Goal: Information Seeking & Learning: Compare options

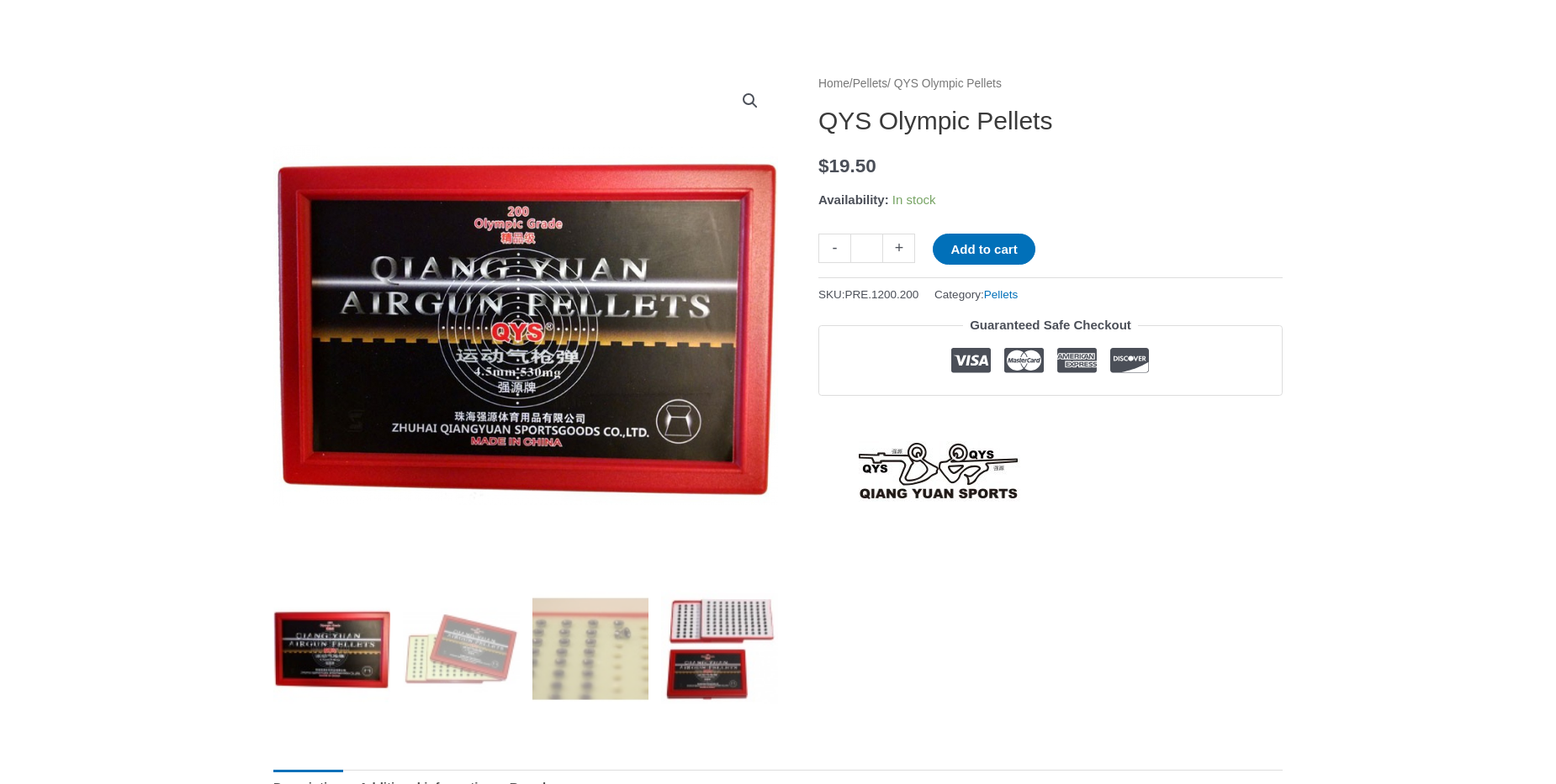
scroll to position [96, 0]
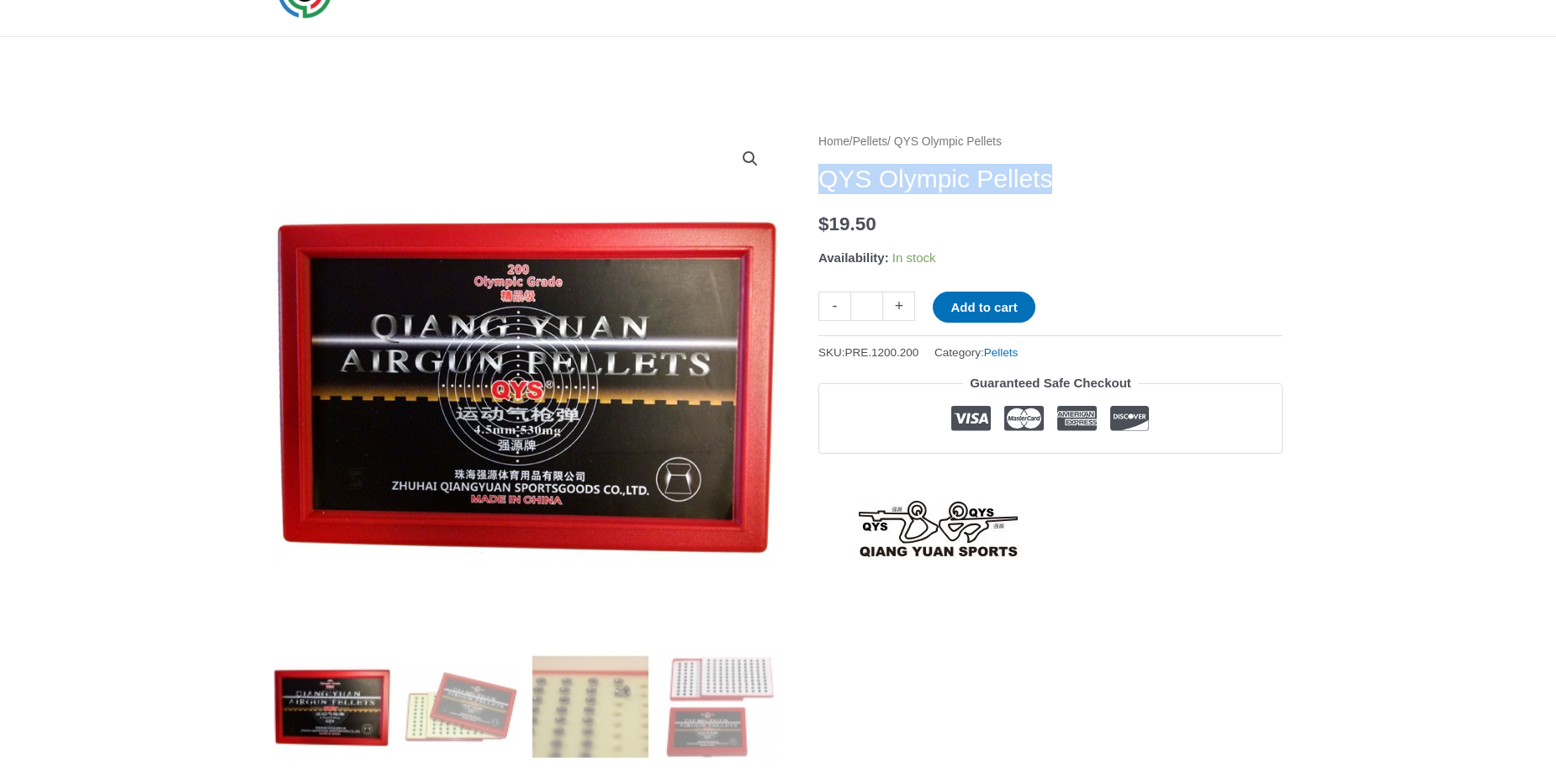
drag, startPoint x: 823, startPoint y: 173, endPoint x: 1053, endPoint y: 190, distance: 230.6
click at [1053, 190] on h1 "QYS Olympic Pellets" at bounding box center [1050, 178] width 464 height 30
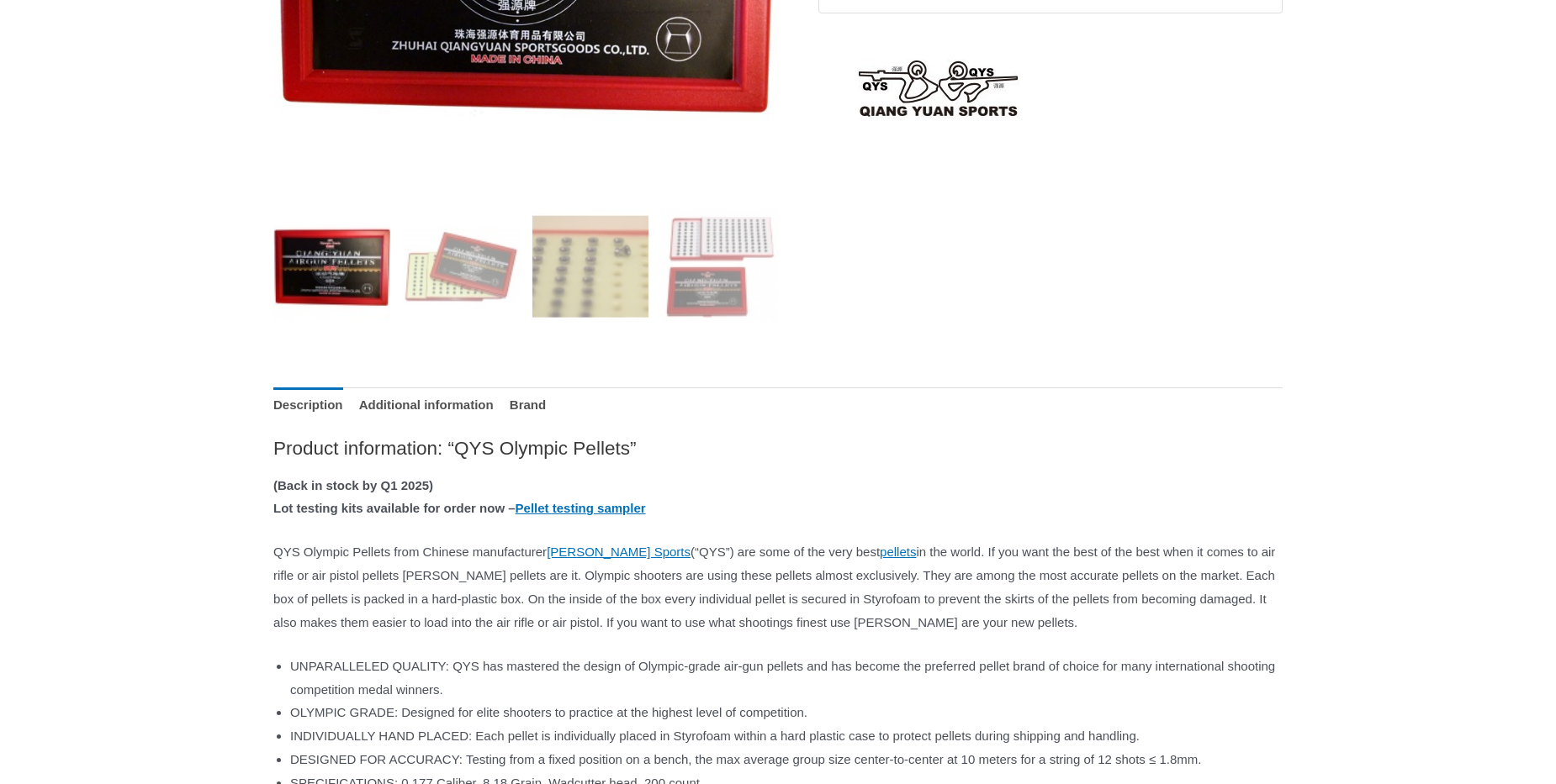
scroll to position [575, 0]
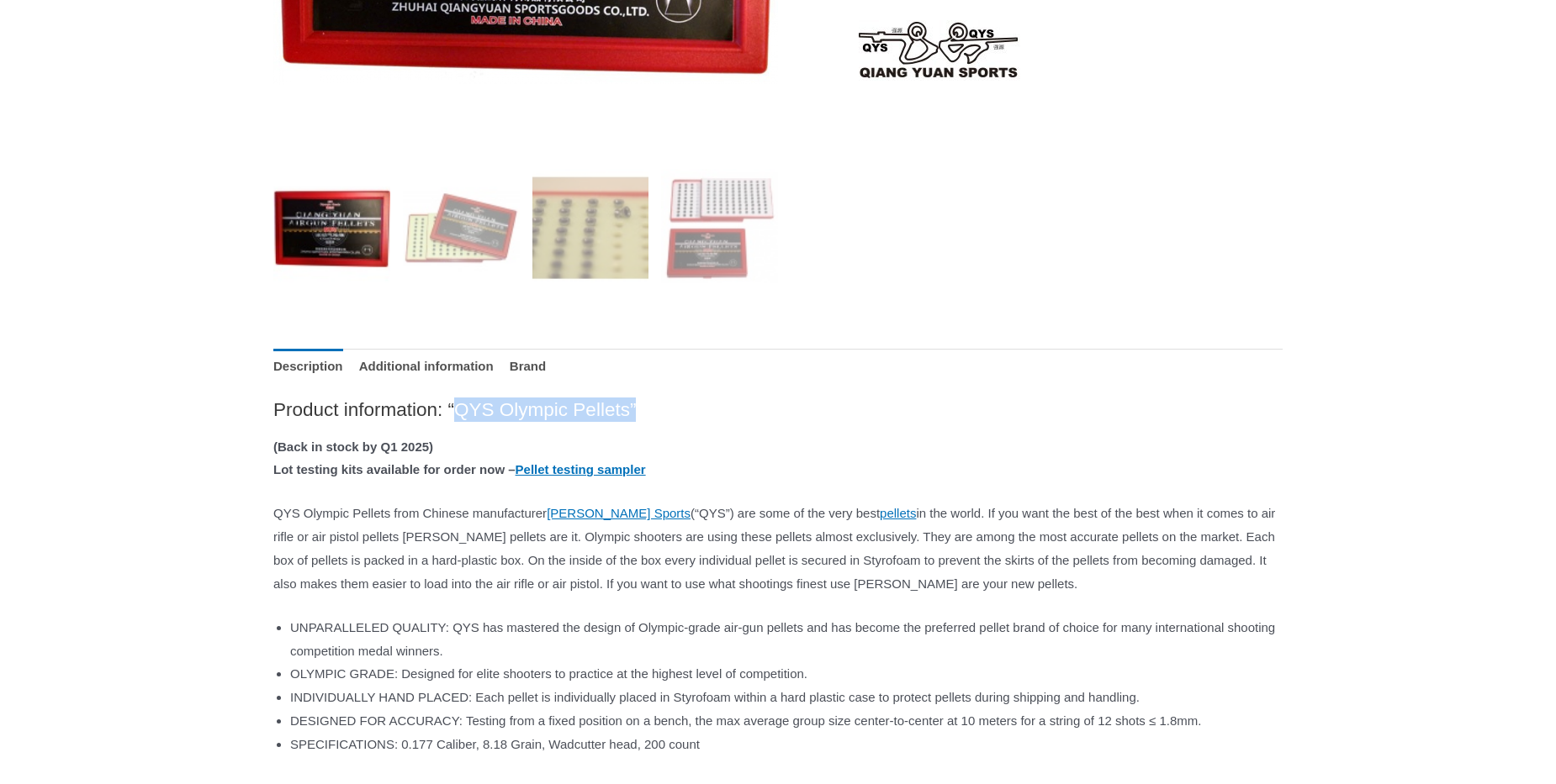
drag, startPoint x: 456, startPoint y: 411, endPoint x: 635, endPoint y: 405, distance: 179.1
click at [635, 405] on h2 "Product information: “QYS Olympic Pellets”" at bounding box center [778, 410] width 1010 height 25
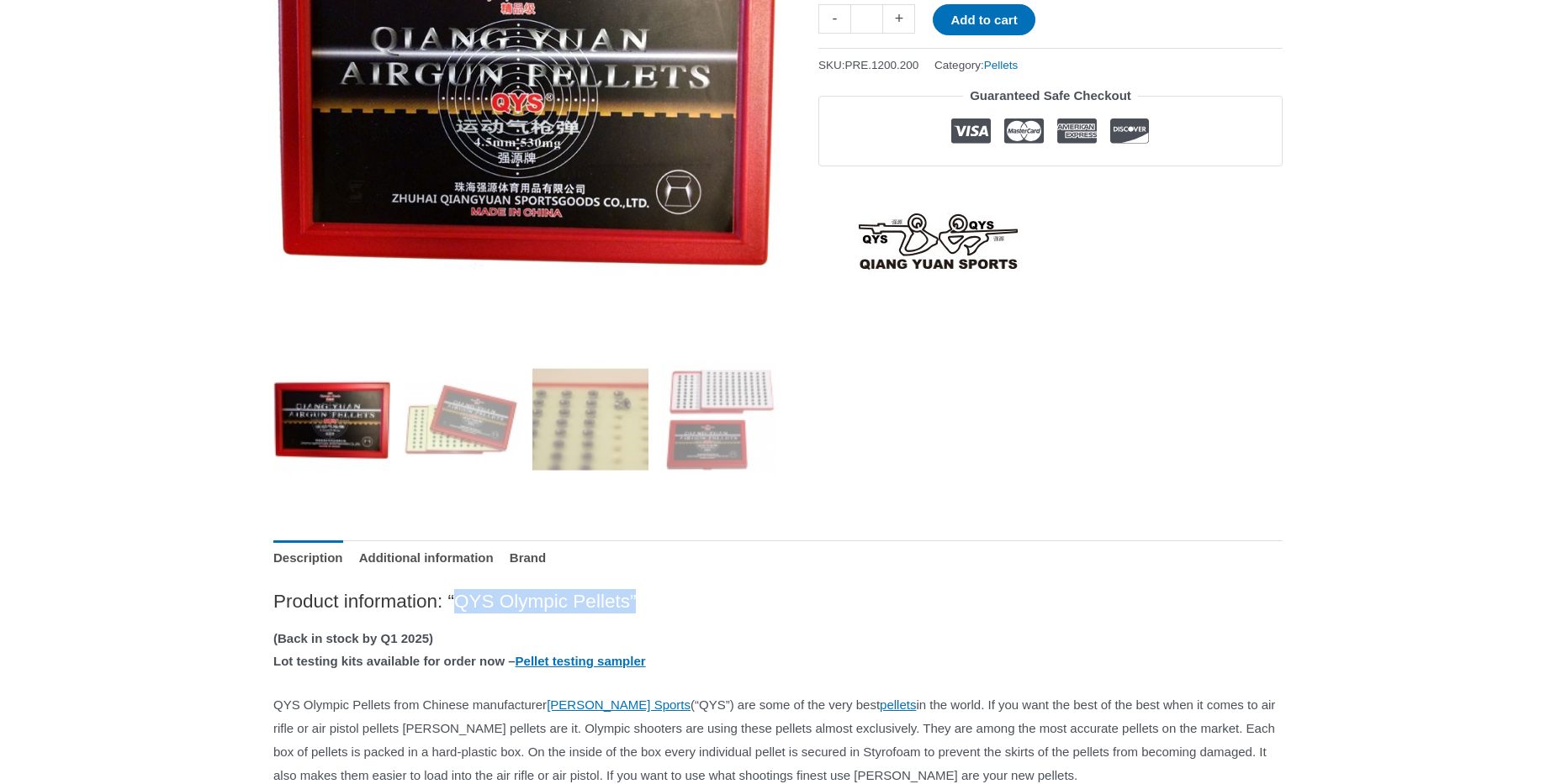
scroll to position [0, 0]
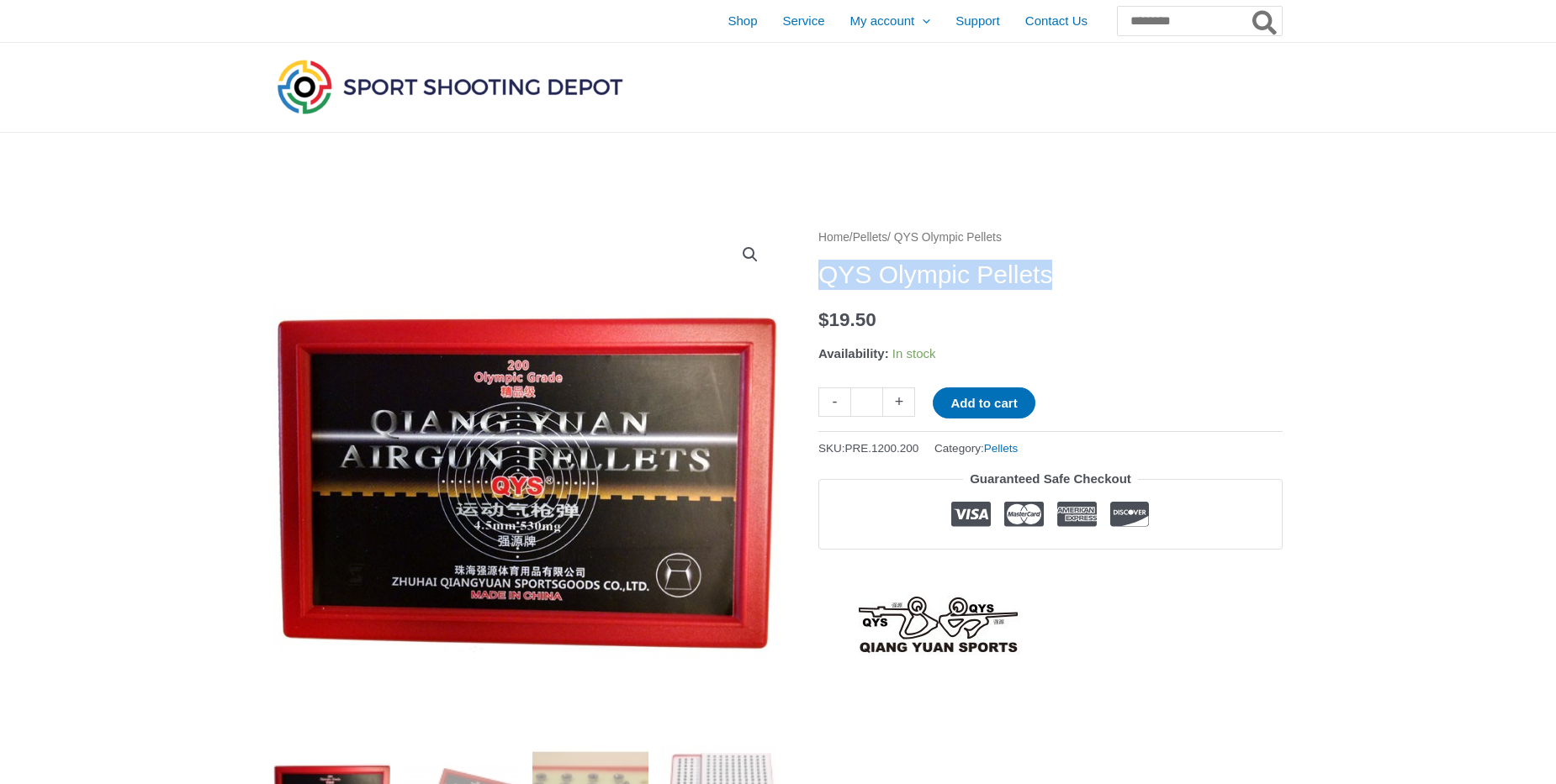
drag, startPoint x: 822, startPoint y: 269, endPoint x: 1047, endPoint y: 279, distance: 225.2
click at [1063, 280] on h1 "QYS Olympic Pellets" at bounding box center [1050, 275] width 464 height 30
copy h1 "QYS Olympic Pellets"
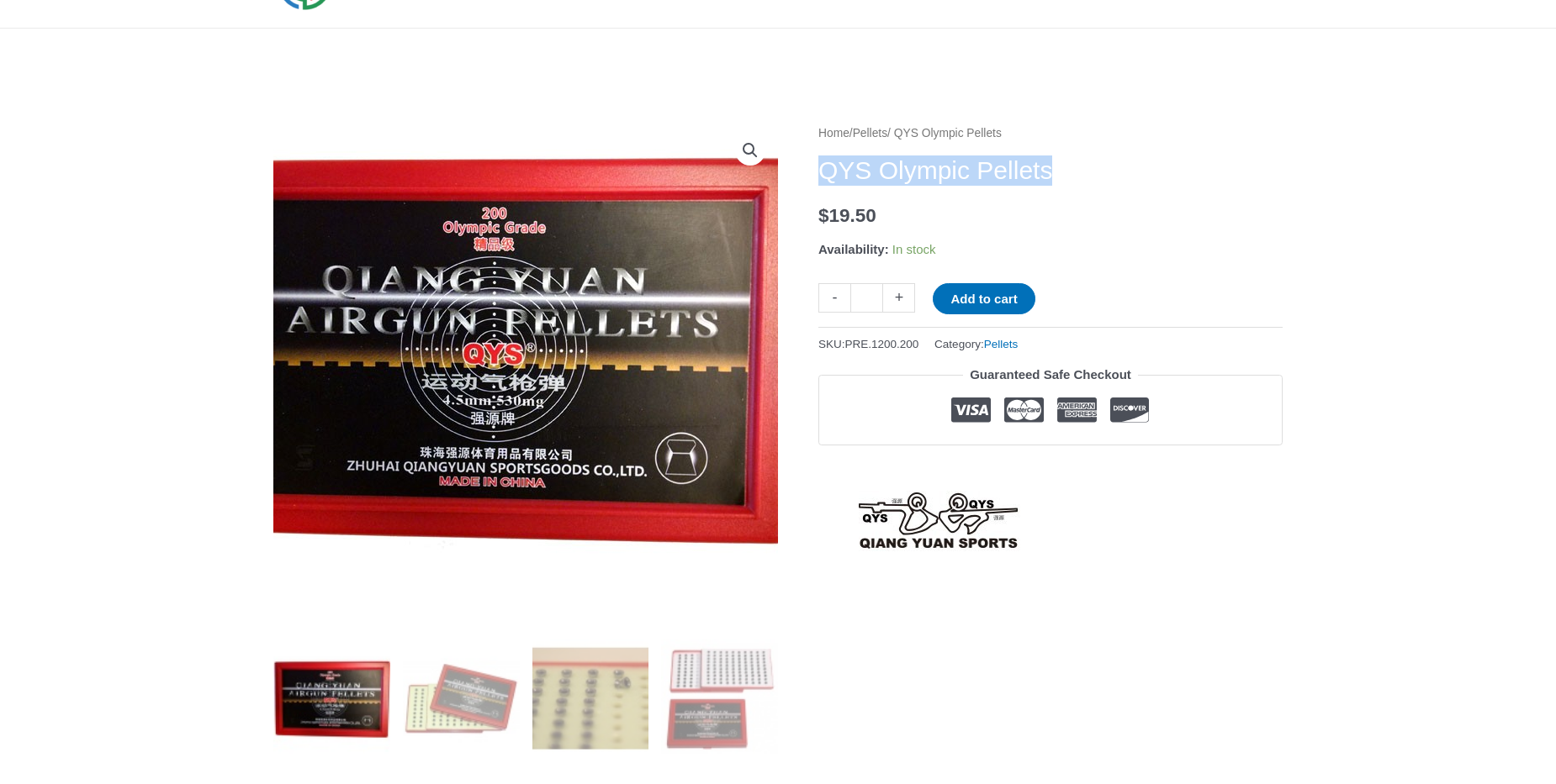
scroll to position [192, 0]
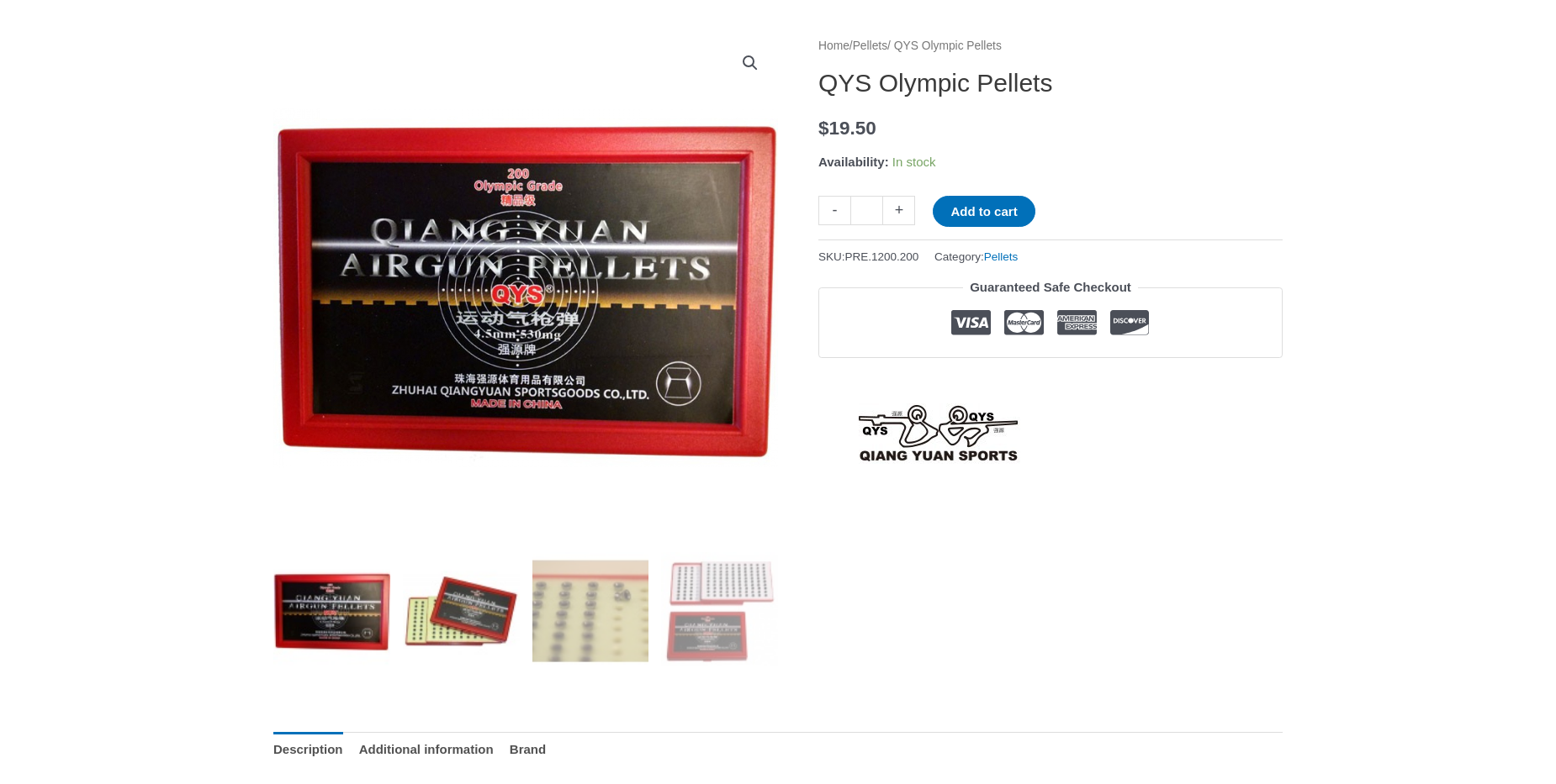
click at [451, 632] on img at bounding box center [461, 610] width 117 height 117
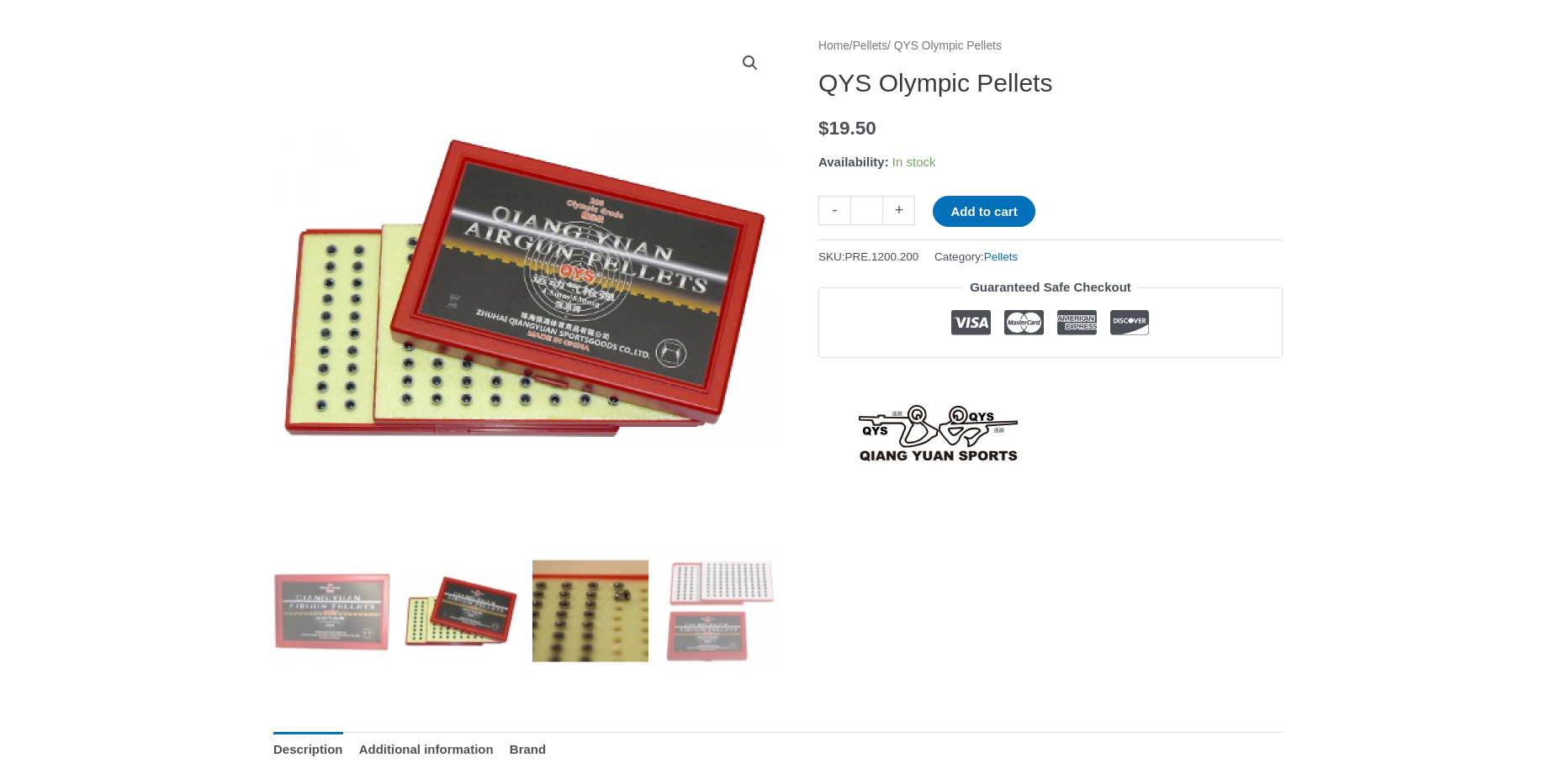
click at [579, 640] on img at bounding box center [590, 610] width 117 height 117
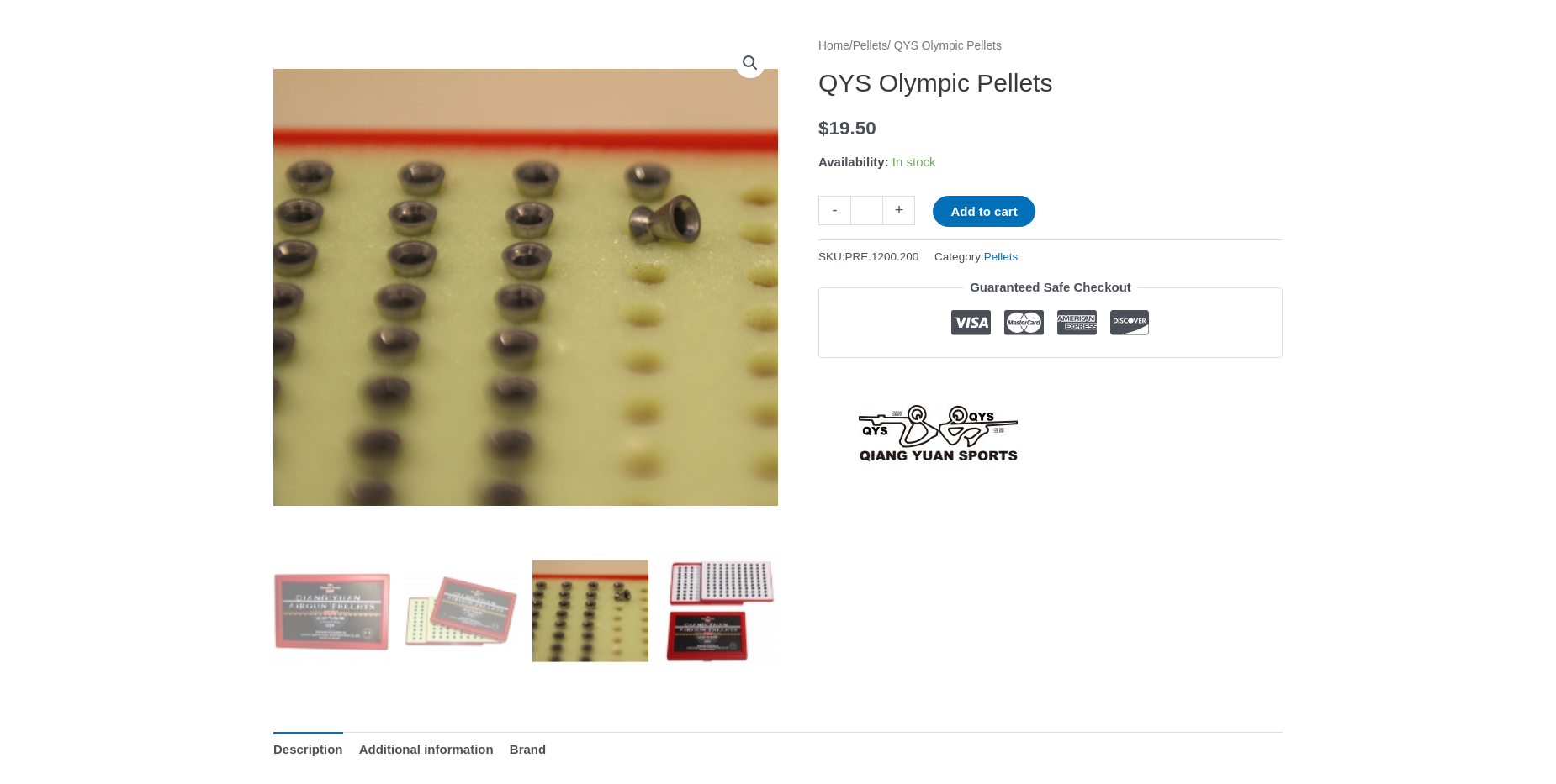
click at [696, 625] on img at bounding box center [719, 610] width 117 height 117
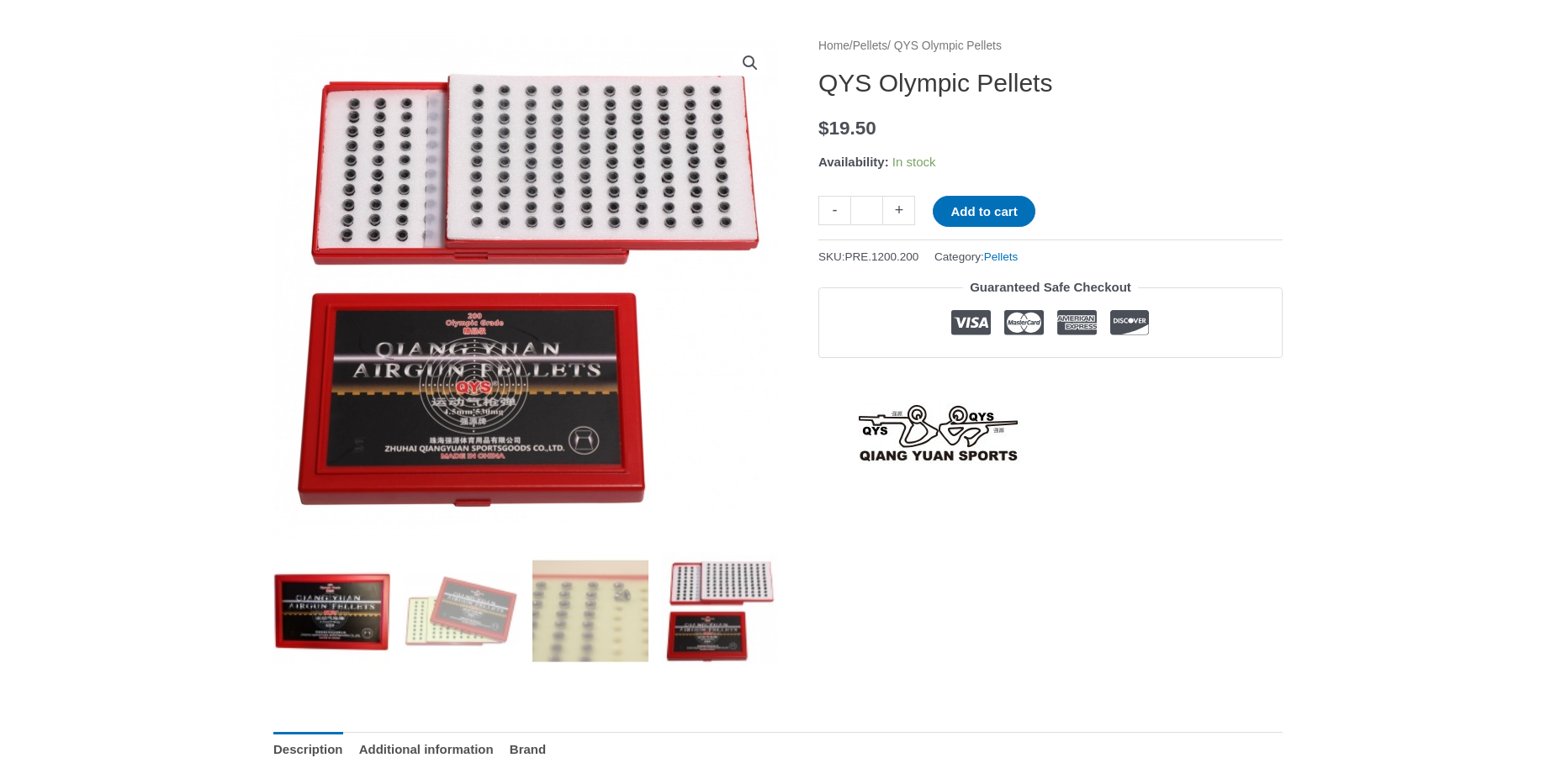
click at [311, 616] on img at bounding box center [331, 610] width 117 height 117
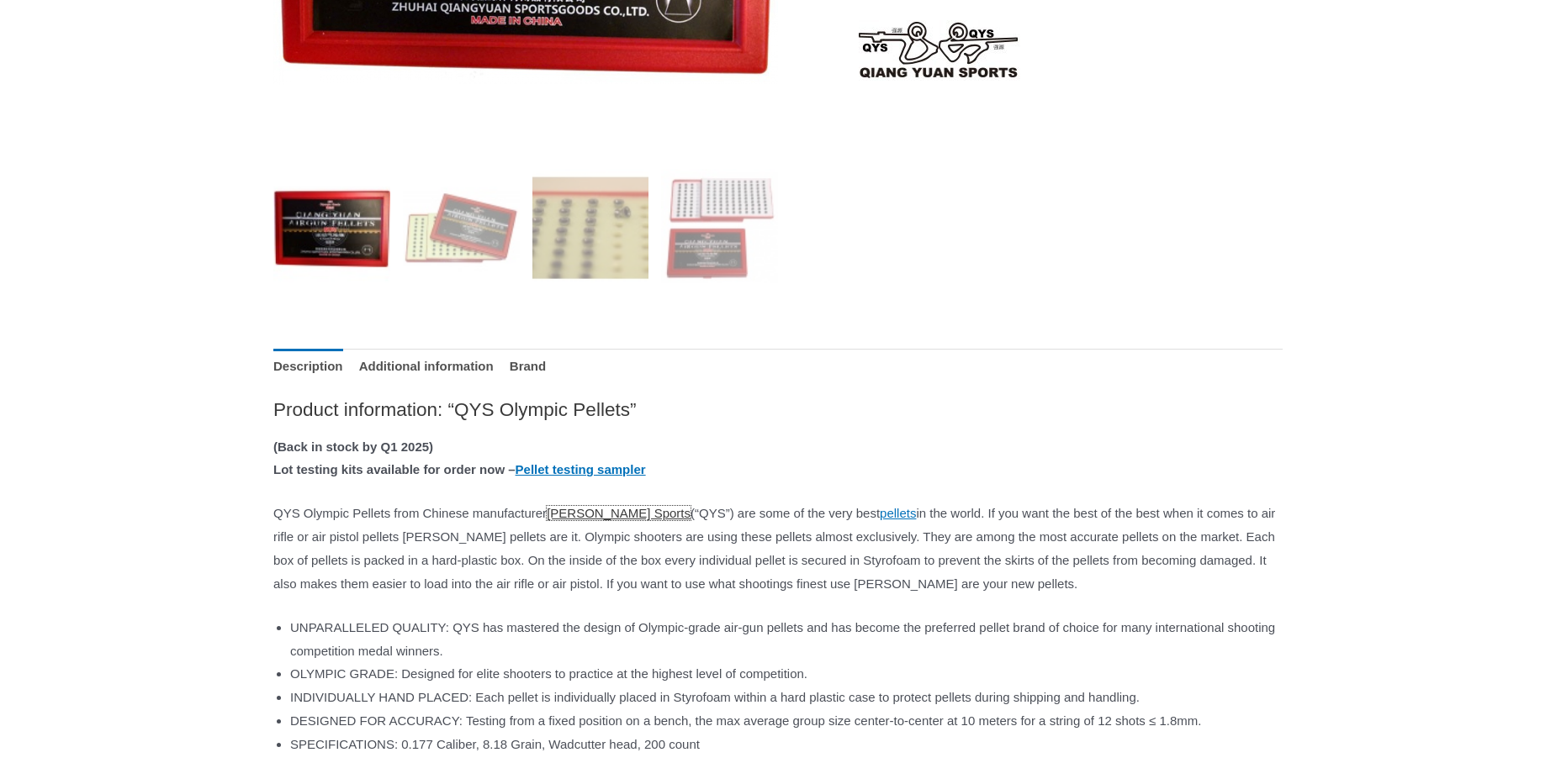
scroll to position [959, 0]
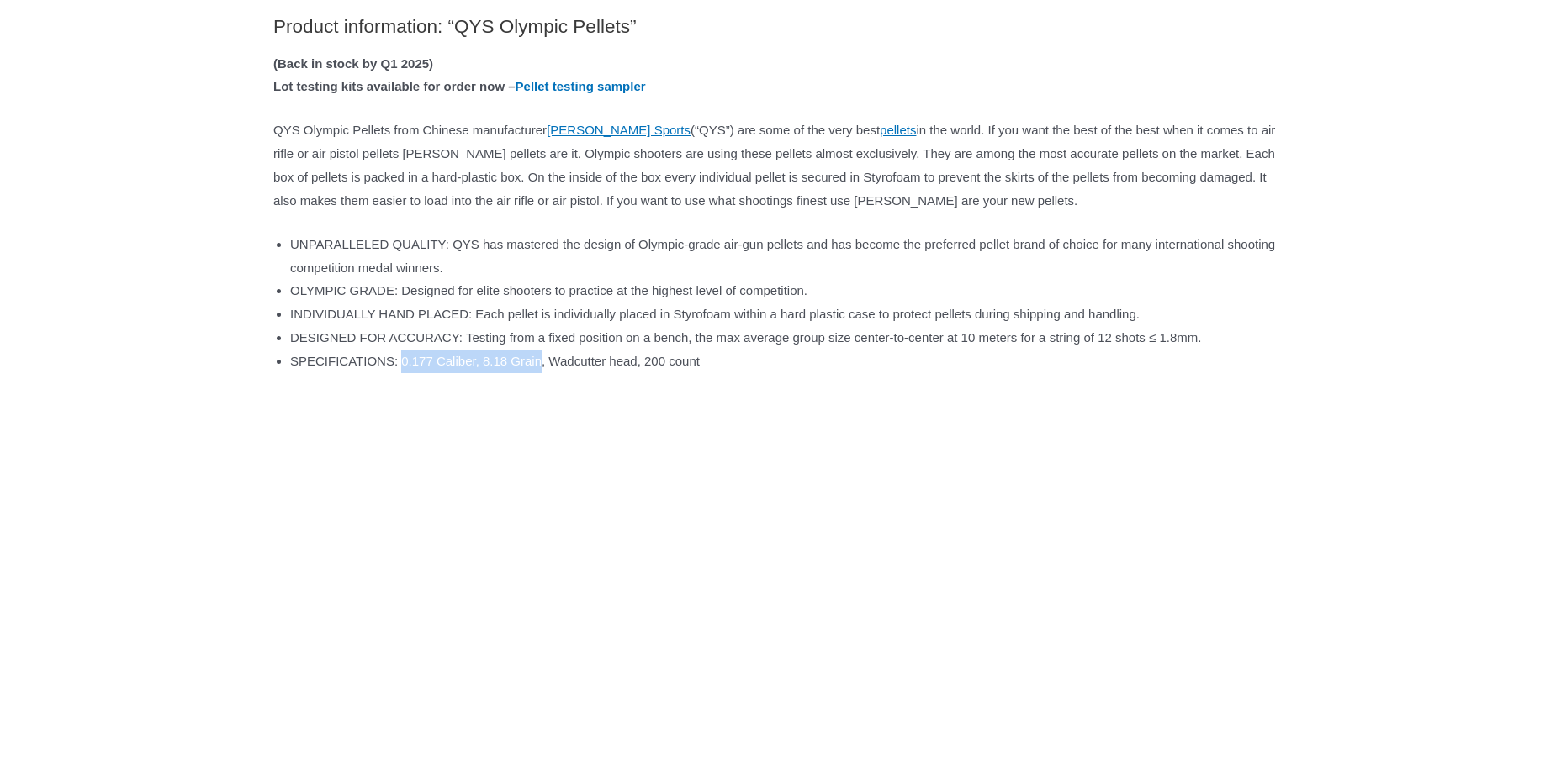
drag, startPoint x: 401, startPoint y: 374, endPoint x: 540, endPoint y: 378, distance: 139.1
click at [540, 369] on span "SPECIFICATIONS: 0.177 Caliber, 8.18 Grain, Wadcutter head, 200 count" at bounding box center [495, 361] width 409 height 15
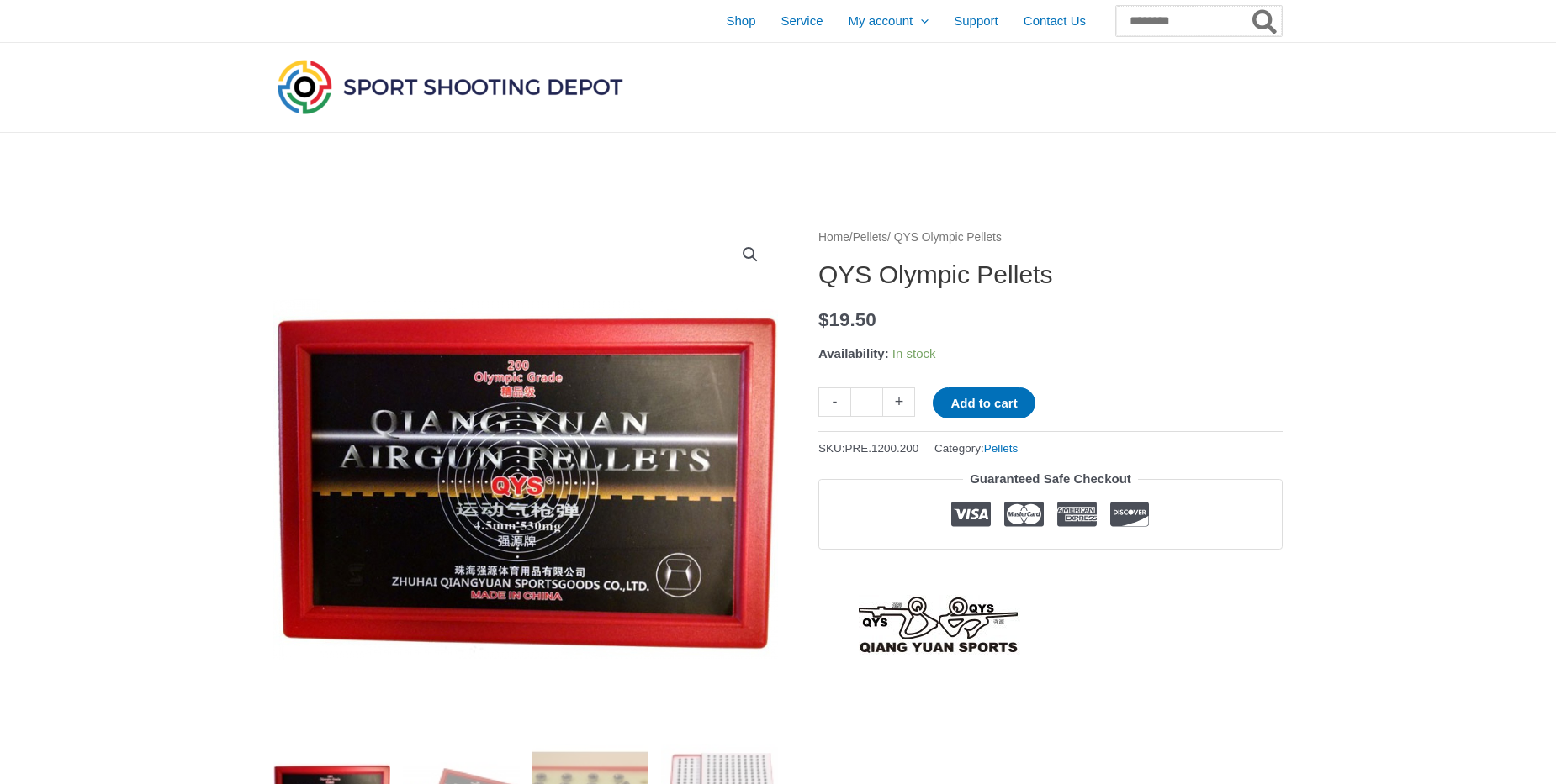
click at [1140, 19] on input "Search for:" at bounding box center [1199, 20] width 166 height 30
type input "***"
click at [1249, 6] on button "Search" at bounding box center [1265, 20] width 33 height 30
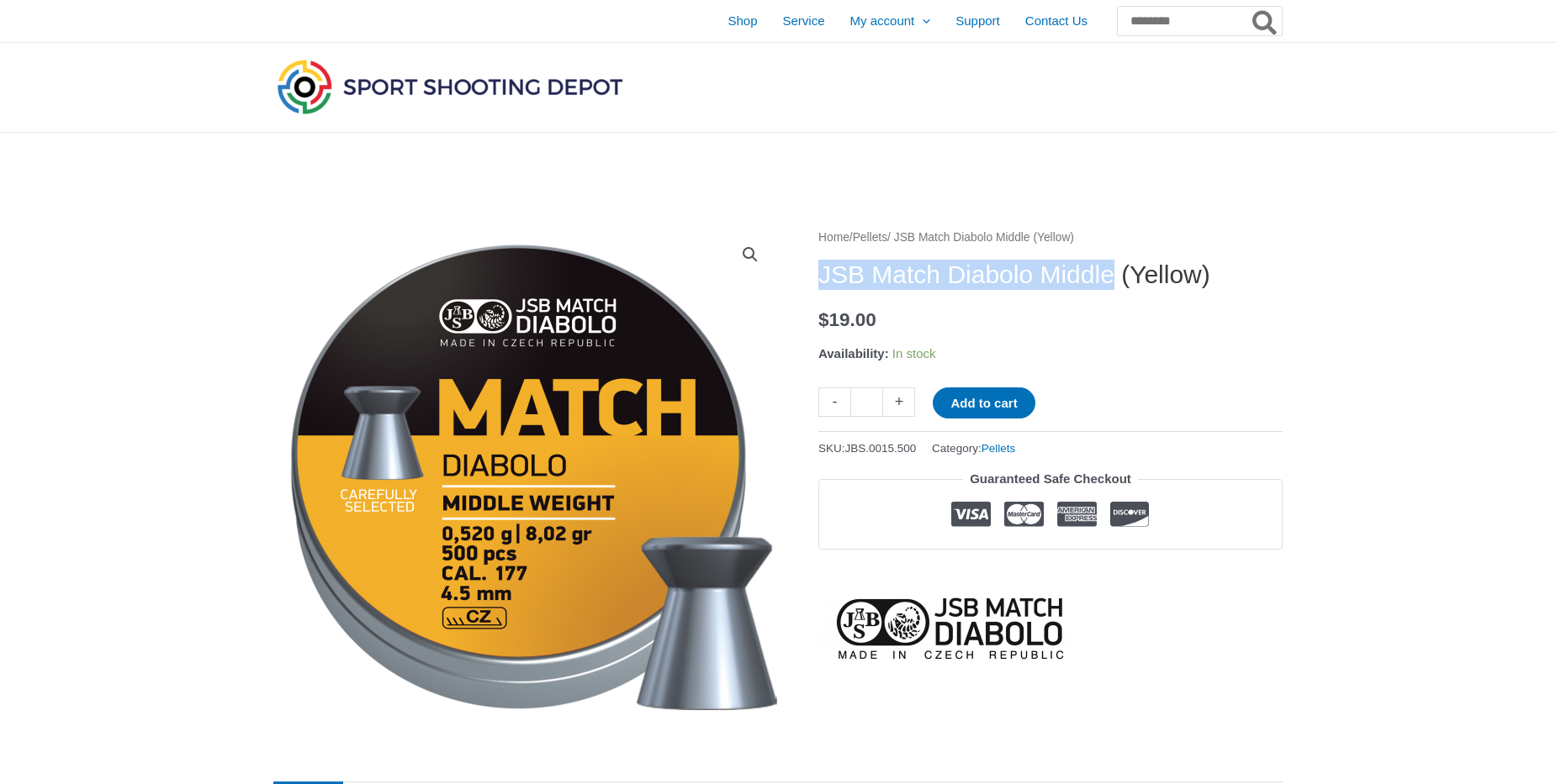
drag, startPoint x: 823, startPoint y: 278, endPoint x: 1117, endPoint y: 274, distance: 294.0
click at [1117, 274] on h1 "JSB Match Diabolo Middle (Yellow)" at bounding box center [1050, 275] width 464 height 30
copy h1 "JSB Match Diabolo Middle"
click at [1046, 296] on div "Home / Pellets / JSB Match Diabolo Middle (Yellow) JSB Match Diabolo Middle (Ye…" at bounding box center [1050, 444] width 464 height 435
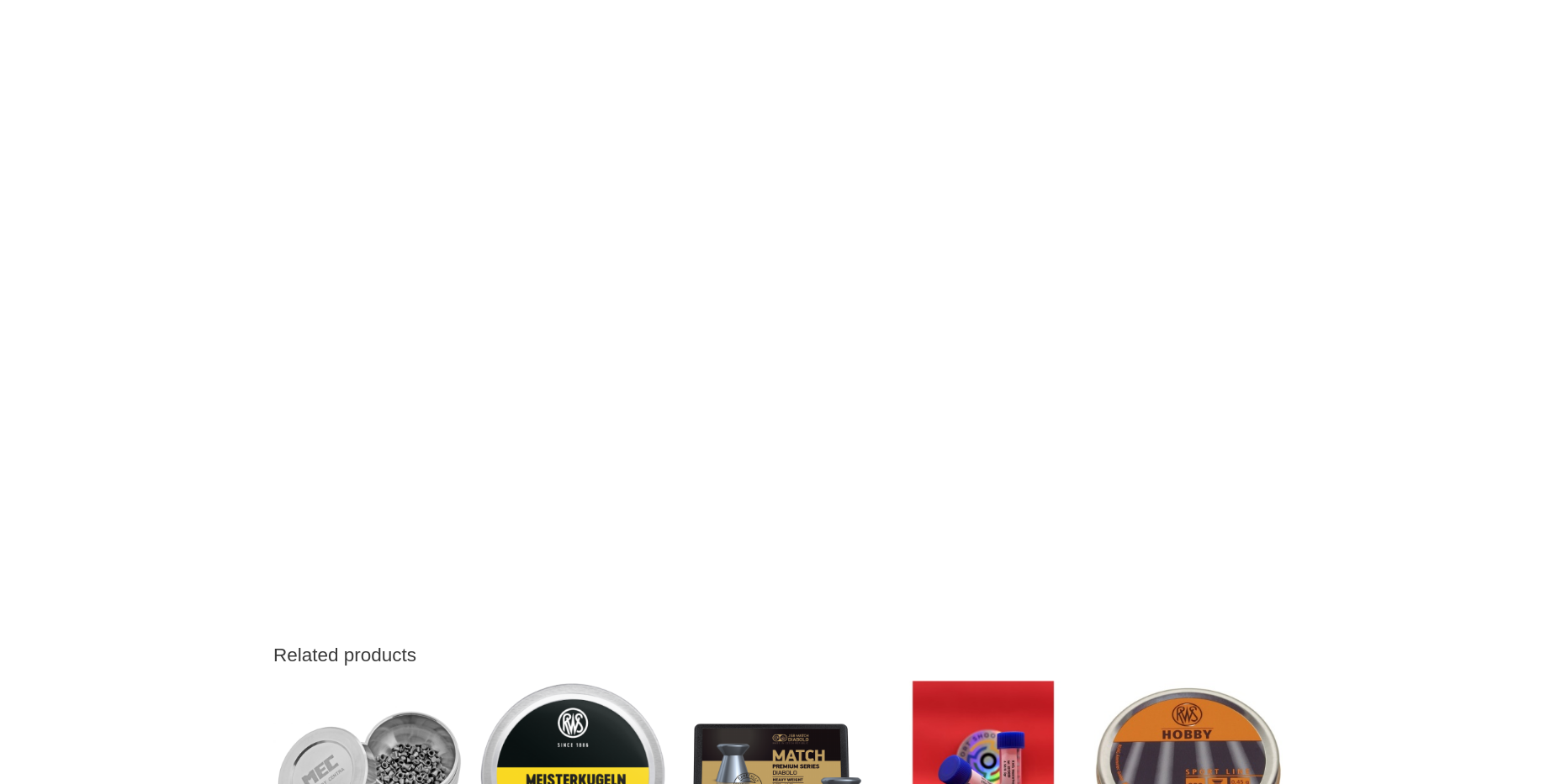
scroll to position [1725, 0]
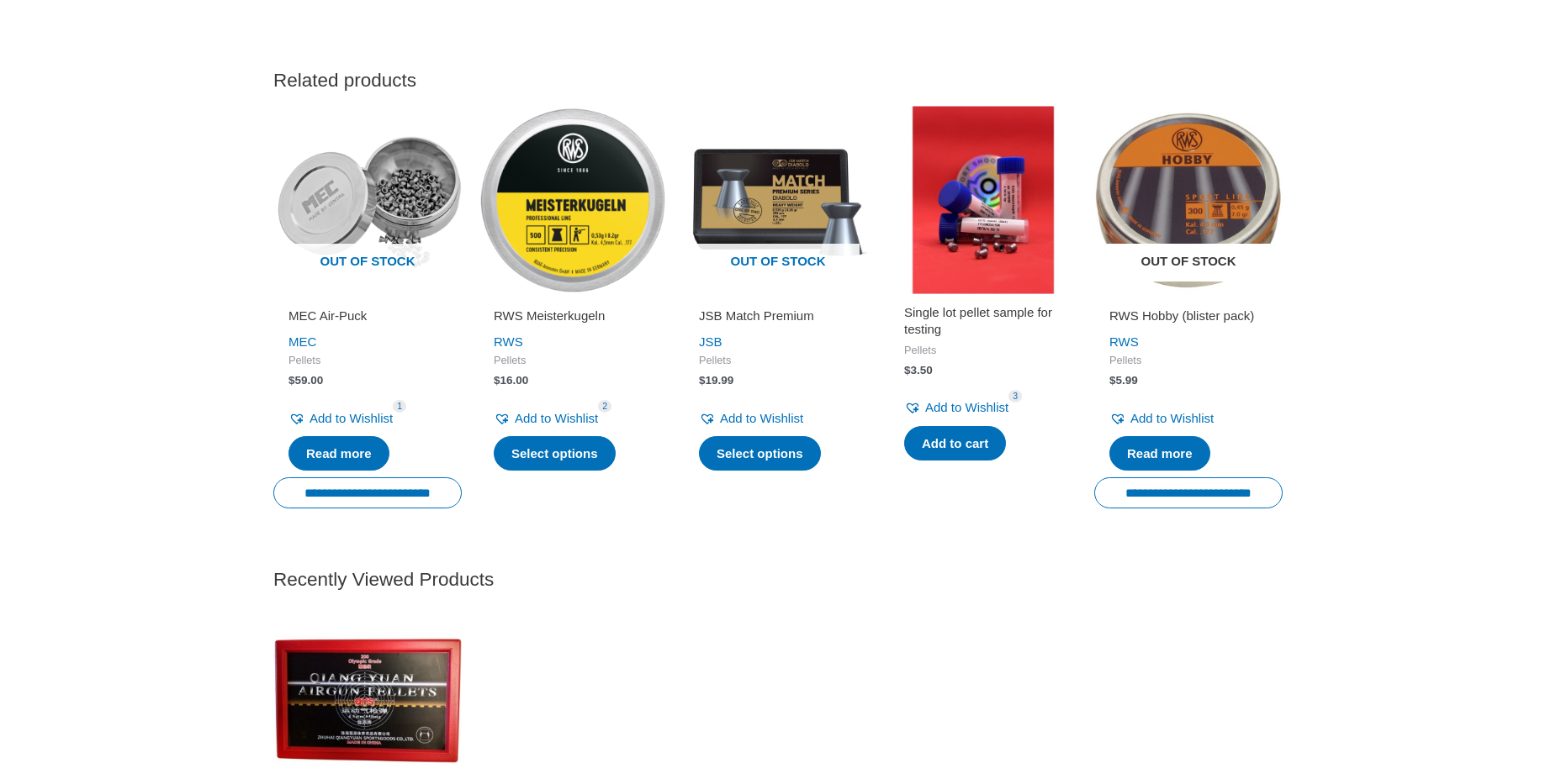
click at [1173, 183] on img at bounding box center [1188, 199] width 189 height 188
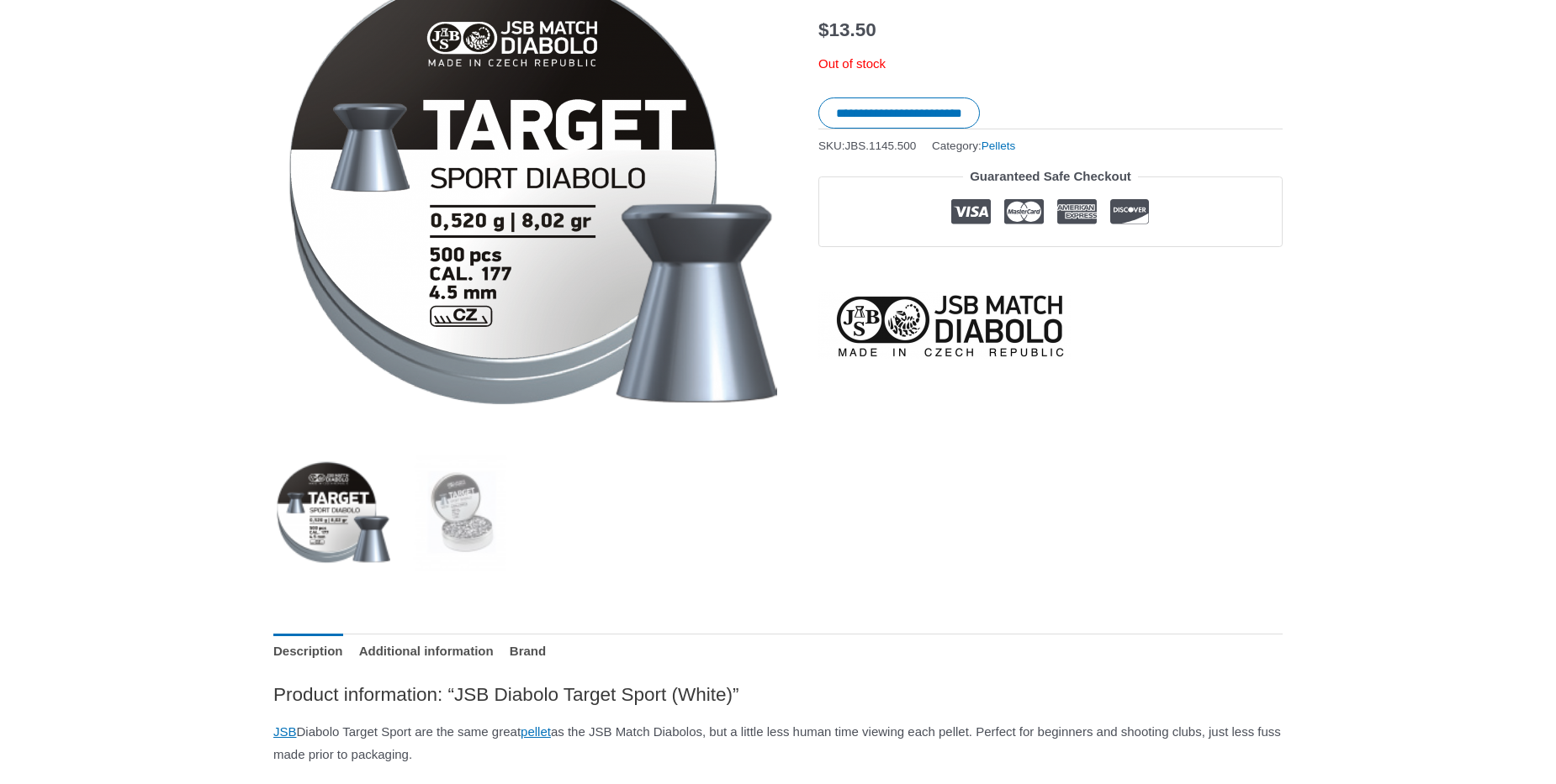
scroll to position [288, 0]
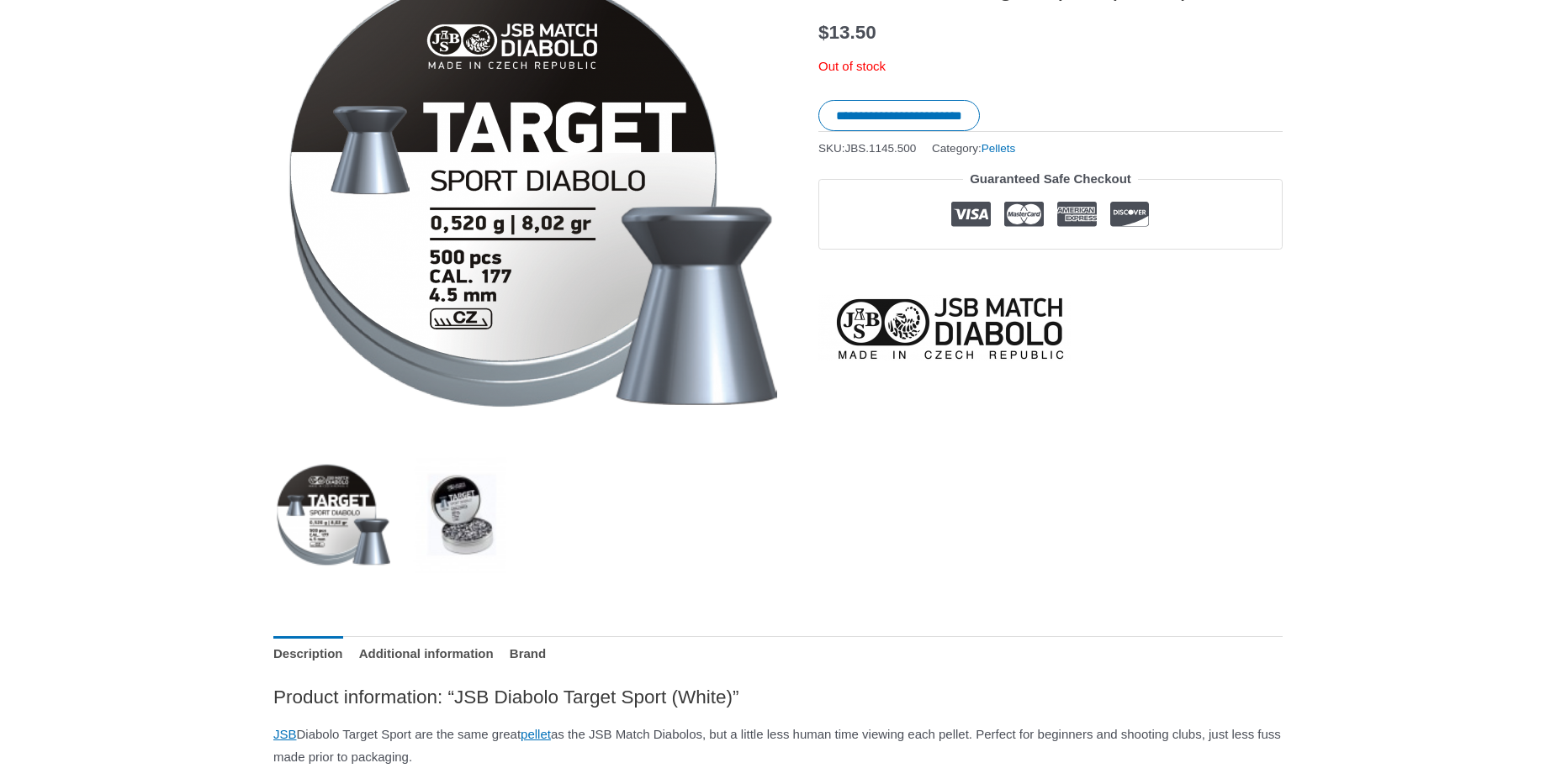
click at [487, 539] on img at bounding box center [461, 515] width 117 height 117
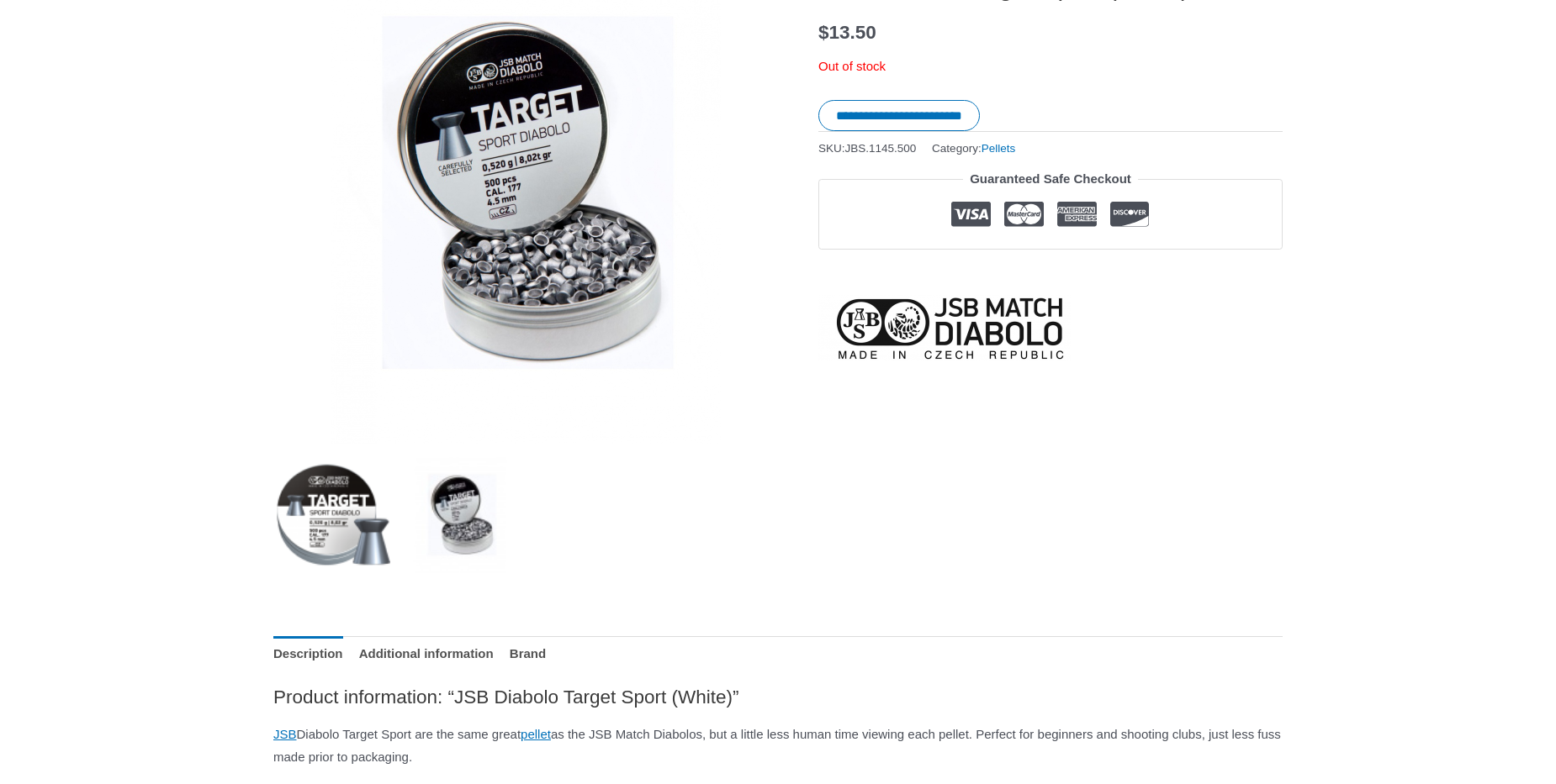
click at [357, 535] on img at bounding box center [331, 515] width 117 height 117
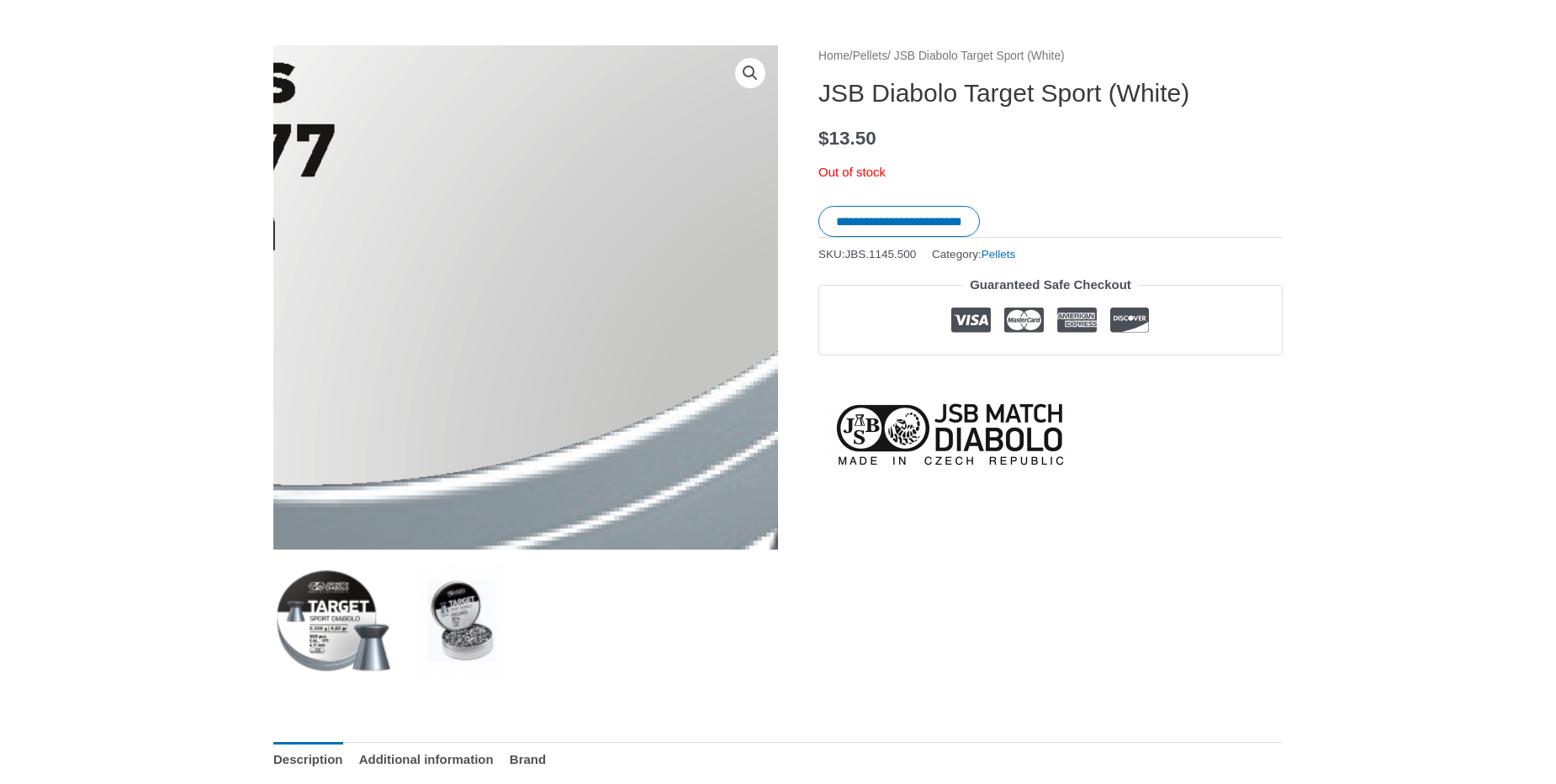
scroll to position [192, 0]
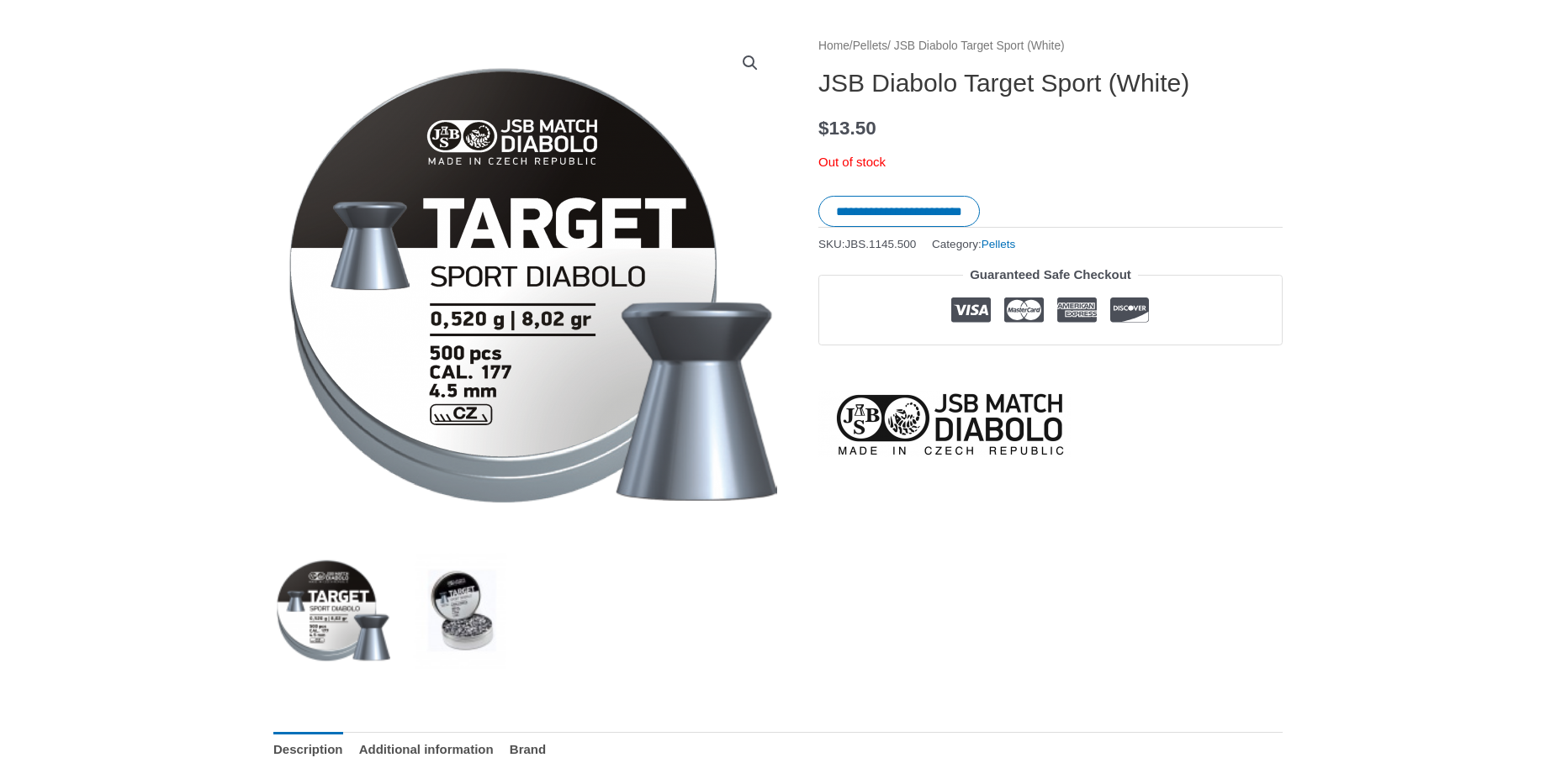
click at [473, 604] on img at bounding box center [461, 610] width 117 height 117
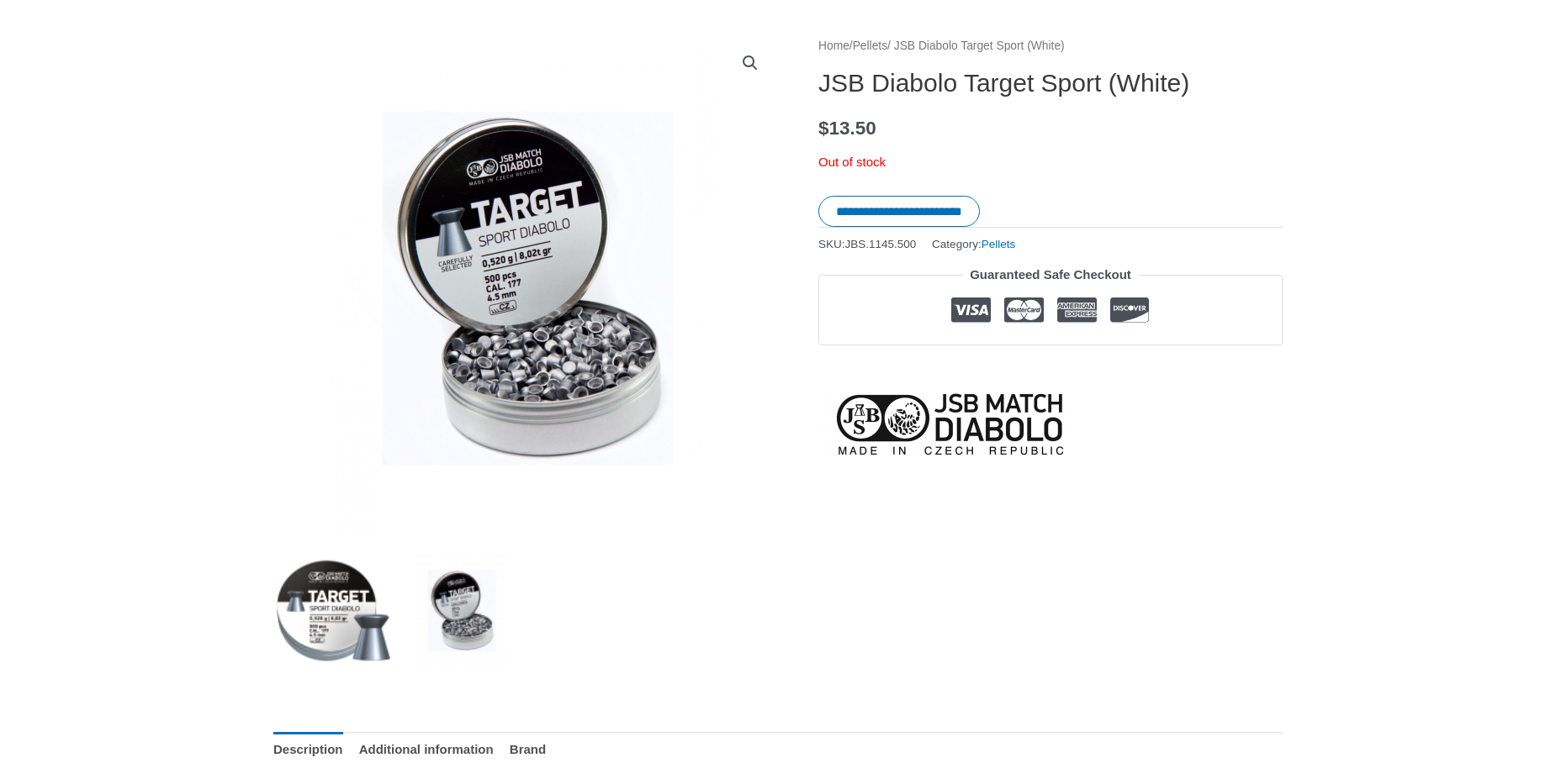
click at [322, 628] on img at bounding box center [331, 610] width 117 height 117
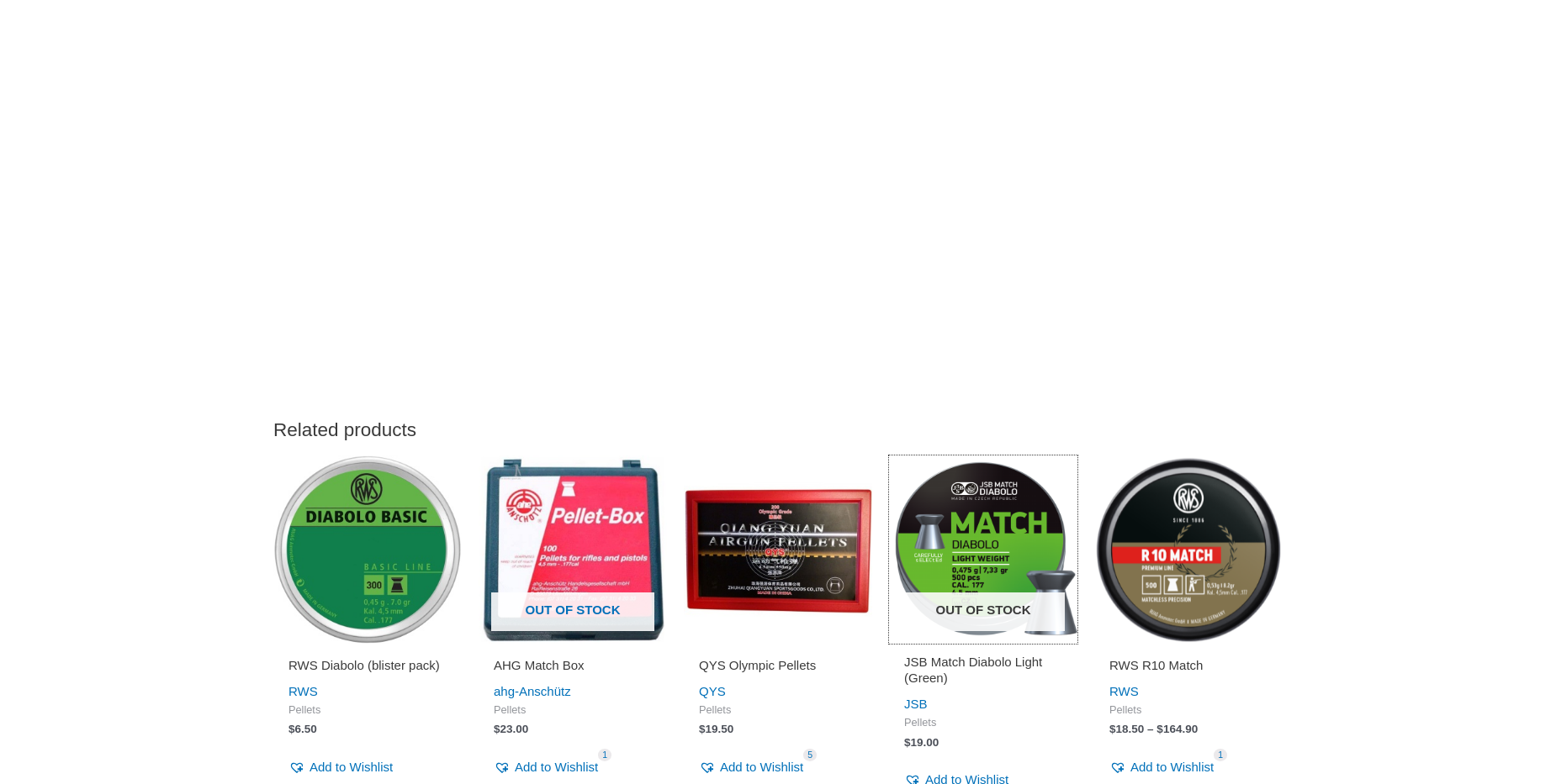
scroll to position [1533, 0]
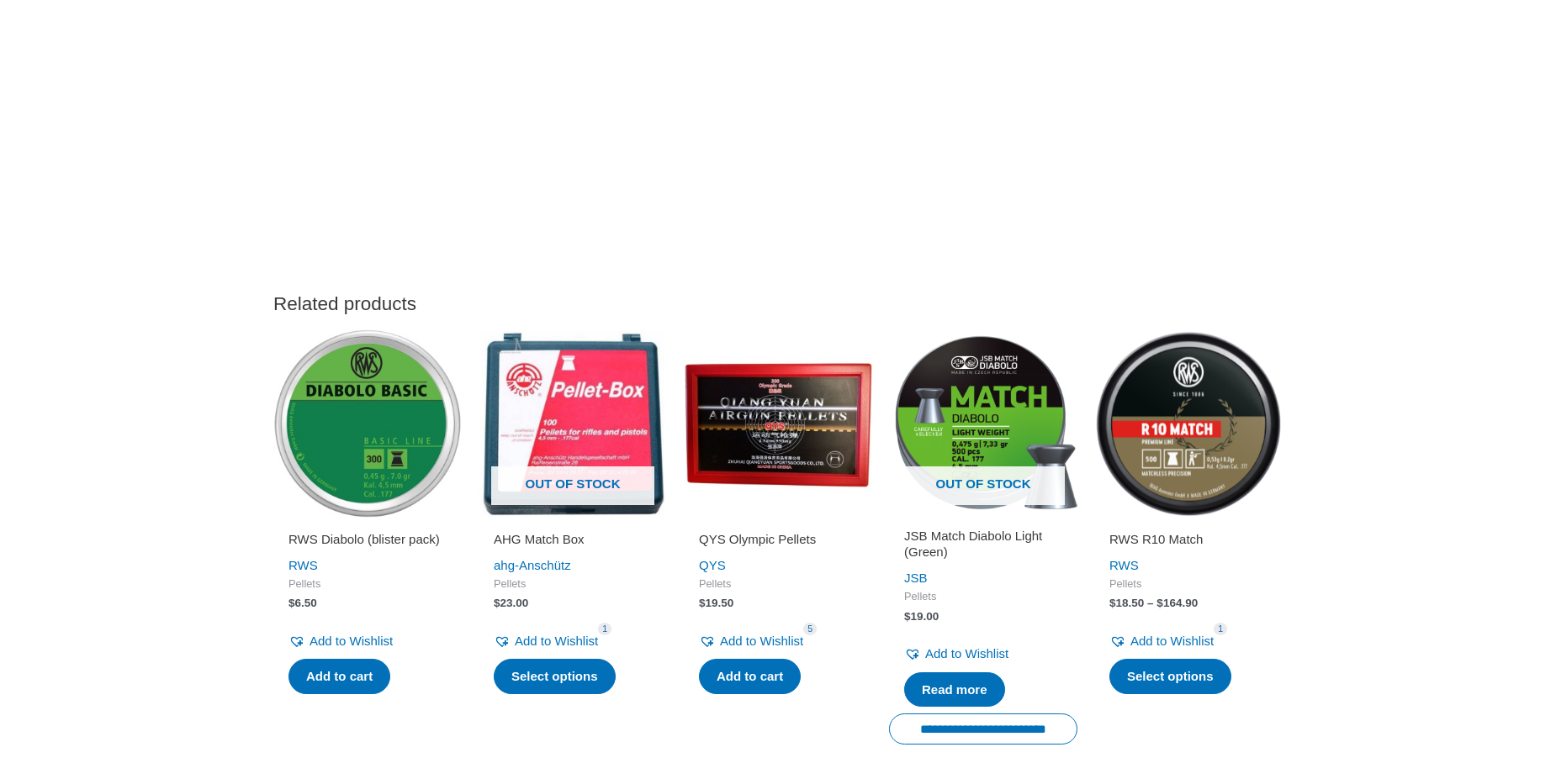
click at [1192, 458] on img at bounding box center [1188, 424] width 189 height 188
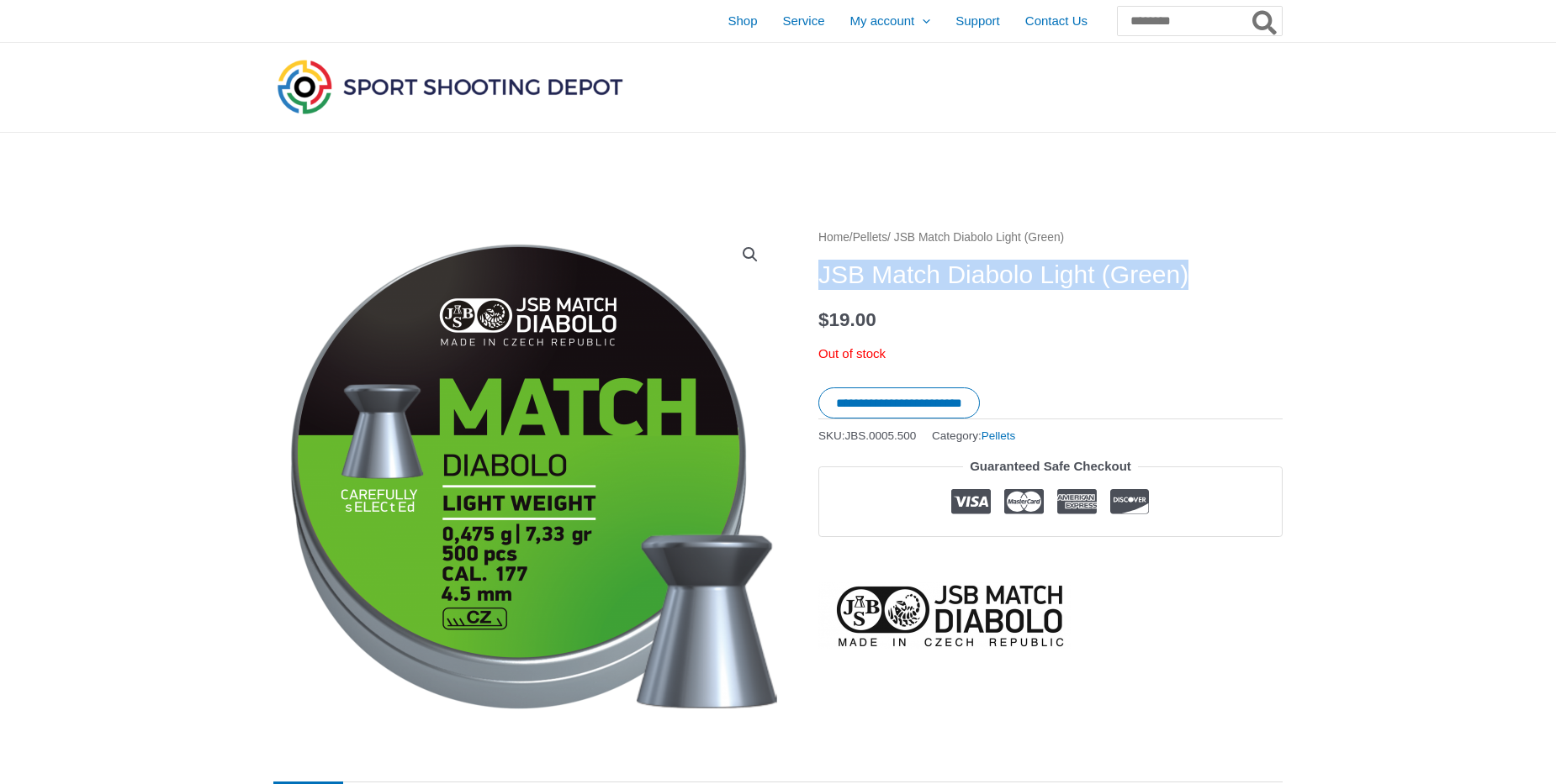
drag, startPoint x: 821, startPoint y: 274, endPoint x: 1197, endPoint y: 267, distance: 376.1
click at [1197, 267] on h1 "JSB Match Diabolo Light (Green)" at bounding box center [1050, 275] width 464 height 30
copy h1 "JSB Match Diabolo Light (Green)"
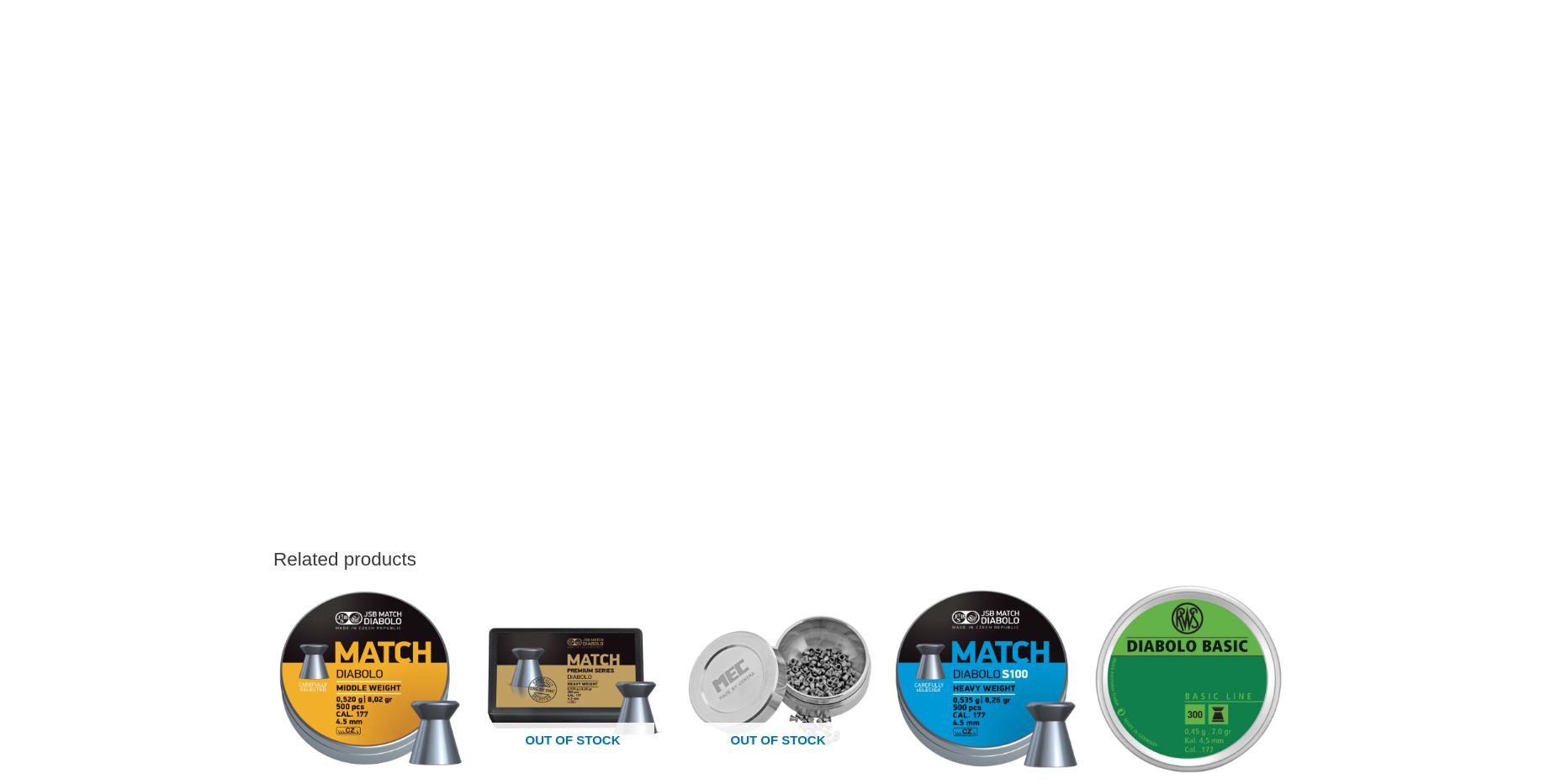
scroll to position [1725, 0]
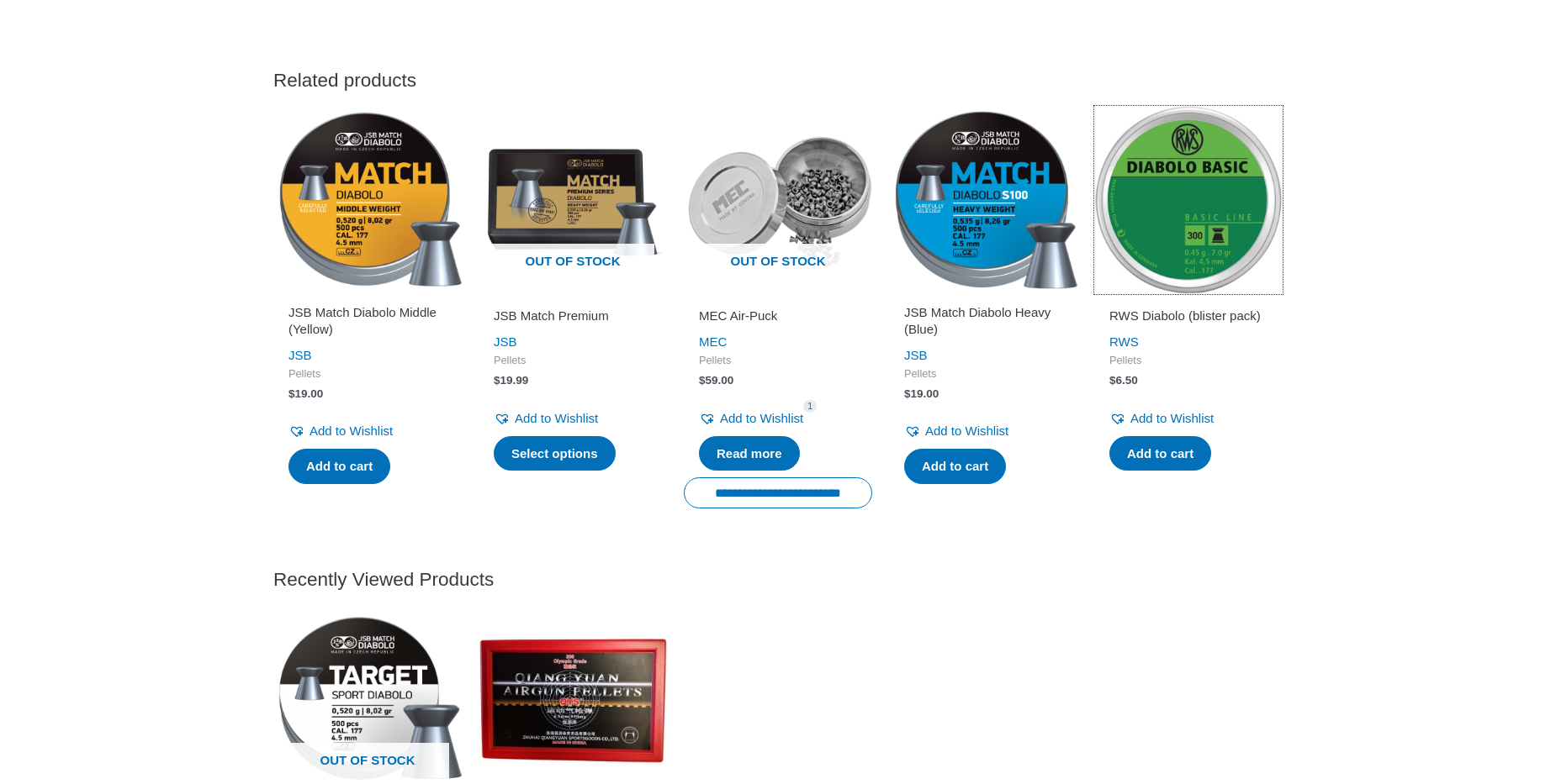
drag, startPoint x: 1139, startPoint y: 199, endPoint x: 1390, endPoint y: 144, distance: 257.0
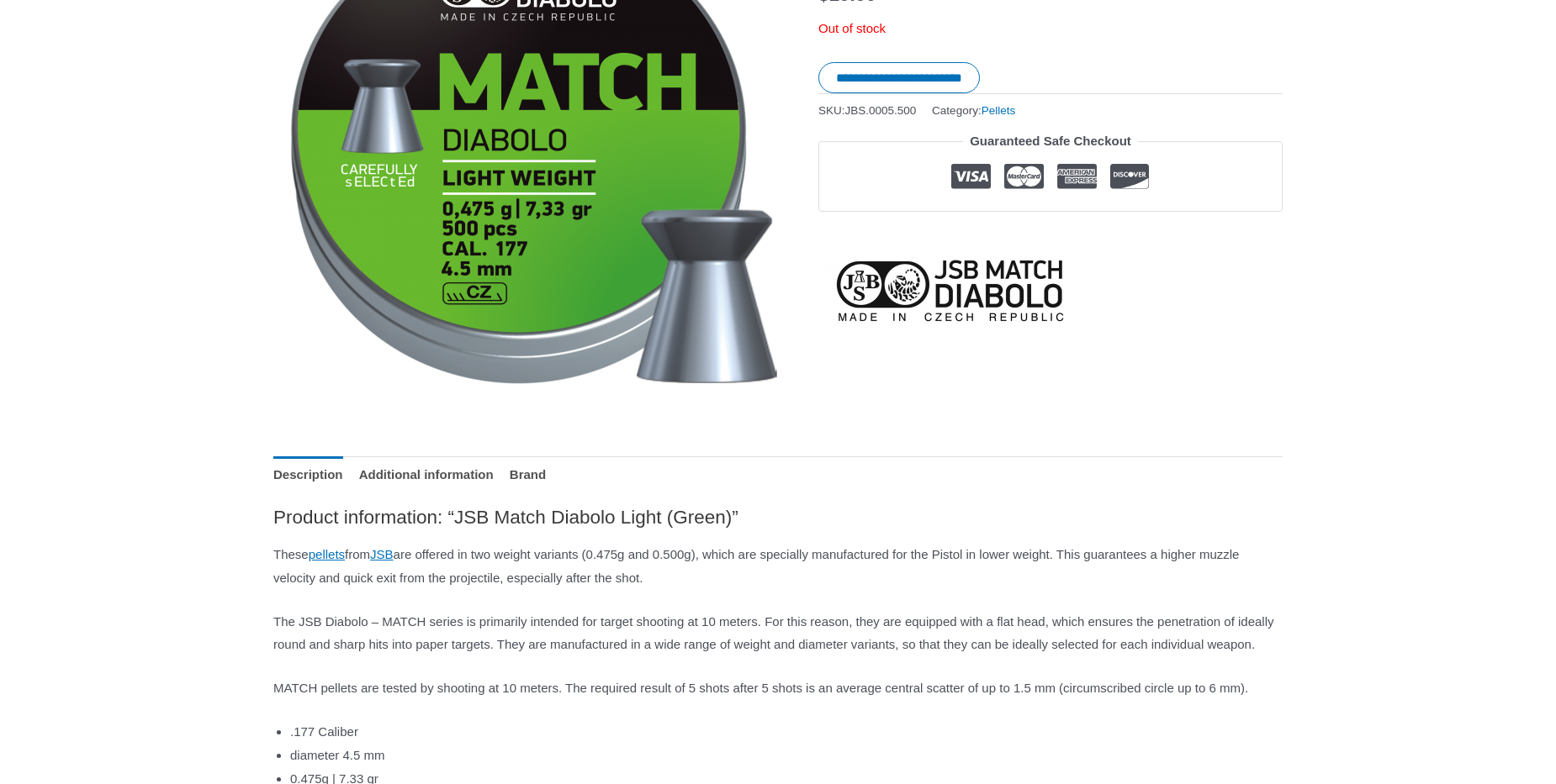
scroll to position [0, 0]
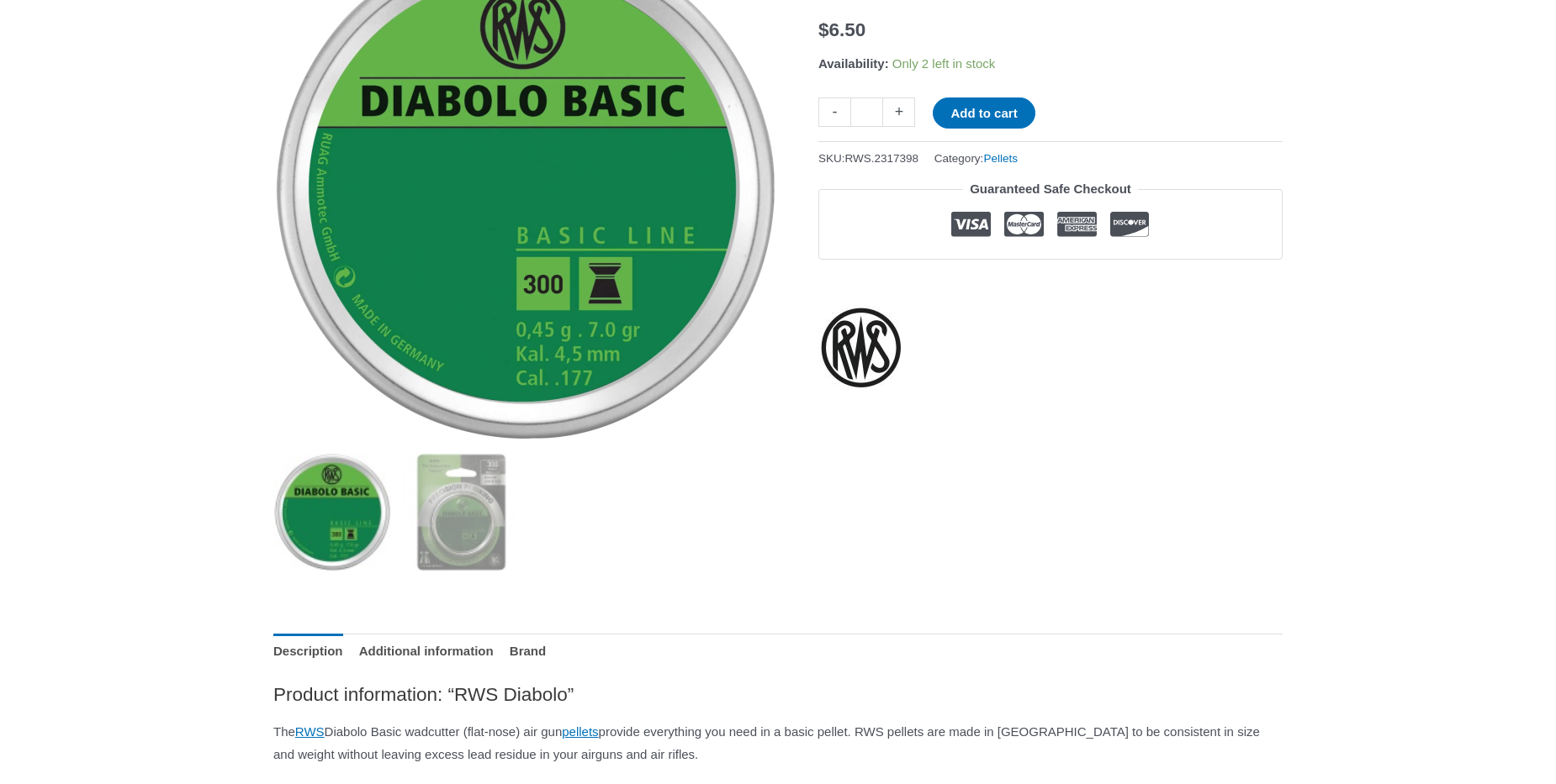
scroll to position [288, 0]
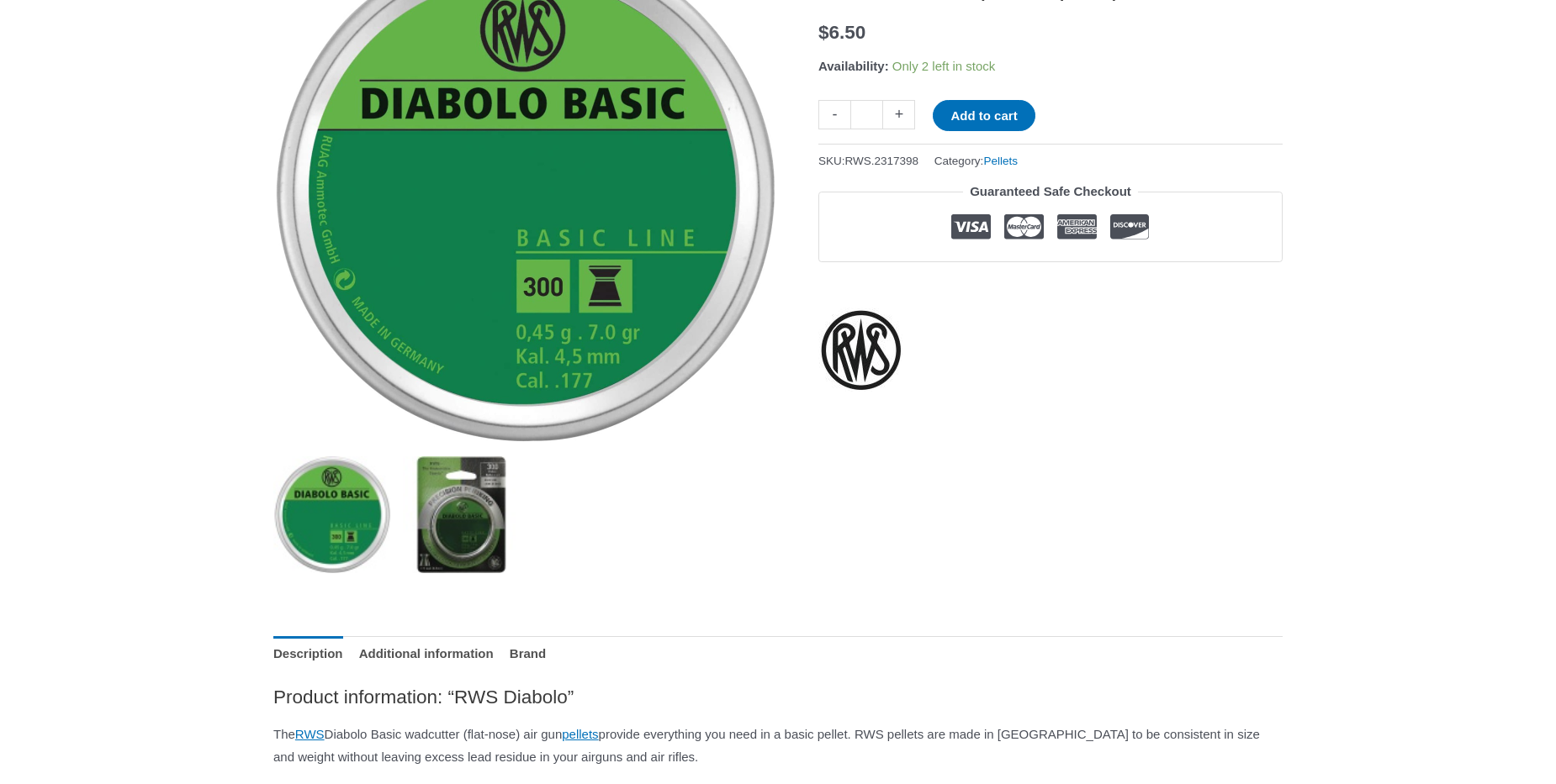
click at [440, 547] on img at bounding box center [461, 515] width 117 height 117
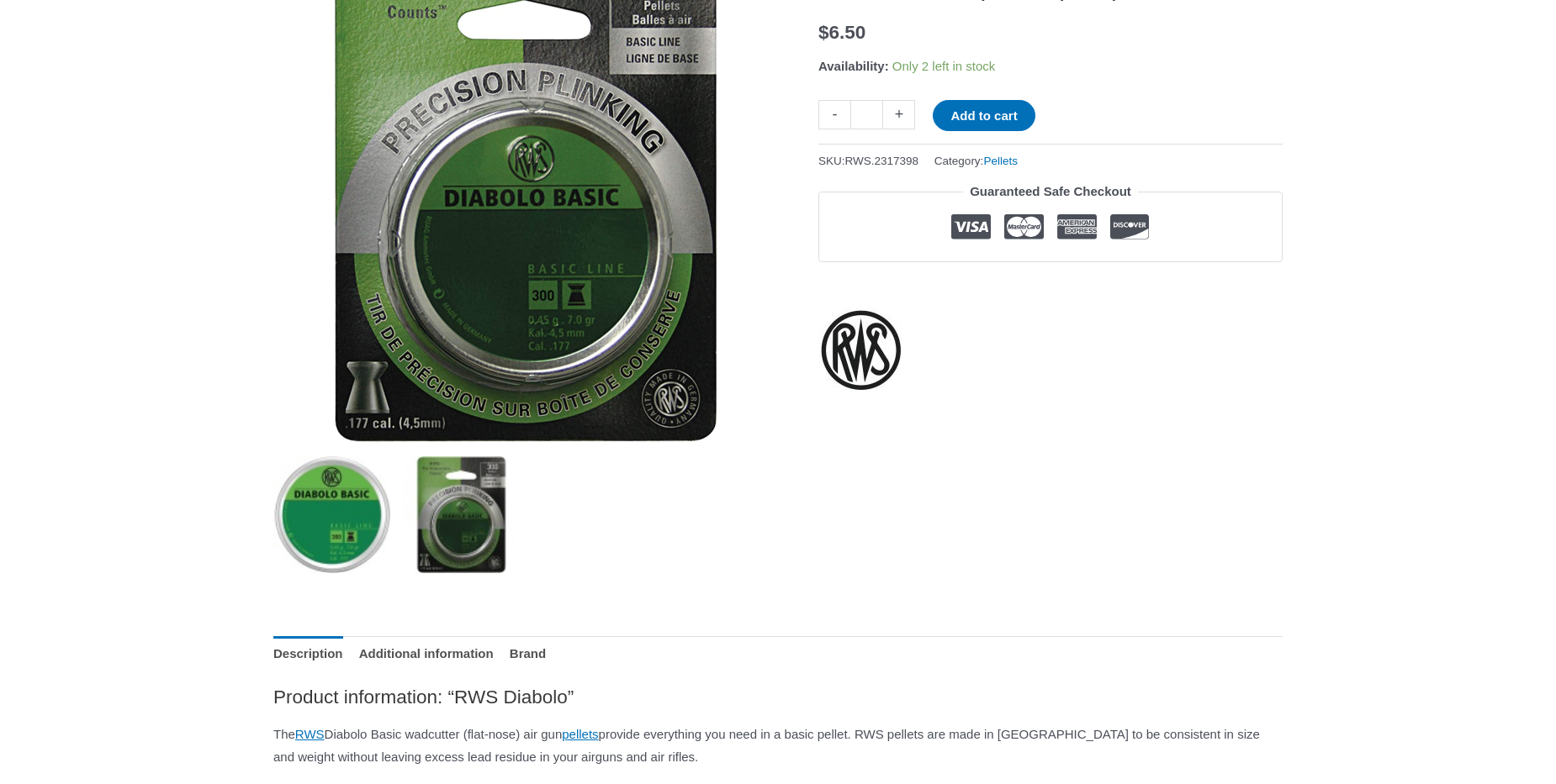
click at [311, 551] on img at bounding box center [331, 515] width 117 height 117
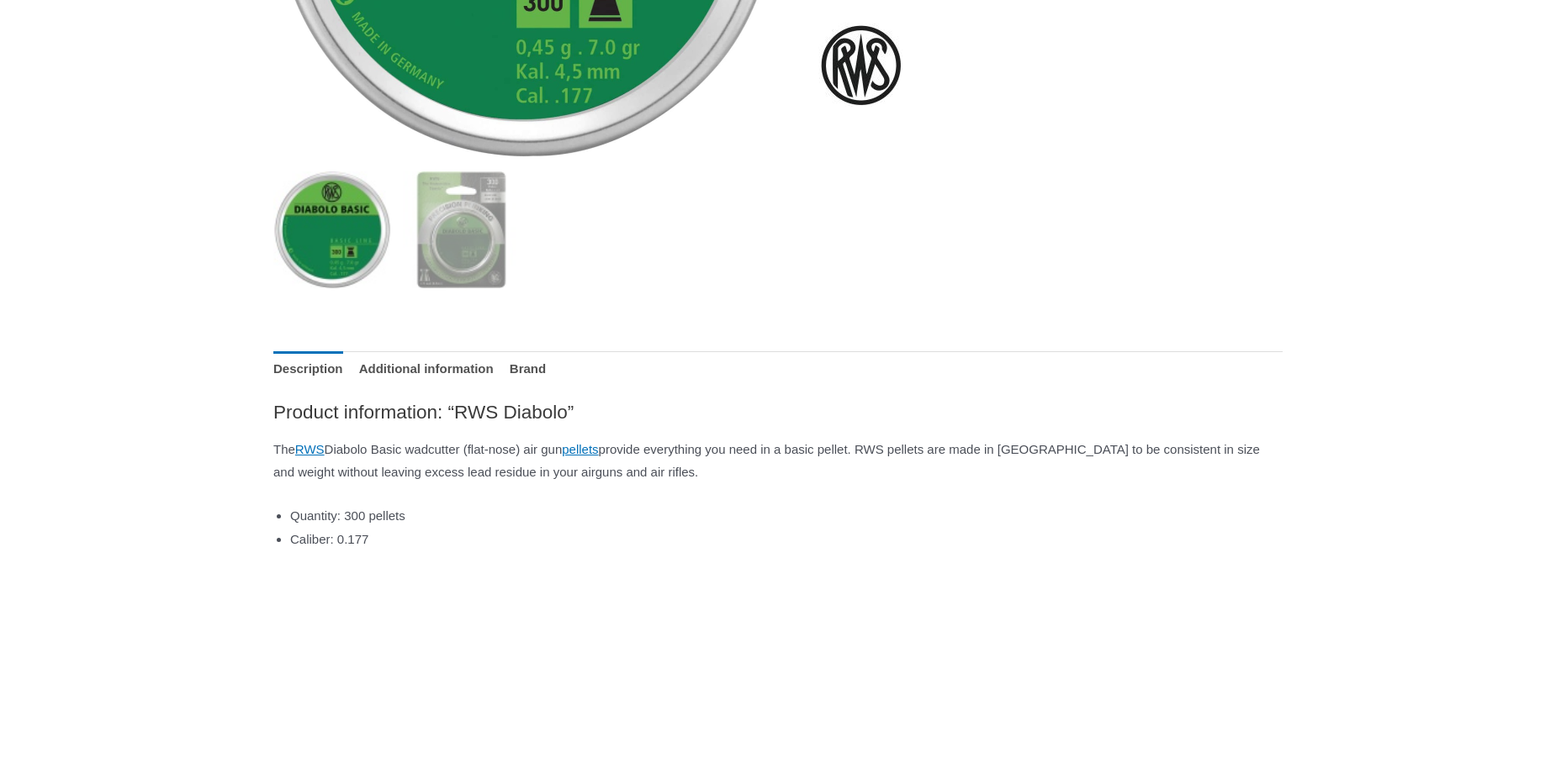
scroll to position [671, 0]
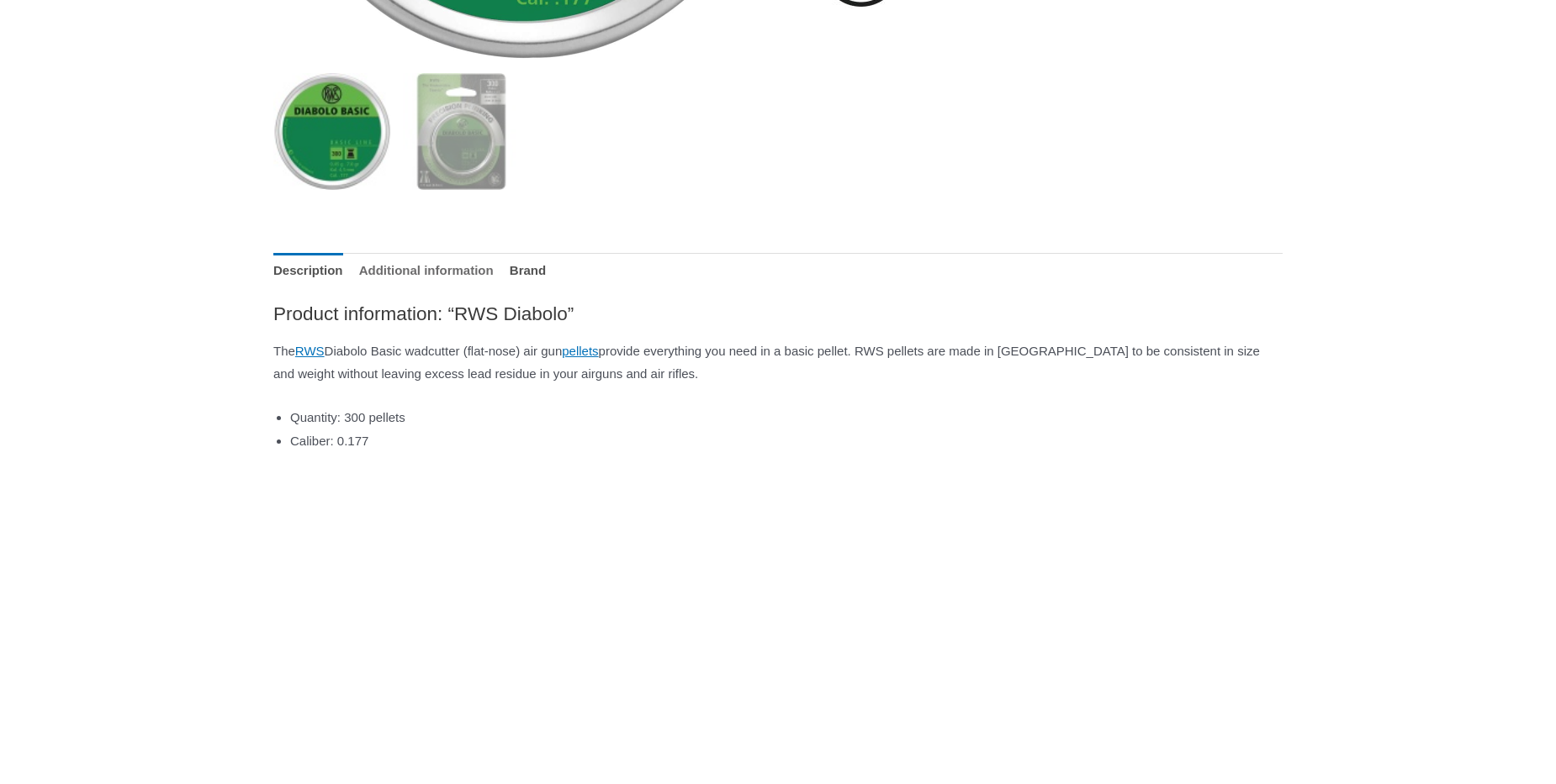
click at [469, 279] on link "Additional information" at bounding box center [427, 270] width 134 height 36
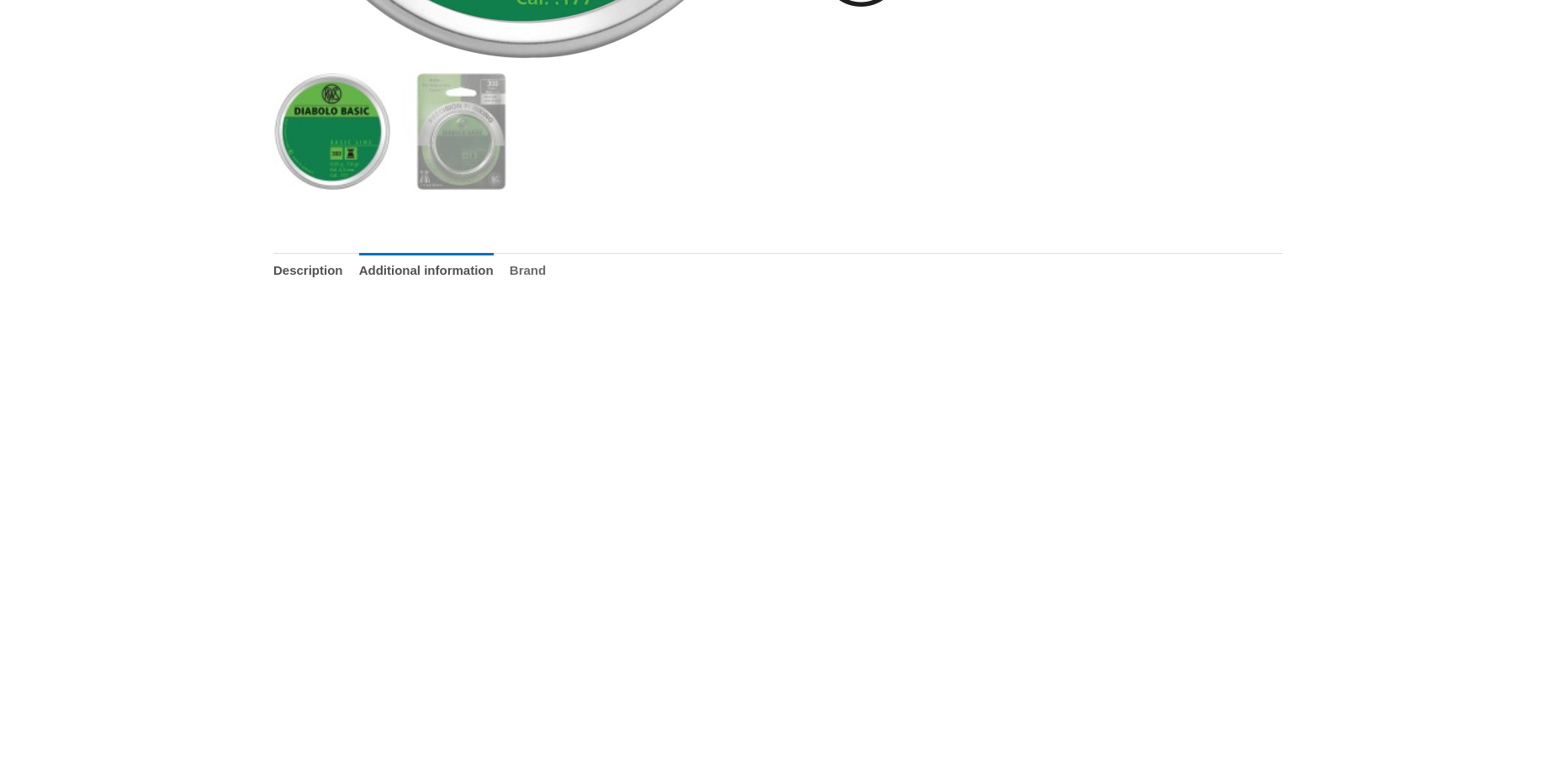
click at [532, 276] on link "Brand" at bounding box center [527, 270] width 36 height 36
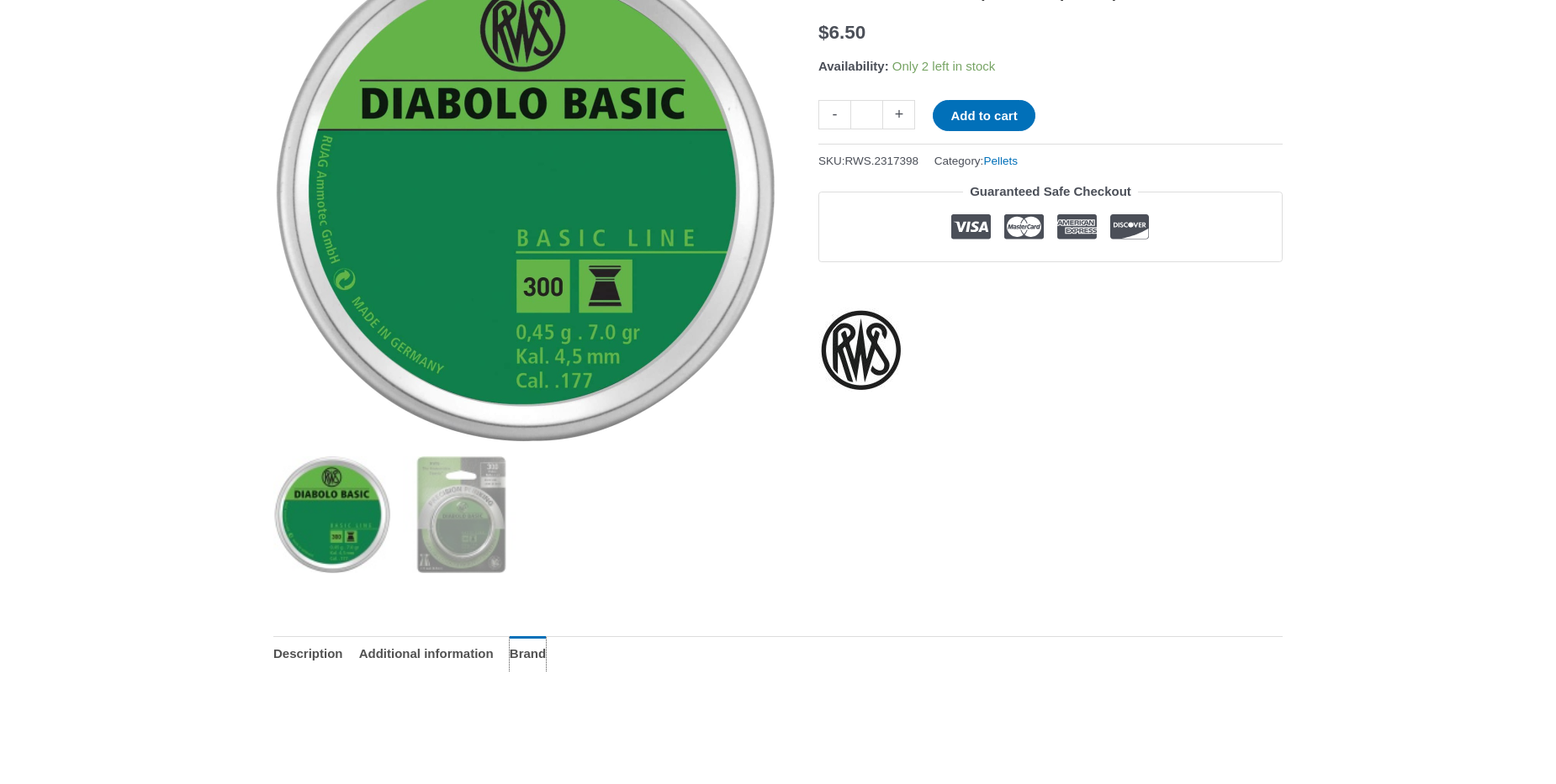
scroll to position [0, 0]
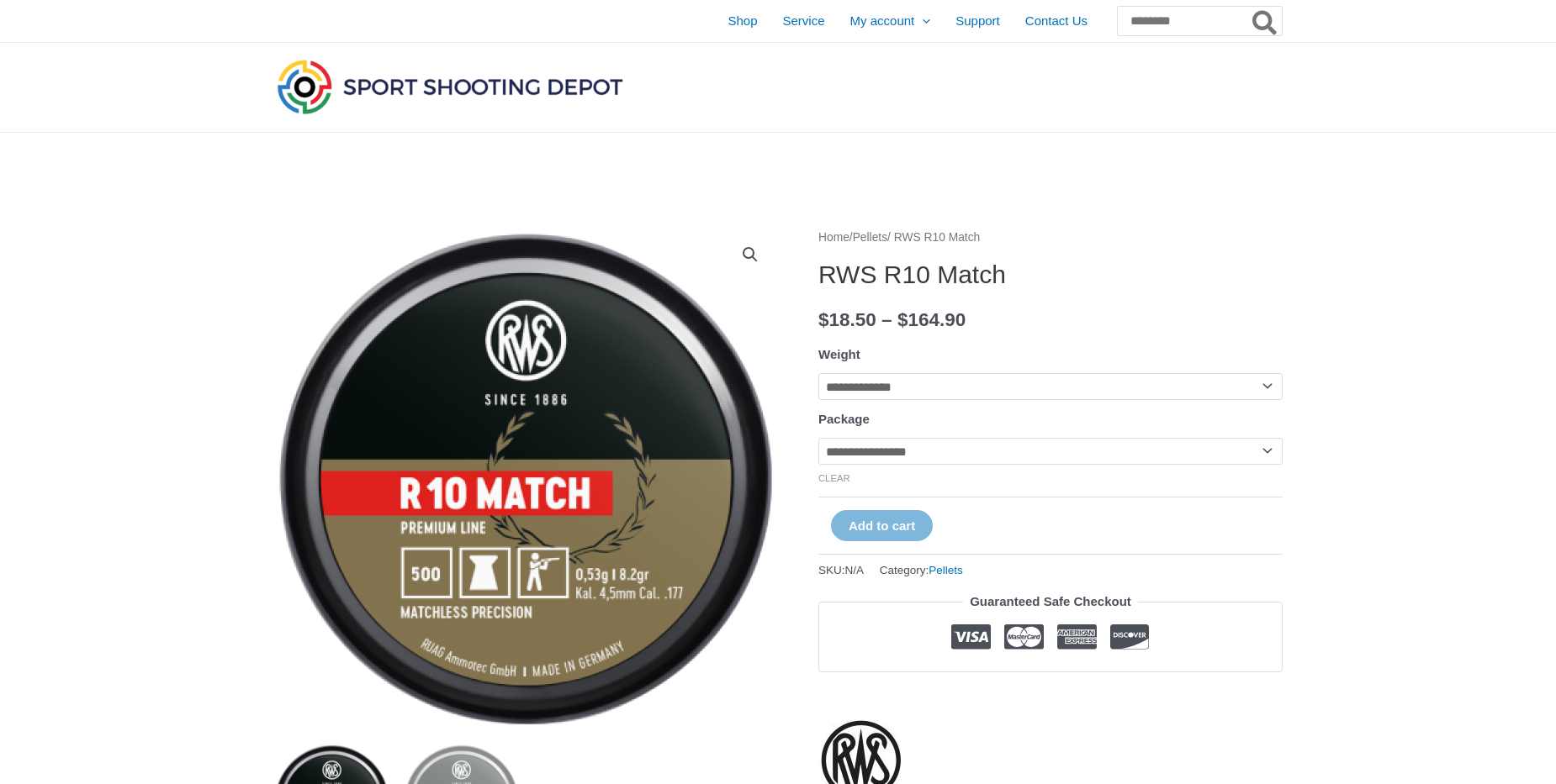
click at [818, 438] on select "**********" at bounding box center [1050, 451] width 464 height 27
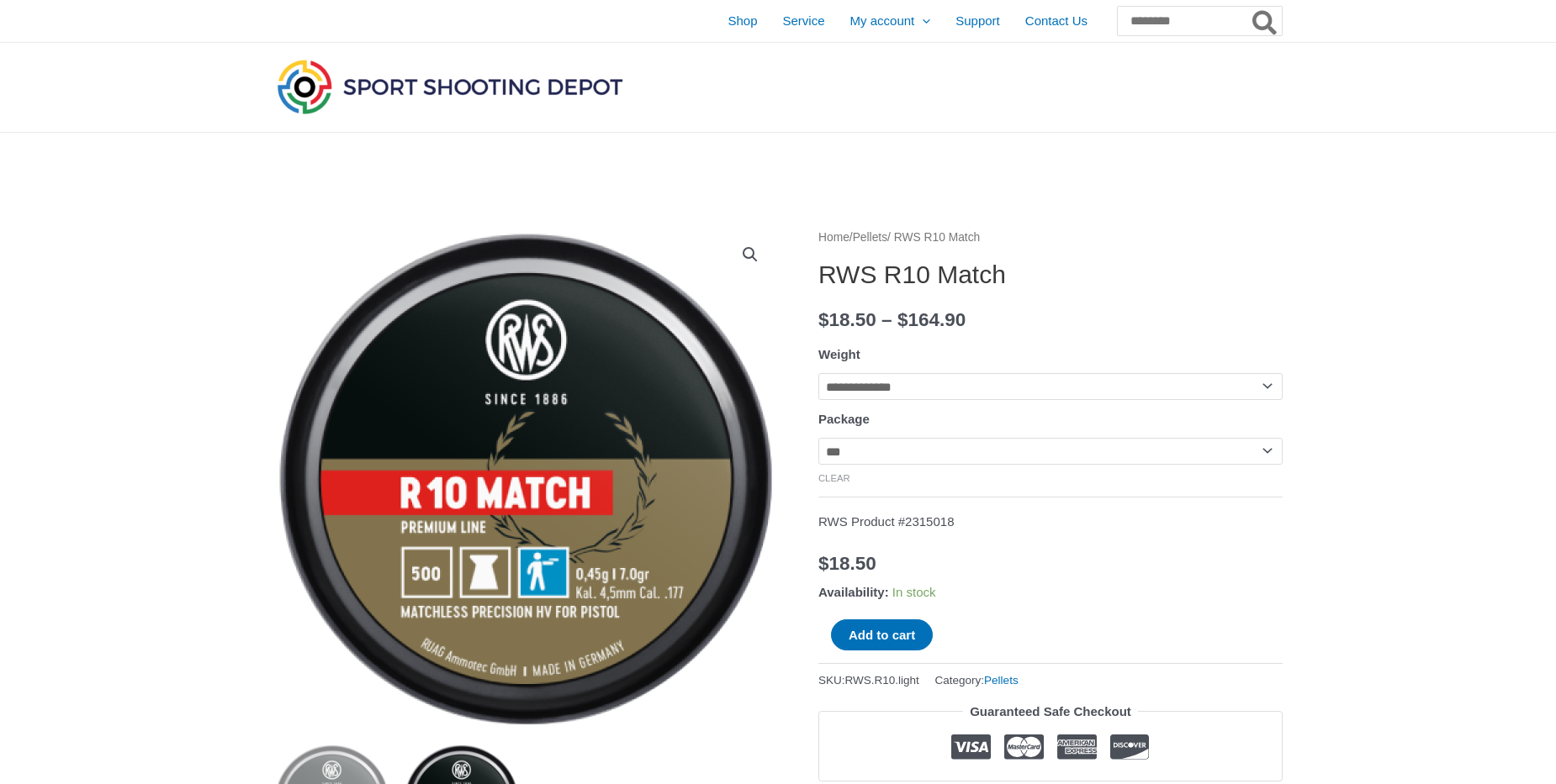
click at [818, 438] on select "**********" at bounding box center [1050, 451] width 464 height 27
select select "**********"
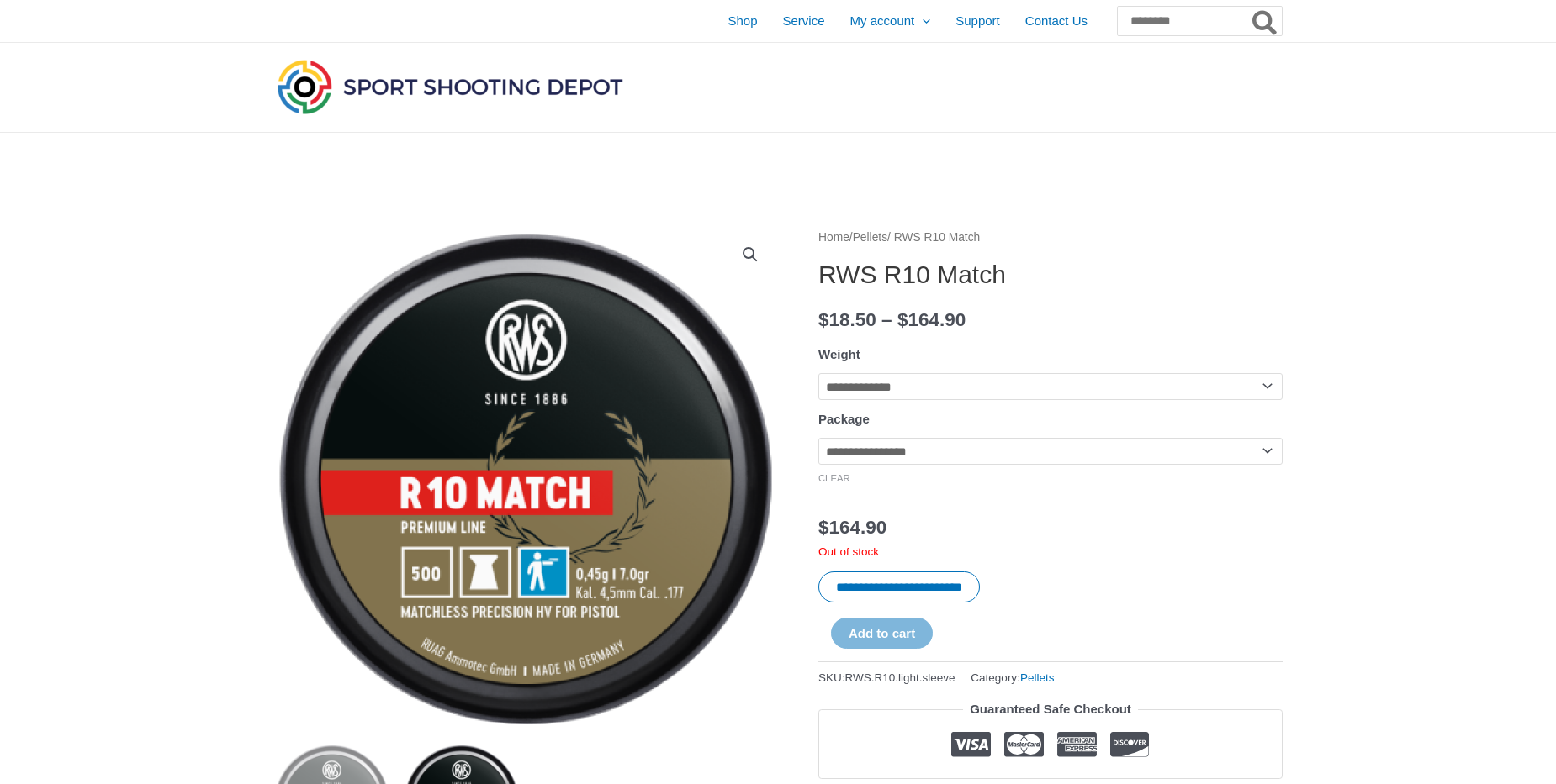
click at [818, 438] on select "**********" at bounding box center [1050, 451] width 464 height 27
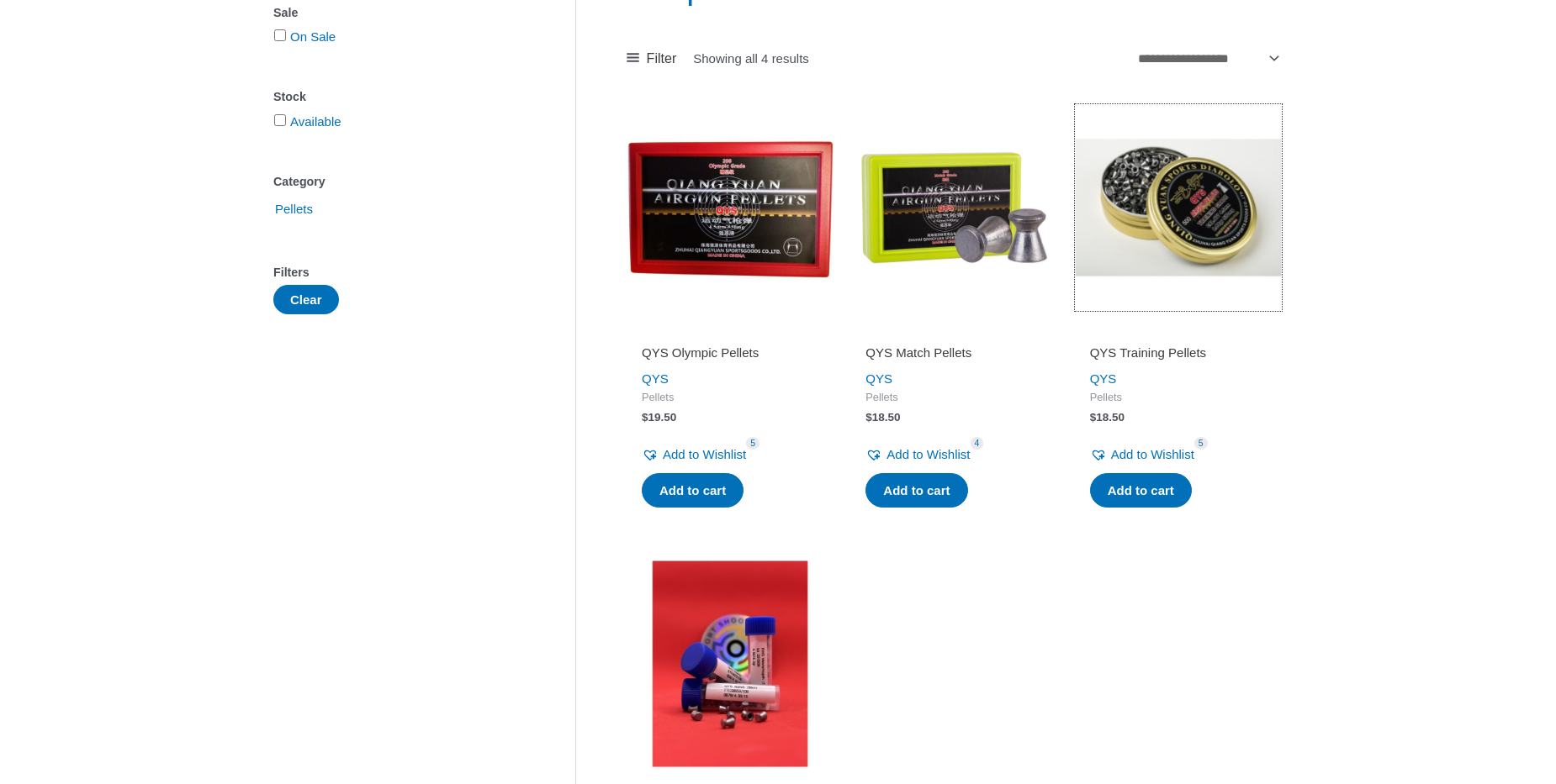
scroll to position [383, 0]
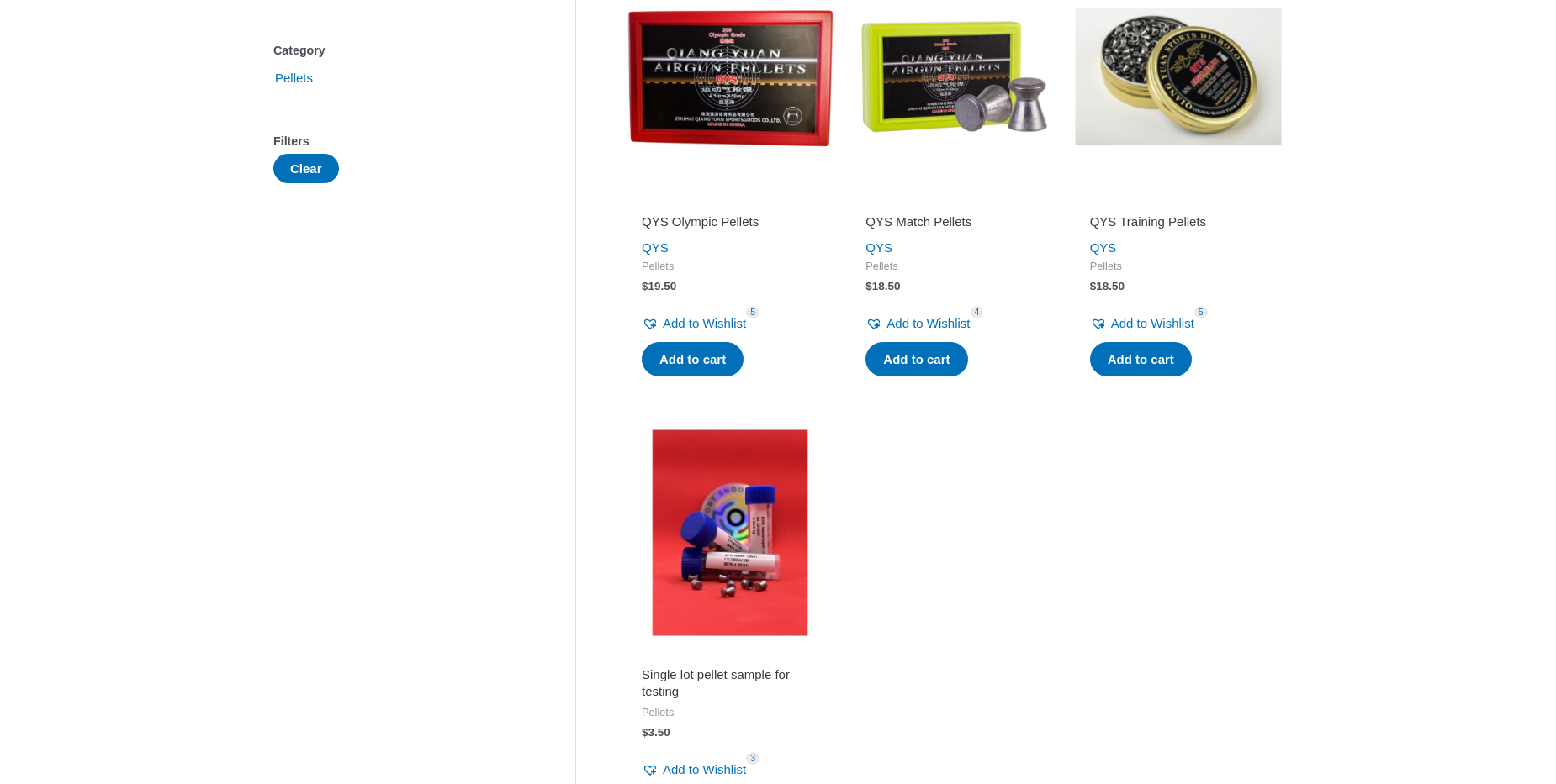
click at [715, 485] on img at bounding box center [729, 532] width 207 height 207
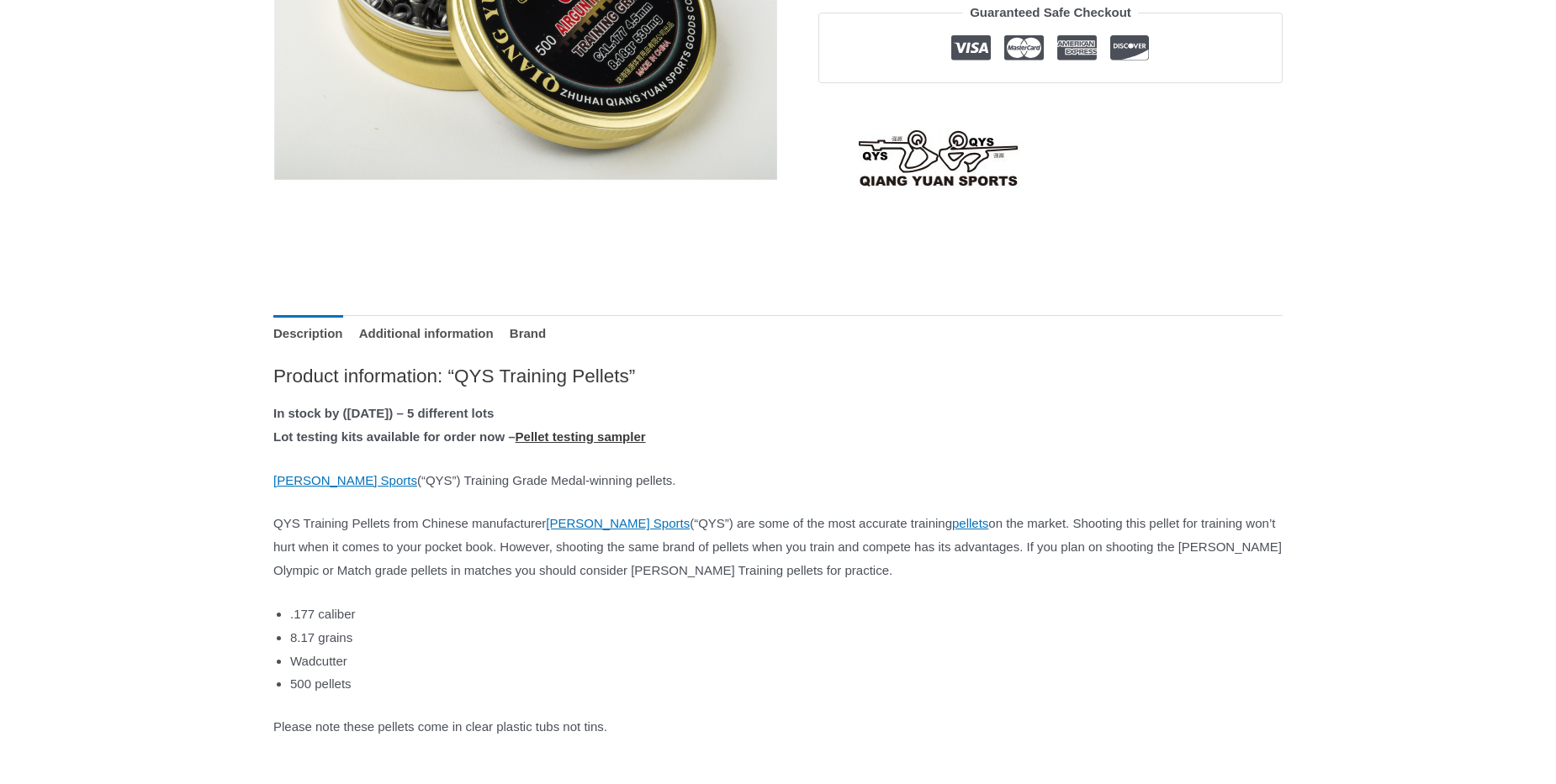
scroll to position [575, 0]
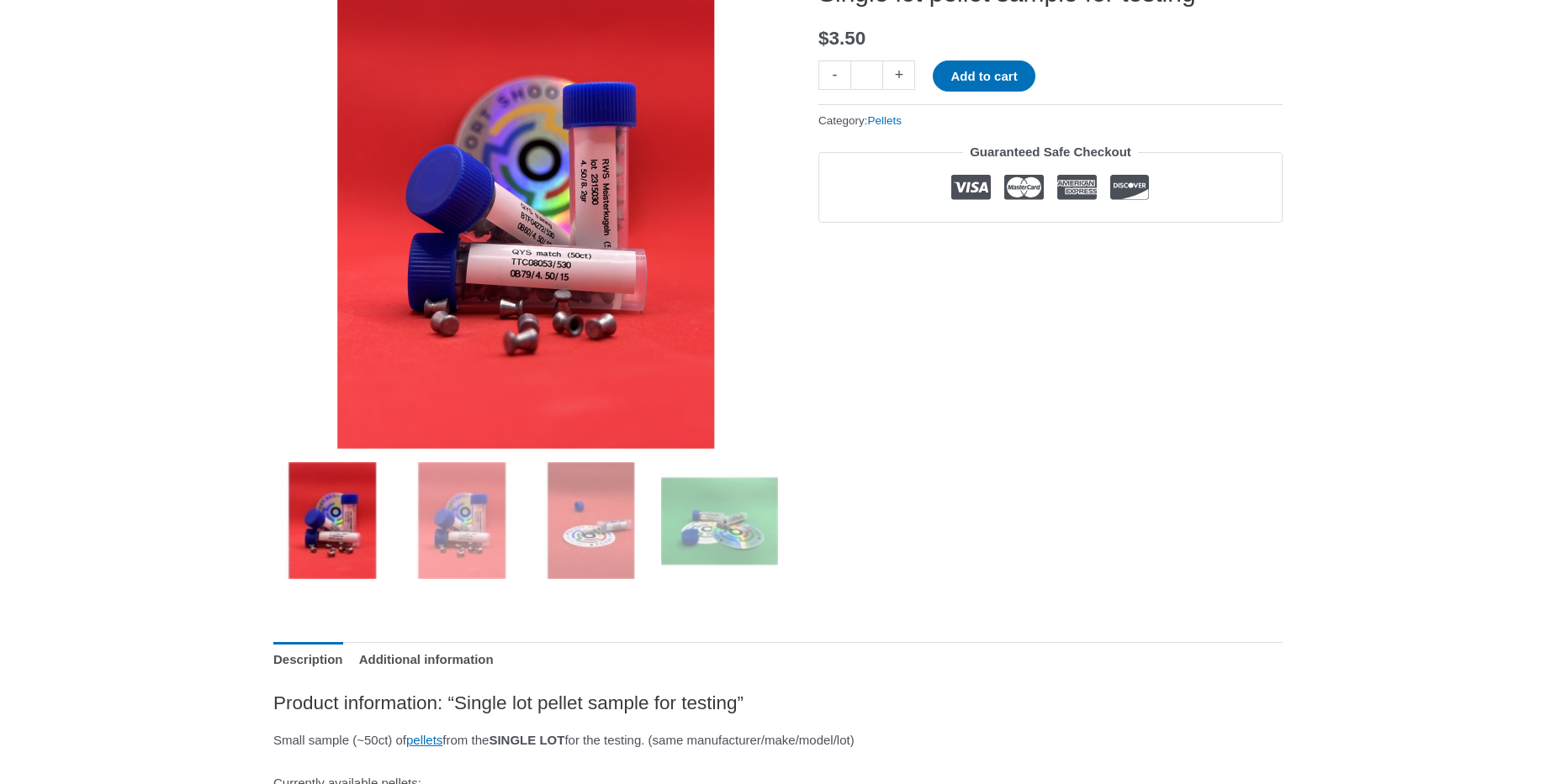
scroll to position [383, 0]
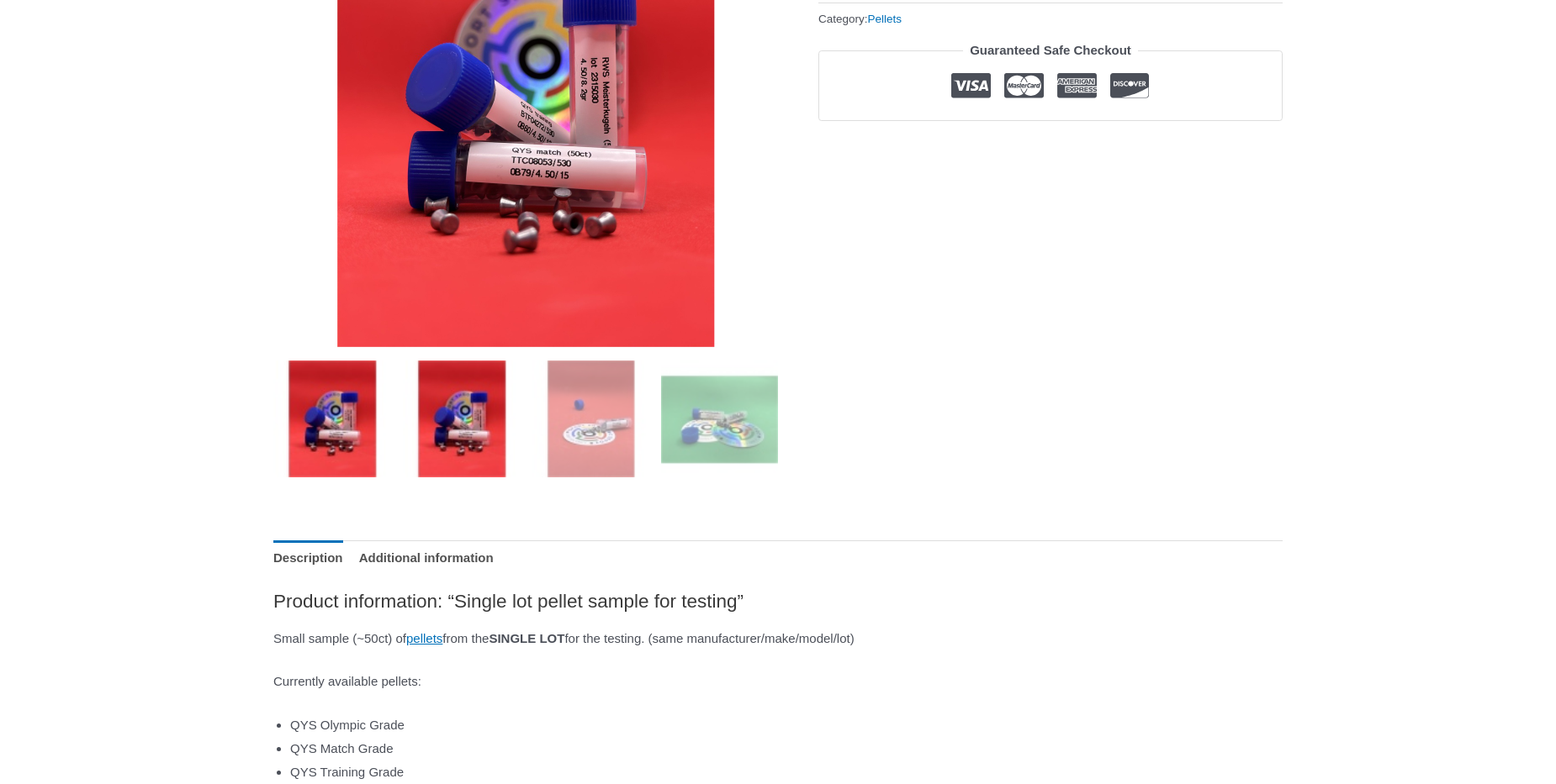
click at [428, 433] on img at bounding box center [461, 418] width 117 height 117
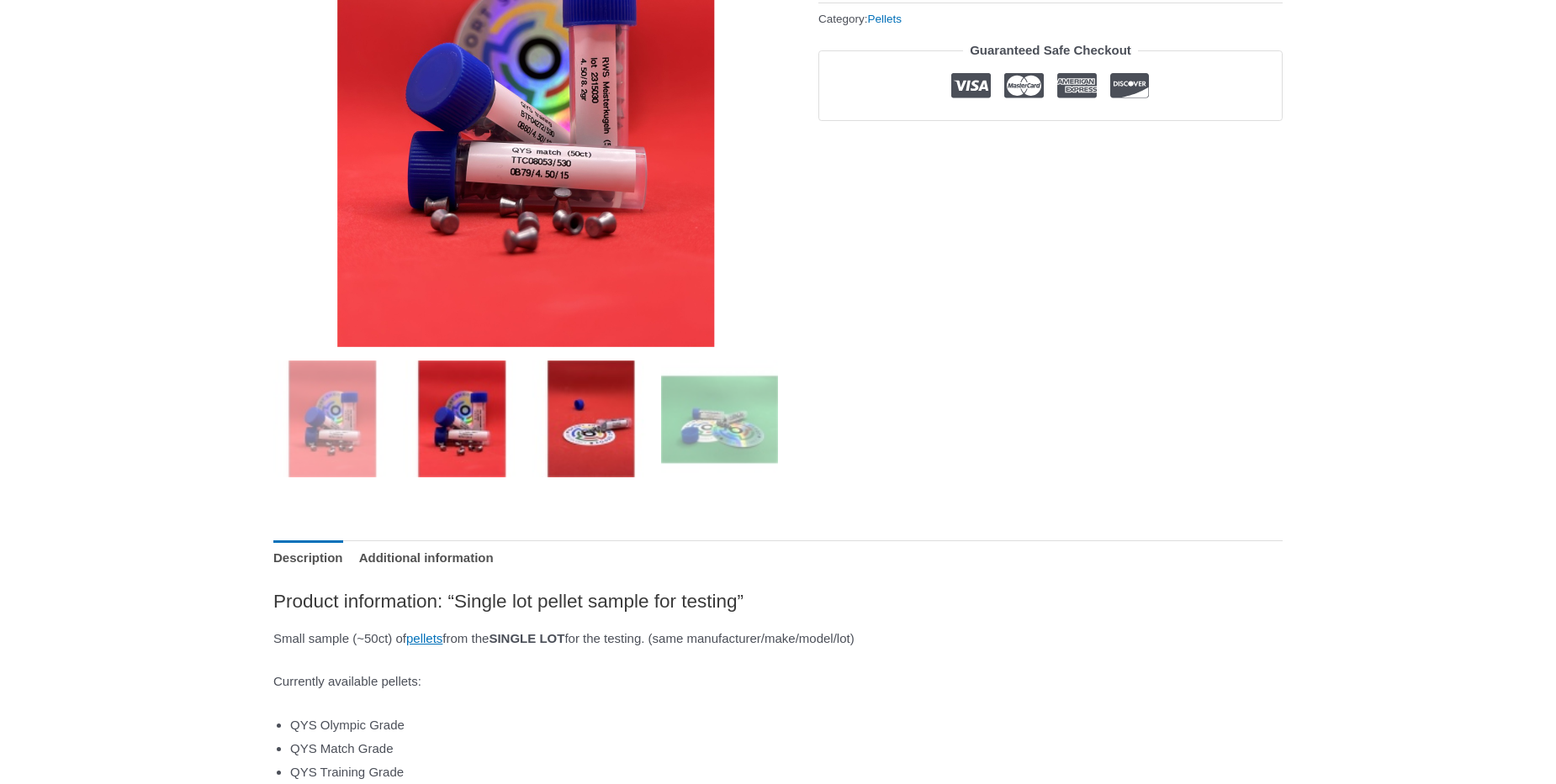
click at [559, 438] on img at bounding box center [590, 418] width 117 height 117
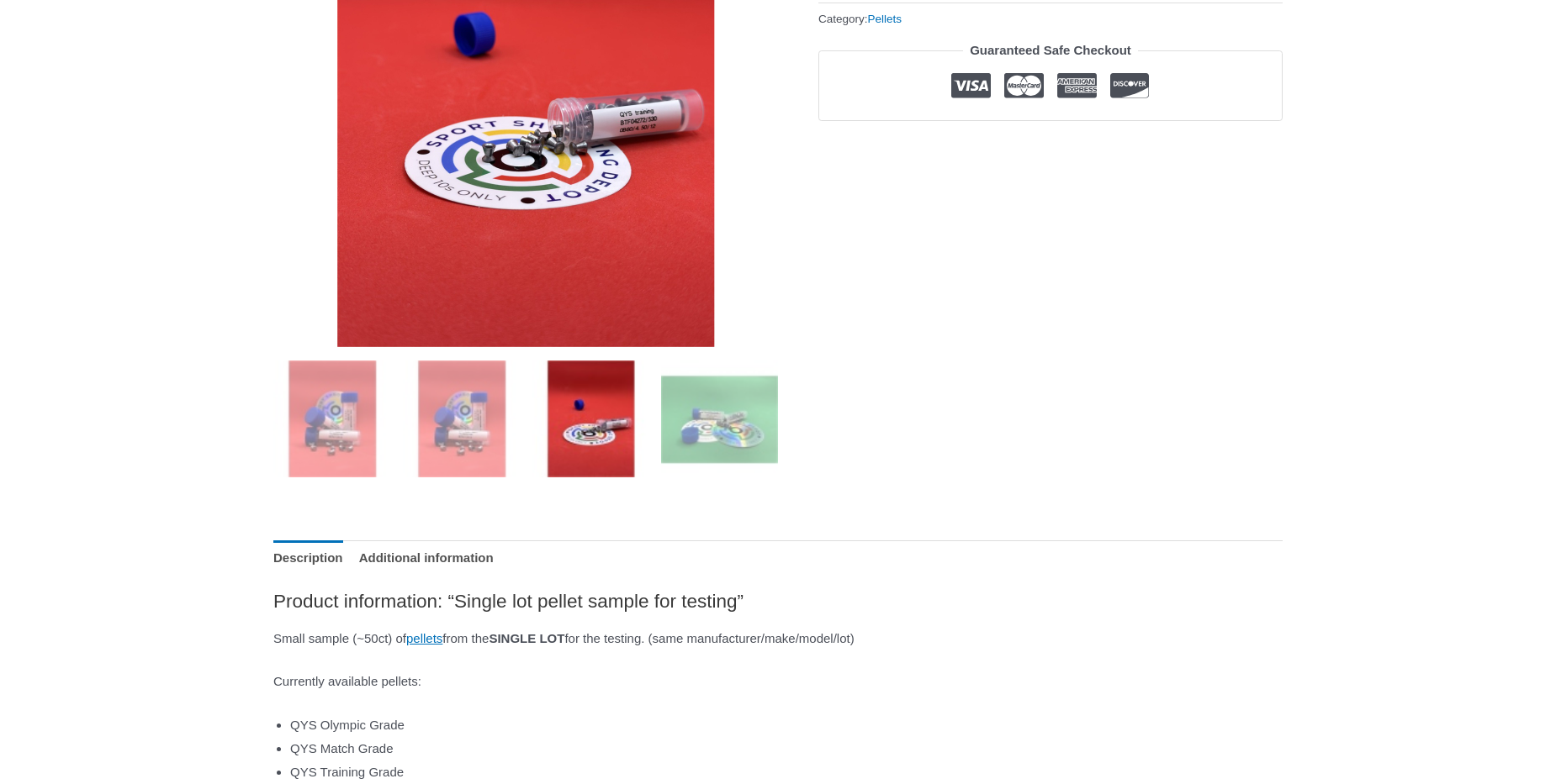
click at [399, 439] on ol at bounding box center [525, 425] width 505 height 130
click at [449, 450] on img at bounding box center [461, 418] width 117 height 117
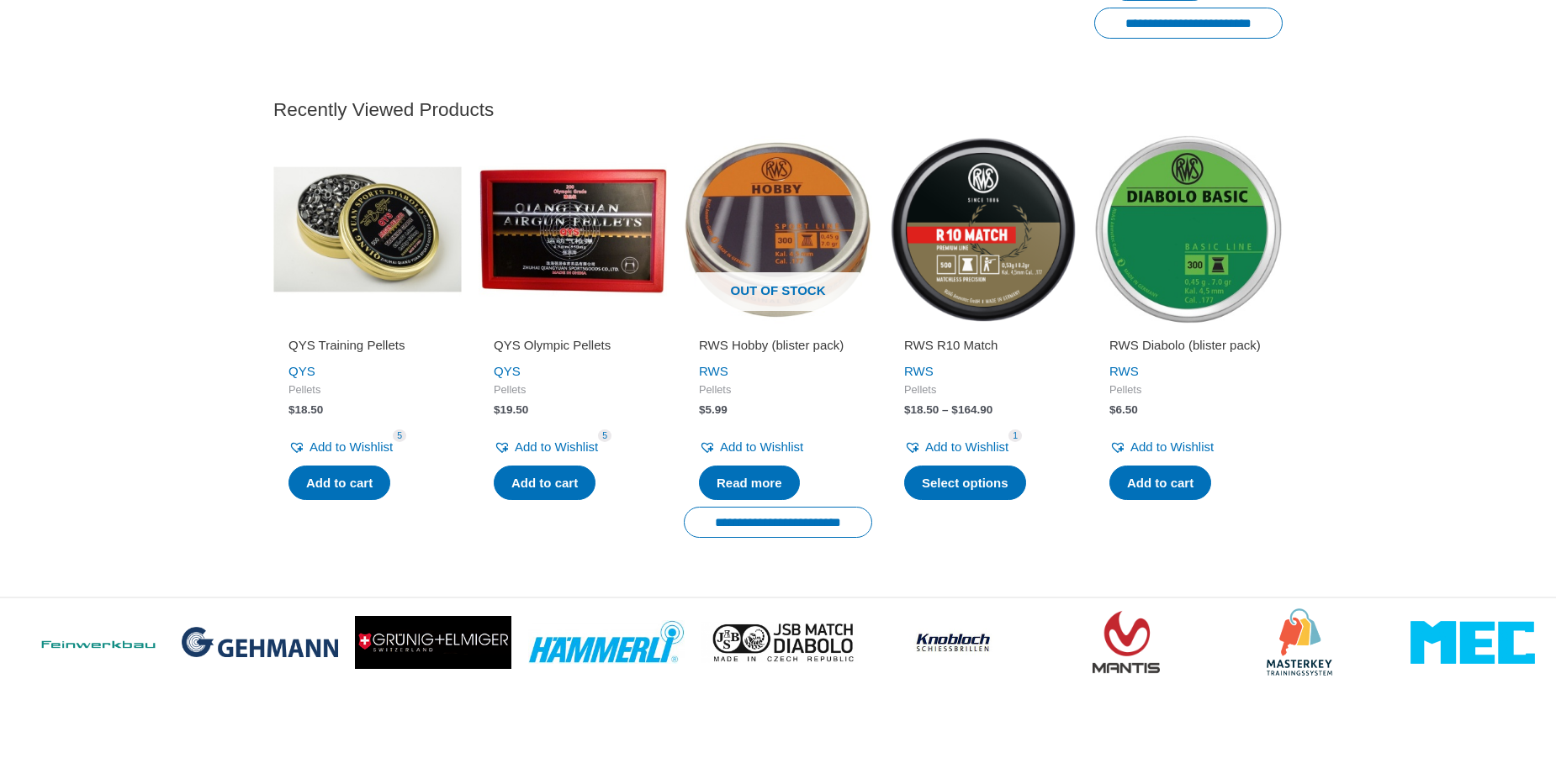
scroll to position [0, 0]
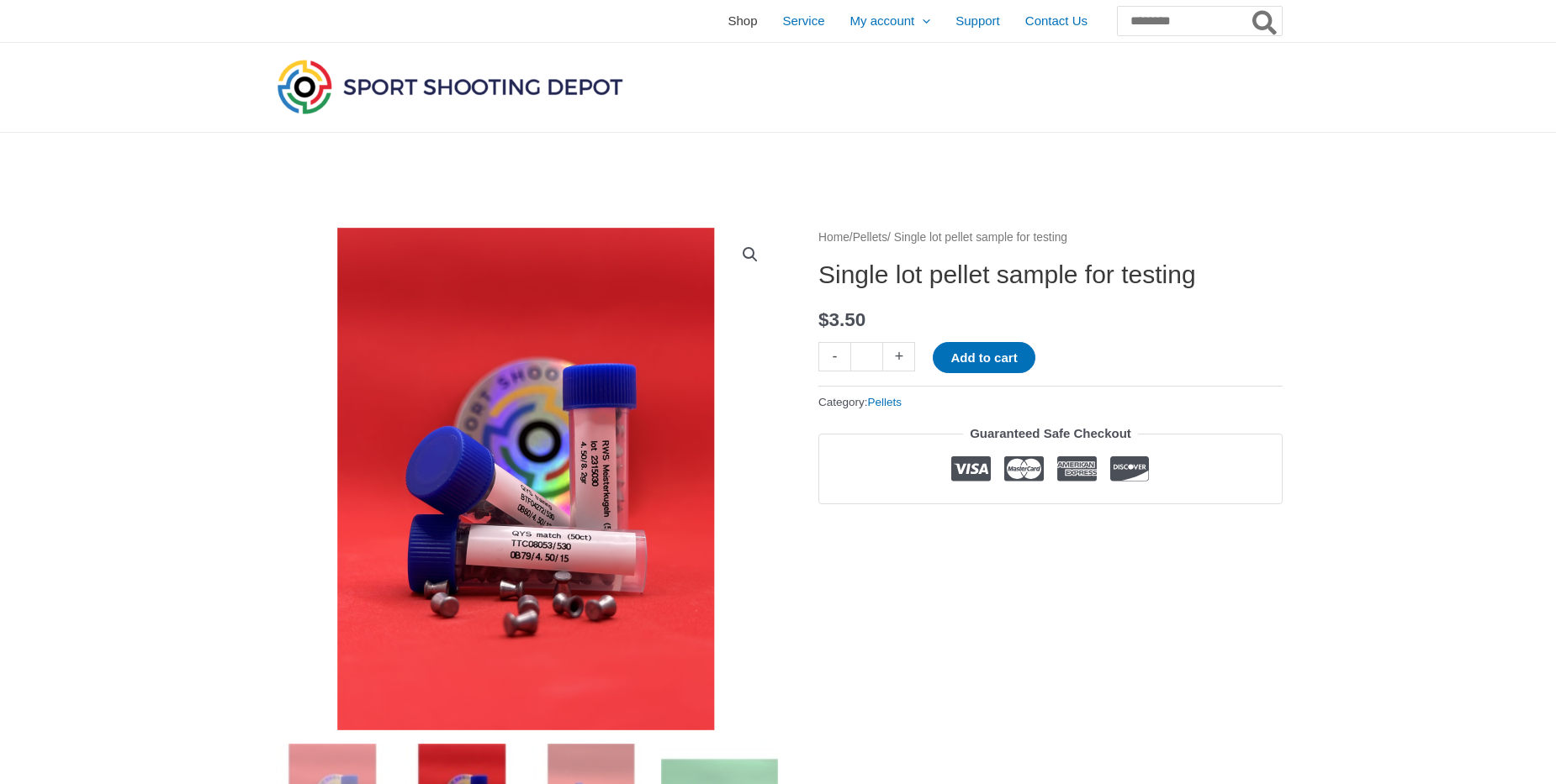
click at [727, 19] on span "Shop" at bounding box center [742, 21] width 29 height 42
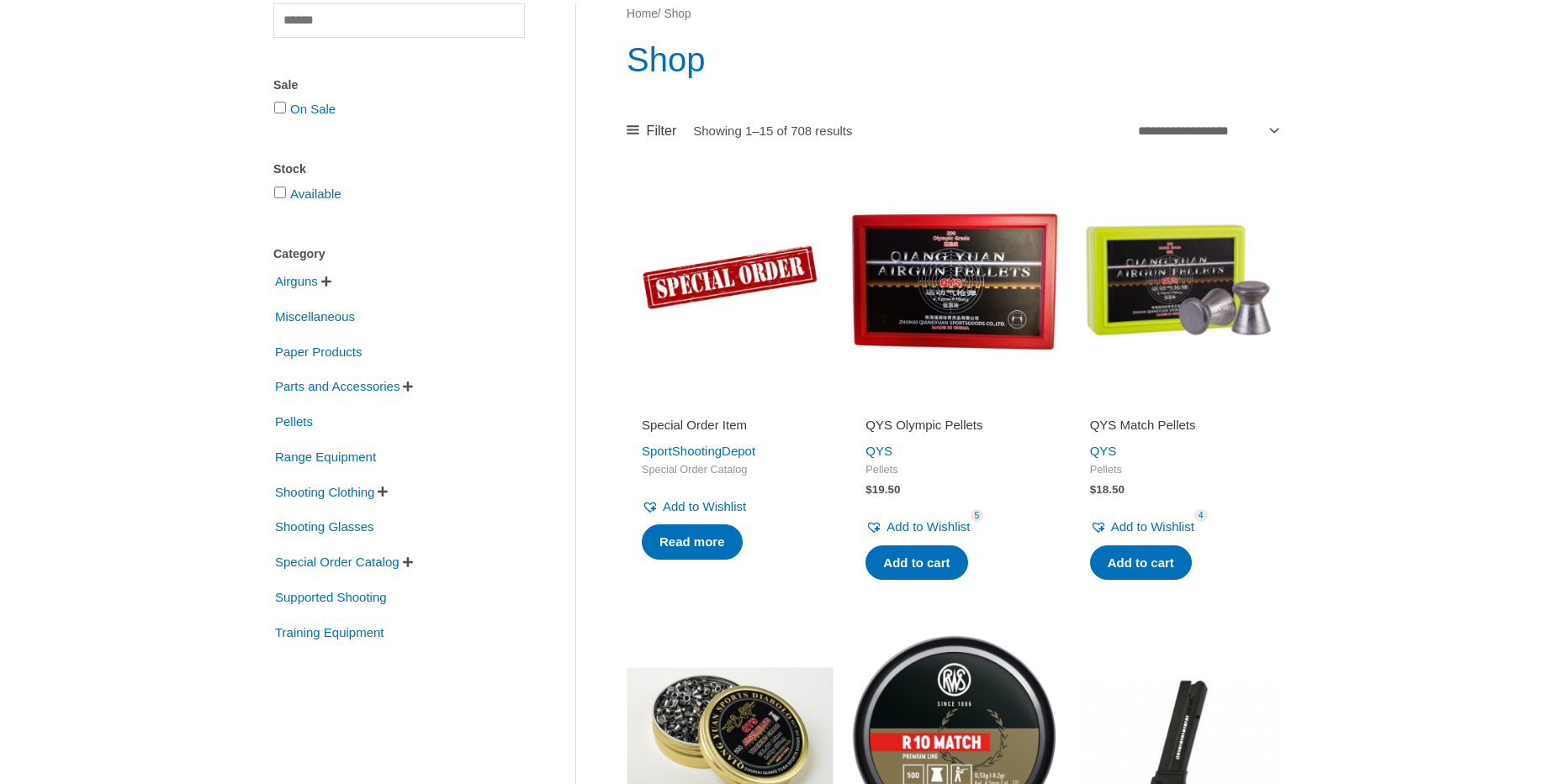
scroll to position [96, 0]
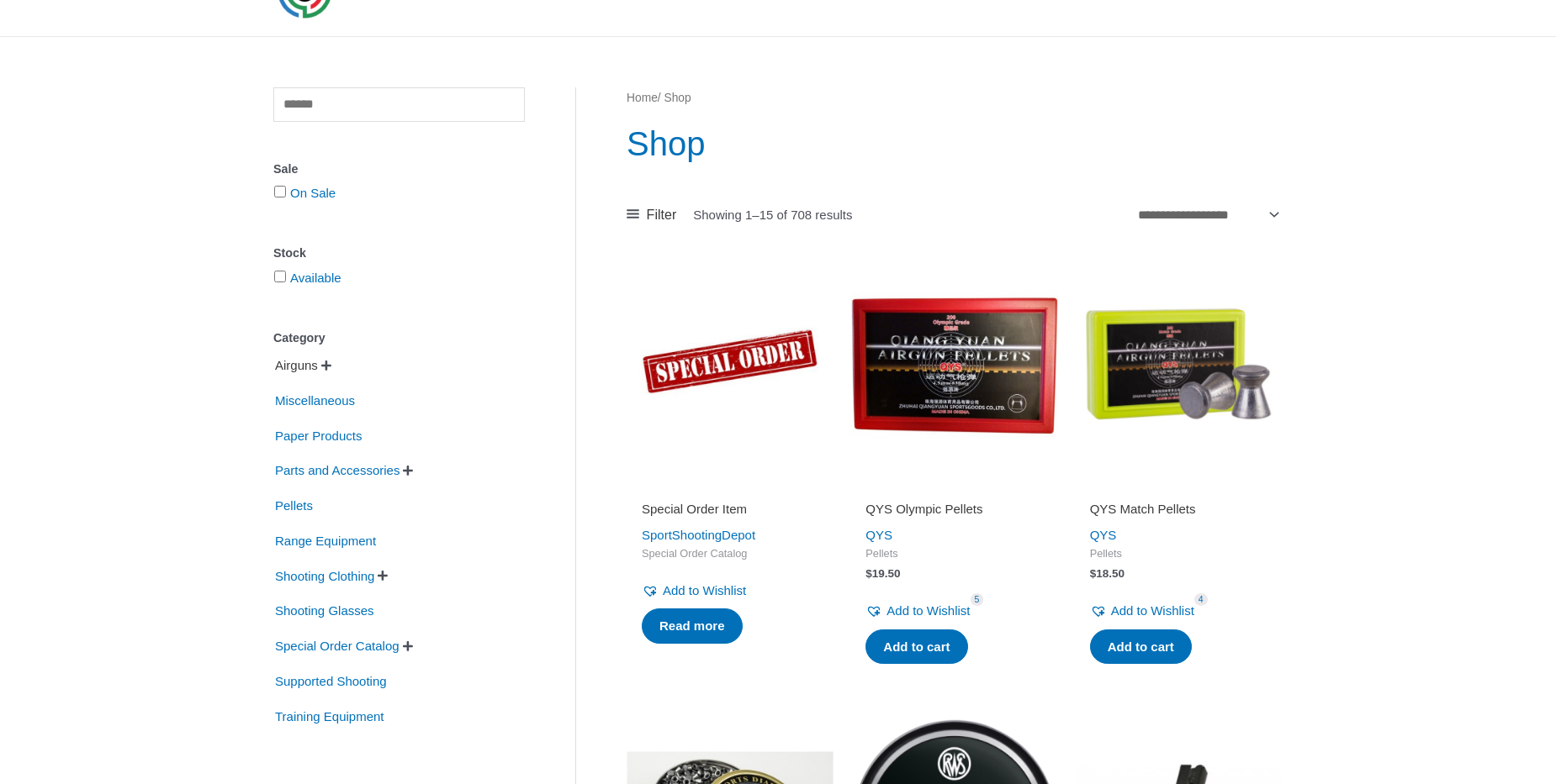
click at [299, 363] on span "Airguns" at bounding box center [296, 365] width 46 height 28
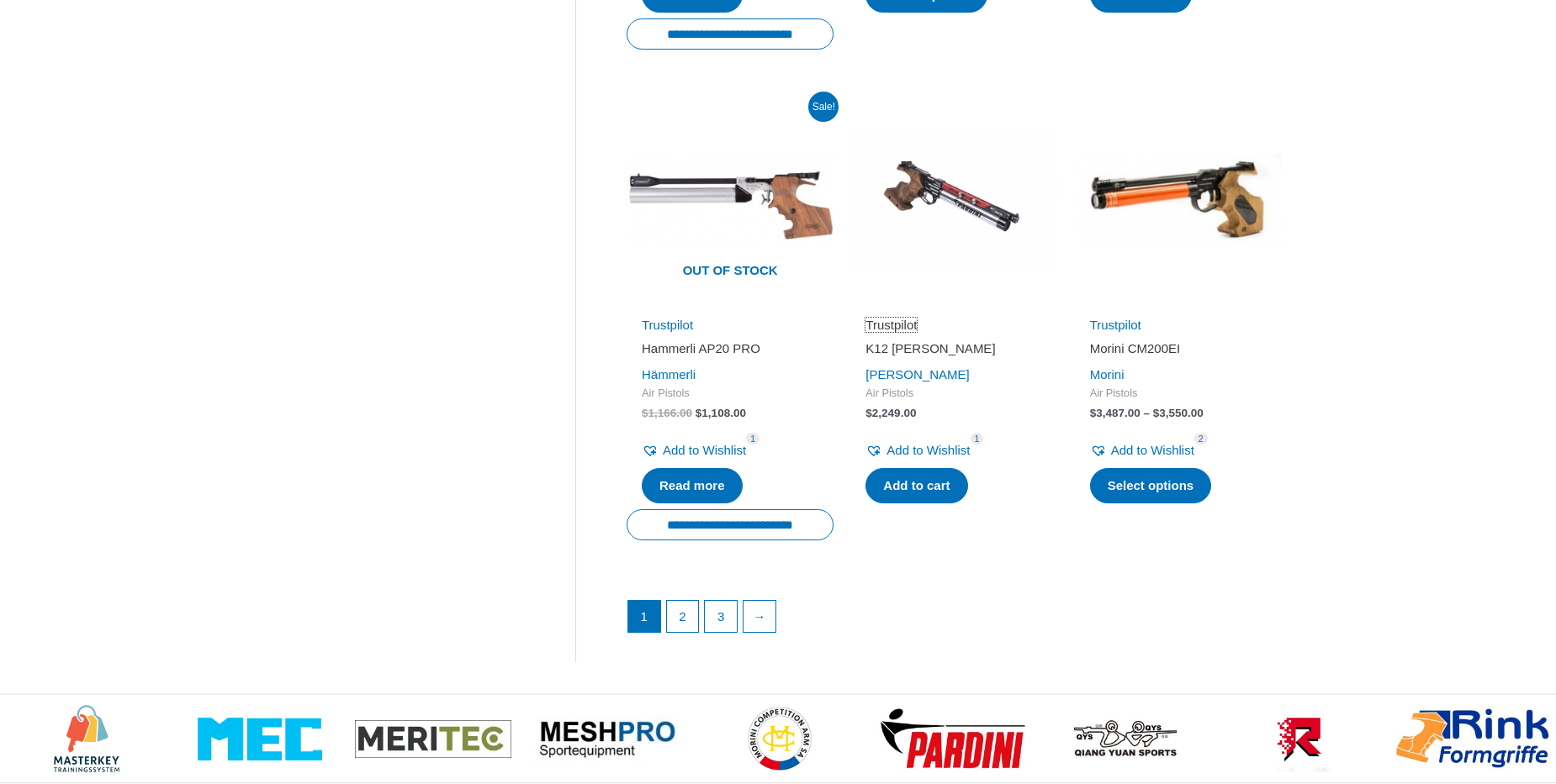
scroll to position [2196, 0]
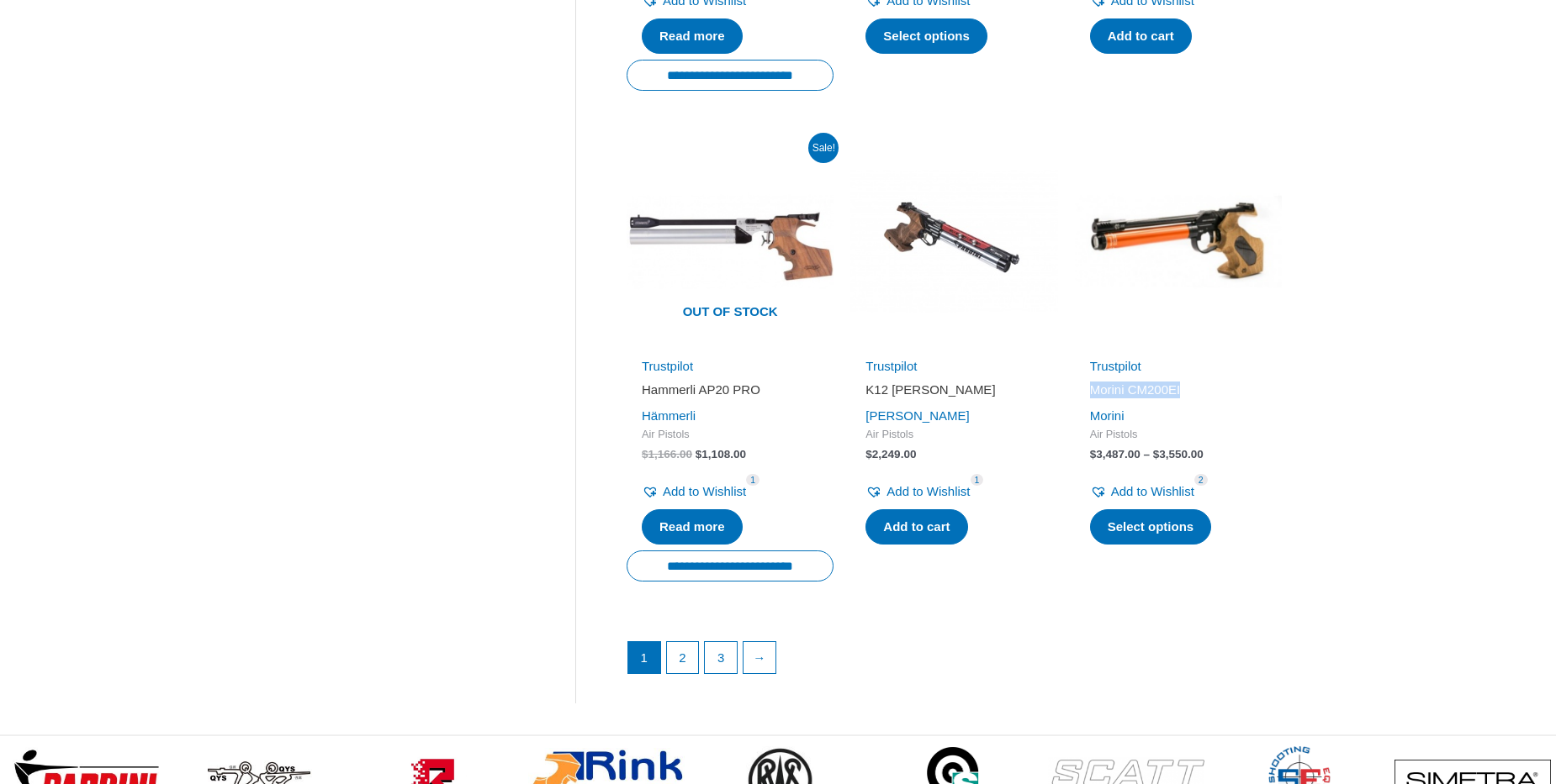
drag, startPoint x: 1081, startPoint y: 390, endPoint x: 1190, endPoint y: 390, distance: 109.0
click at [1190, 389] on div "Trustpilot Morini CM200EI Morini Air Pistols $ 3,487.00 – $ 3,550.00 Price rang…" at bounding box center [1178, 452] width 207 height 196
copy h2 "Morini CM200EI"
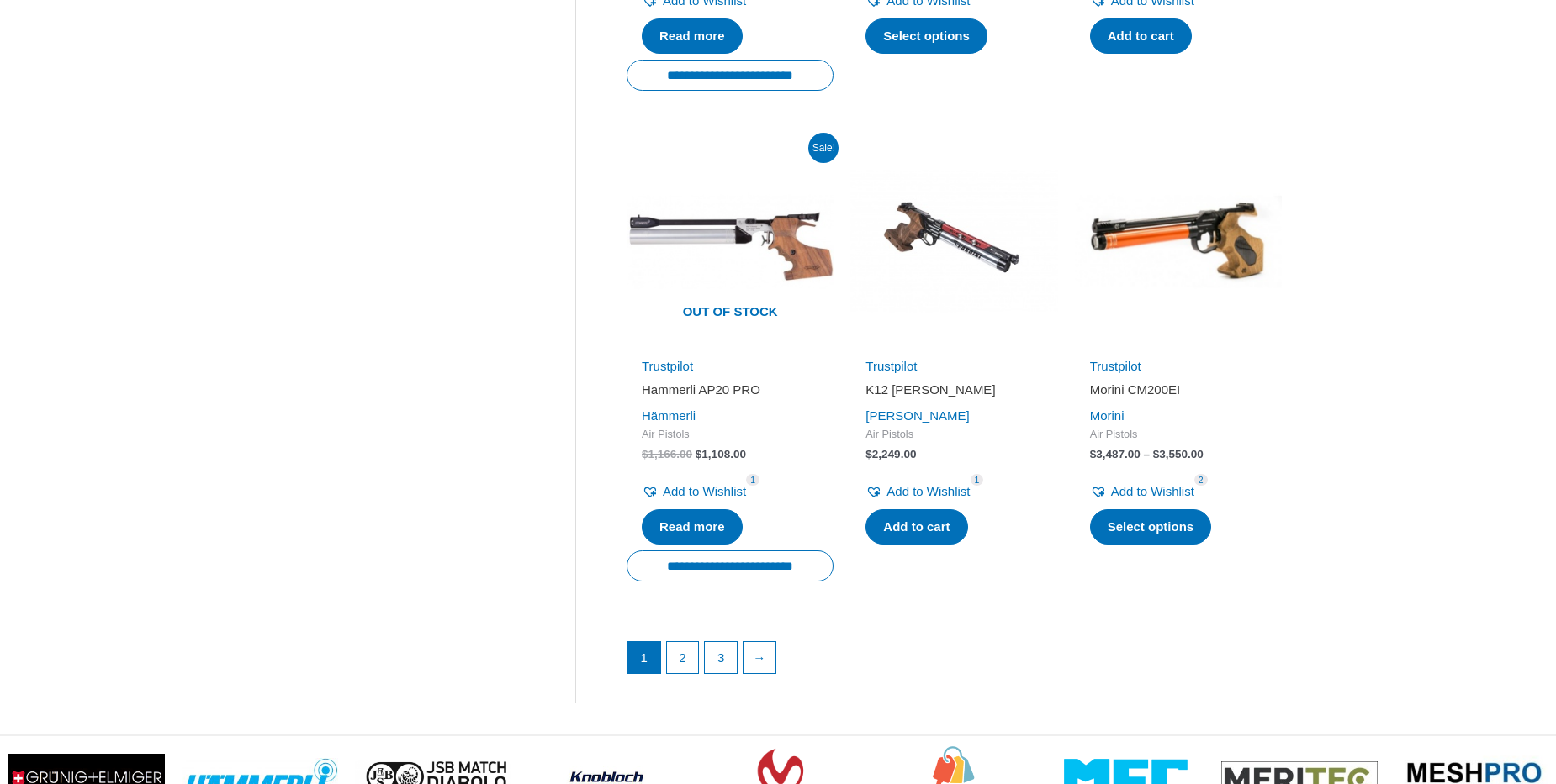
click at [1262, 459] on span "$ 3,487.00 – $ 3,550.00 Price range: $3,487.00 through $3,550.00" at bounding box center [1178, 455] width 177 height 15
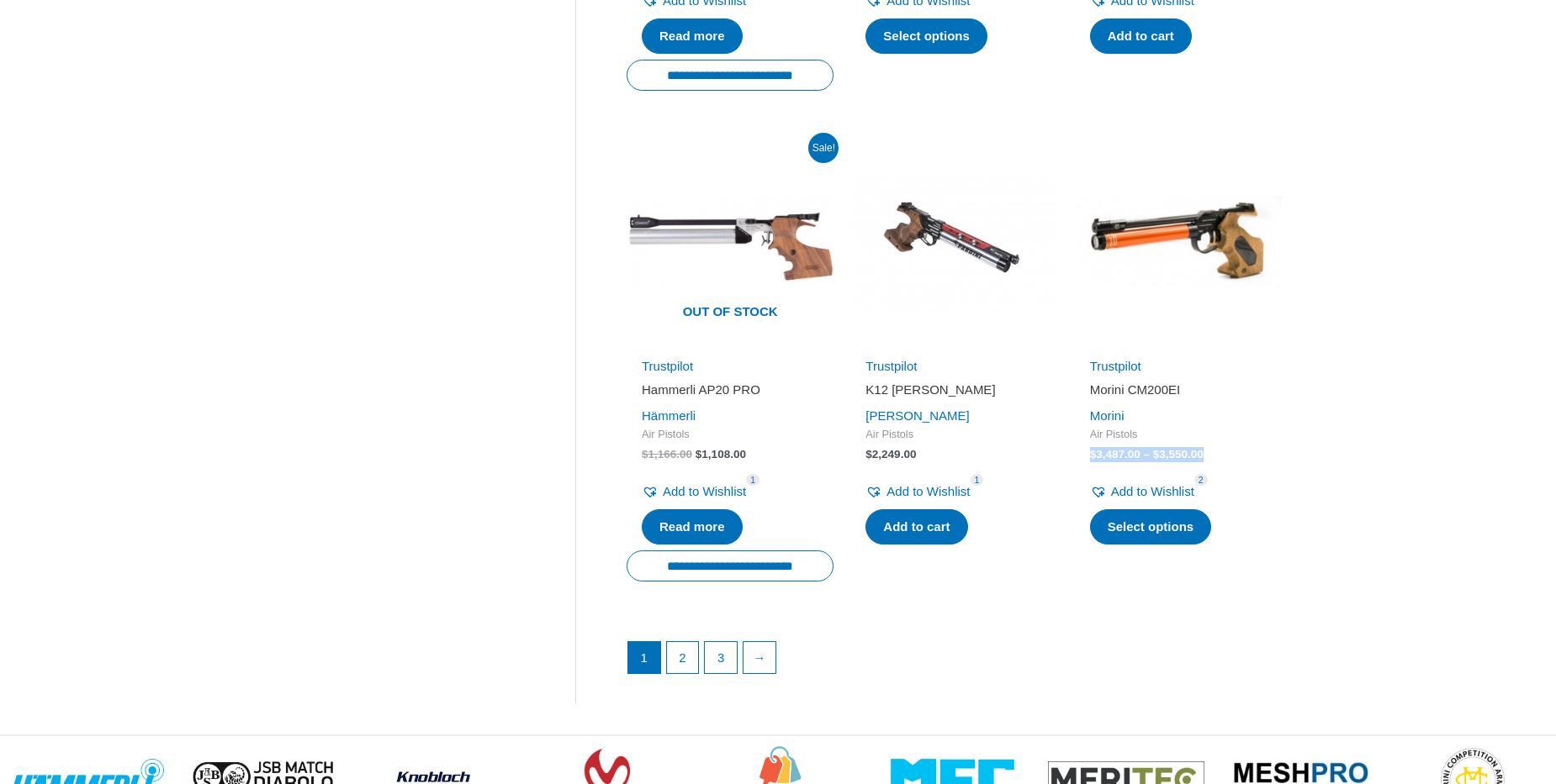
drag, startPoint x: 1203, startPoint y: 456, endPoint x: 1041, endPoint y: 445, distance: 162.4
click at [1082, 460] on div "Trustpilot Morini CM200EI Morini Air Pistols $ 3,487.00 – $ 3,550.00 Price rang…" at bounding box center [1178, 452] width 207 height 196
copy span "$ 3,487.00 – $ 3,550.00"
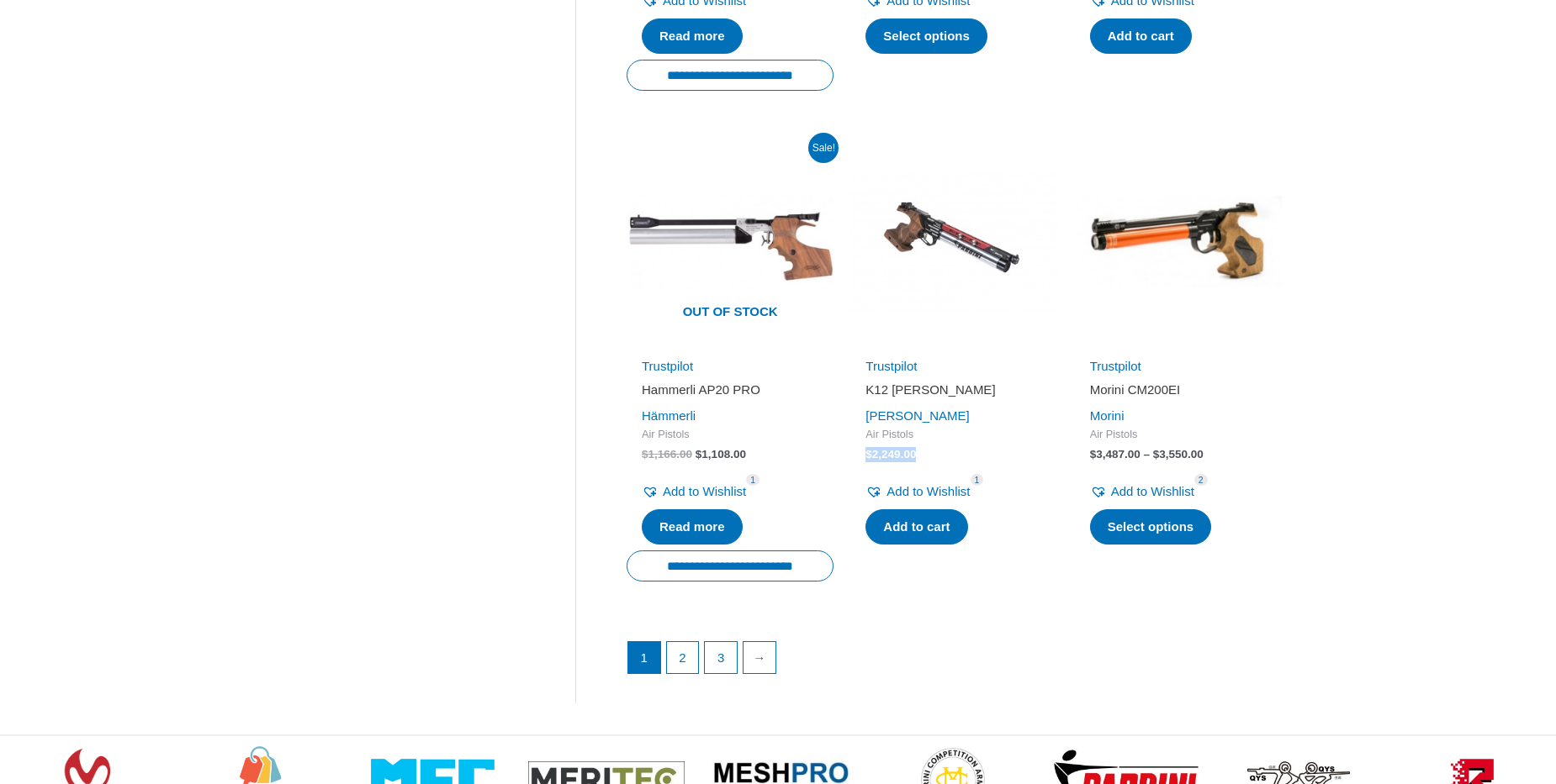
drag, startPoint x: 928, startPoint y: 455, endPoint x: 864, endPoint y: 458, distance: 64.1
click at [864, 458] on div "Trustpilot K12 Pardini Pardini Air Pistols $ 2,249.00 Add to Wishlist Remove fr…" at bounding box center [954, 452] width 207 height 196
copy bdi "$ 2,249.00"
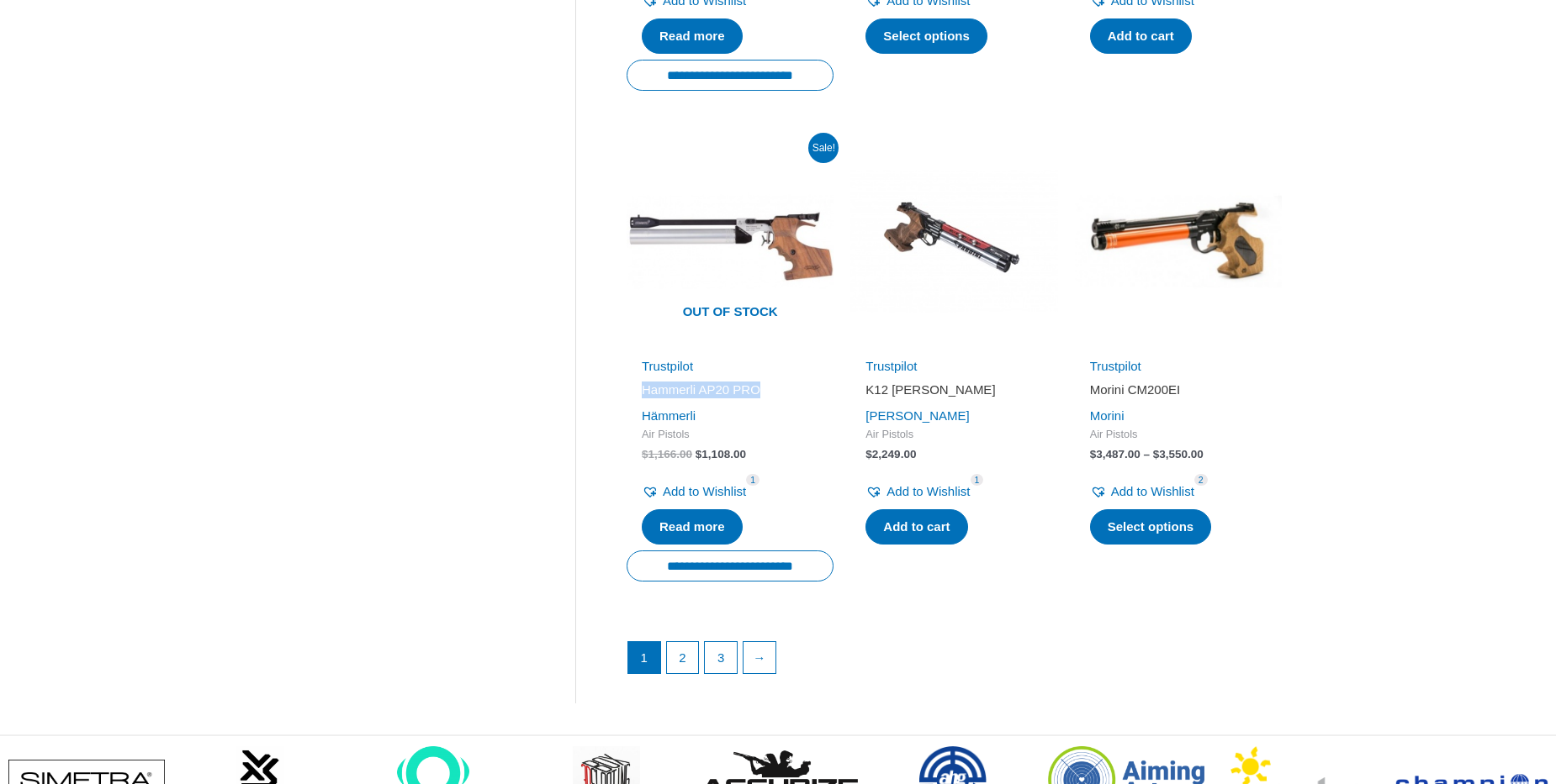
drag, startPoint x: 647, startPoint y: 393, endPoint x: 764, endPoint y: 387, distance: 117.2
click at [764, 387] on div "Trustpilot Hammerli AP20 PRO Hämmerli Air Pistols $ 1,166.00 Original price was…" at bounding box center [729, 452] width 207 height 196
copy h2 "Hammerli AP20 PRO"
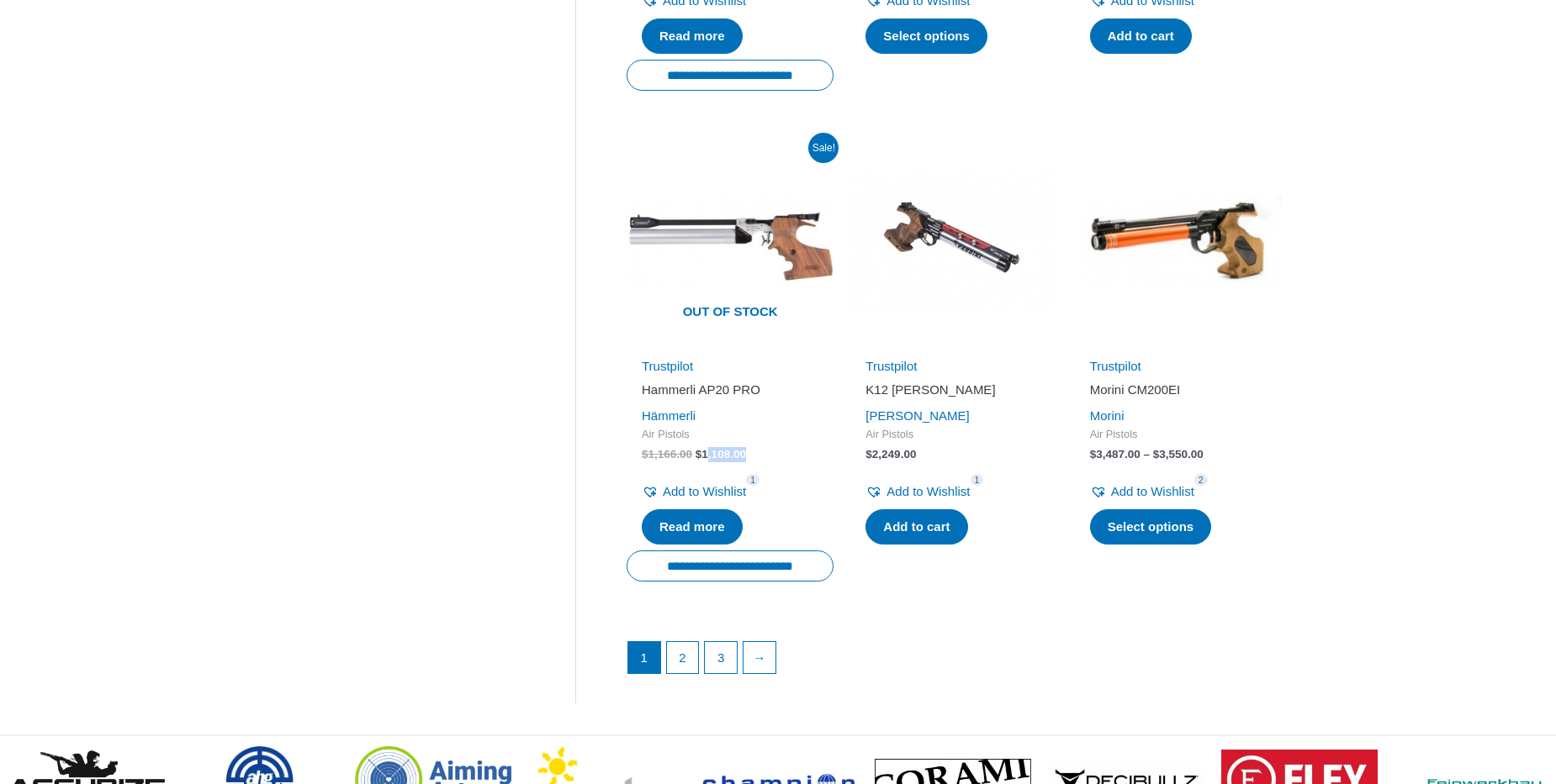
drag, startPoint x: 755, startPoint y: 459, endPoint x: 731, endPoint y: 456, distance: 24.2
click at [705, 453] on span "$ 1,166.00 Original price was: $1,166.00. $ 1,108.00 Current price is: $1,108.0…" at bounding box center [730, 455] width 177 height 15
click at [763, 450] on span "$ 1,166.00 Original price was: $1,166.00. $ 1,108.00 Current price is: $1,108.0…" at bounding box center [730, 455] width 177 height 15
drag, startPoint x: 757, startPoint y: 454, endPoint x: 698, endPoint y: 460, distance: 59.3
click at [698, 460] on span "$ 1,166.00 Original price was: $1,166.00. $ 1,108.00 Current price is: $1,108.0…" at bounding box center [730, 455] width 177 height 15
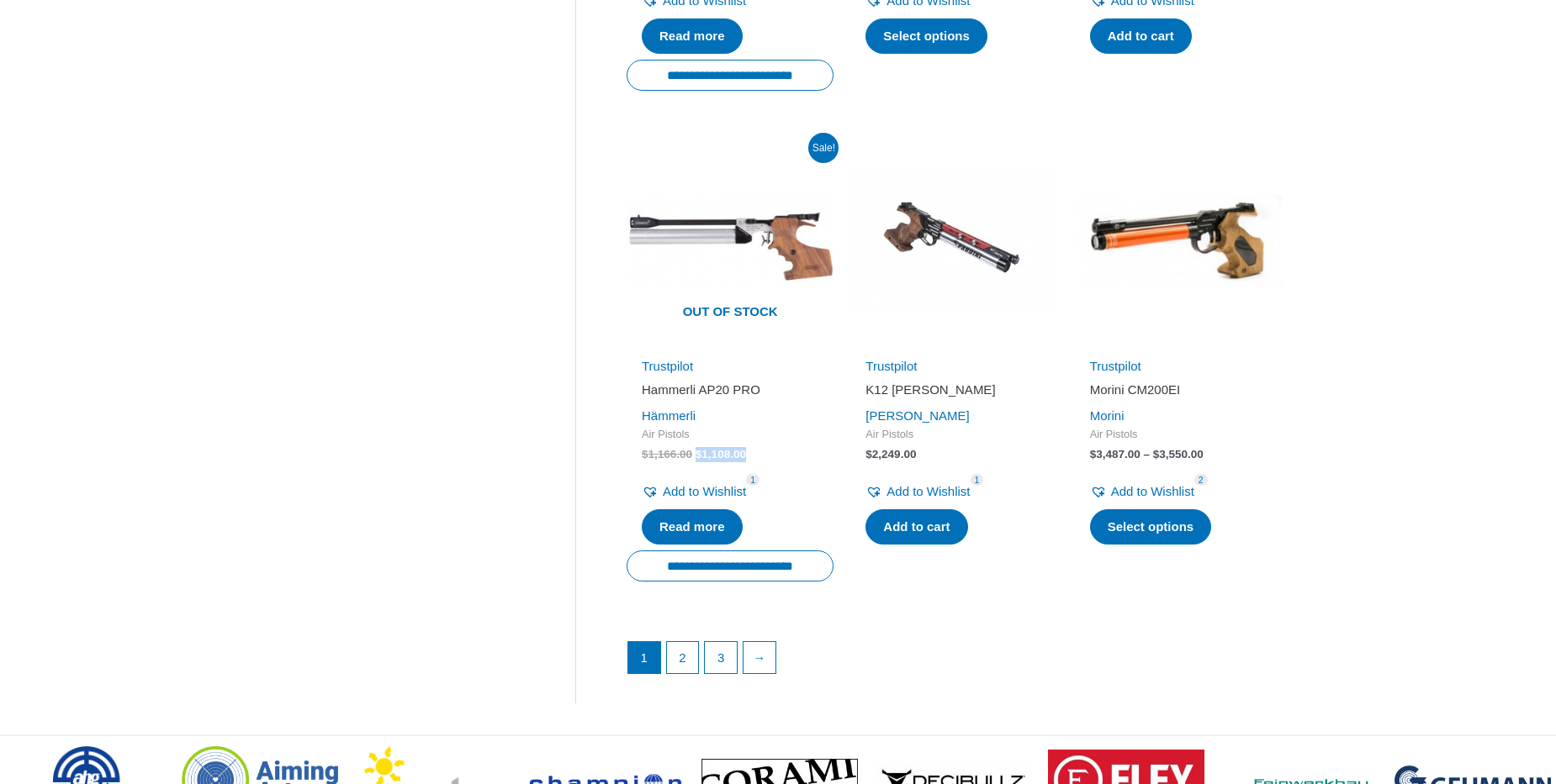
copy bdi "$ 1,108.00"
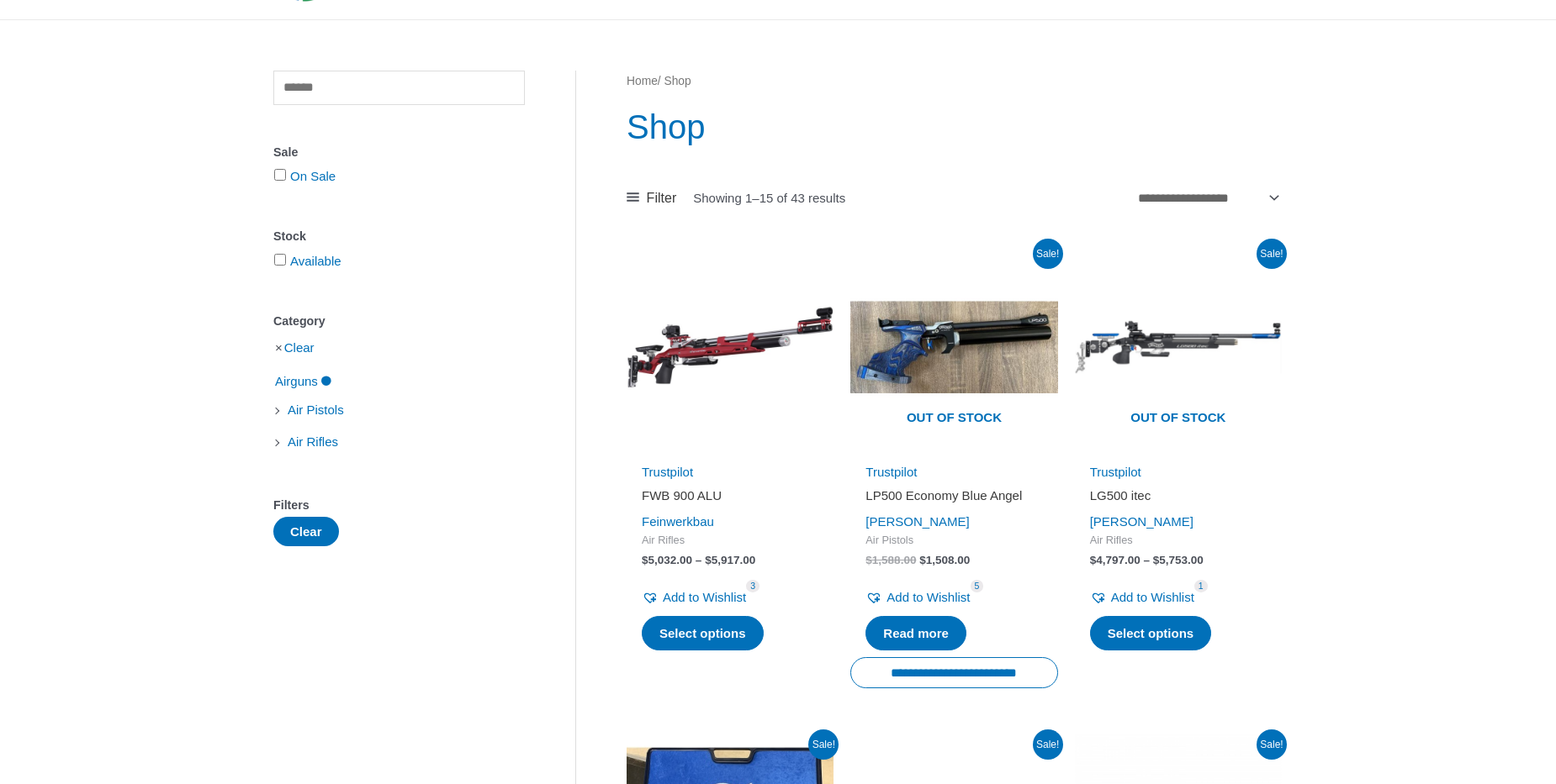
scroll to position [0, 0]
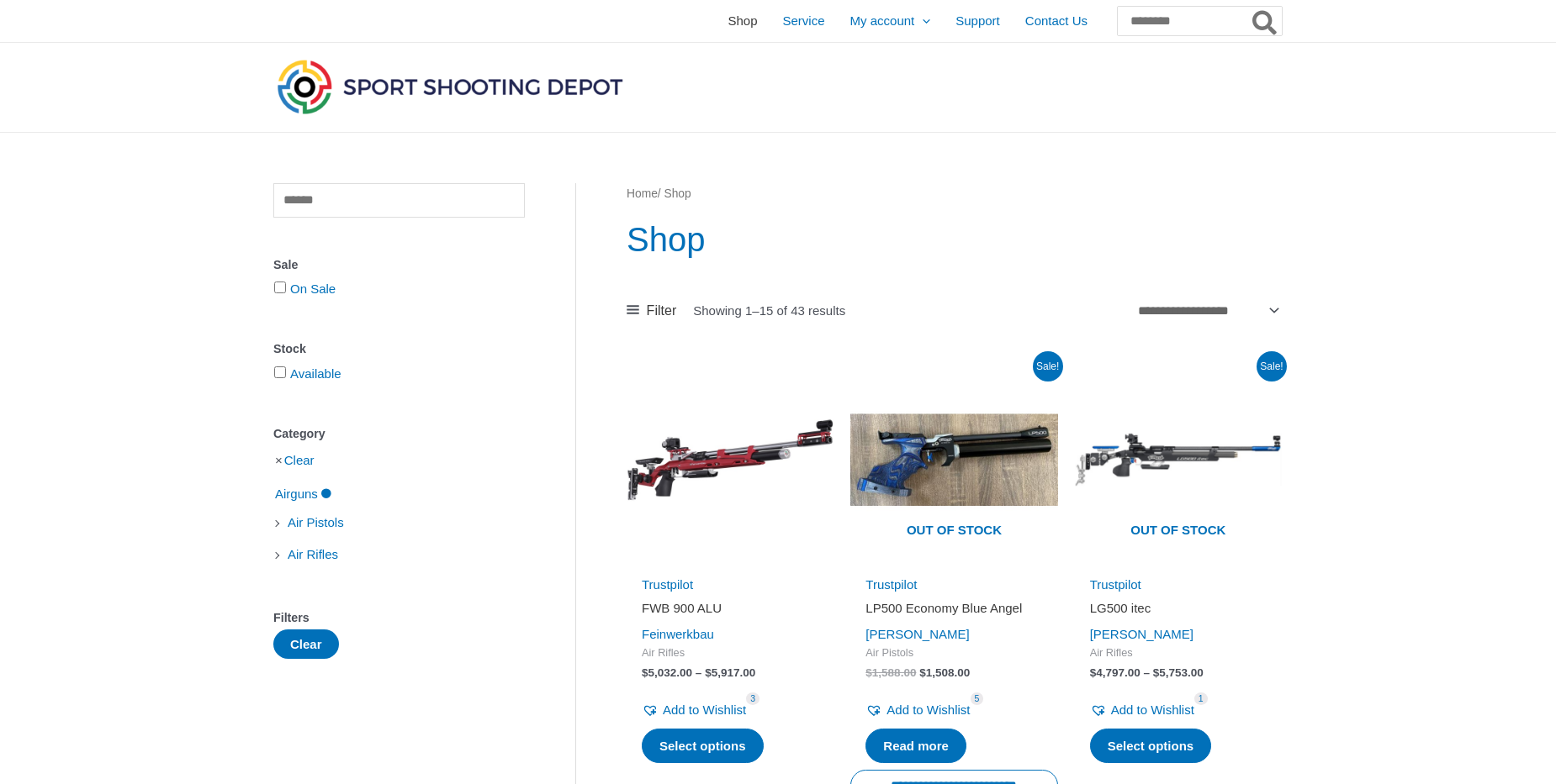
copy bdi "$ 1,108.00"
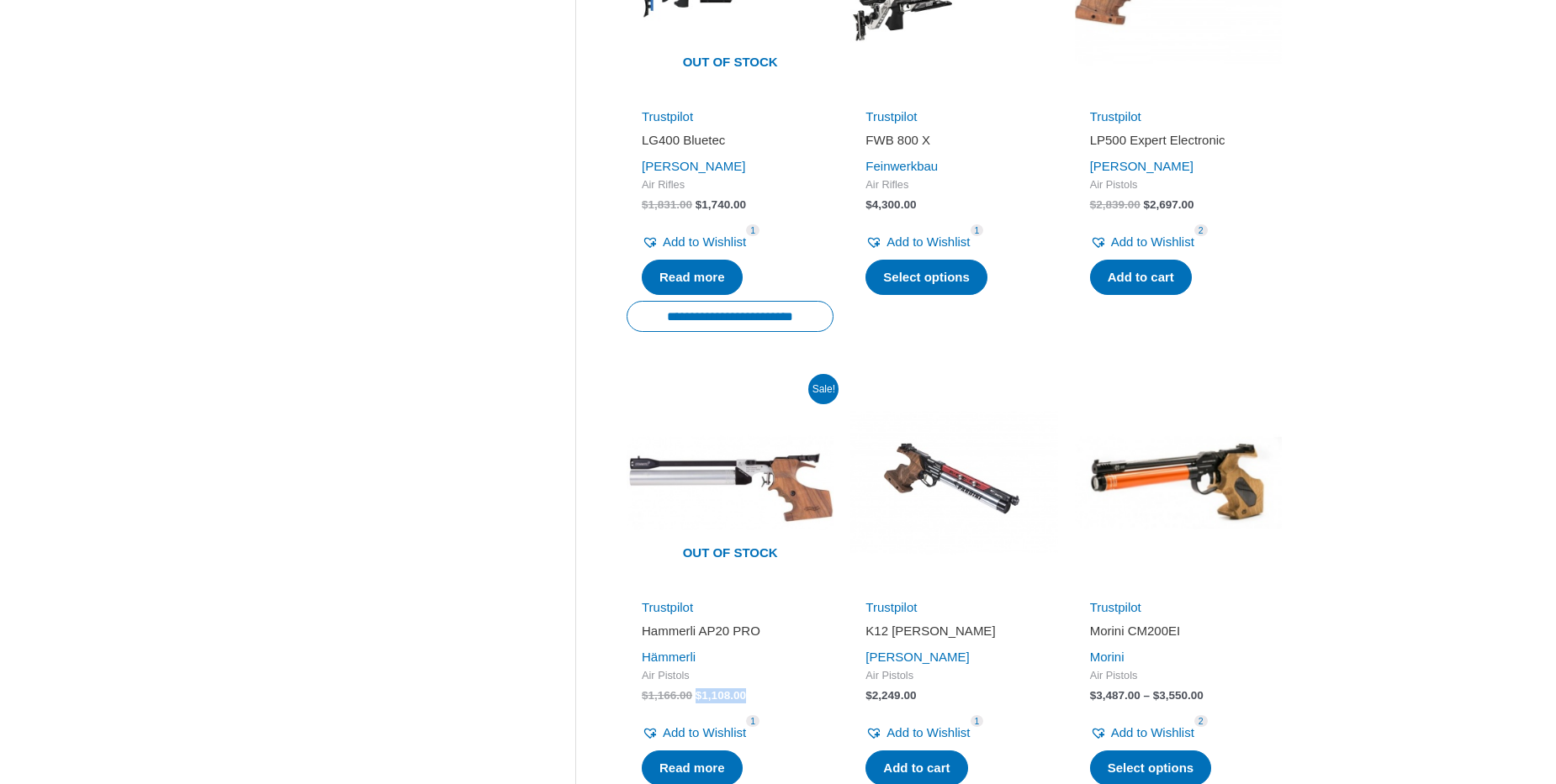
scroll to position [1846, 0]
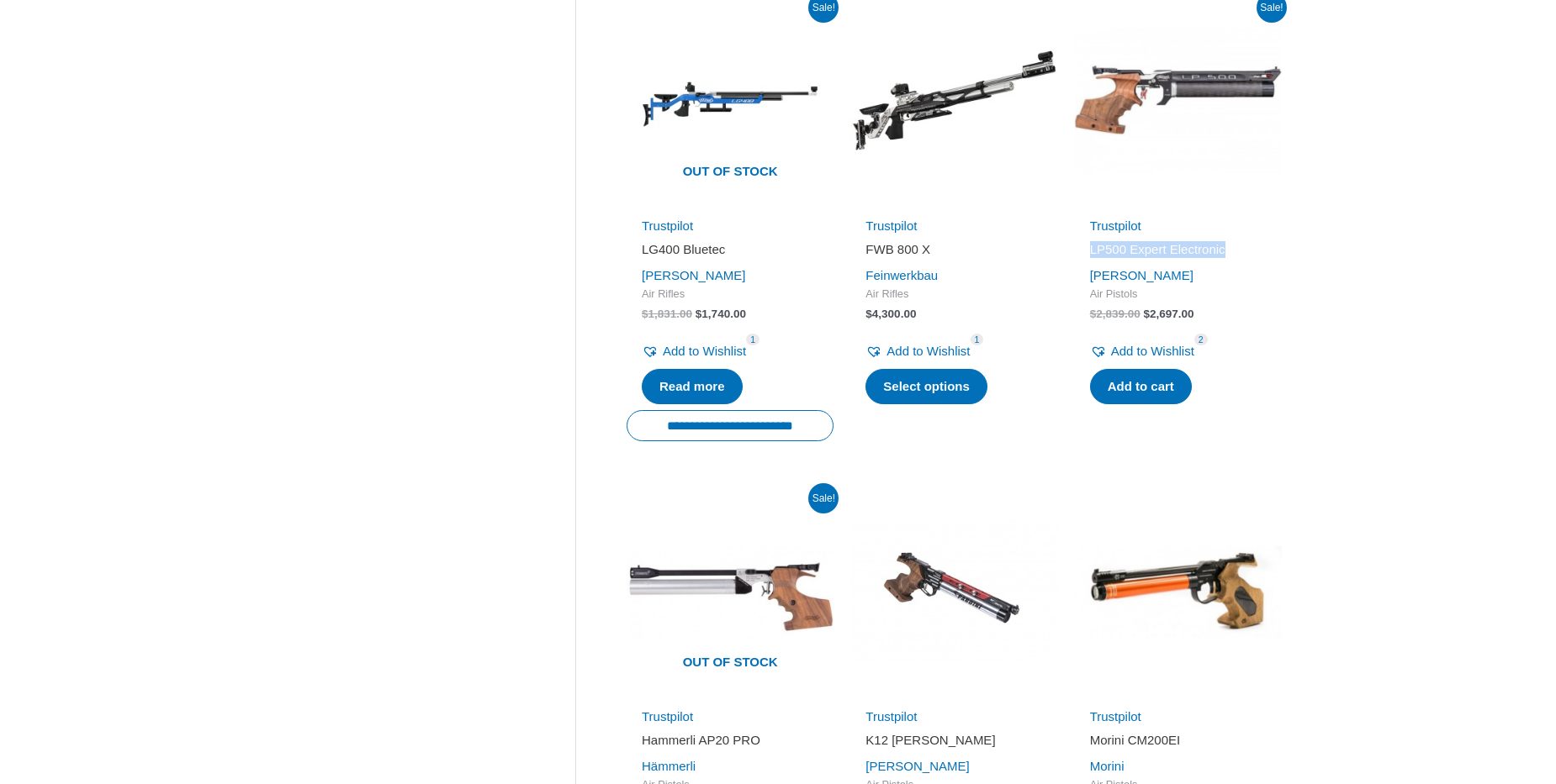
drag, startPoint x: 1086, startPoint y: 252, endPoint x: 1234, endPoint y: 253, distance: 148.0
click at [1234, 253] on div "Trustpilot LP500 Expert Electronic Walther Air Pistols $ 2,839.00 Original pric…" at bounding box center [1178, 312] width 207 height 196
copy h2 "LP500 Expert Electronic"
drag, startPoint x: 1202, startPoint y: 319, endPoint x: 1144, endPoint y: 320, distance: 58.0
click at [1144, 320] on span "$ 2,839.00 Original price was: $2,839.00. $ 2,697.00 Current price is: $2,697.0…" at bounding box center [1178, 314] width 177 height 15
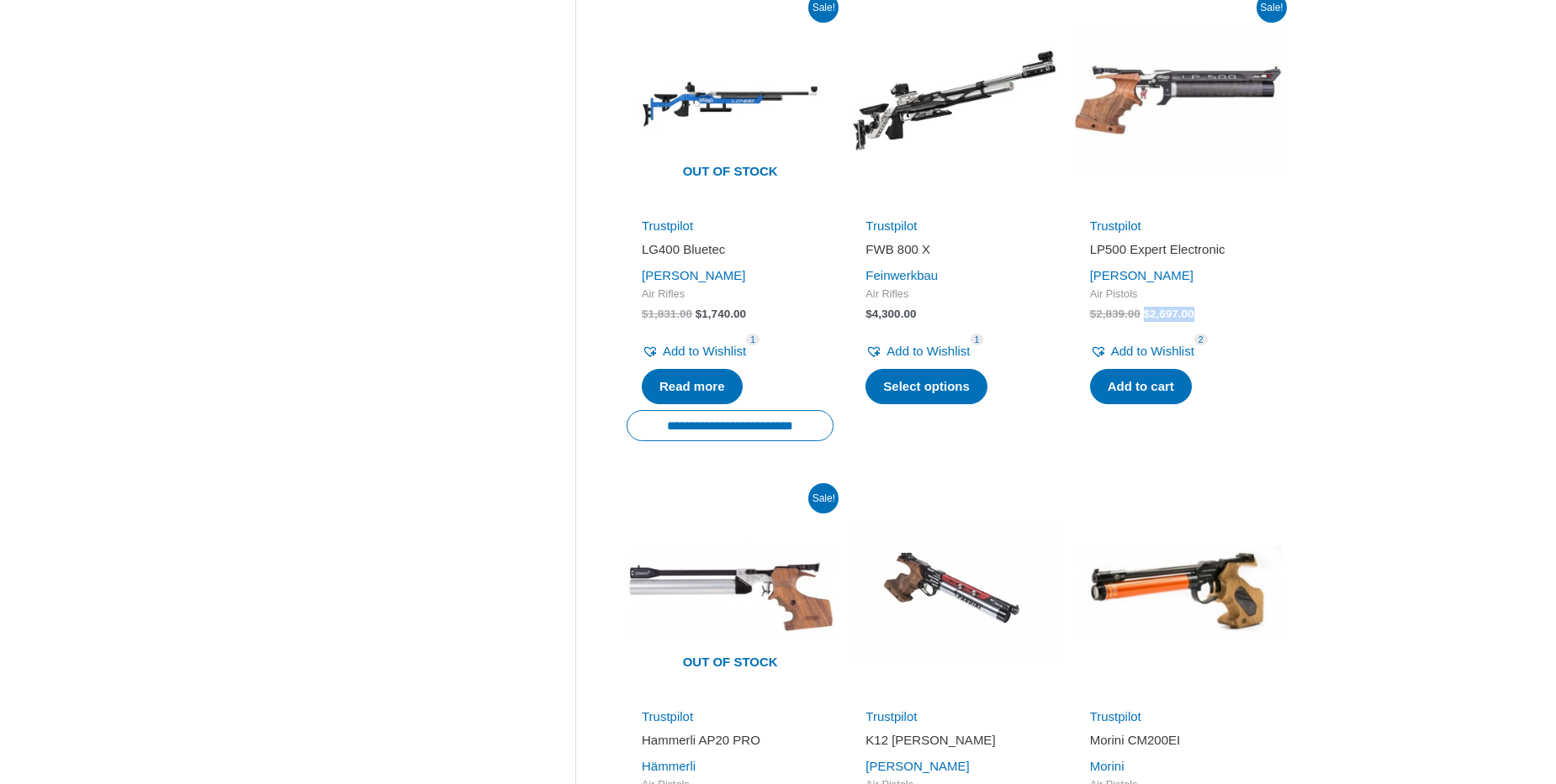
copy bdi "$ 2,697.00"
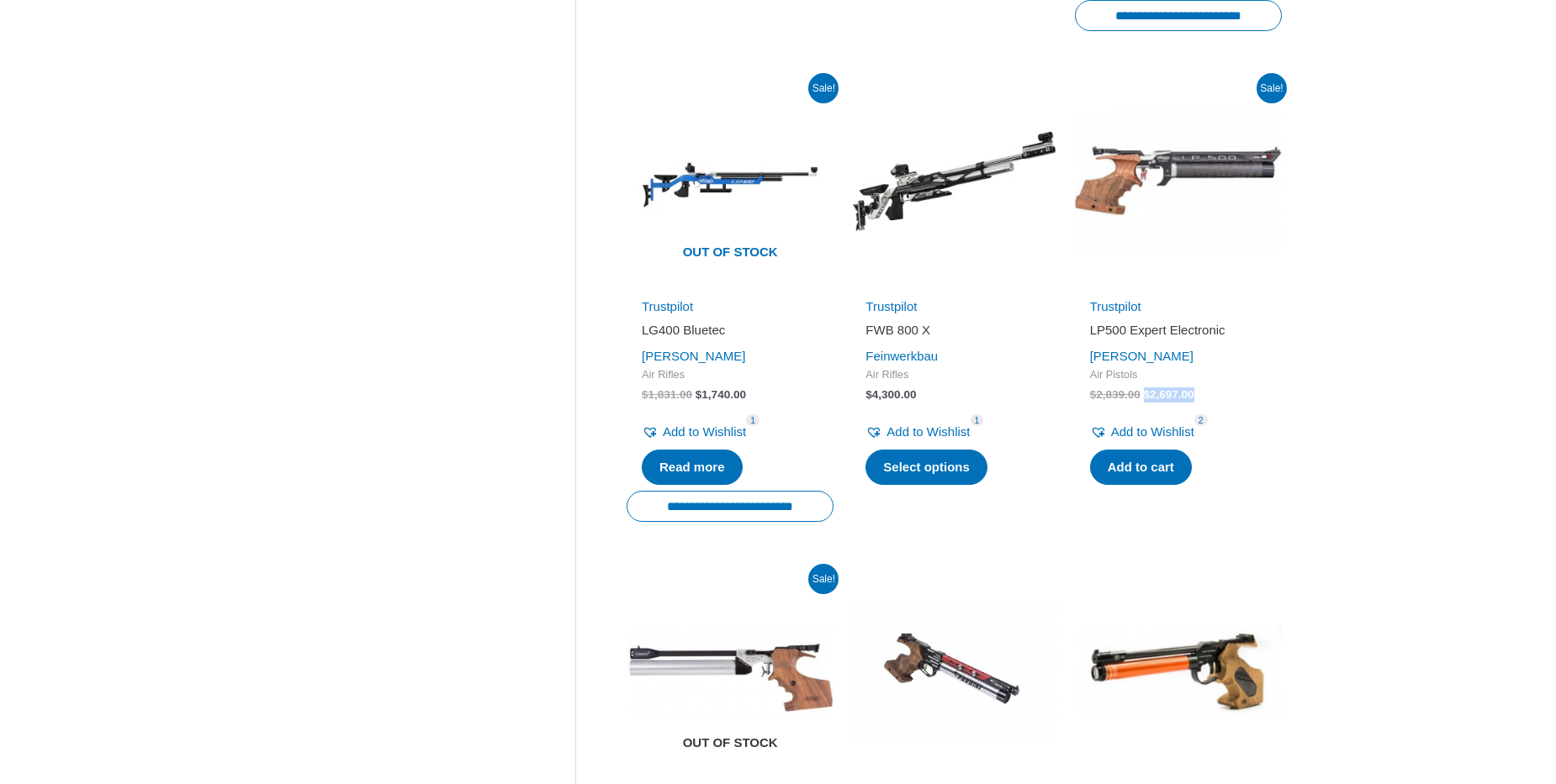
scroll to position [1653, 0]
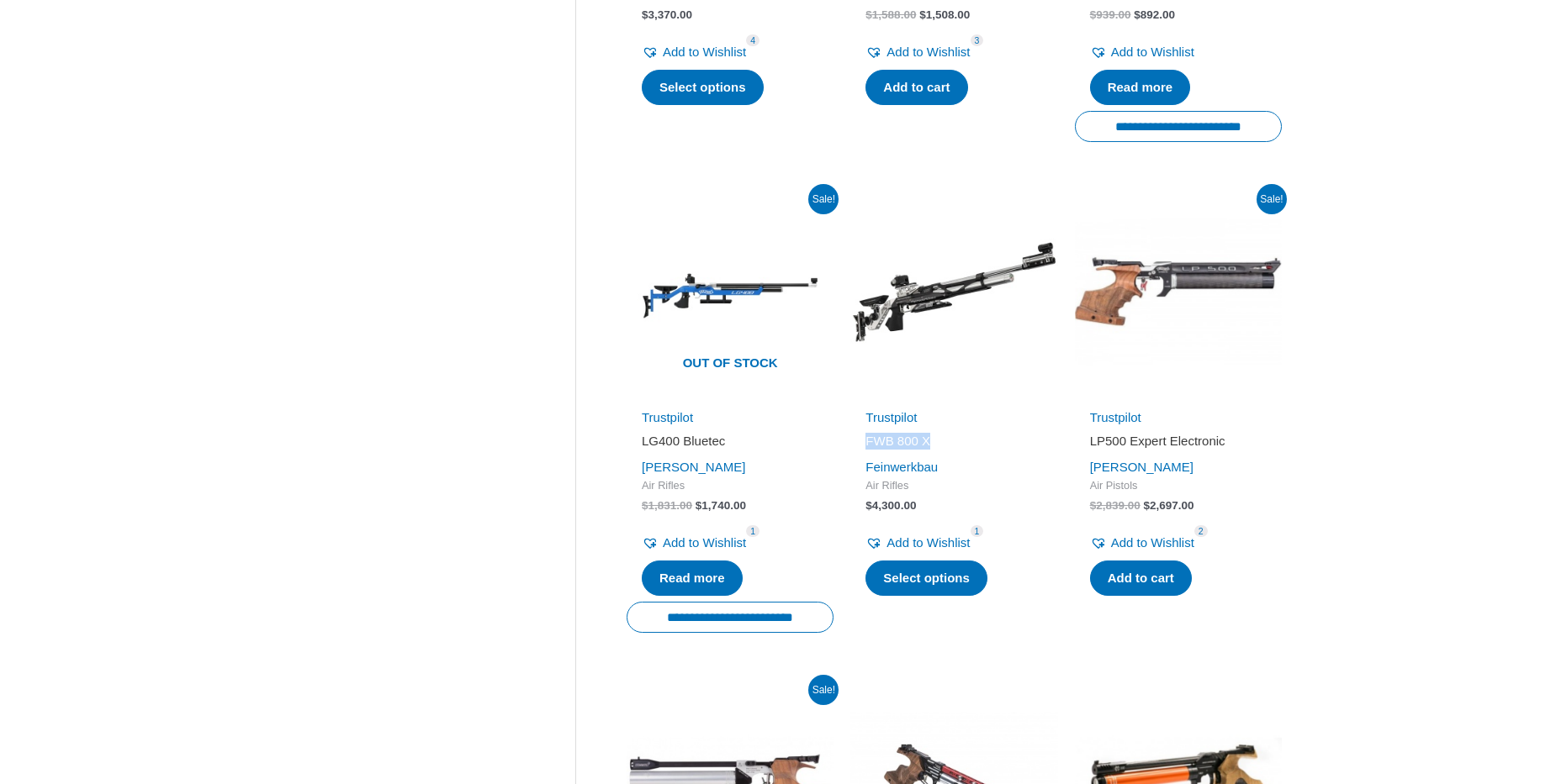
drag, startPoint x: 859, startPoint y: 438, endPoint x: 952, endPoint y: 450, distance: 93.8
click at [952, 450] on div "Trustpilot FWB 800 X Feinwerkbau Air Rifles $ 4,300.00 Add to Wishlist Remove f…" at bounding box center [954, 504] width 207 height 196
click at [852, 468] on div "Trustpilot FWB 800 X Feinwerkbau Air Rifles $ 4,300.00 Add to Wishlist Remove f…" at bounding box center [954, 504] width 207 height 196
drag, startPoint x: 852, startPoint y: 468, endPoint x: 952, endPoint y: 474, distance: 100.2
click at [952, 474] on div "Trustpilot FWB 800 X Feinwerkbau Air Rifles $ 4,300.00 Add to Wishlist Remove f…" at bounding box center [954, 504] width 207 height 196
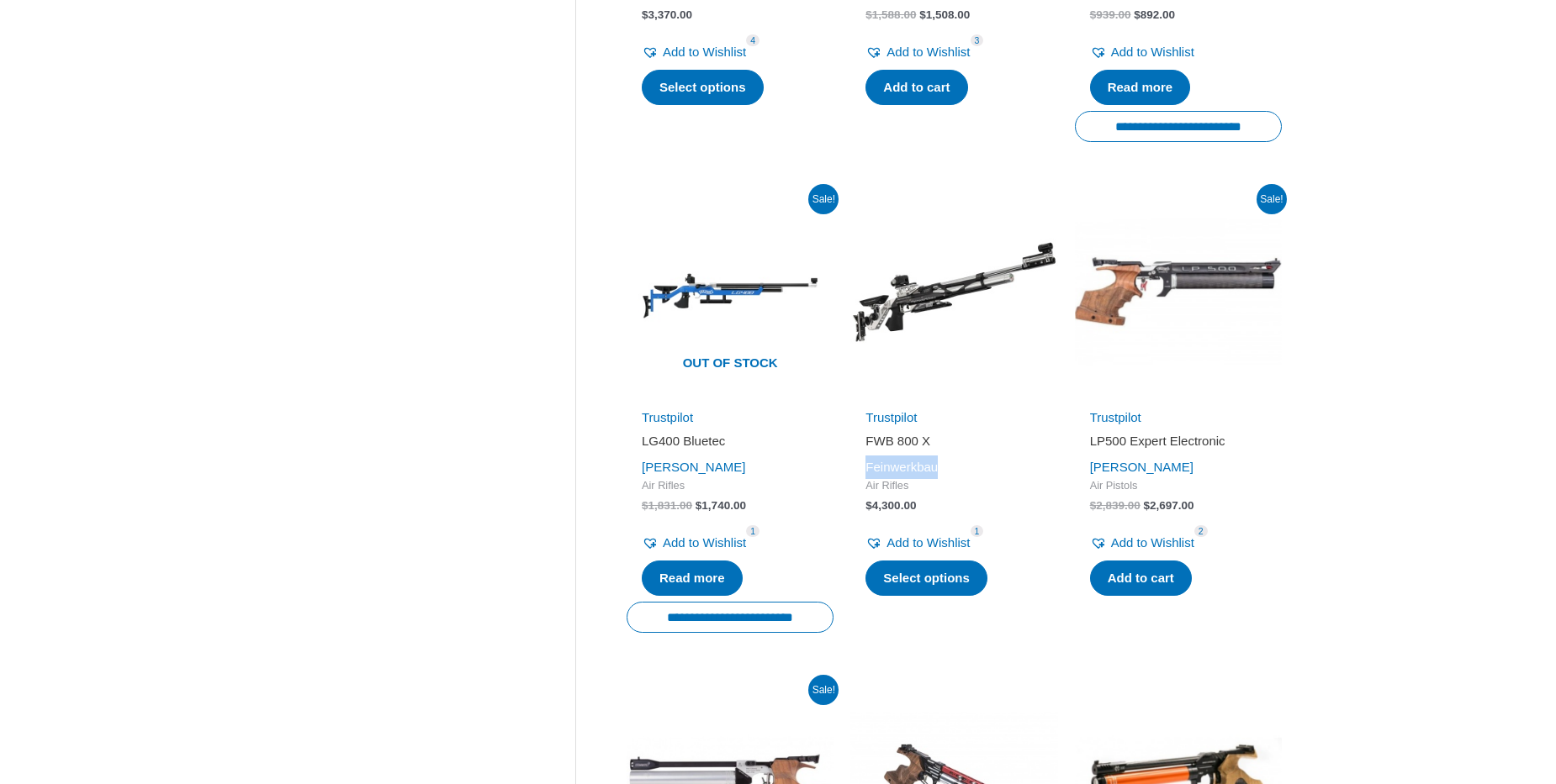
copy link "Feinwerkbau"
click at [927, 507] on span "$ 4,300.00" at bounding box center [954, 506] width 177 height 15
drag, startPoint x: 911, startPoint y: 507, endPoint x: 859, endPoint y: 506, distance: 52.0
click at [859, 506] on div "Trustpilot FWB 800 X Feinwerkbau Air Rifles $ 4,300.00 Add to Wishlist Remove f…" at bounding box center [954, 504] width 207 height 196
copy bdi "$ 4,300.00"
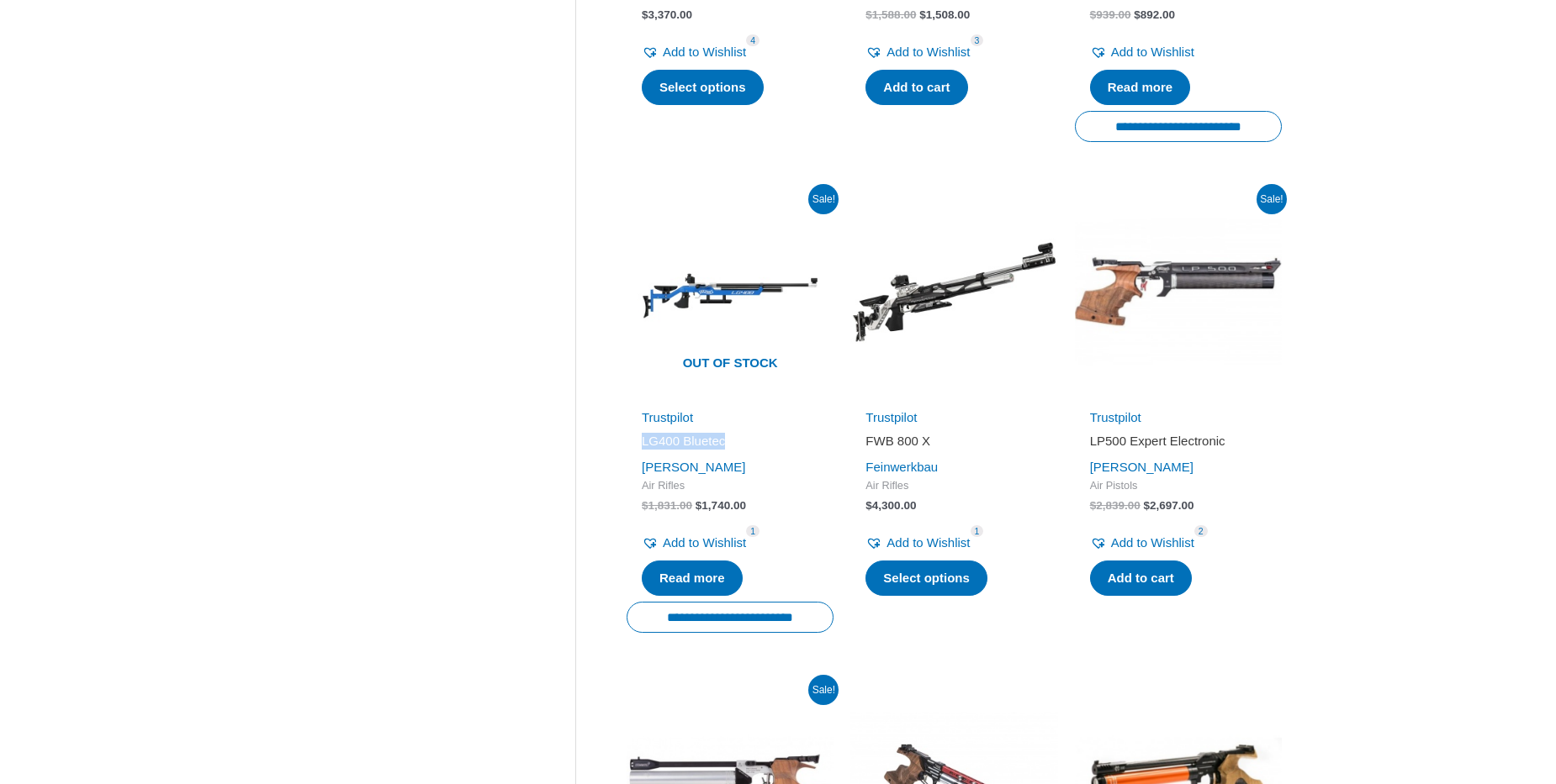
drag, startPoint x: 636, startPoint y: 442, endPoint x: 736, endPoint y: 441, distance: 100.0
click at [736, 441] on div "Trustpilot LG400 Bluetec Walther Air Rifles $ 1,831.00 Original price was: $1,8…" at bounding box center [729, 504] width 207 height 196
drag, startPoint x: 694, startPoint y: 504, endPoint x: 749, endPoint y: 504, distance: 55.0
click at [749, 504] on span "$ 1,831.00 Original price was: $1,831.00. $ 1,740.00 Current price is: $1,740.0…" at bounding box center [730, 506] width 177 height 15
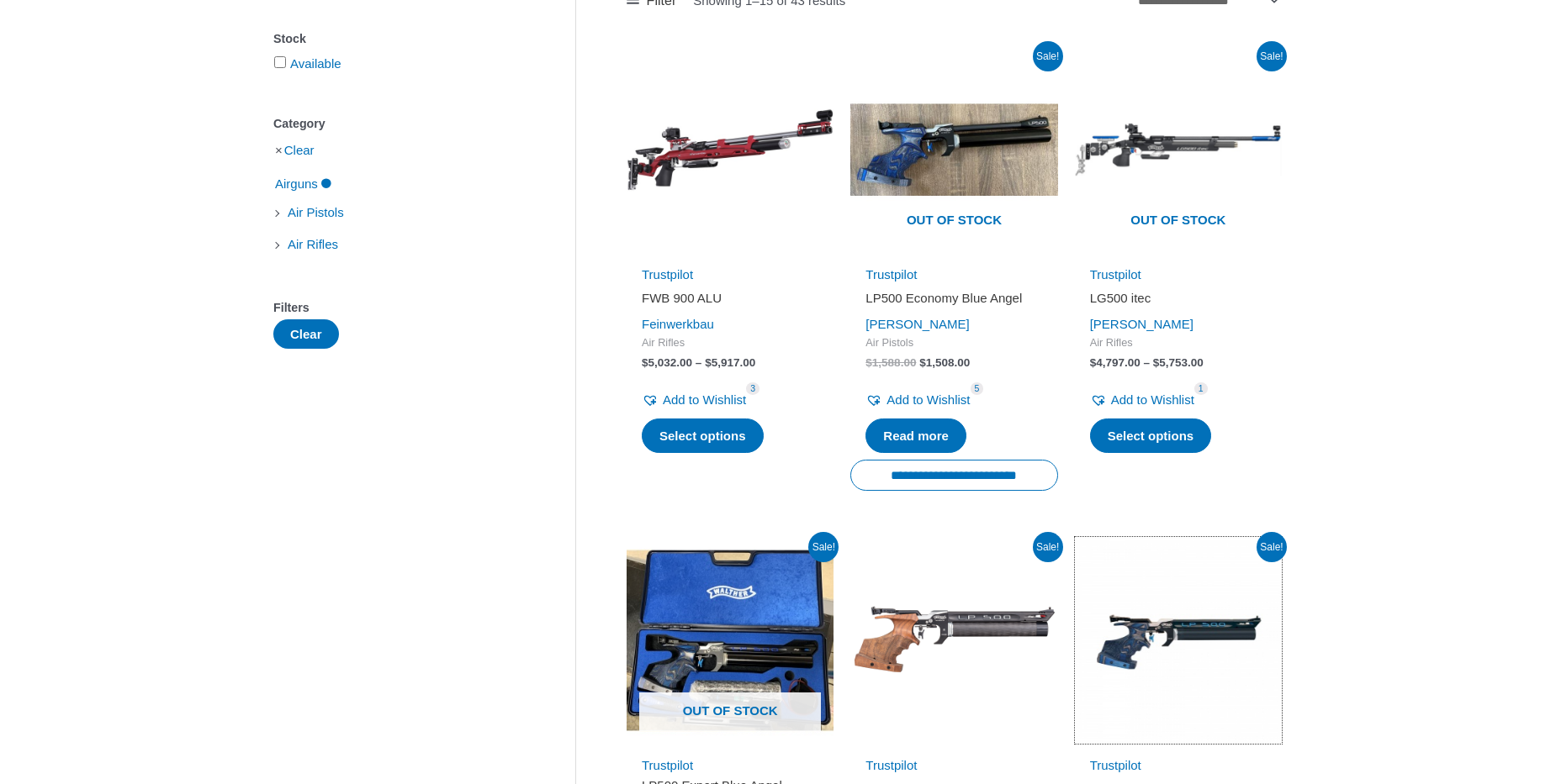
scroll to position [216, 0]
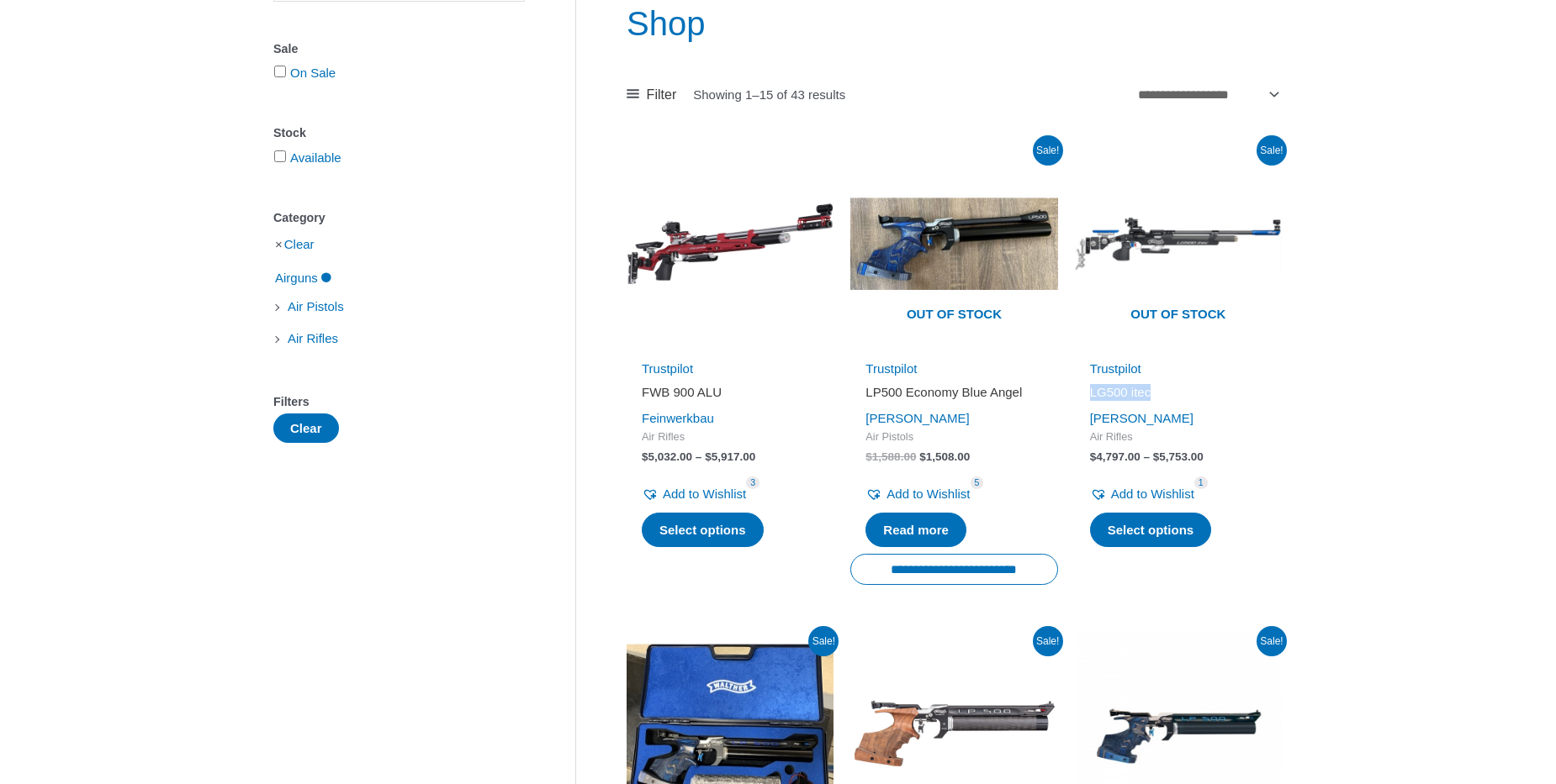
drag, startPoint x: 1083, startPoint y: 392, endPoint x: 1005, endPoint y: 355, distance: 86.3
click at [1150, 388] on div "Trustpilot LG500 itec Walther Air Rifles $ 4,797.00 – $ 5,753.00 Price range: $…" at bounding box center [1178, 455] width 207 height 196
click at [1197, 421] on div "[PERSON_NAME]" at bounding box center [1178, 419] width 177 height 24
drag, startPoint x: 1201, startPoint y: 456, endPoint x: 1097, endPoint y: 462, distance: 104.2
click at [1097, 462] on span "$ 4,797.00 – $ 5,753.00 Price range: $4,797.00 through $5,753.00" at bounding box center [1178, 457] width 177 height 15
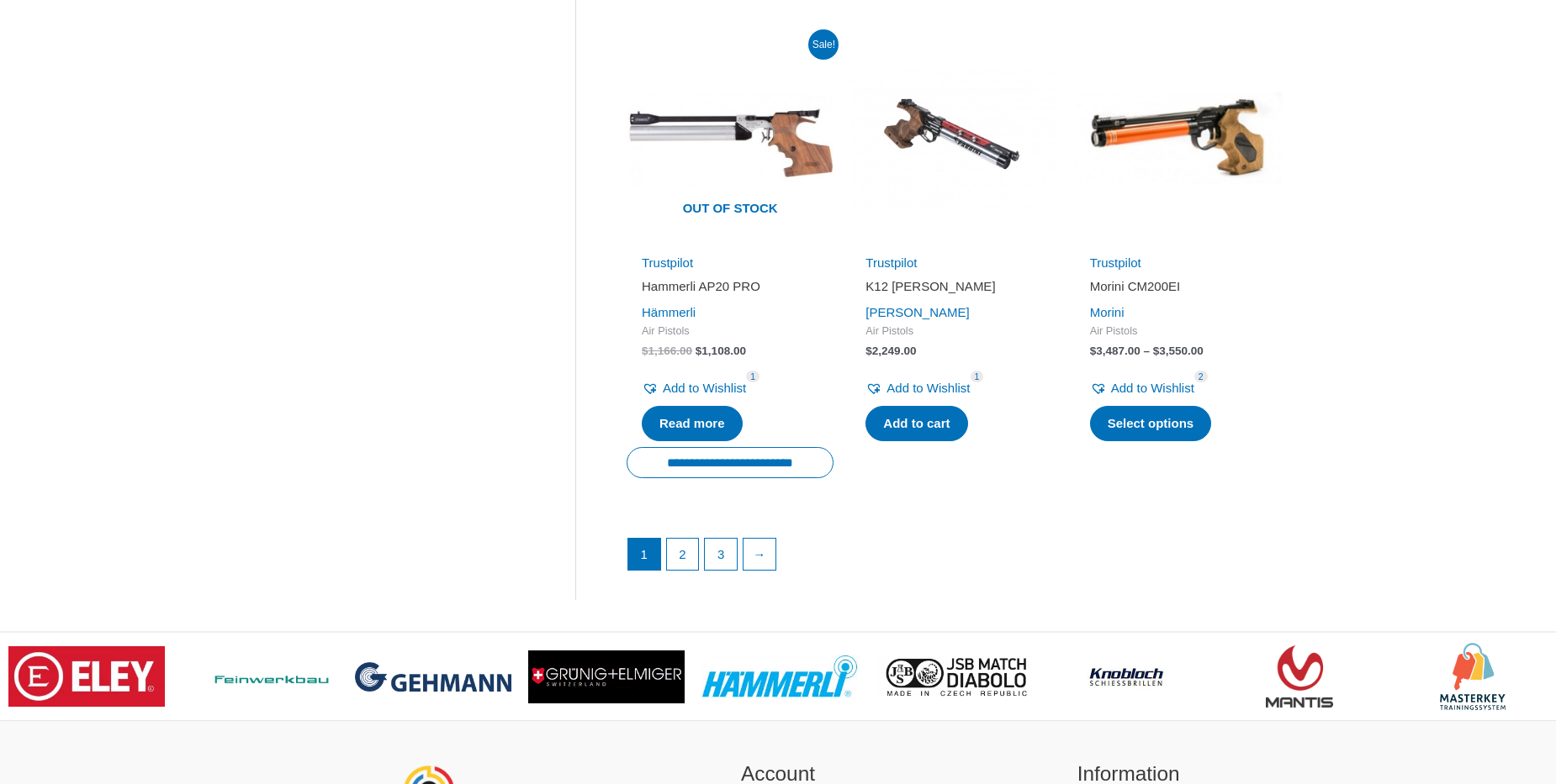
scroll to position [2491, 0]
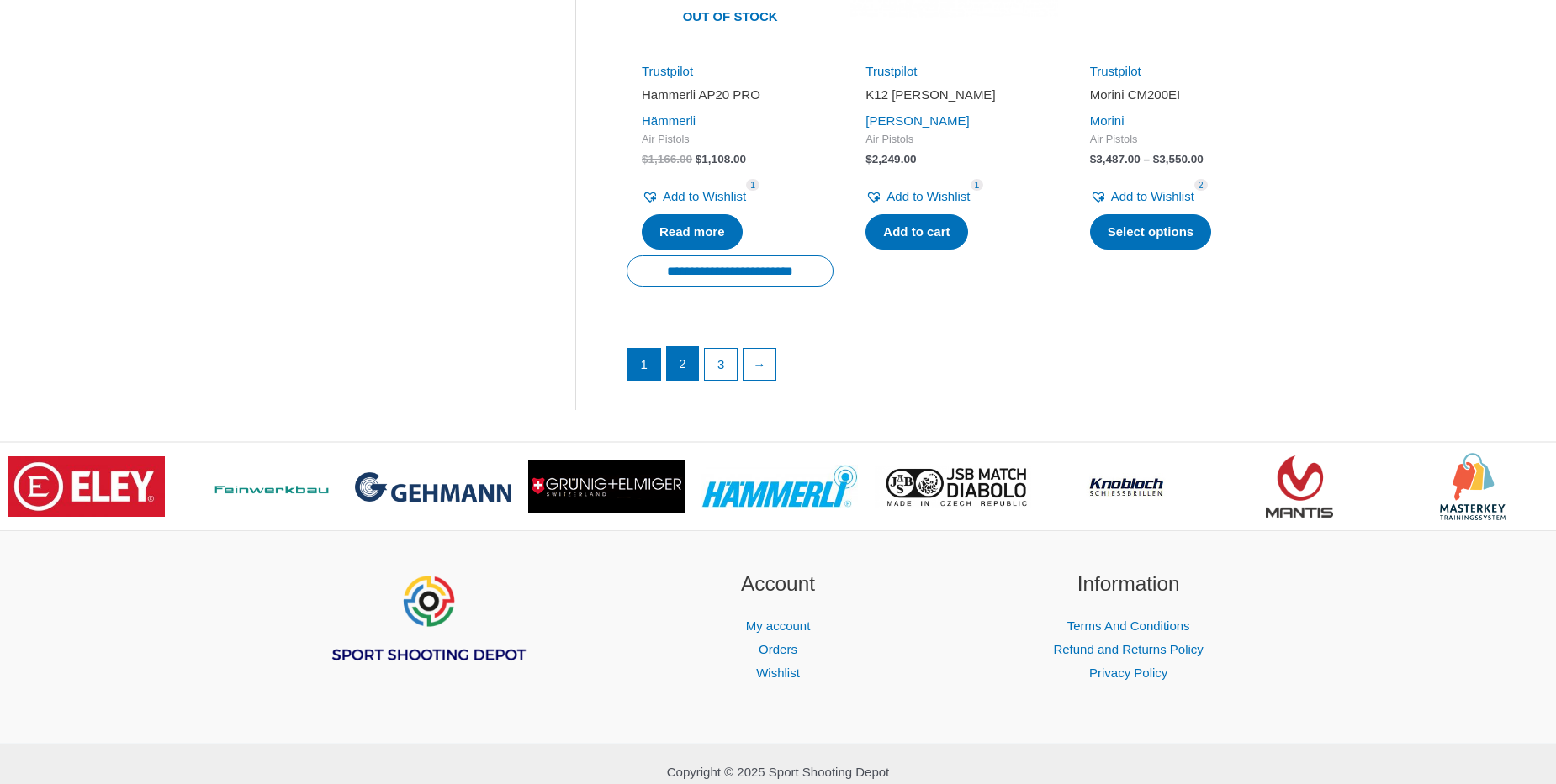
click at [686, 369] on link "2" at bounding box center [682, 364] width 32 height 34
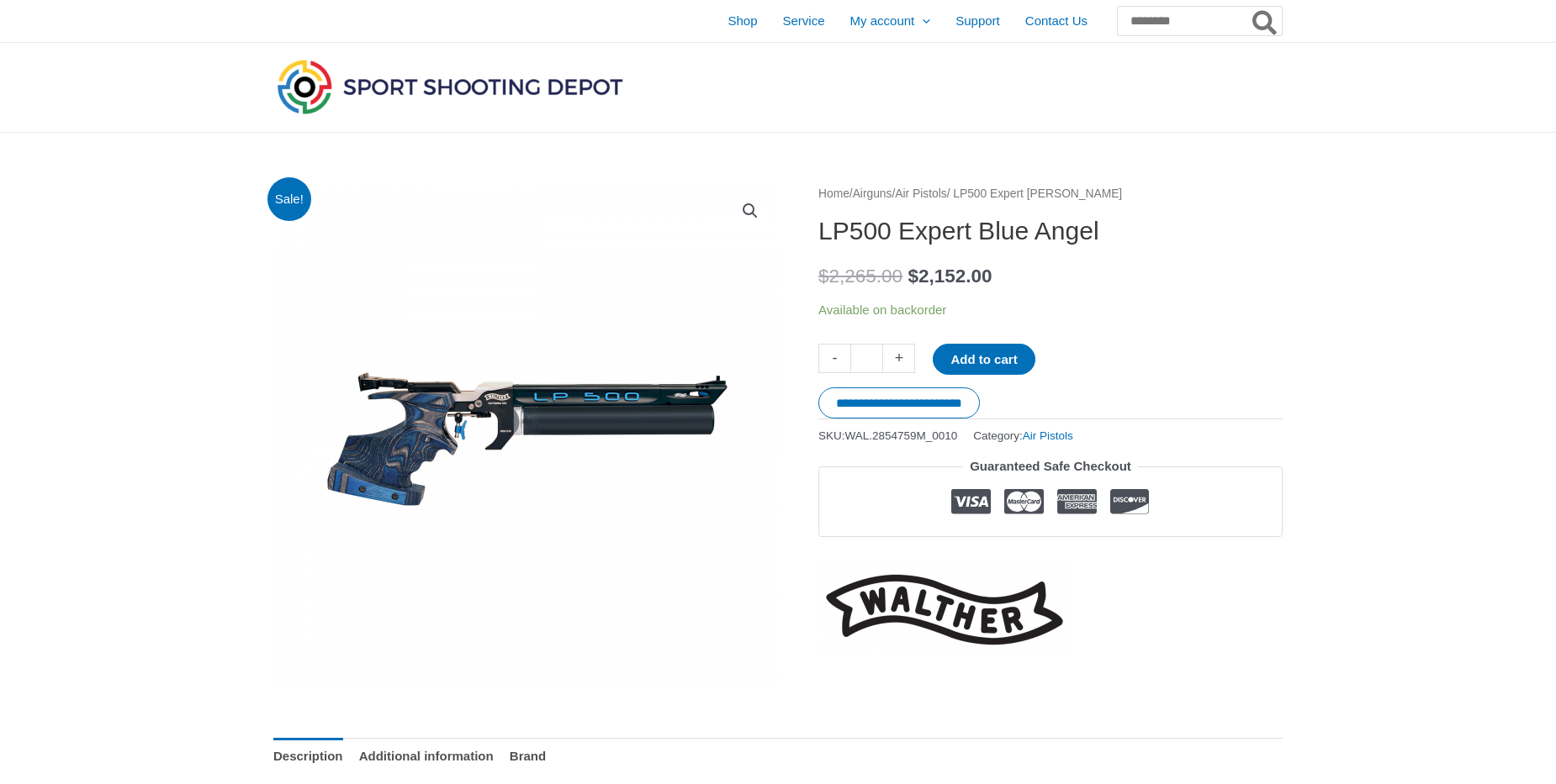
click at [452, 430] on img at bounding box center [525, 435] width 505 height 505
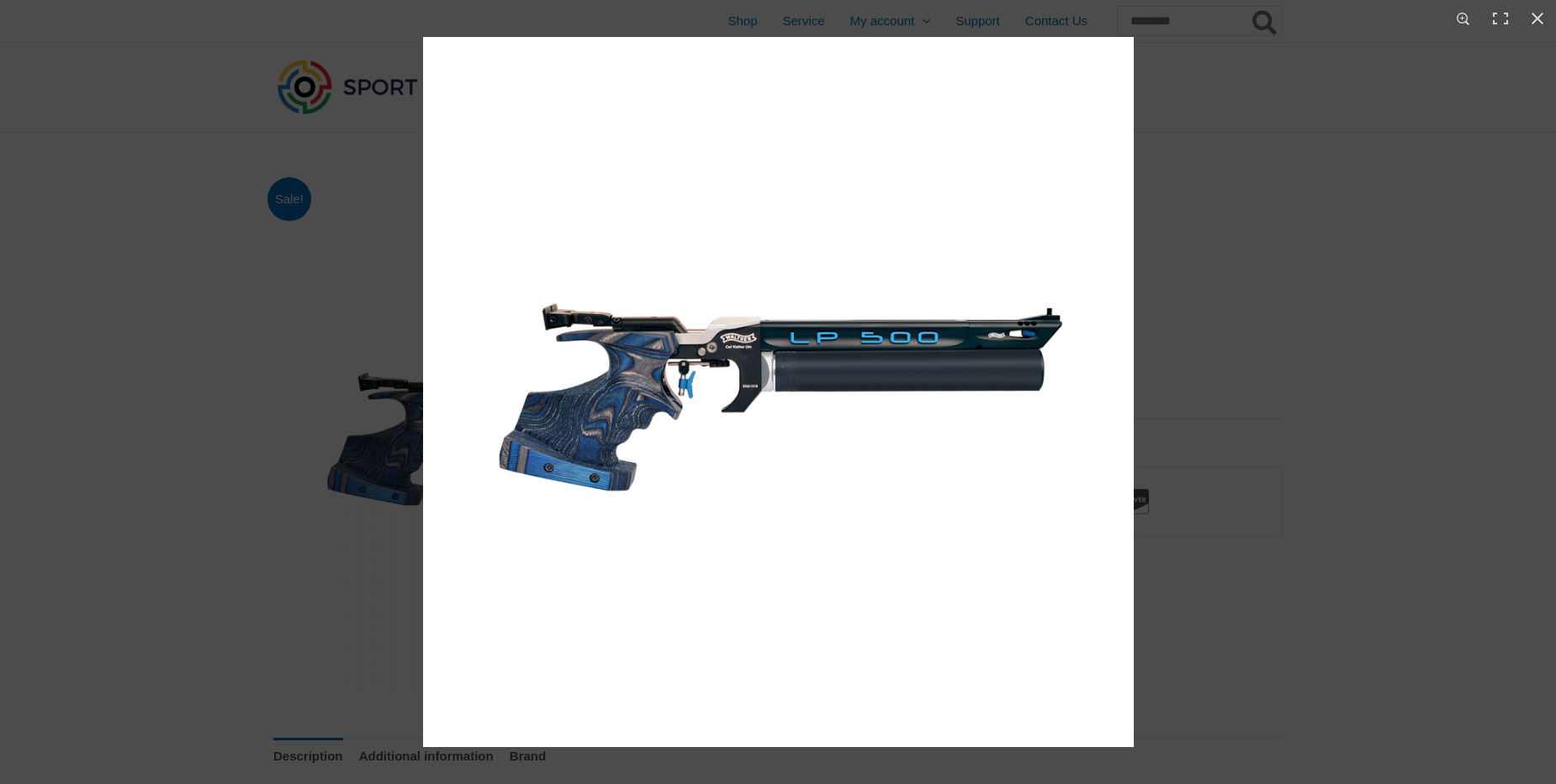
click at [1249, 290] on div at bounding box center [1201, 428] width 1556 height 784
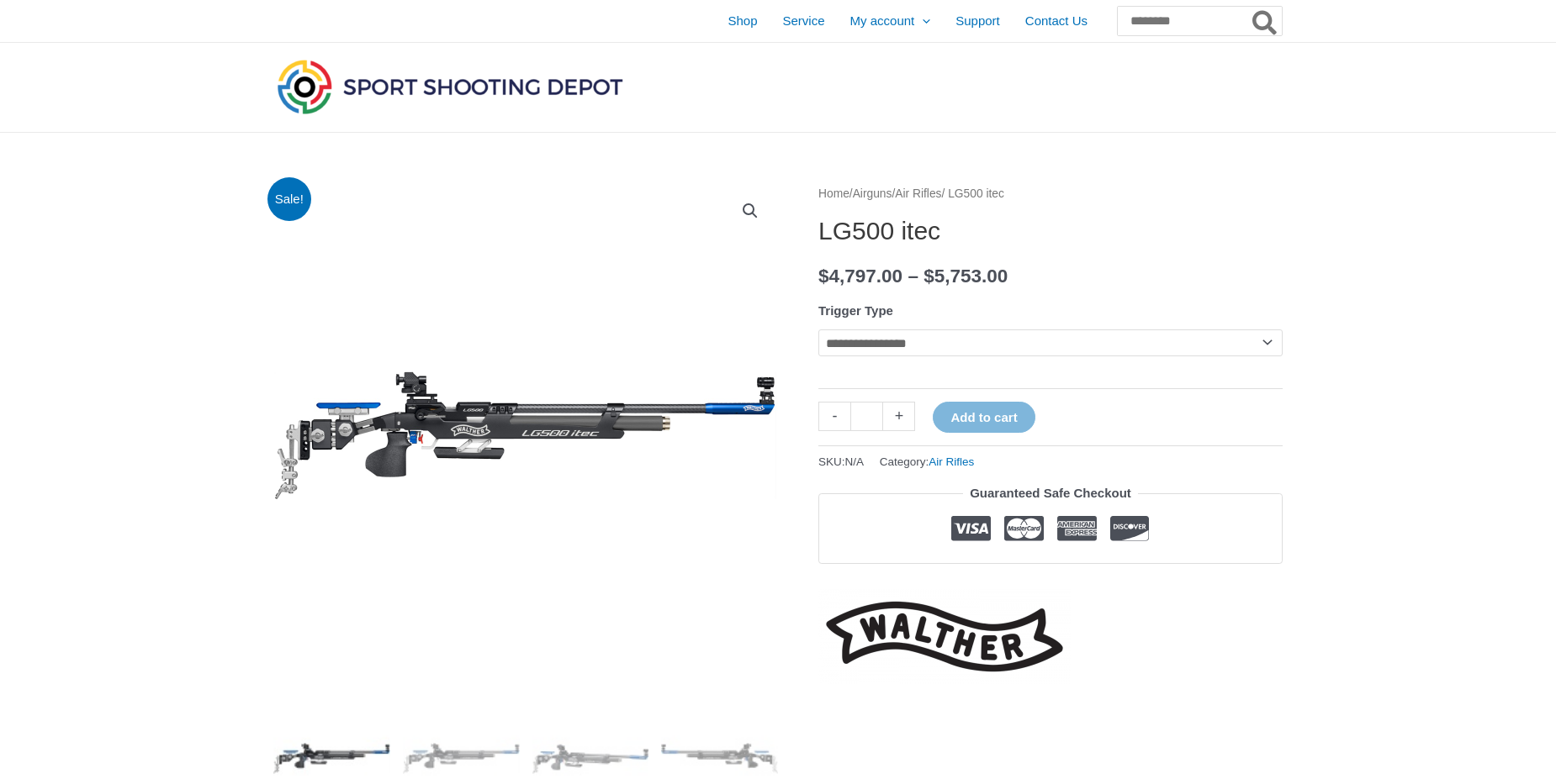
click at [818, 330] on select "**********" at bounding box center [1050, 343] width 464 height 27
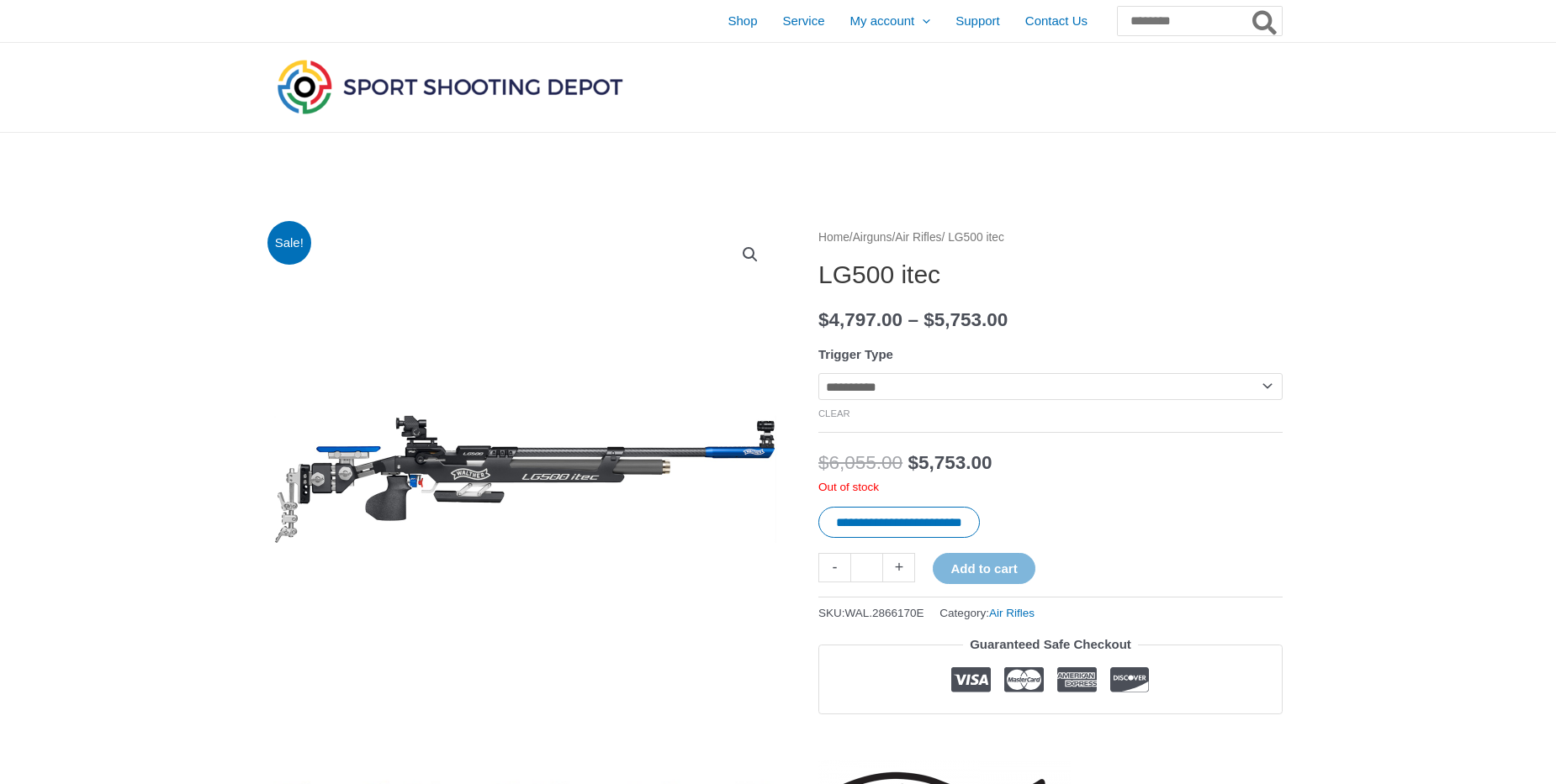
click at [818, 373] on select "**********" at bounding box center [1050, 386] width 464 height 27
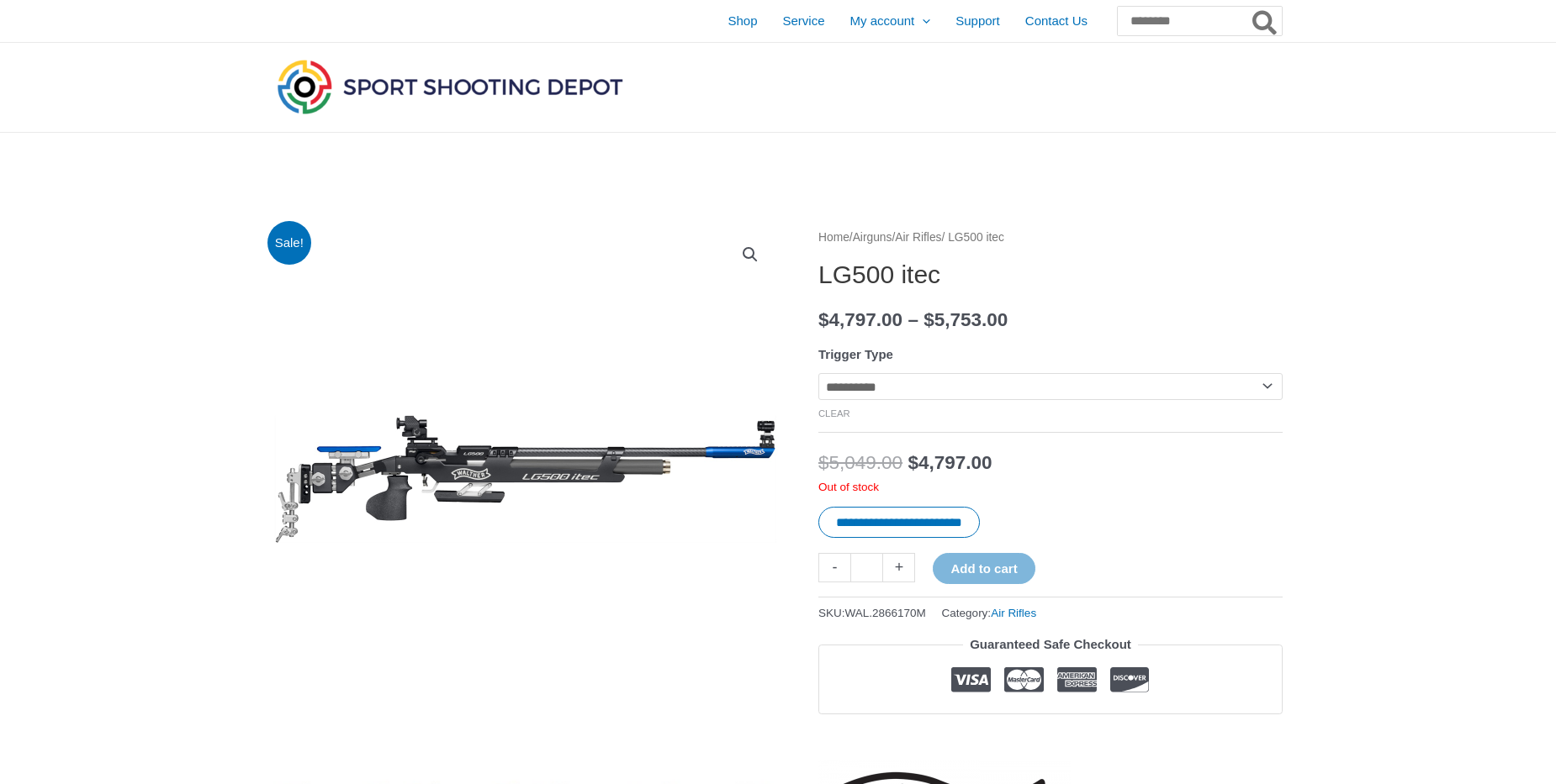
click at [818, 373] on select "**********" at bounding box center [1050, 386] width 464 height 27
select select "**********"
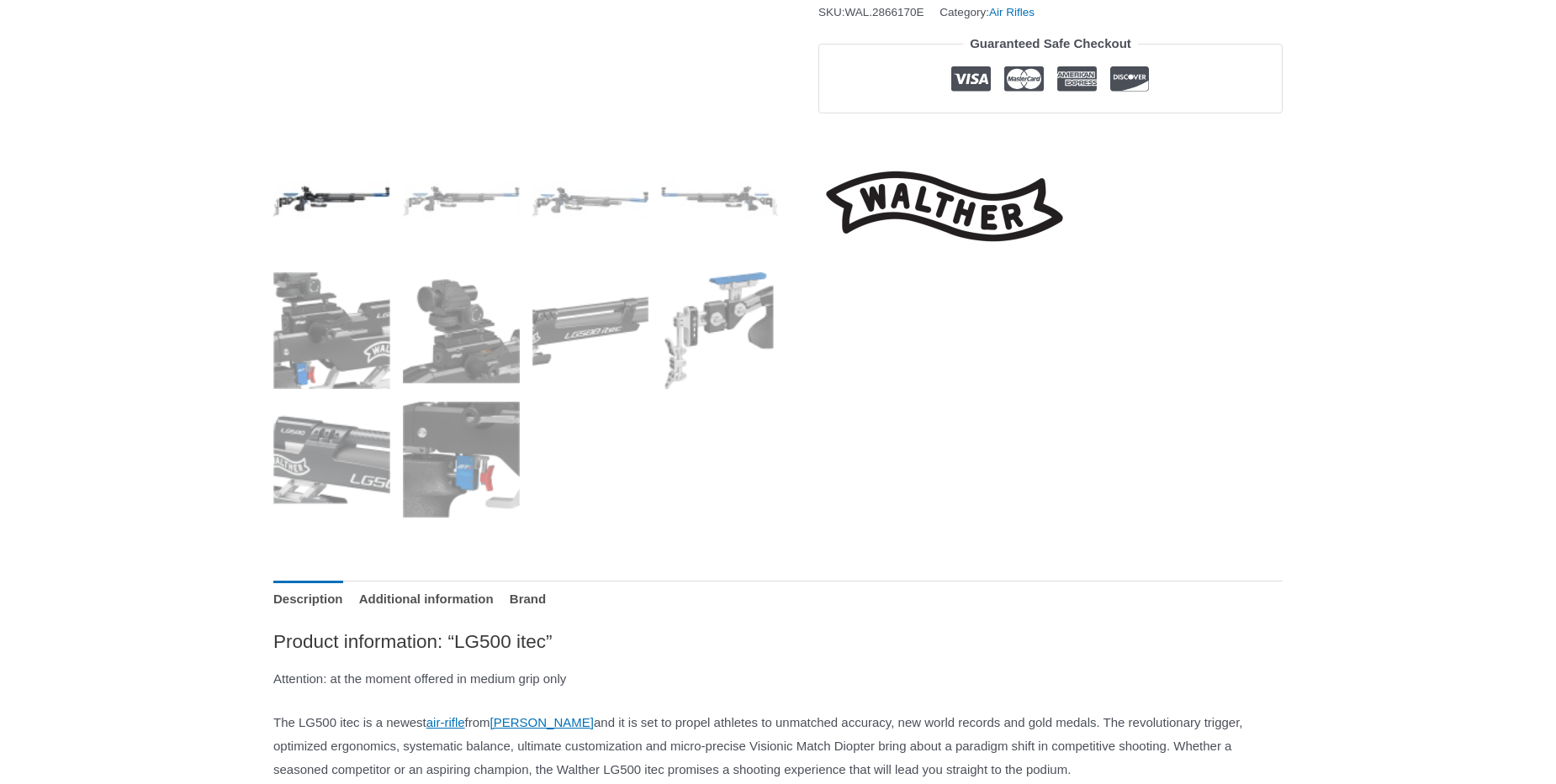
scroll to position [575, 0]
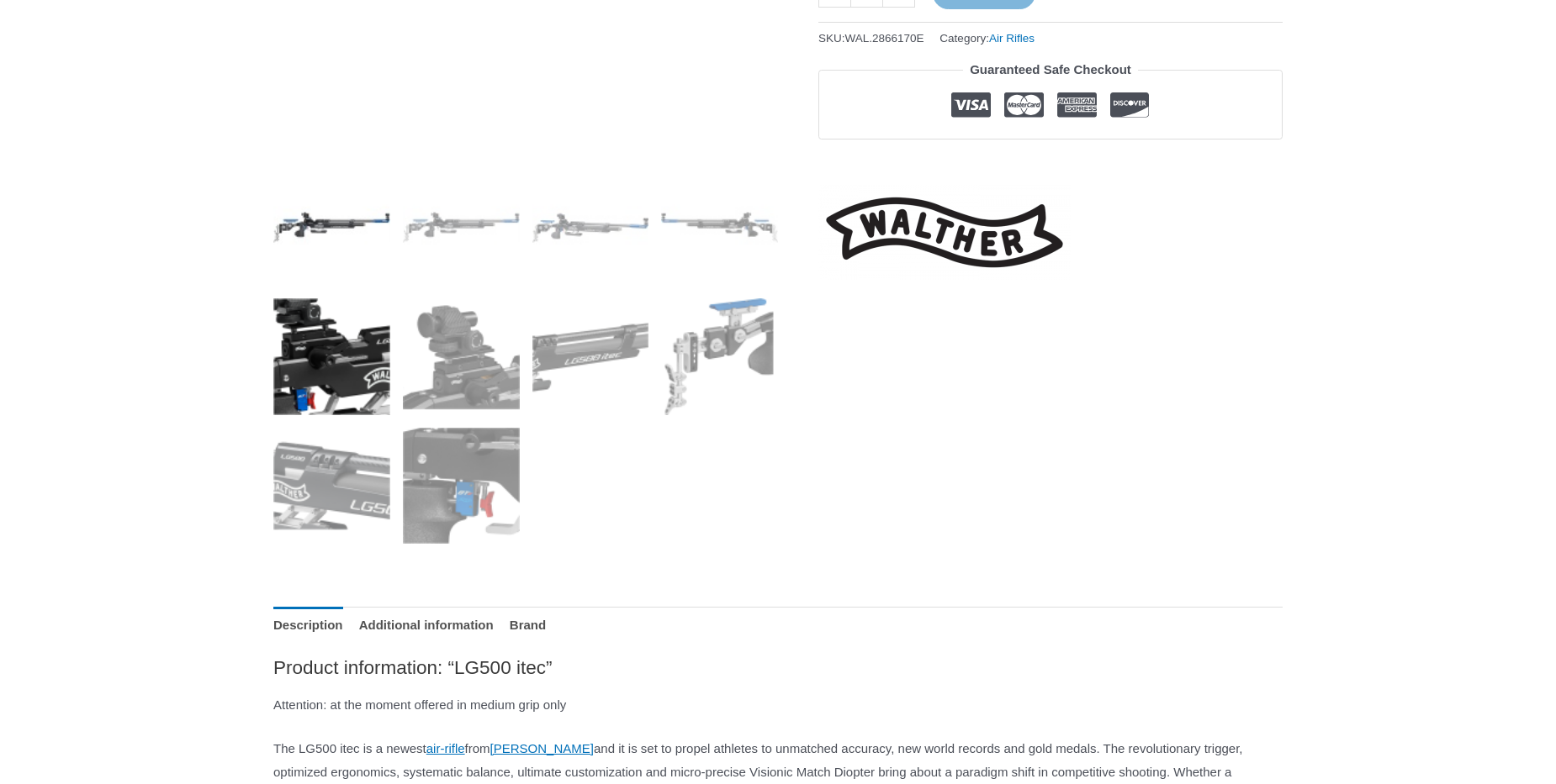
click at [373, 369] on img at bounding box center [331, 357] width 117 height 117
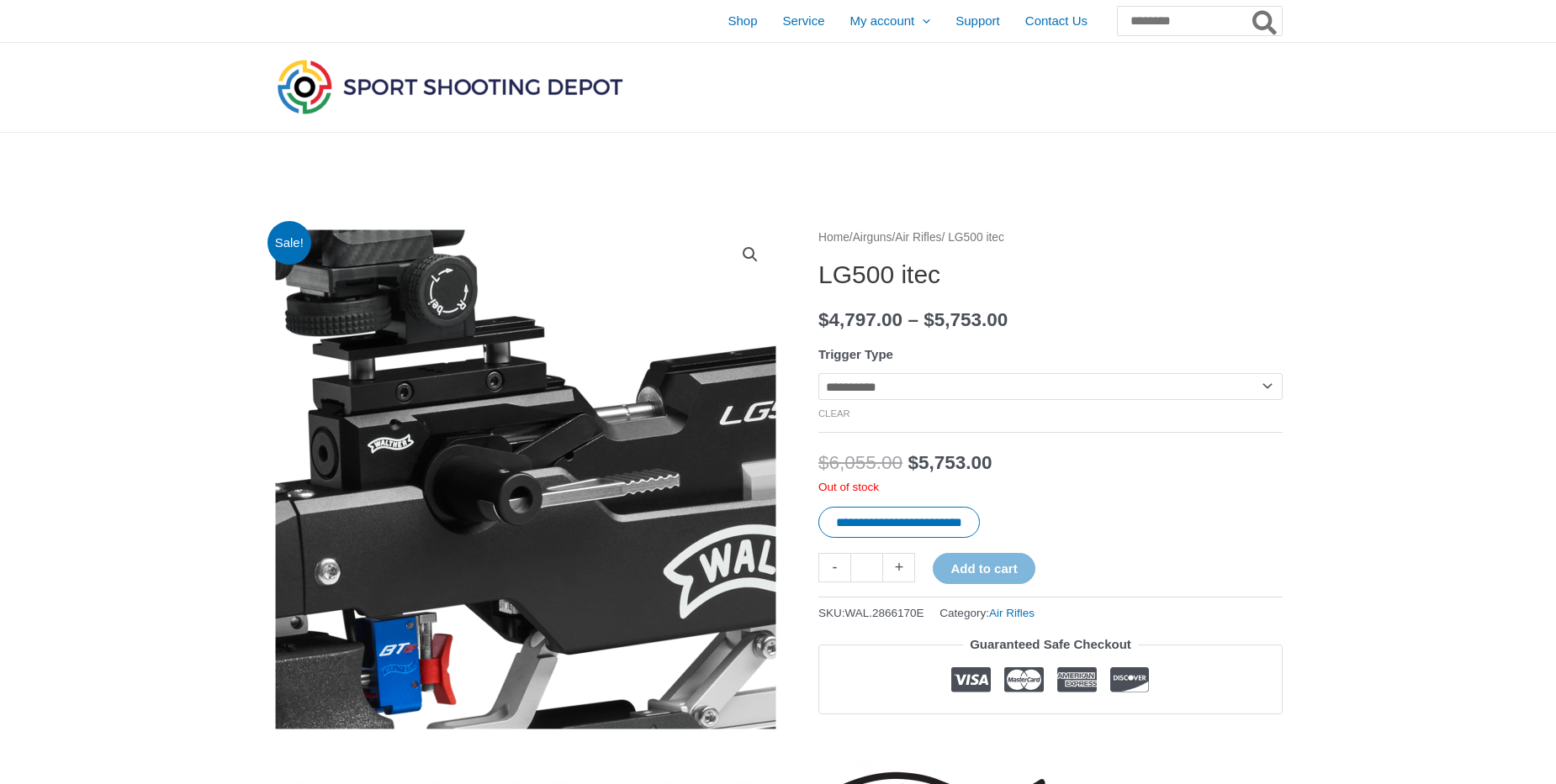
scroll to position [4537, 0]
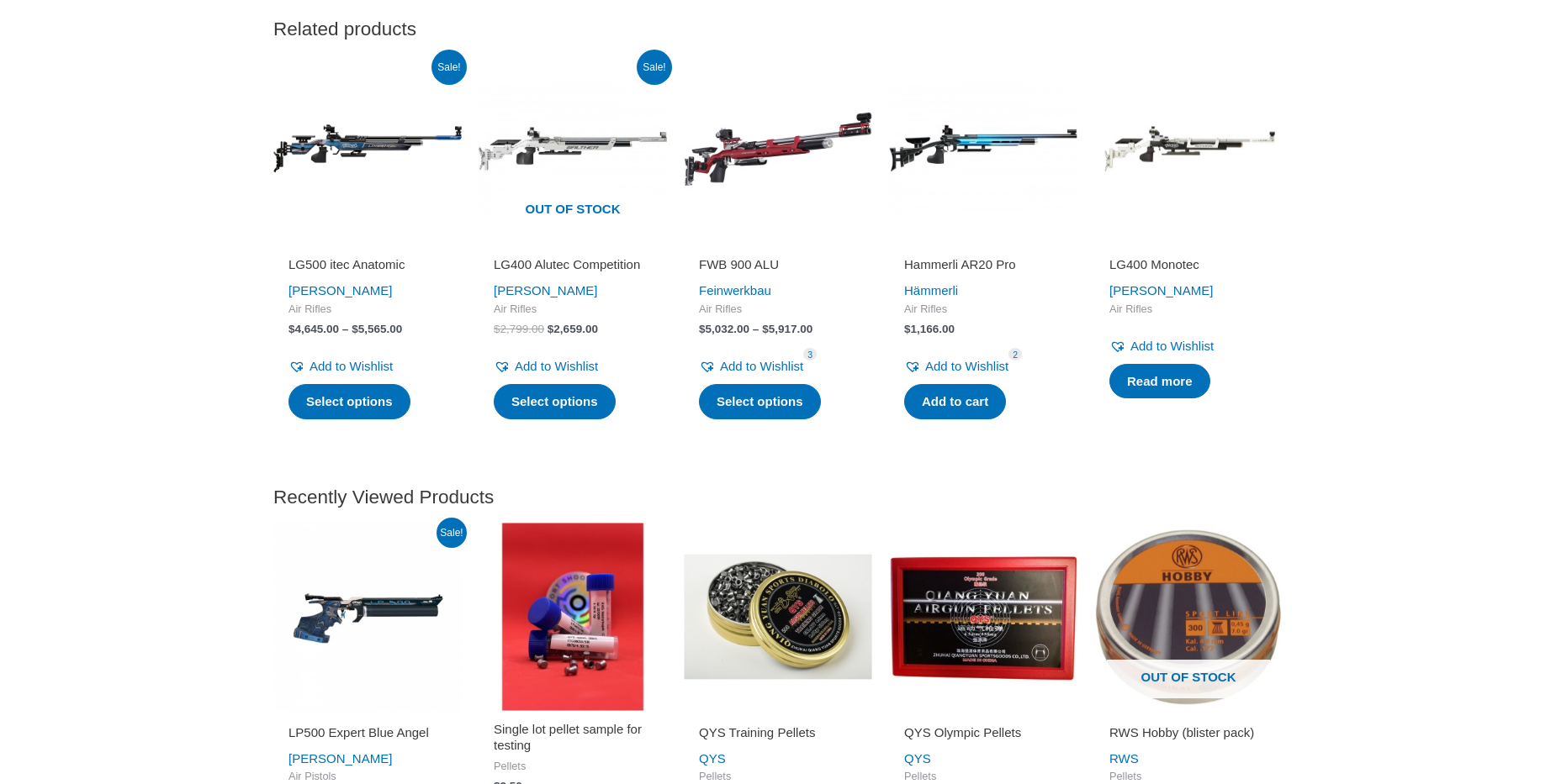
click at [760, 273] on h2 "FWB 900 ALU" at bounding box center [778, 265] width 158 height 17
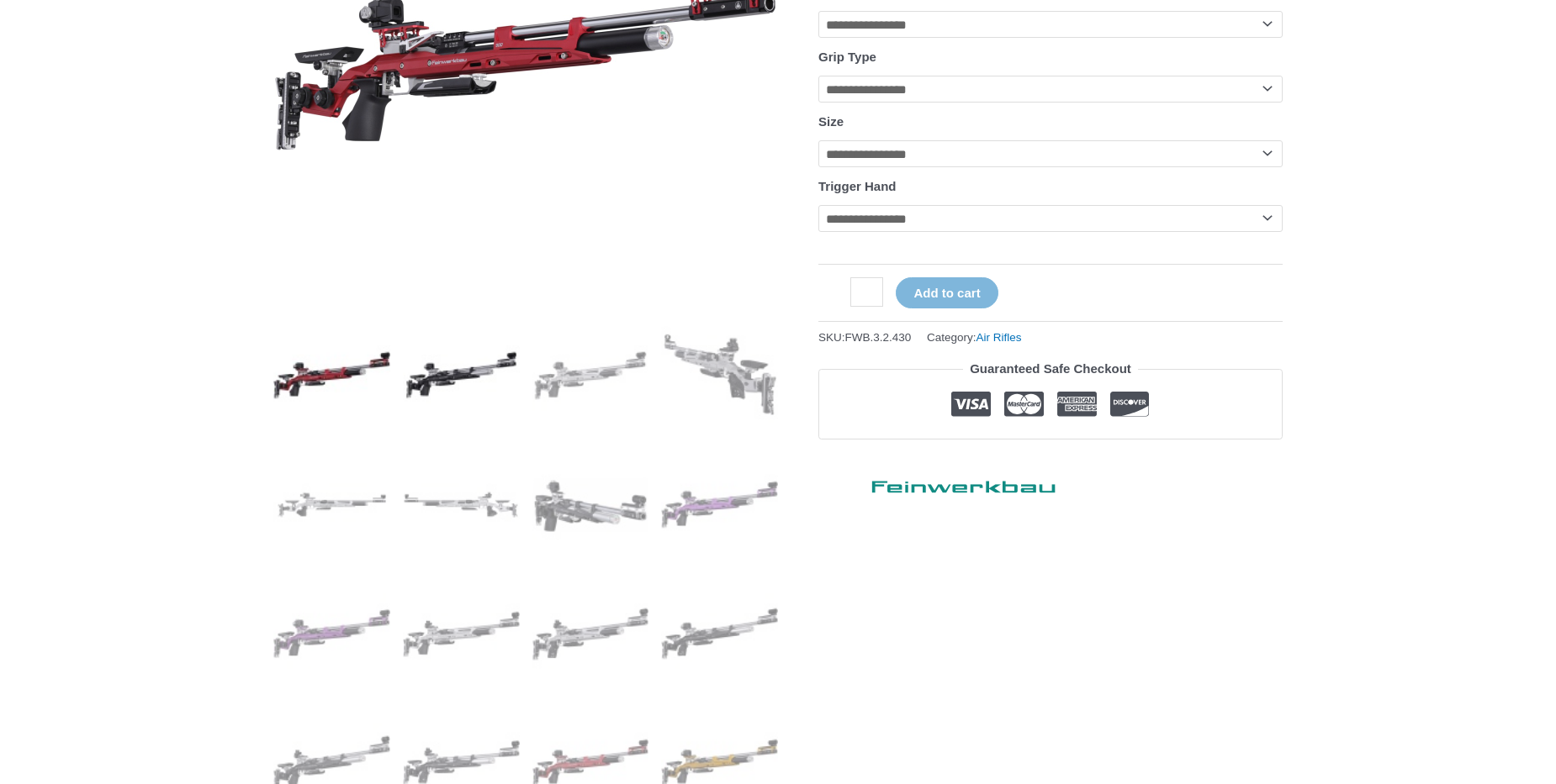
scroll to position [383, 0]
click at [491, 380] on img at bounding box center [461, 375] width 117 height 117
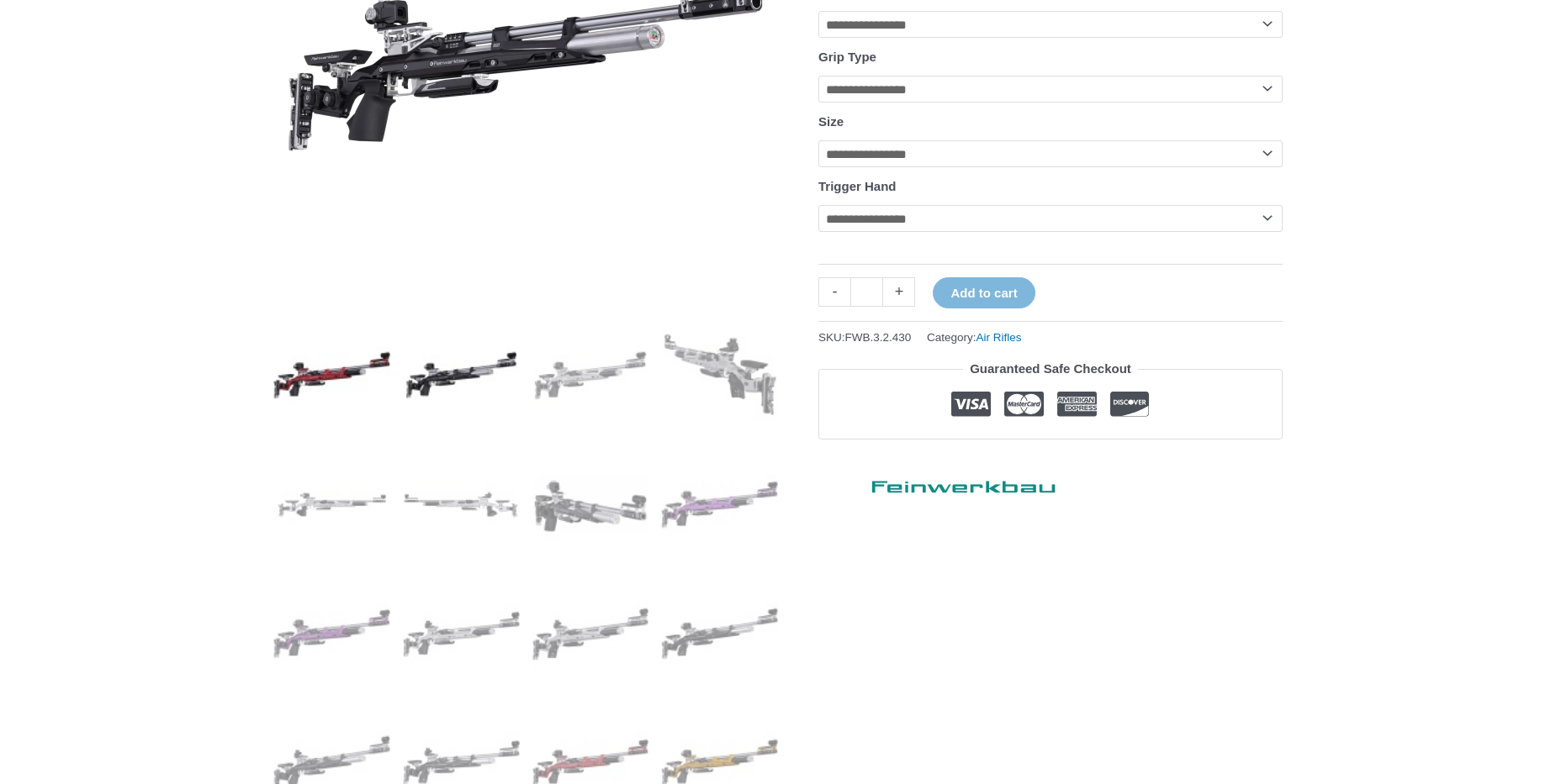
click at [321, 406] on img at bounding box center [331, 375] width 117 height 117
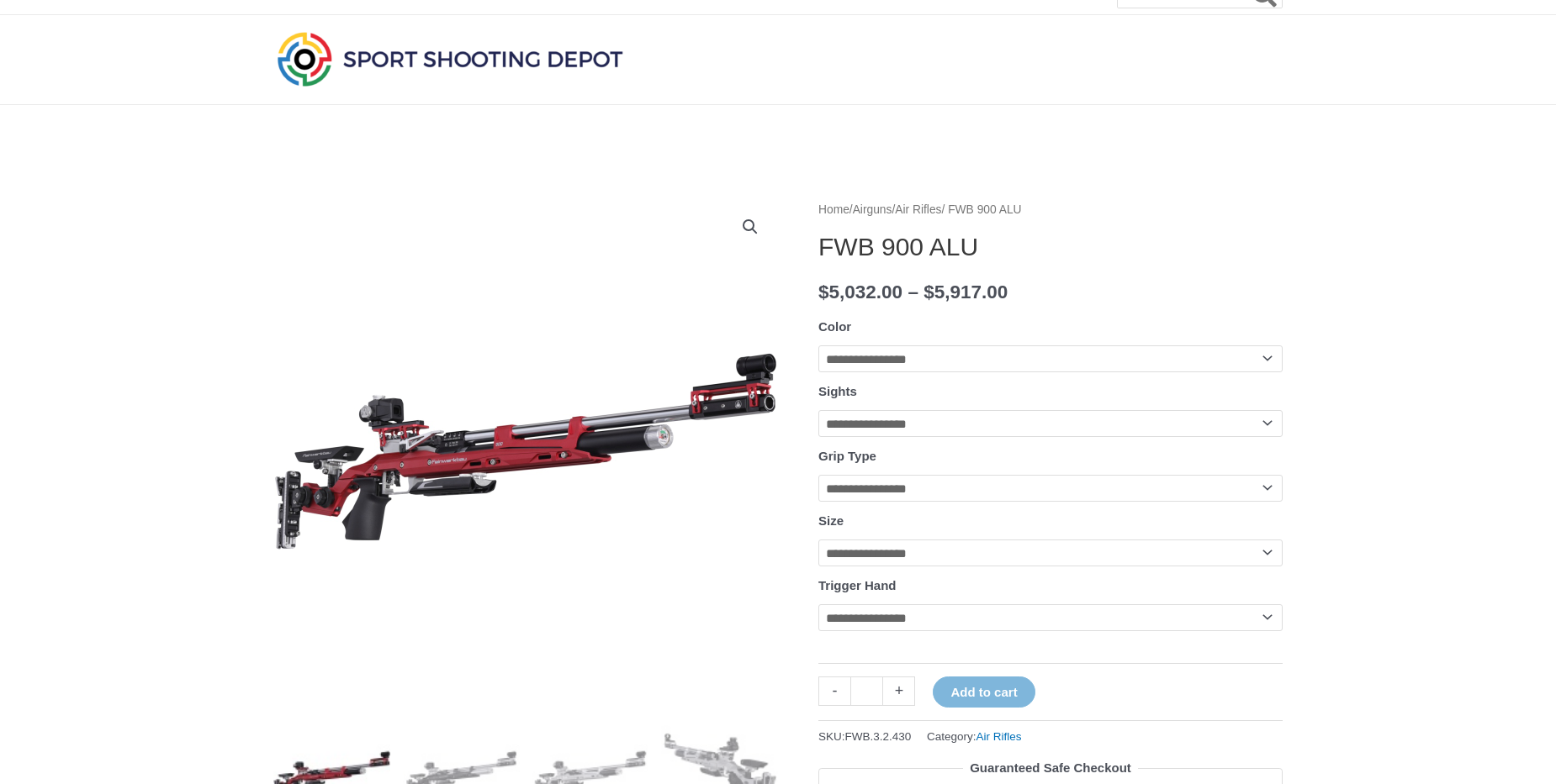
scroll to position [0, 0]
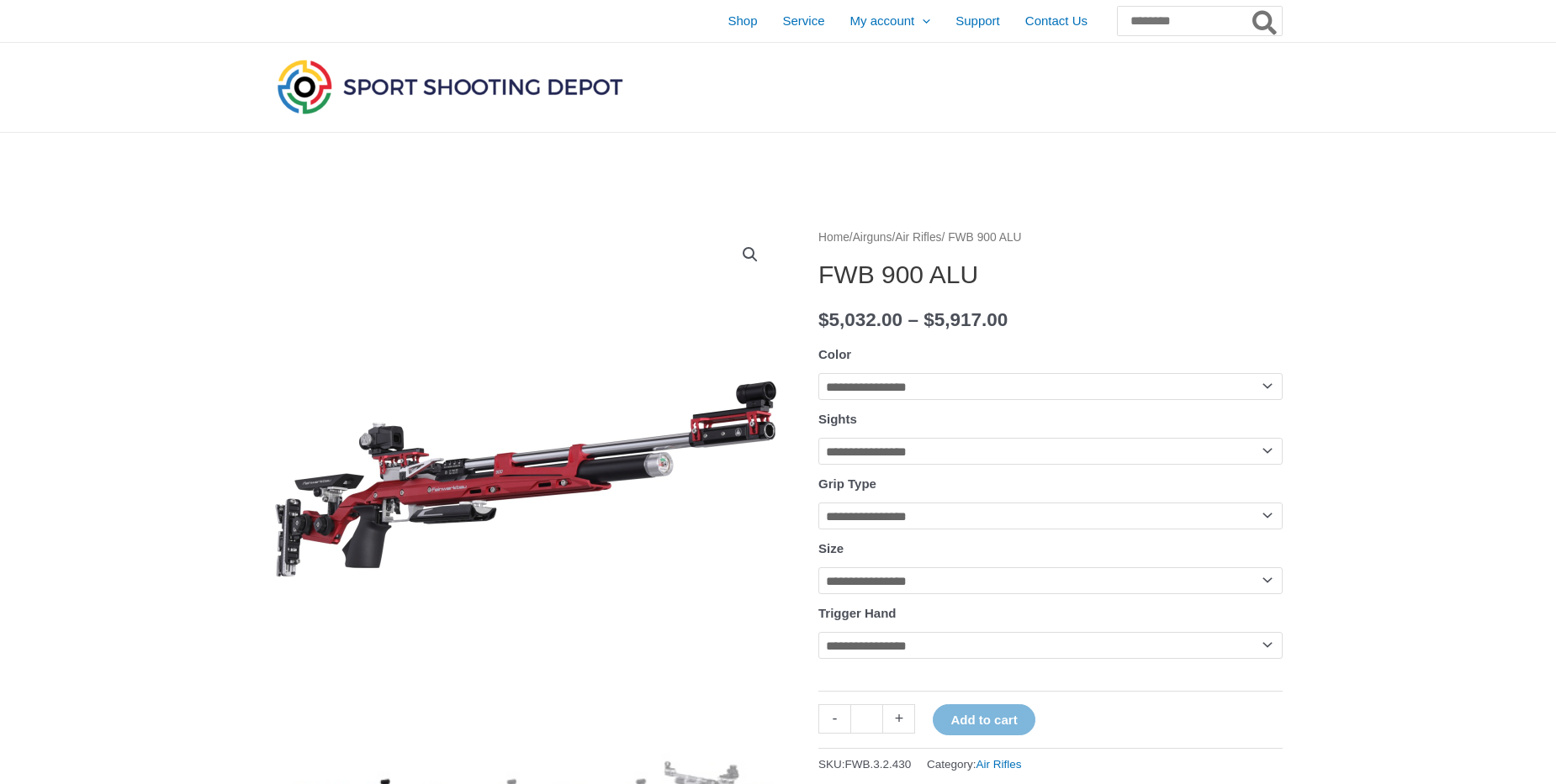
click at [818, 438] on select "**********" at bounding box center [1050, 451] width 464 height 27
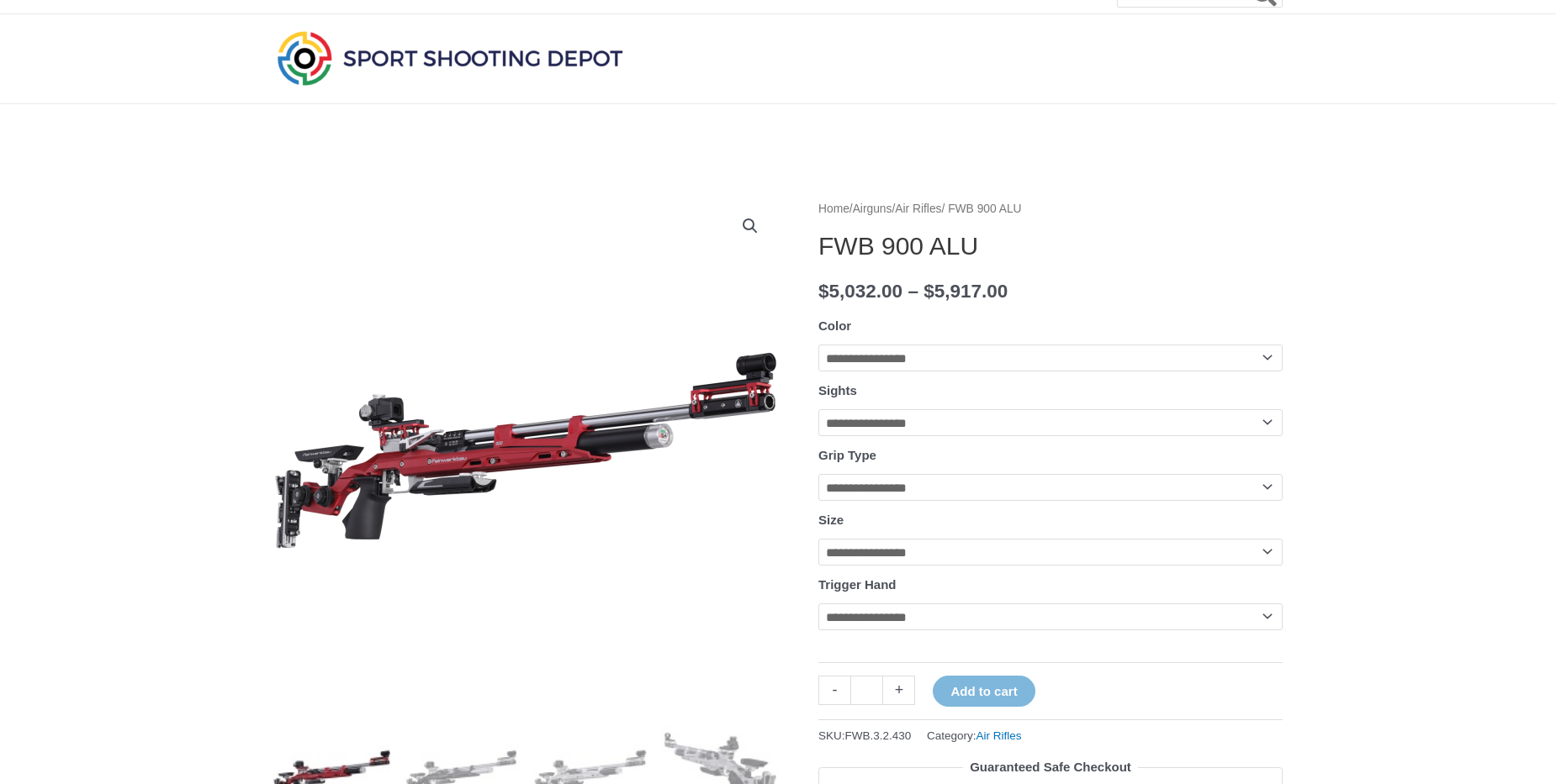
scroll to position [17, 0]
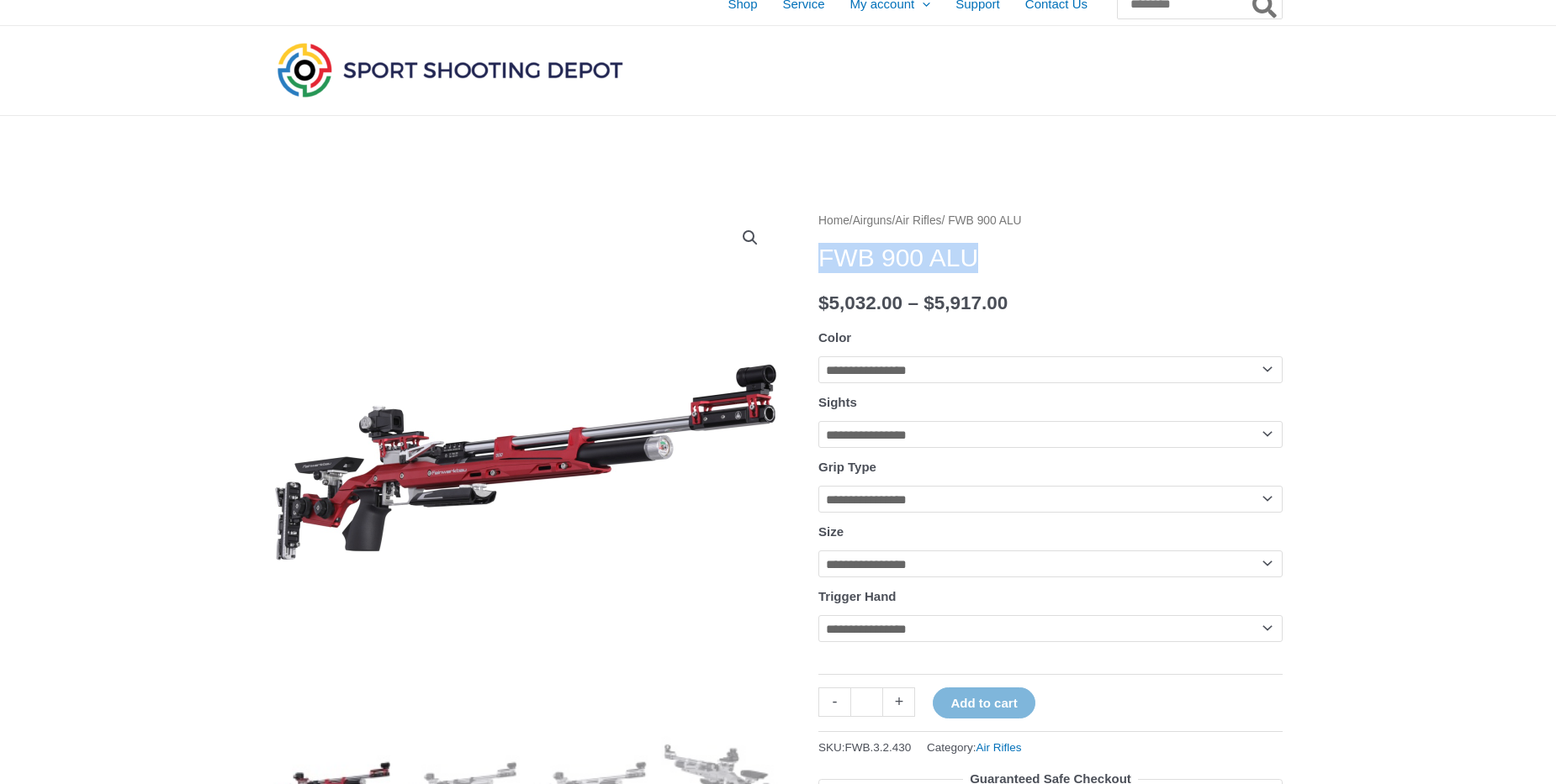
drag, startPoint x: 819, startPoint y: 252, endPoint x: 988, endPoint y: 252, distance: 169.0
click at [988, 252] on h1 "FWB 900 ALU" at bounding box center [1050, 257] width 464 height 30
copy h1 "FWB 900 ALU"
click at [818, 616] on select "**********" at bounding box center [1050, 629] width 464 height 27
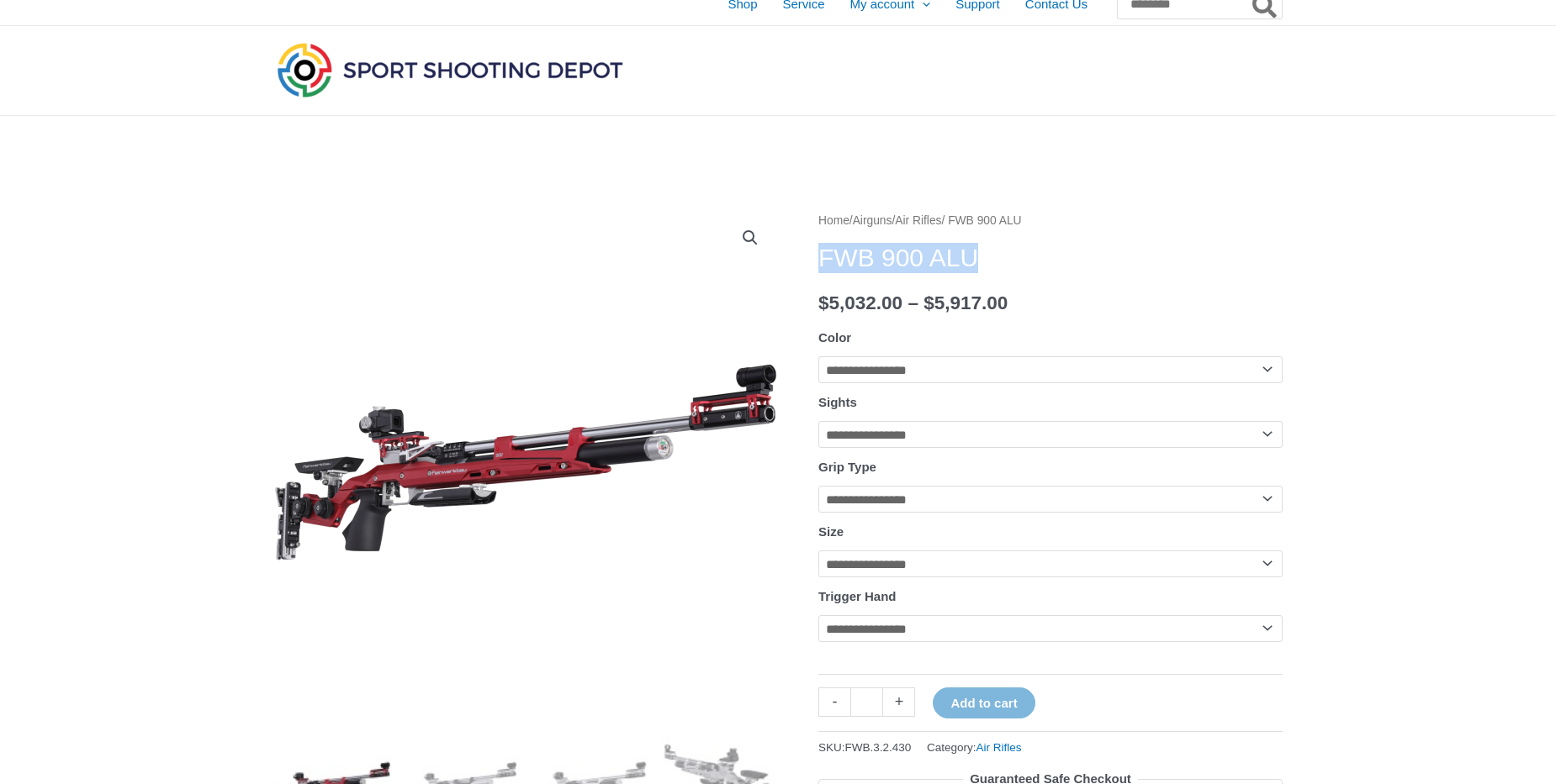
click at [818, 551] on select "**********" at bounding box center [1050, 563] width 464 height 27
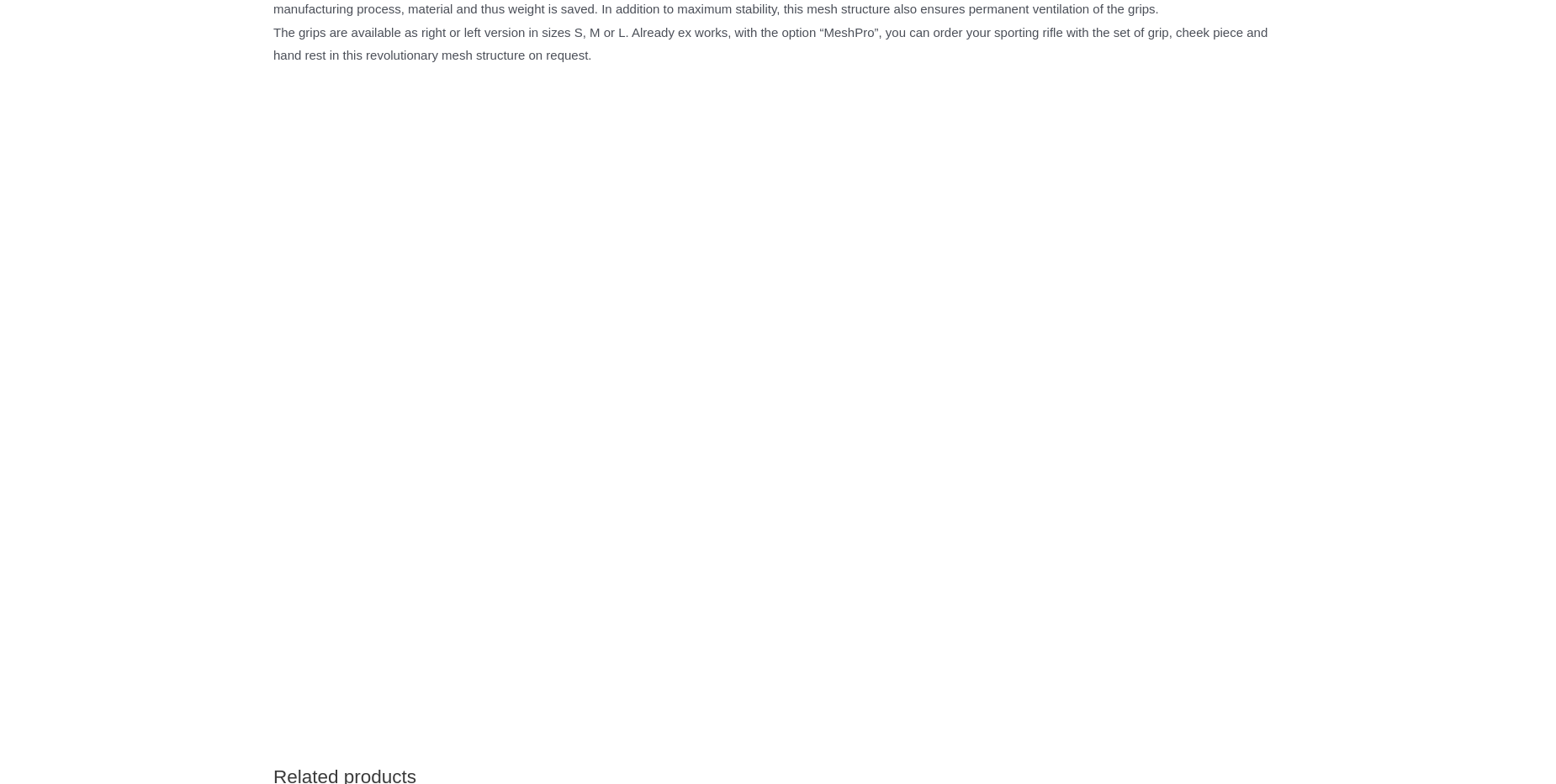
scroll to position [0, 0]
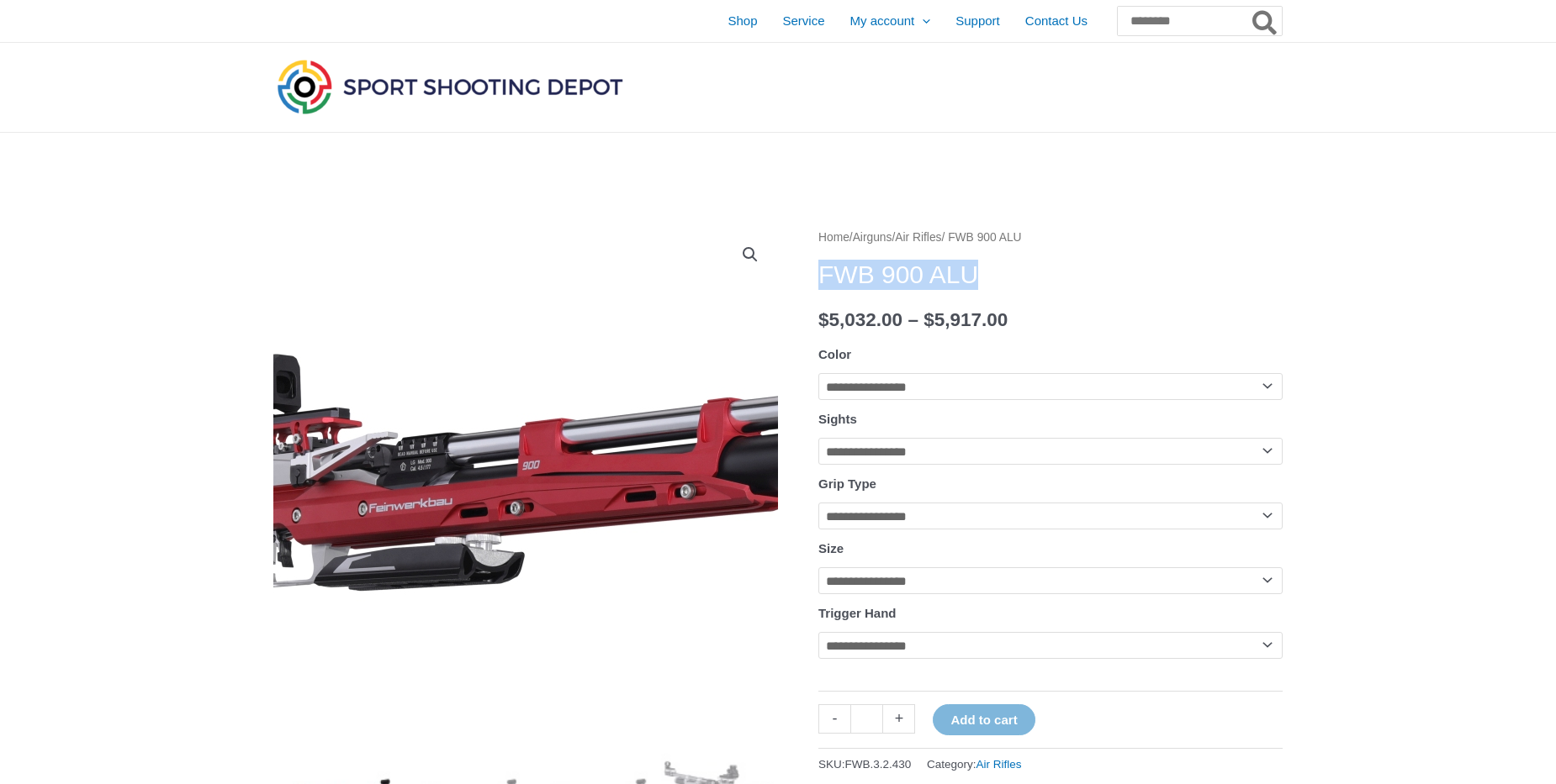
click at [491, 272] on img at bounding box center [596, 485] width 1262 height 521
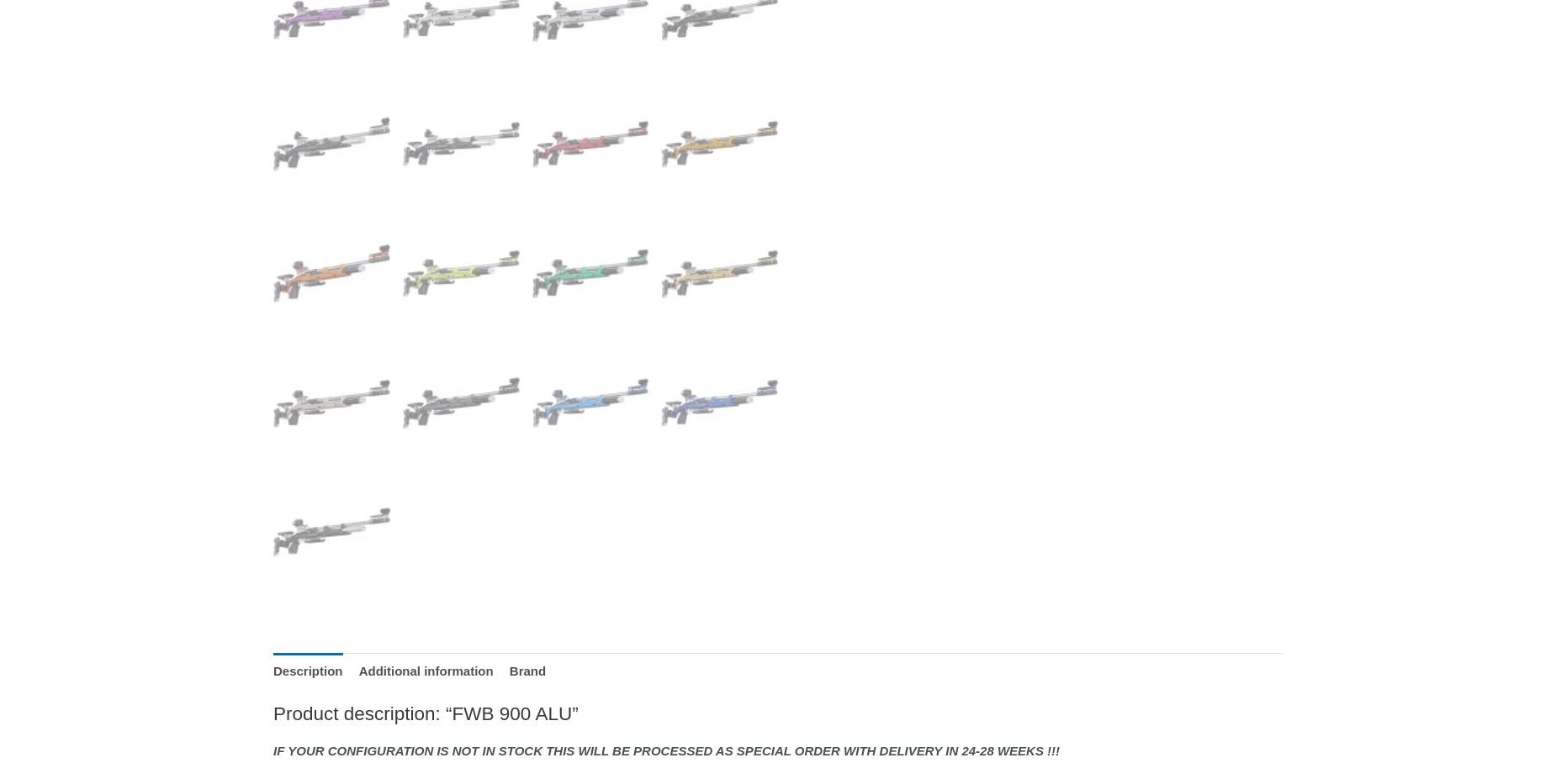
scroll to position [863, 0]
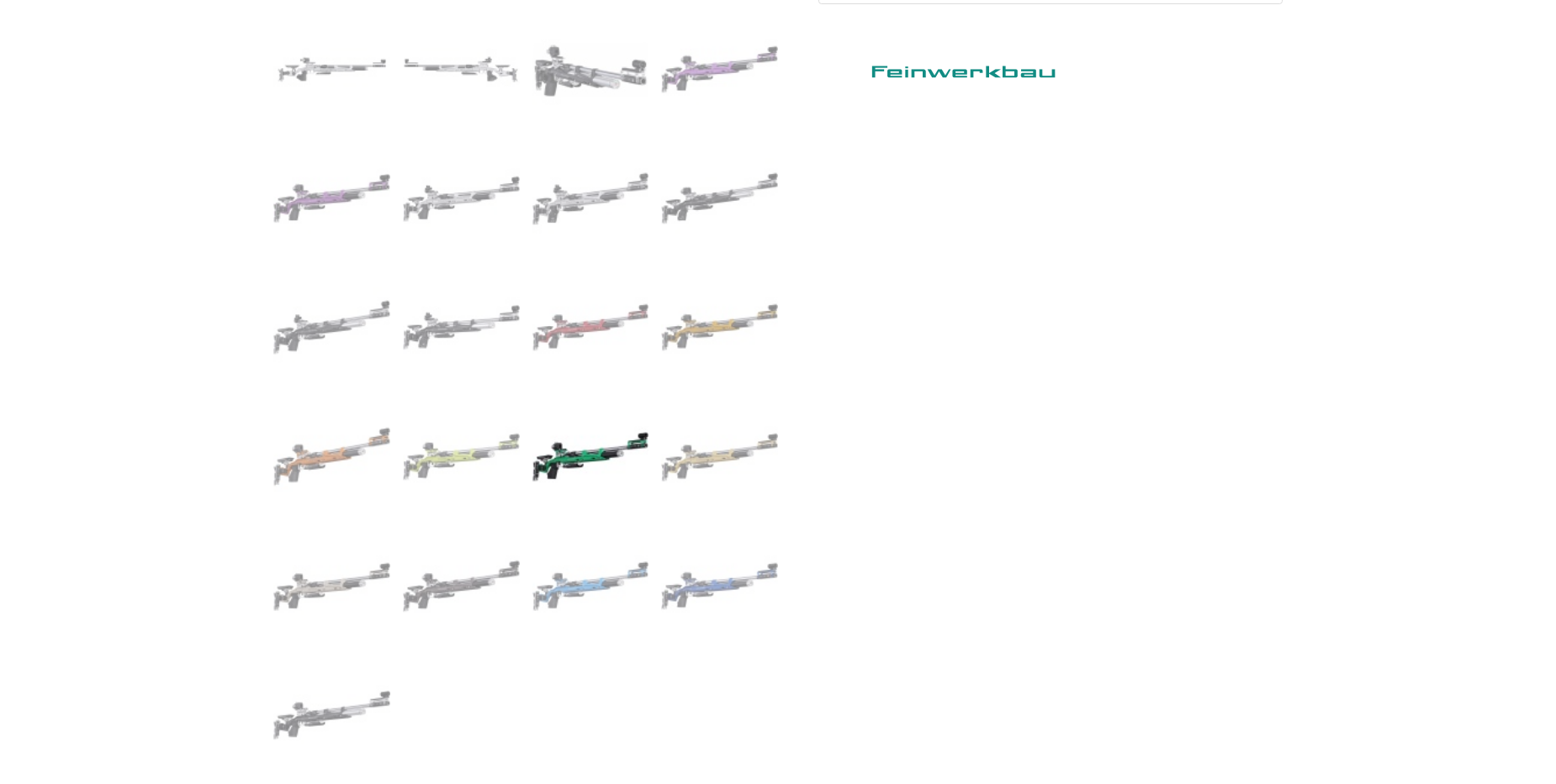
click at [574, 475] on img at bounding box center [590, 457] width 117 height 117
click at [533, 462] on img at bounding box center [590, 457] width 117 height 117
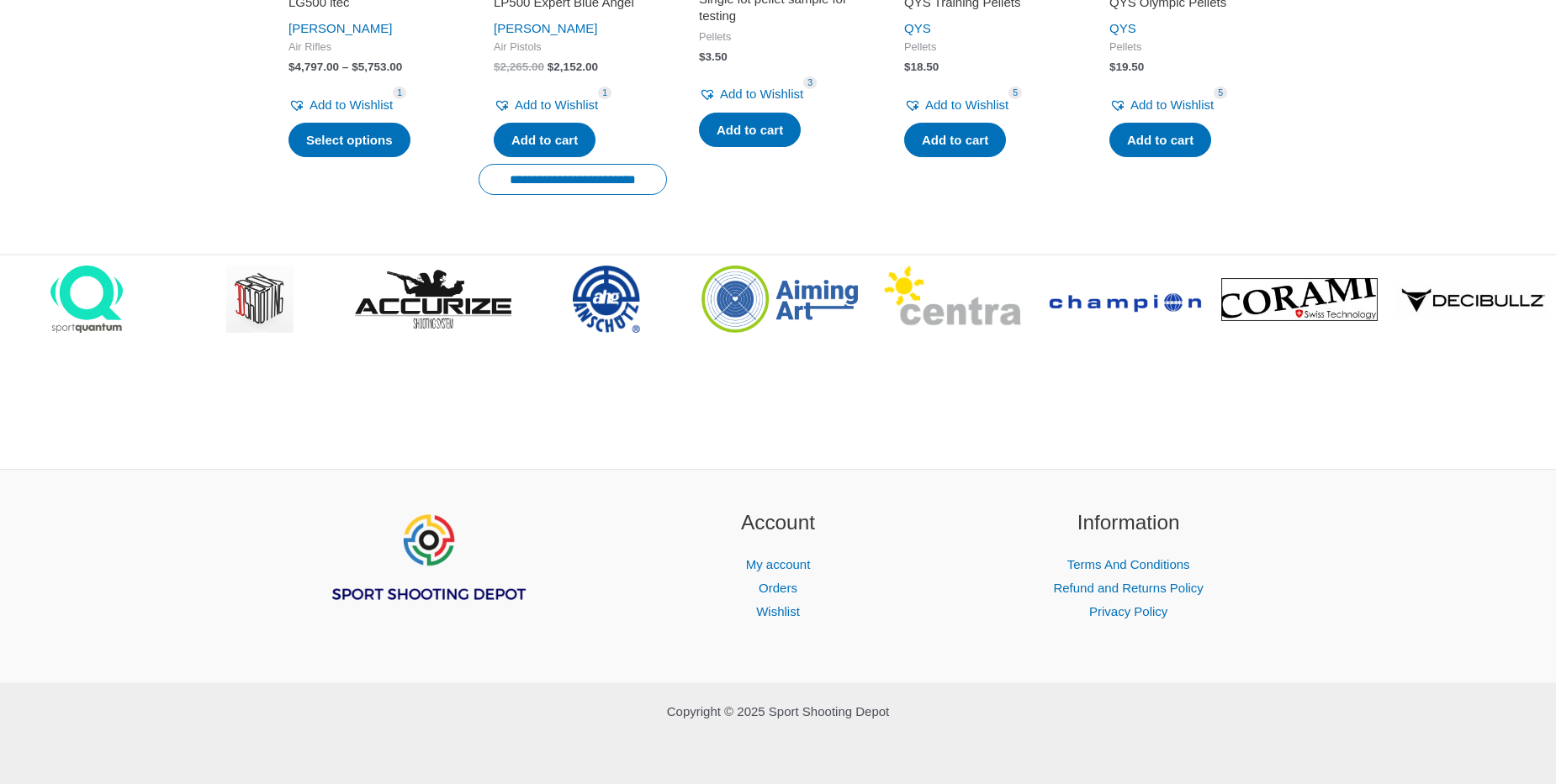
scroll to position [0, 0]
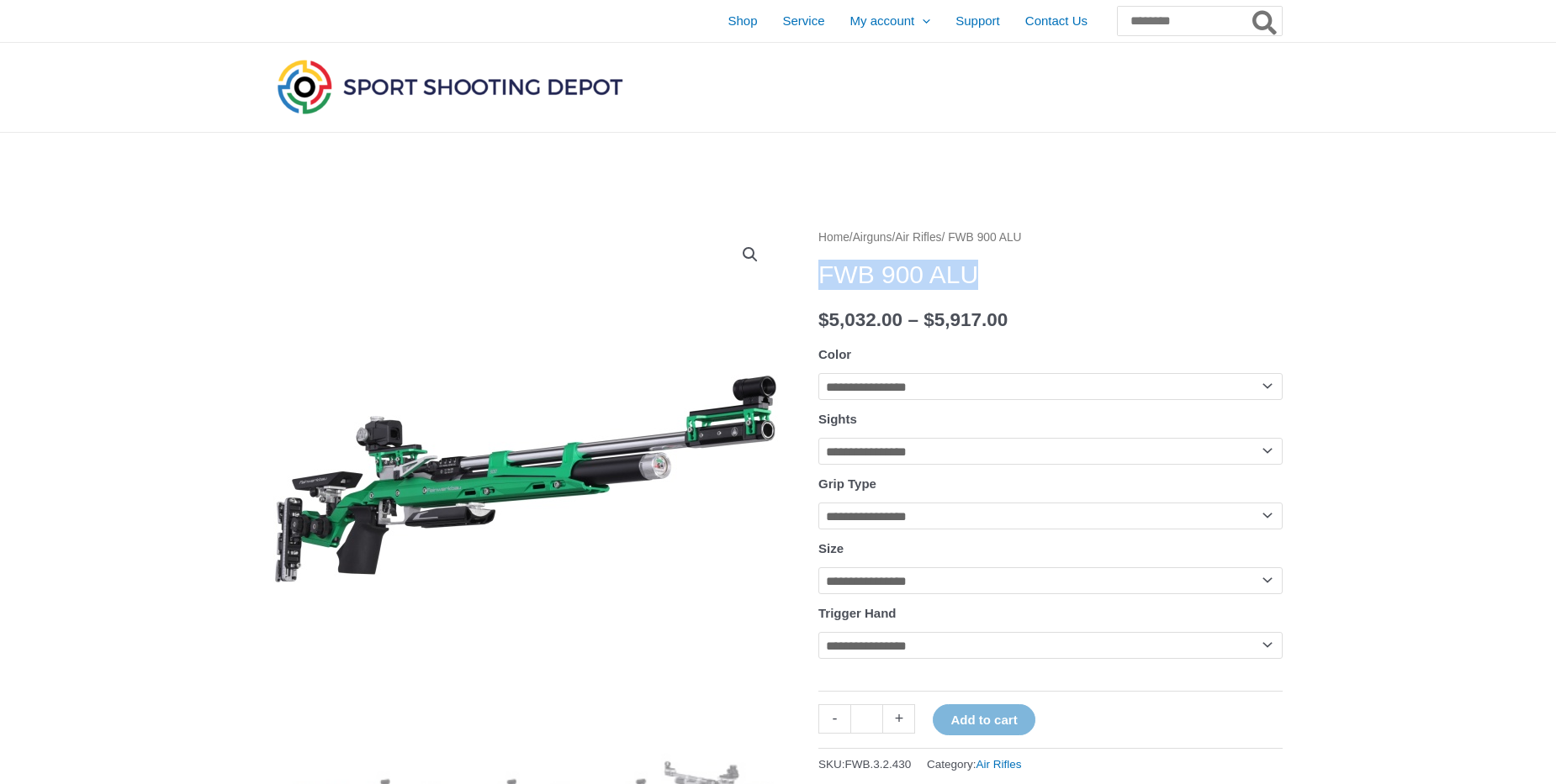
drag, startPoint x: 823, startPoint y: 274, endPoint x: 990, endPoint y: 277, distance: 167.0
click at [990, 277] on h1 "FWB 900 ALU" at bounding box center [1050, 275] width 464 height 30
copy h1 "FWB 900 ALU"
drag, startPoint x: 827, startPoint y: 314, endPoint x: 899, endPoint y: 322, distance: 72.4
click at [903, 324] on bdi "$ 5,032.00" at bounding box center [860, 320] width 84 height 21
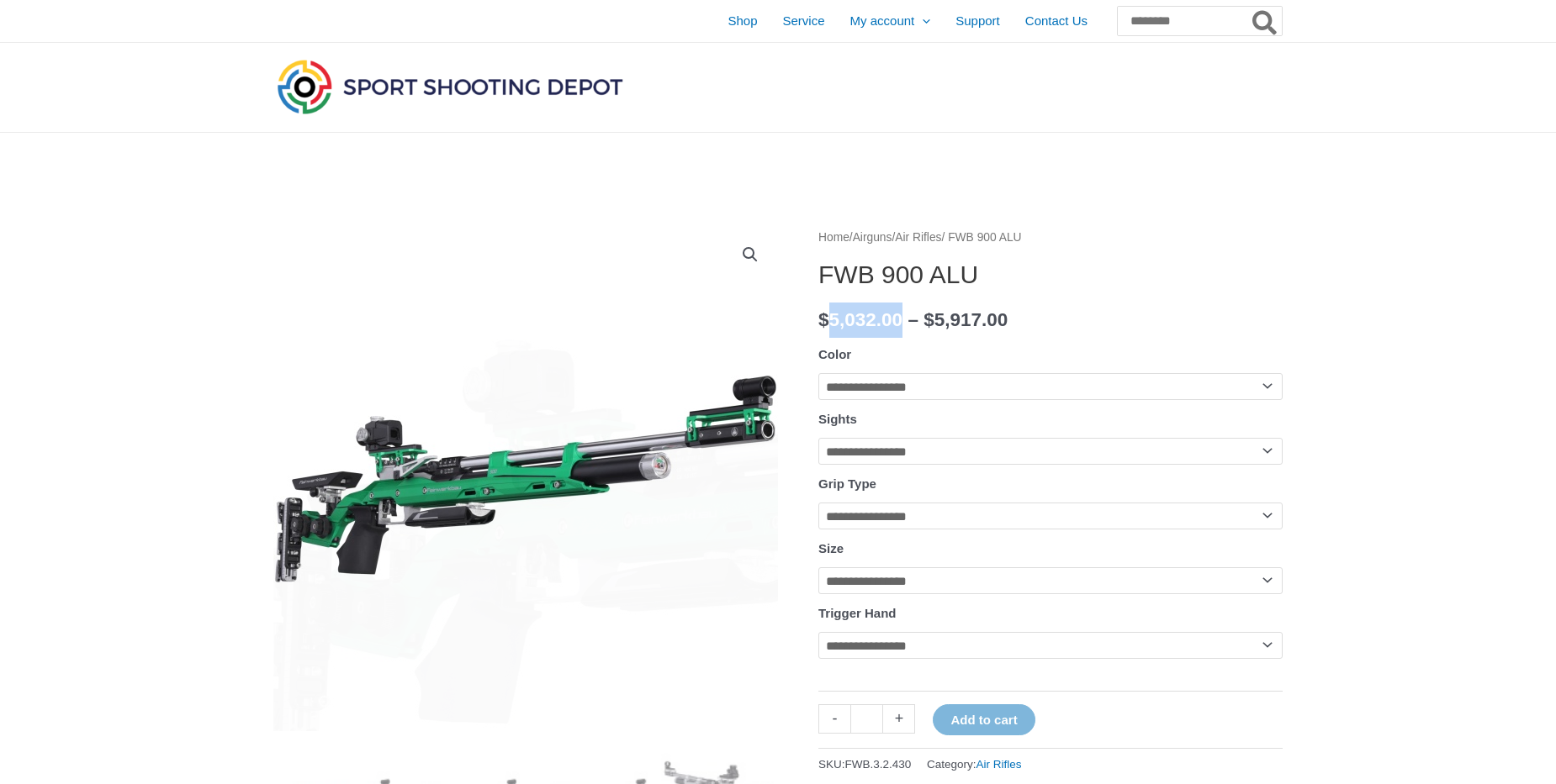
copy bdi "5,032.00"
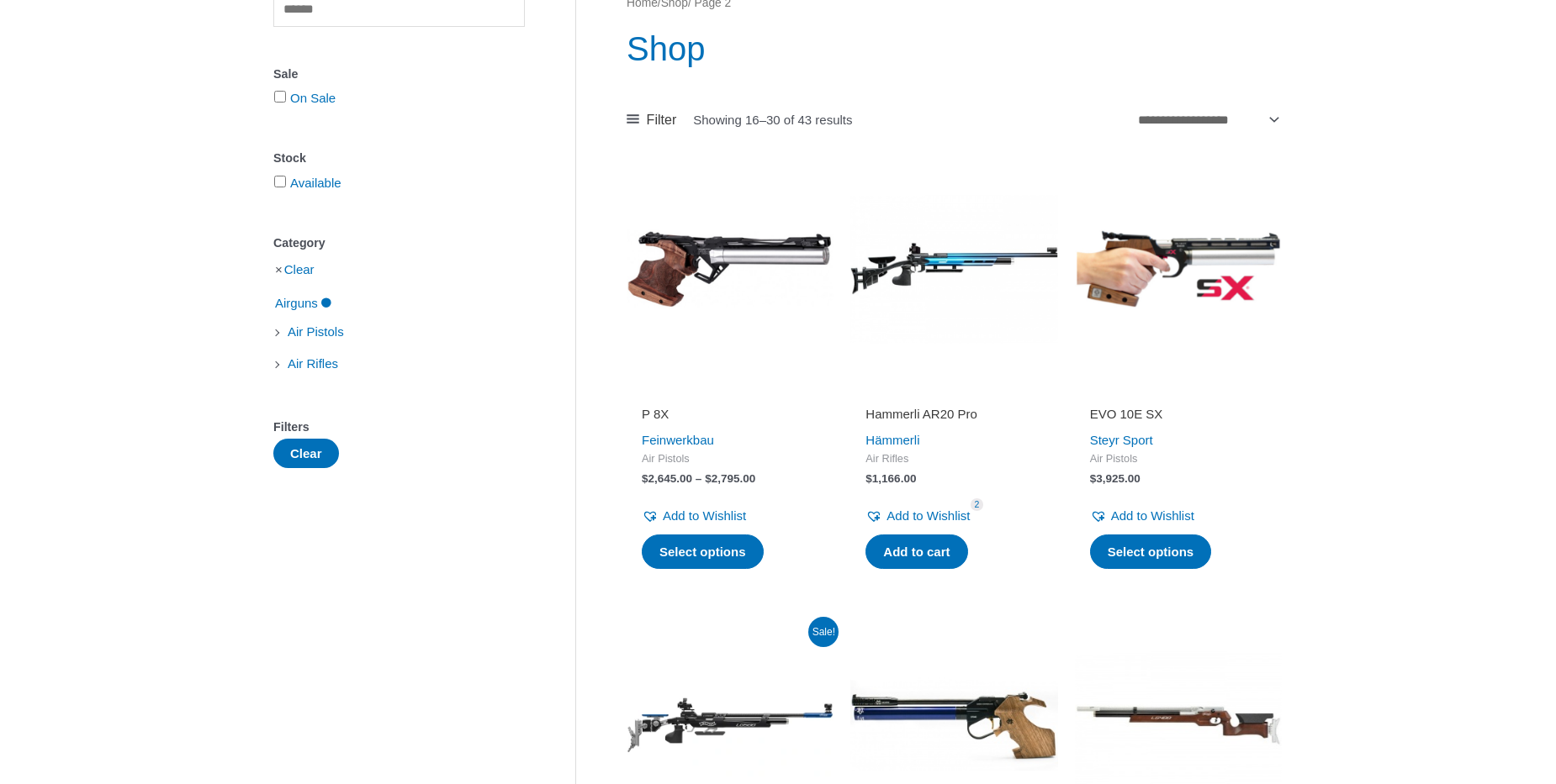
scroll to position [192, 0]
click at [857, 413] on div "Hammerli AR20 Pro Hämmerli Air Rifles $ 1,166.00 Add to Wishlist Remove from Wi…" at bounding box center [954, 477] width 207 height 192
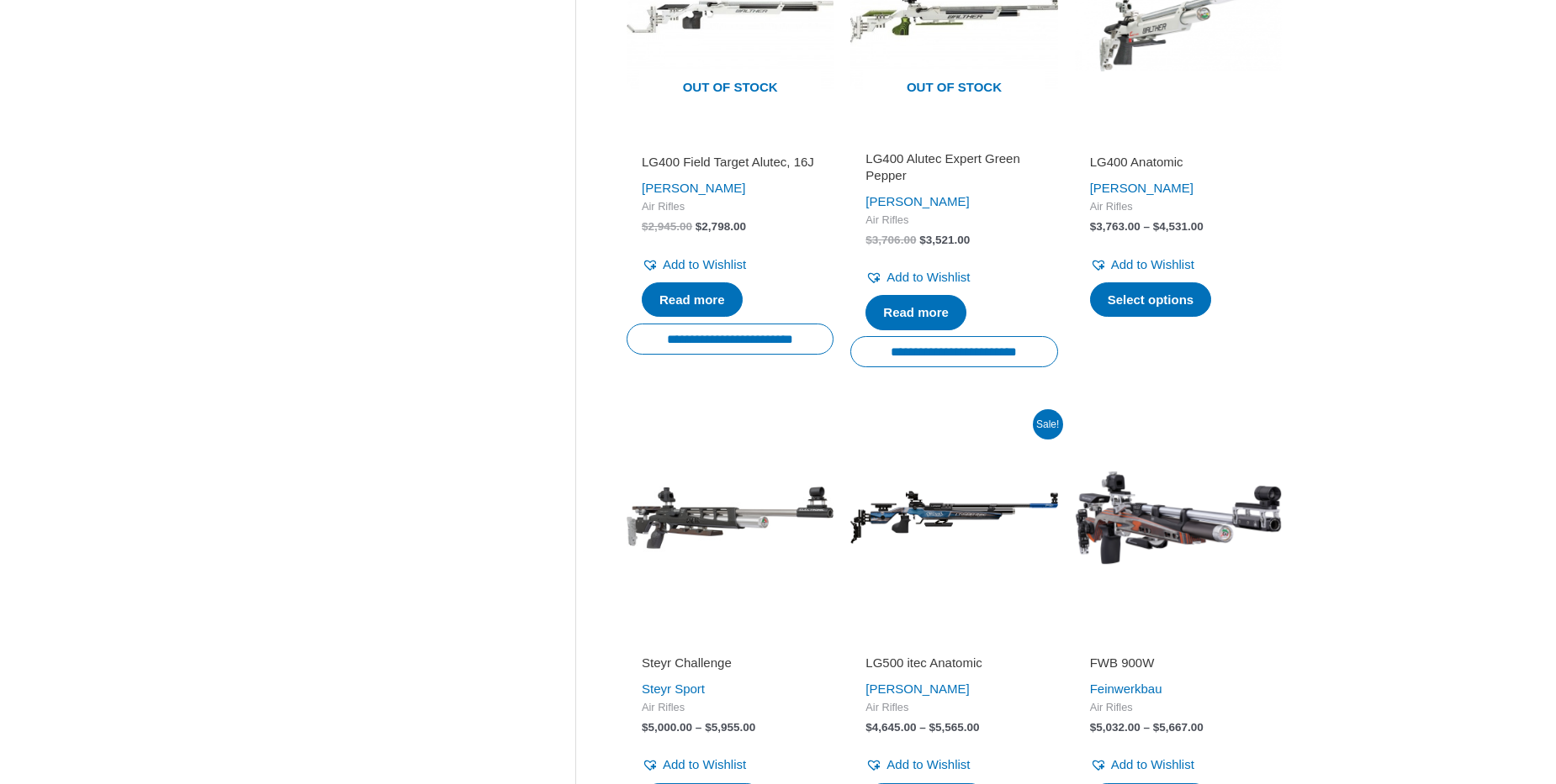
scroll to position [2144, 0]
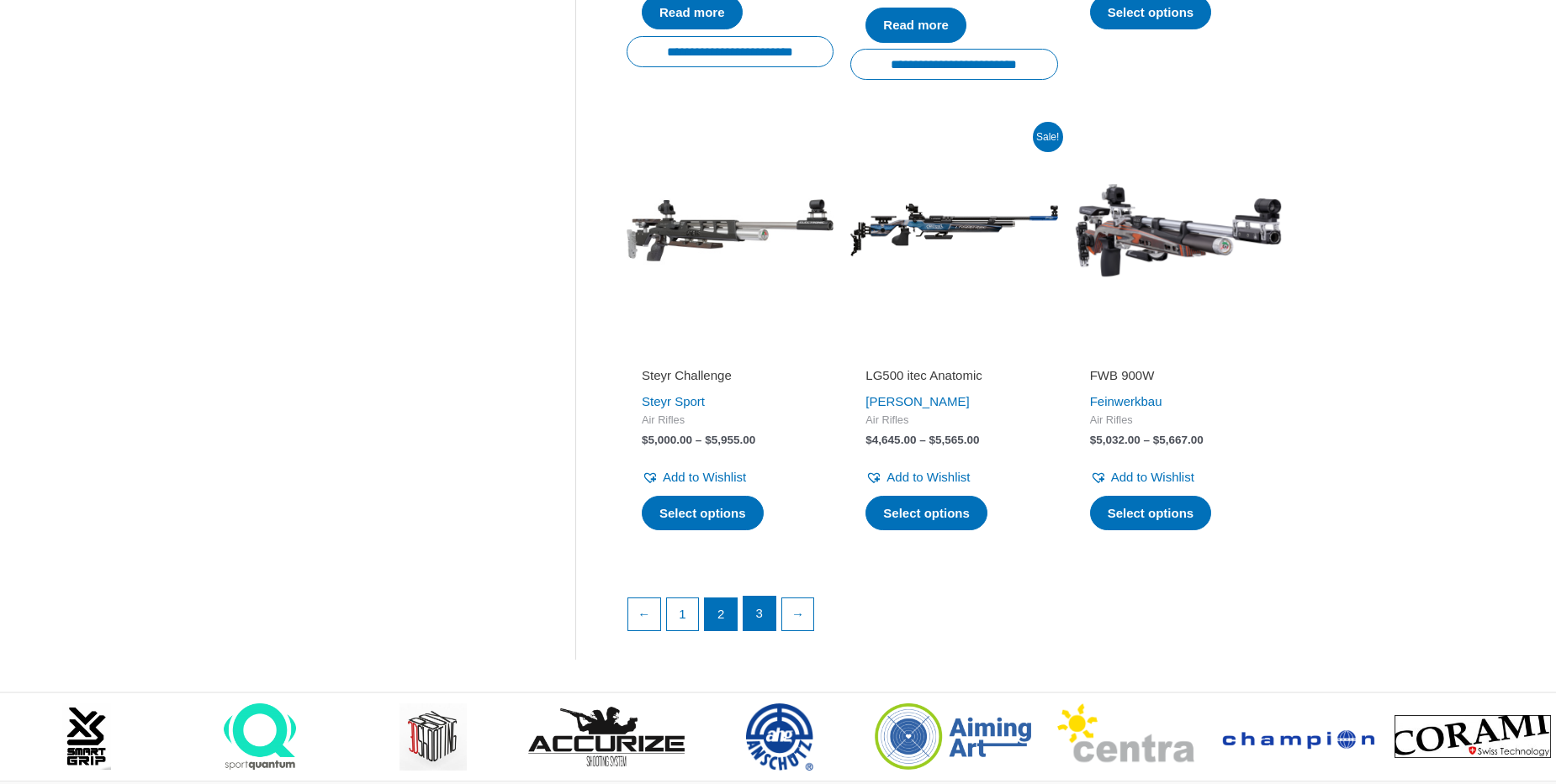
click at [758, 616] on link "3" at bounding box center [760, 613] width 32 height 34
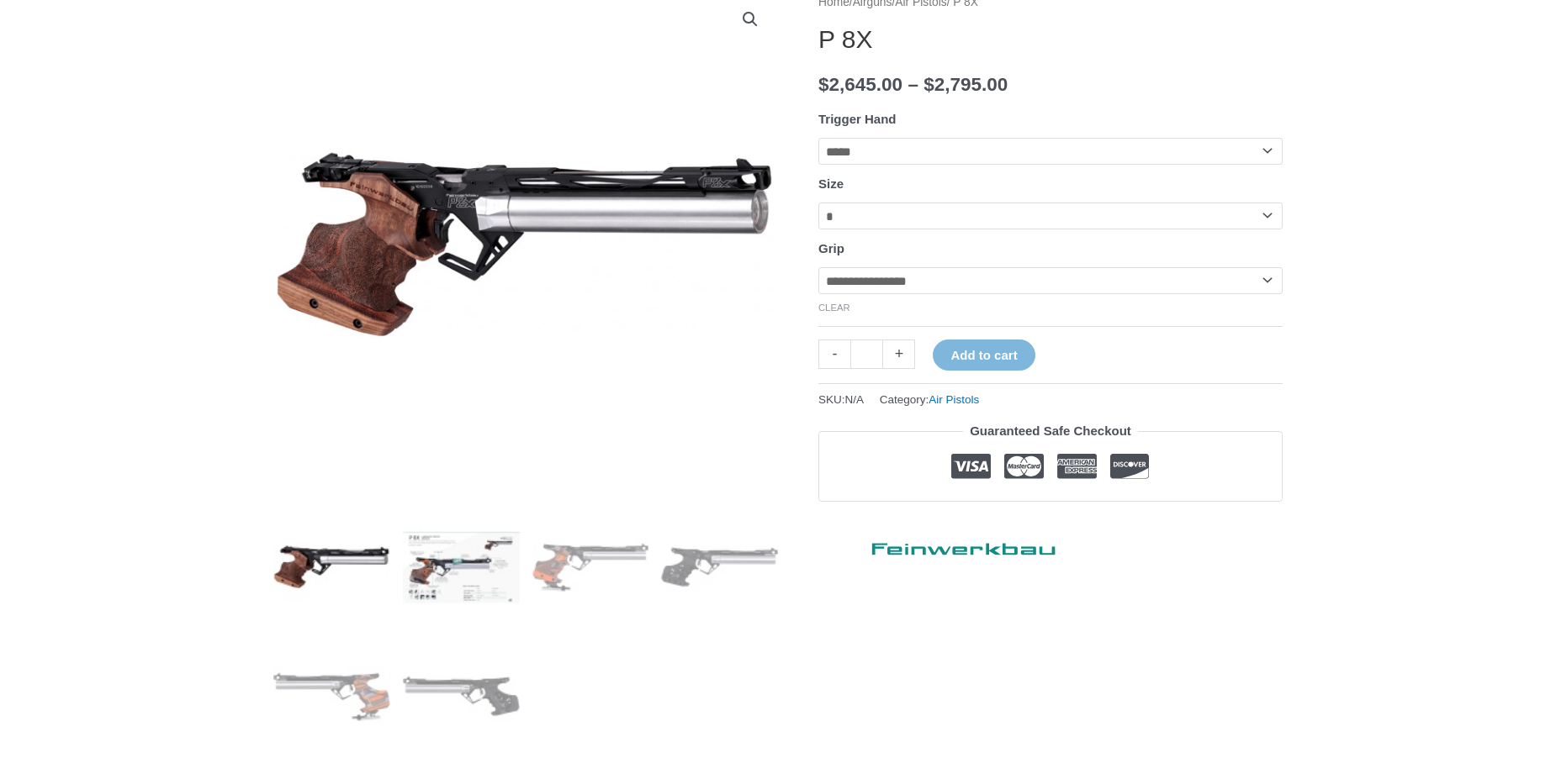
scroll to position [235, 0]
click at [459, 569] on img at bounding box center [461, 566] width 117 height 117
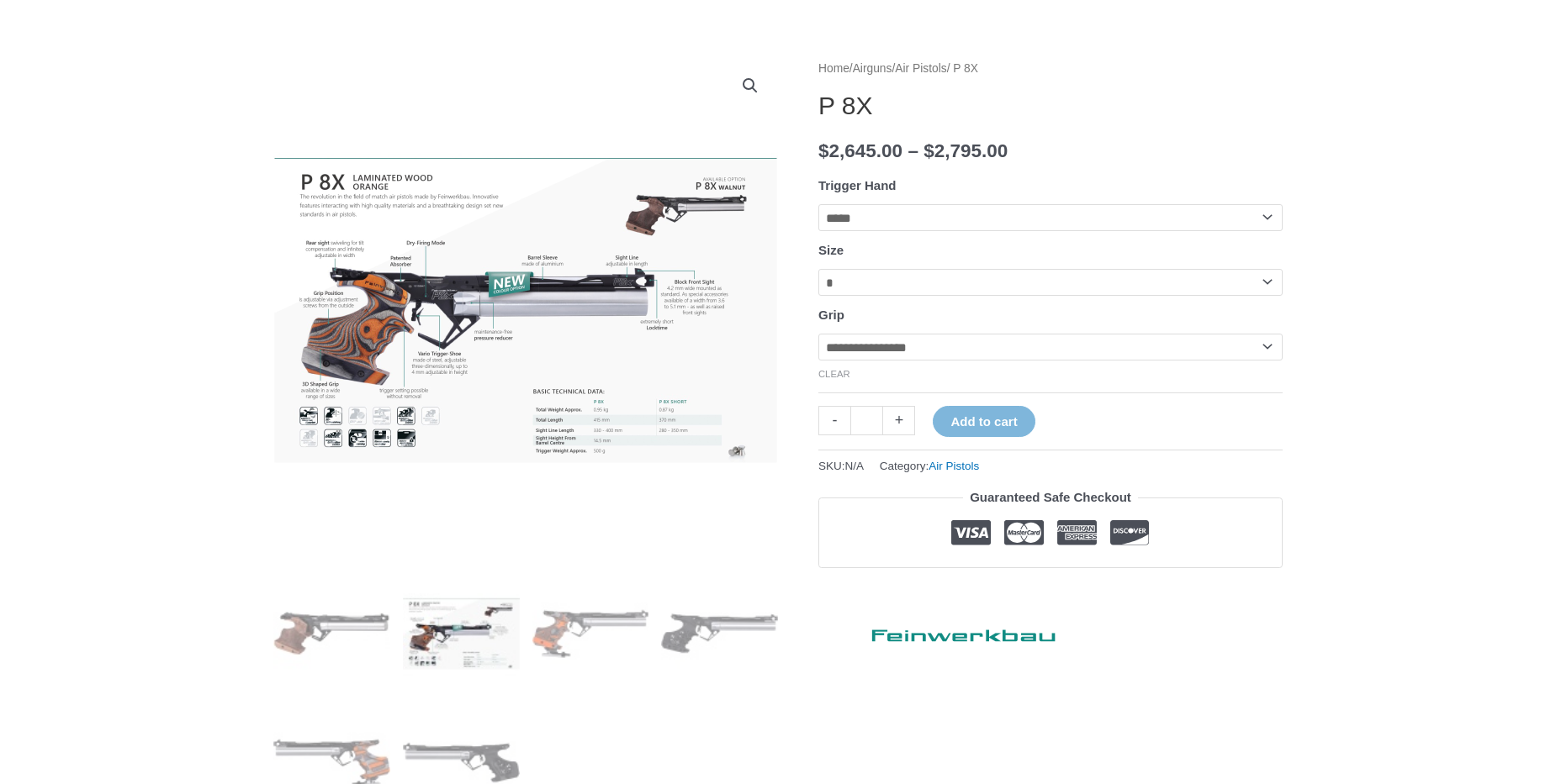
scroll to position [140, 0]
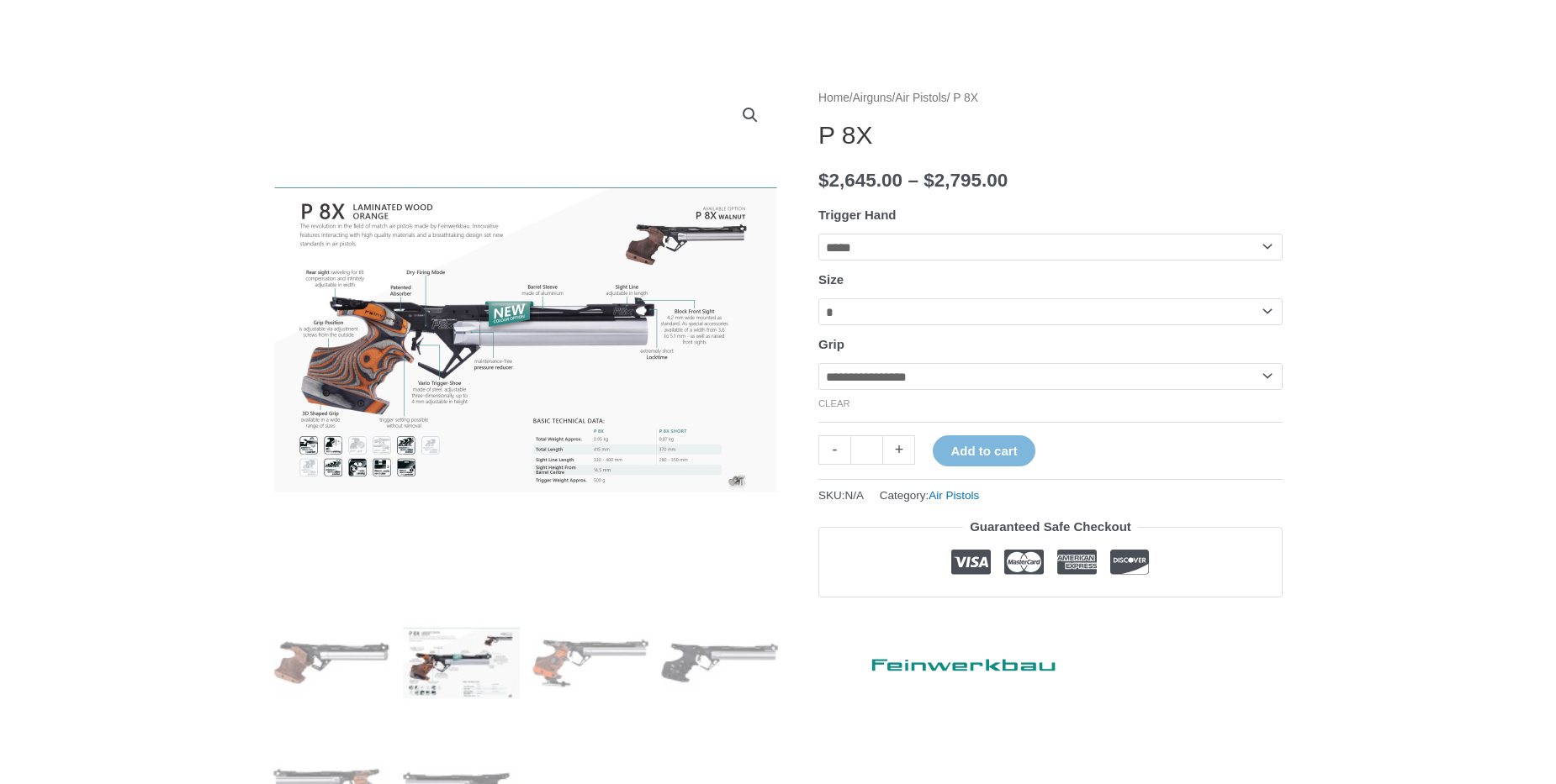
click at [818, 363] on select "**********" at bounding box center [1050, 376] width 464 height 27
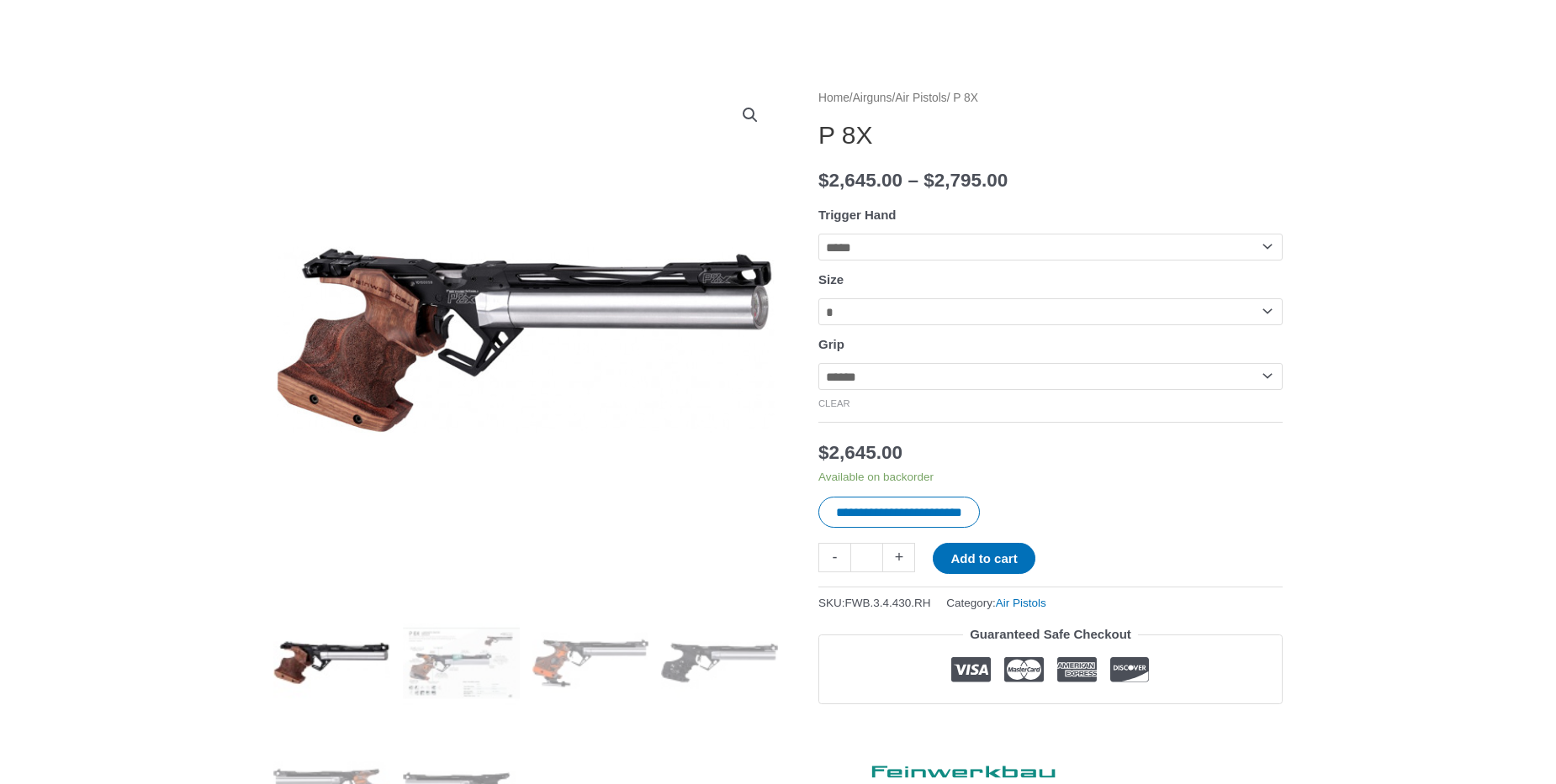
click at [818, 299] on select "**********" at bounding box center [1050, 312] width 464 height 27
click at [871, 311] on select "**********" at bounding box center [1050, 312] width 464 height 27
click at [818, 233] on select "**********" at bounding box center [1050, 246] width 464 height 27
click at [873, 251] on select "**********" at bounding box center [1050, 246] width 464 height 27
click at [818, 363] on select "**********" at bounding box center [1050, 376] width 464 height 27
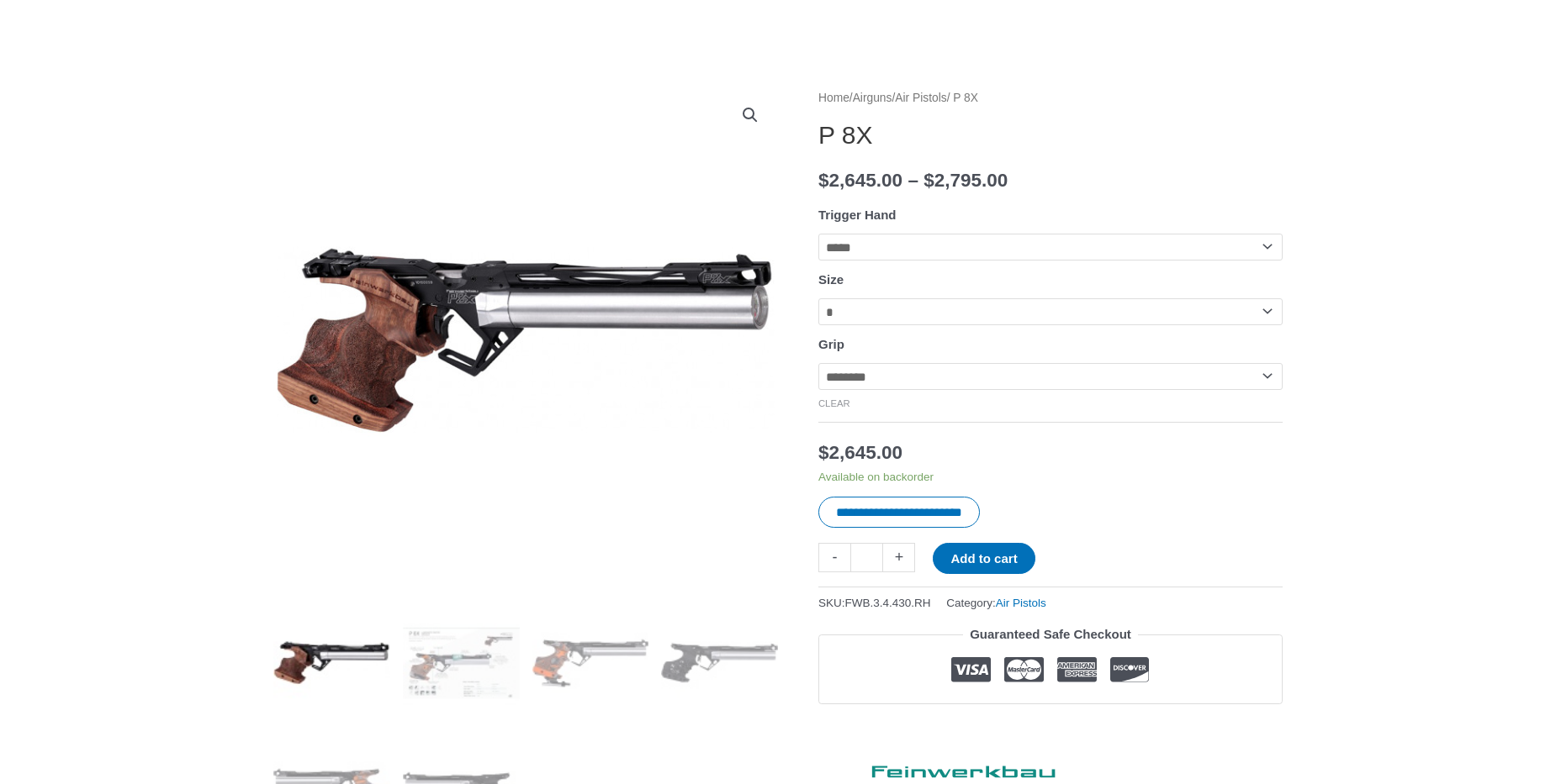
click at [818, 363] on select "**********" at bounding box center [1050, 376] width 464 height 27
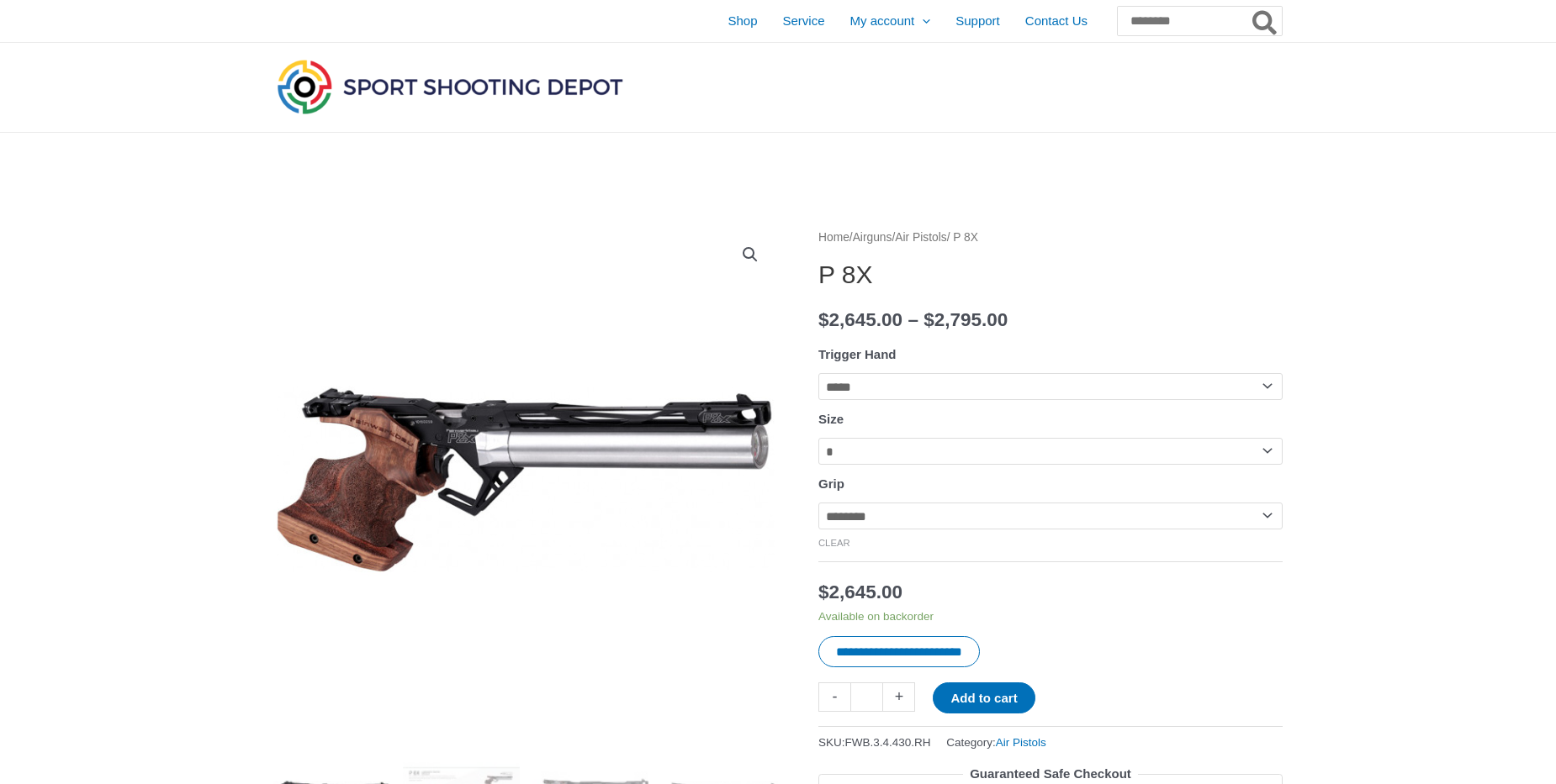
scroll to position [192, 0]
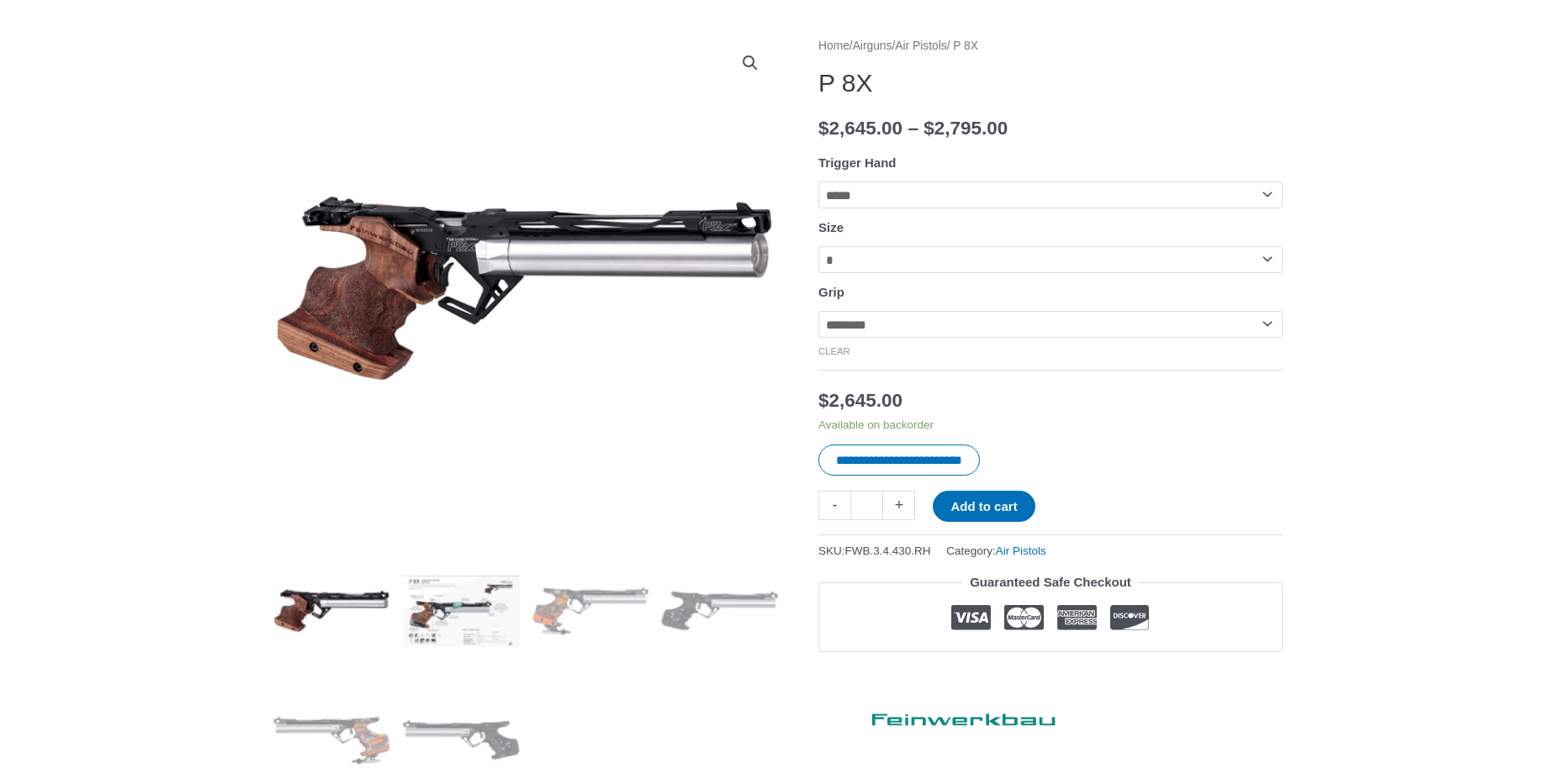
click at [449, 646] on img at bounding box center [461, 610] width 117 height 117
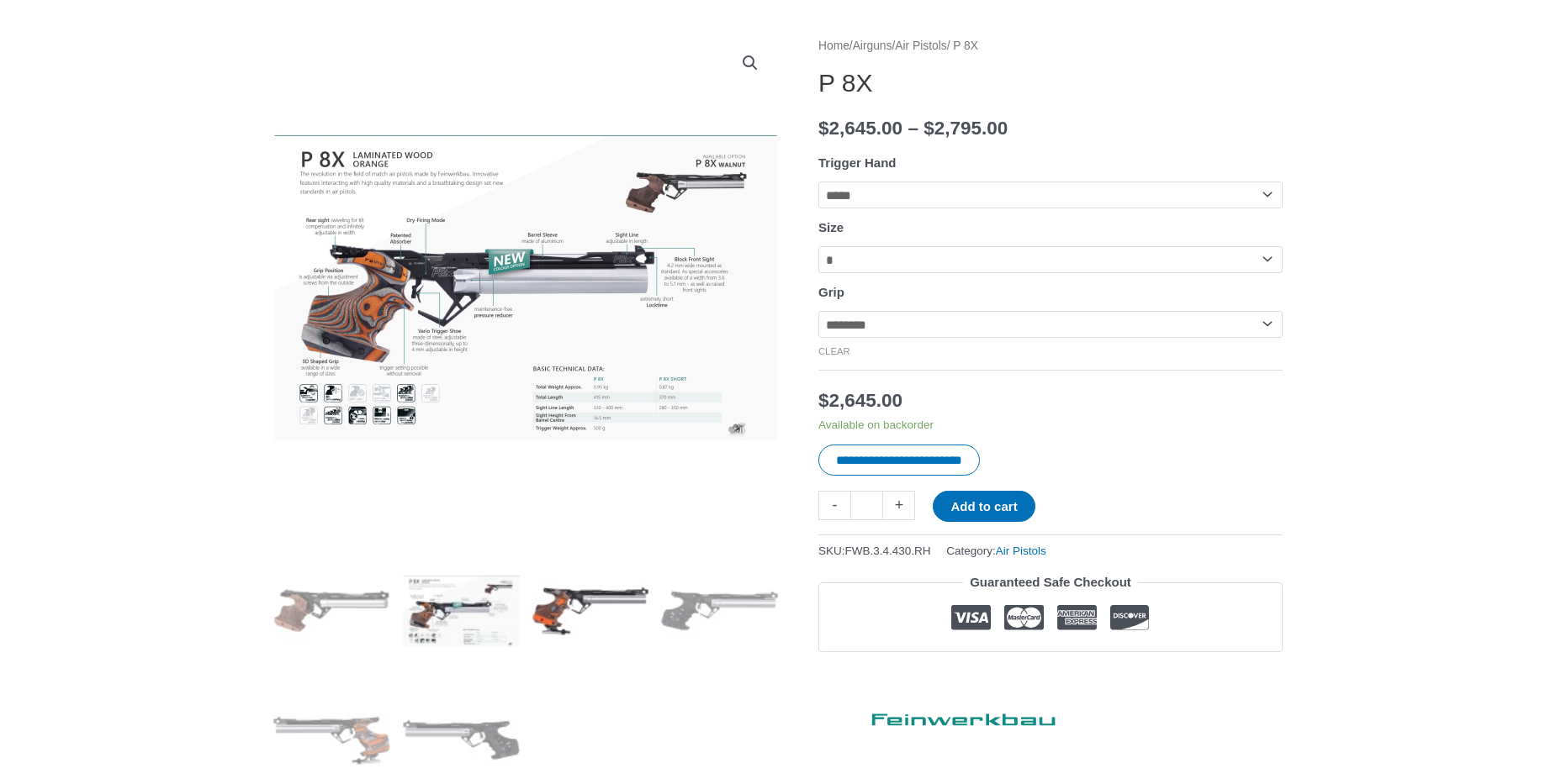
click at [554, 631] on img at bounding box center [590, 610] width 117 height 117
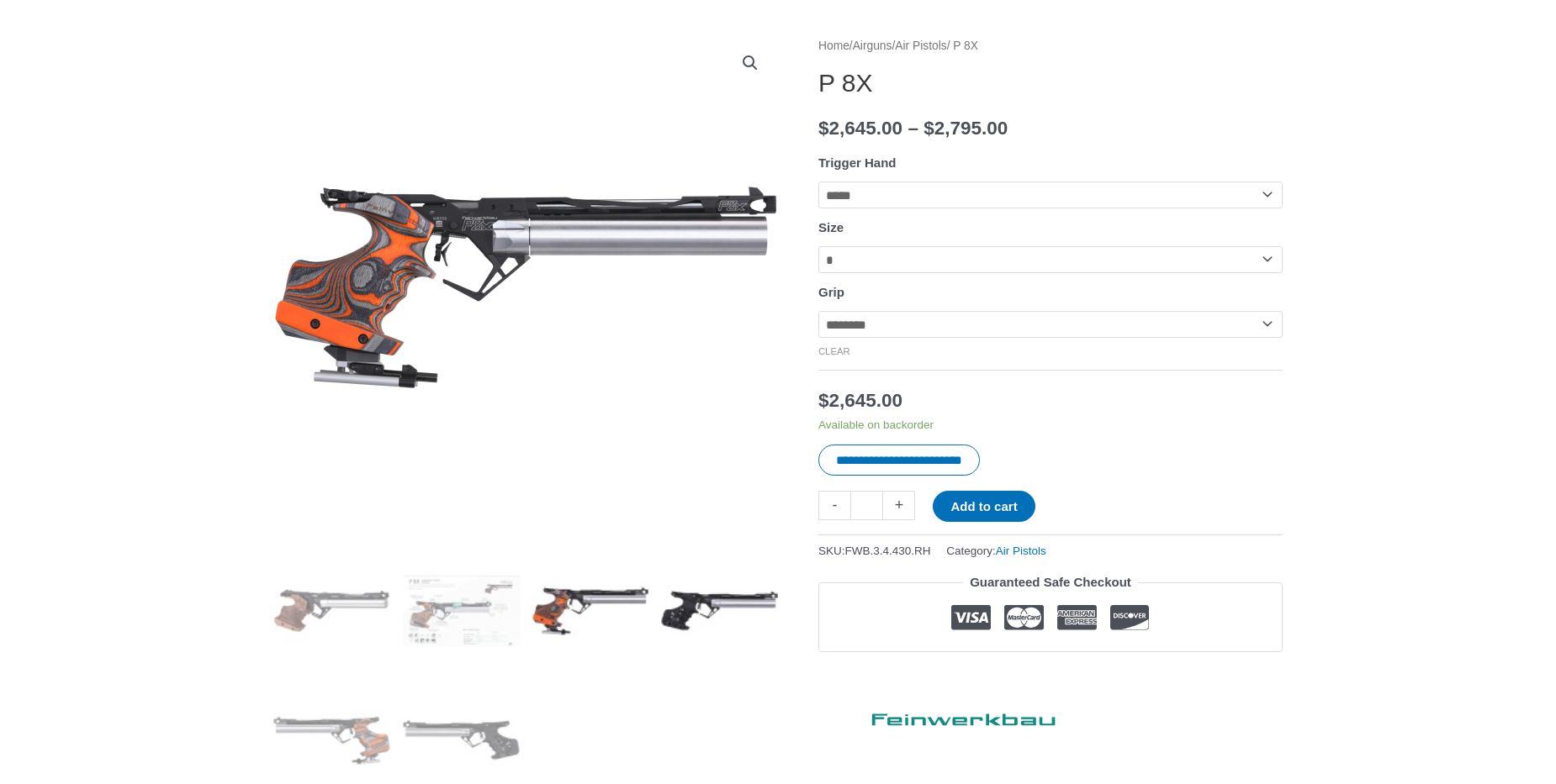
click at [730, 602] on img at bounding box center [719, 610] width 117 height 117
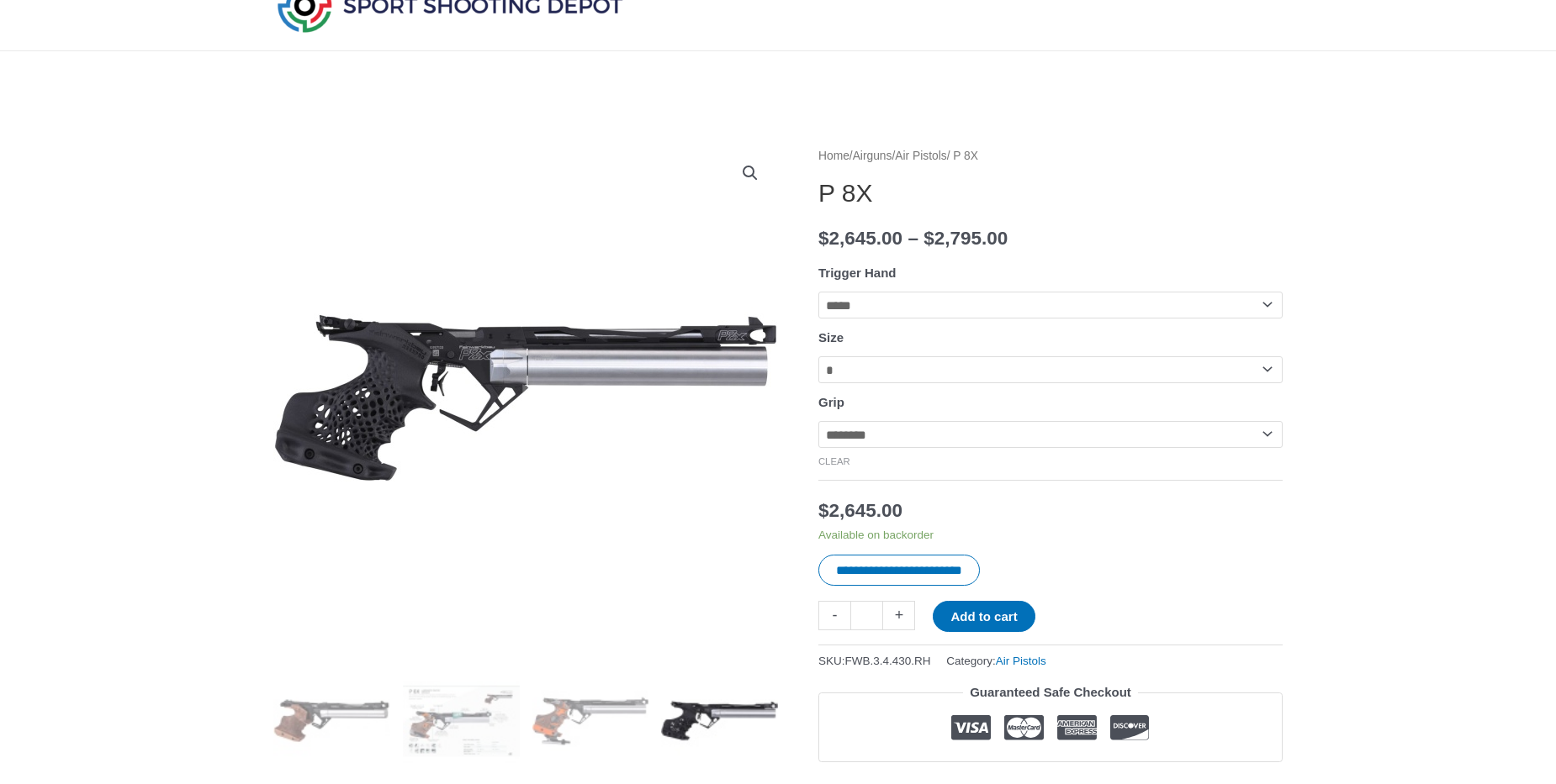
scroll to position [0, 0]
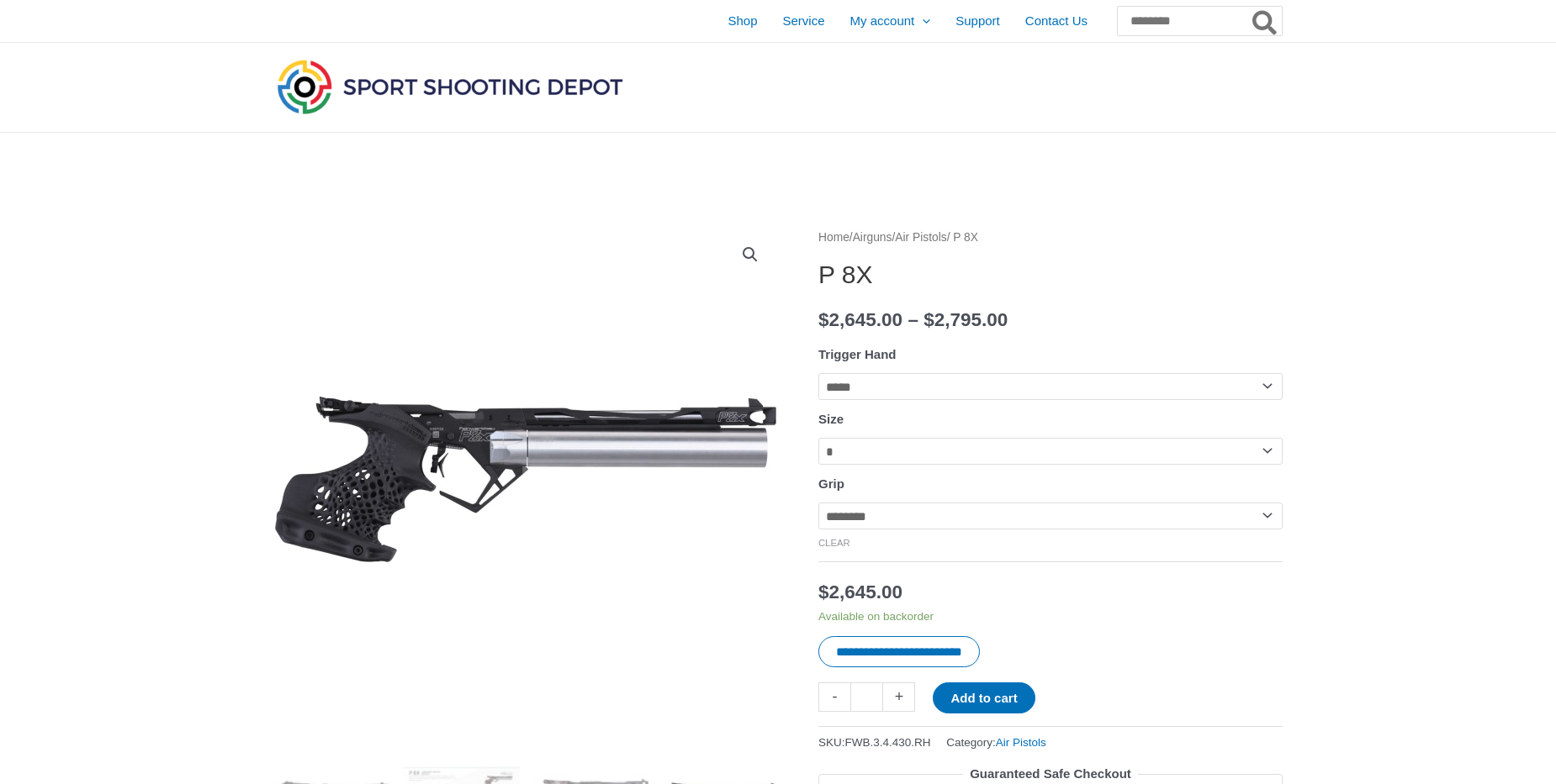
click at [818, 503] on select "**********" at bounding box center [1050, 516] width 464 height 27
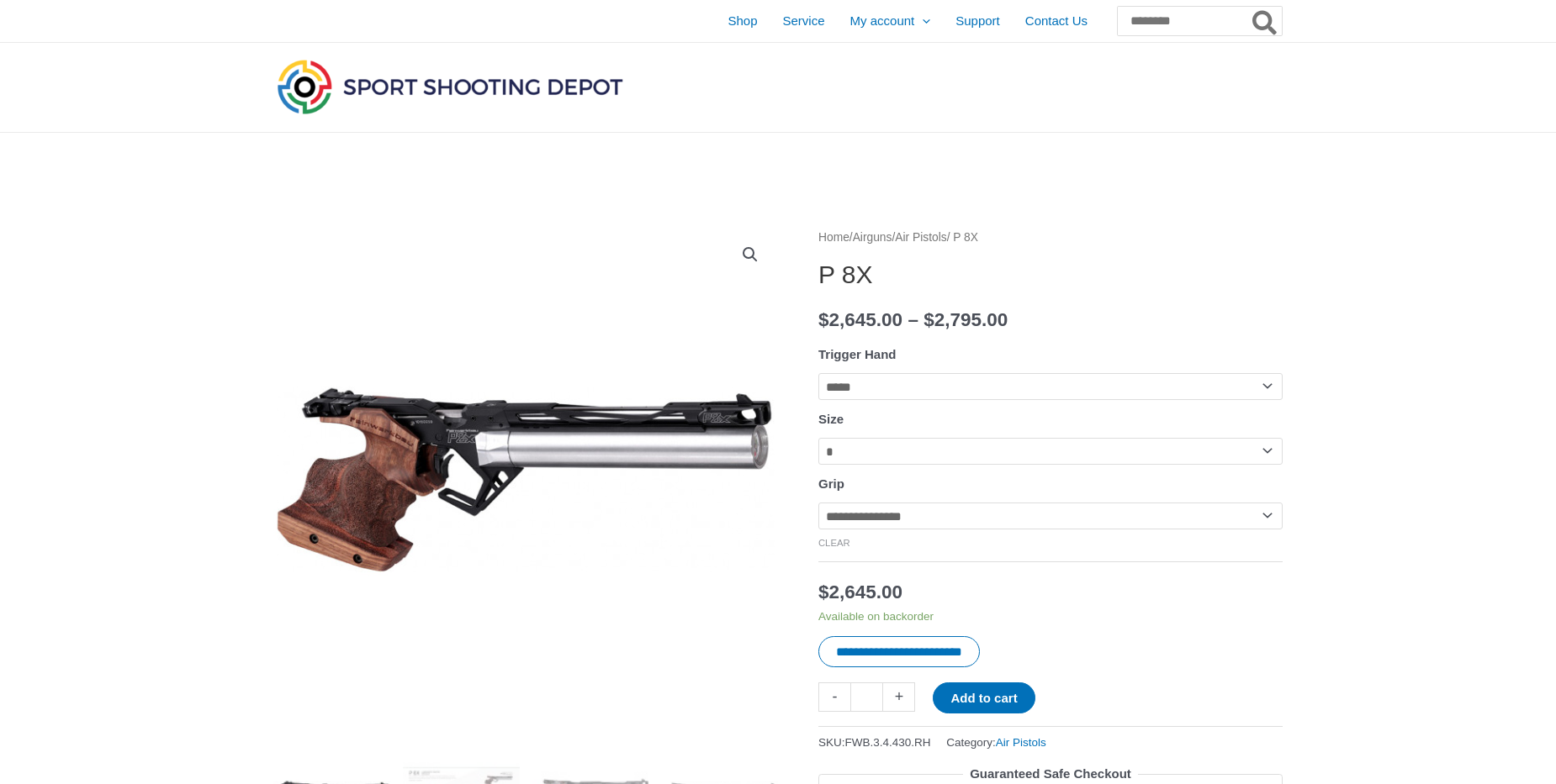
click at [818, 438] on select "**********" at bounding box center [1050, 451] width 464 height 27
click option "*" at bounding box center [0, 0] width 0 height 0
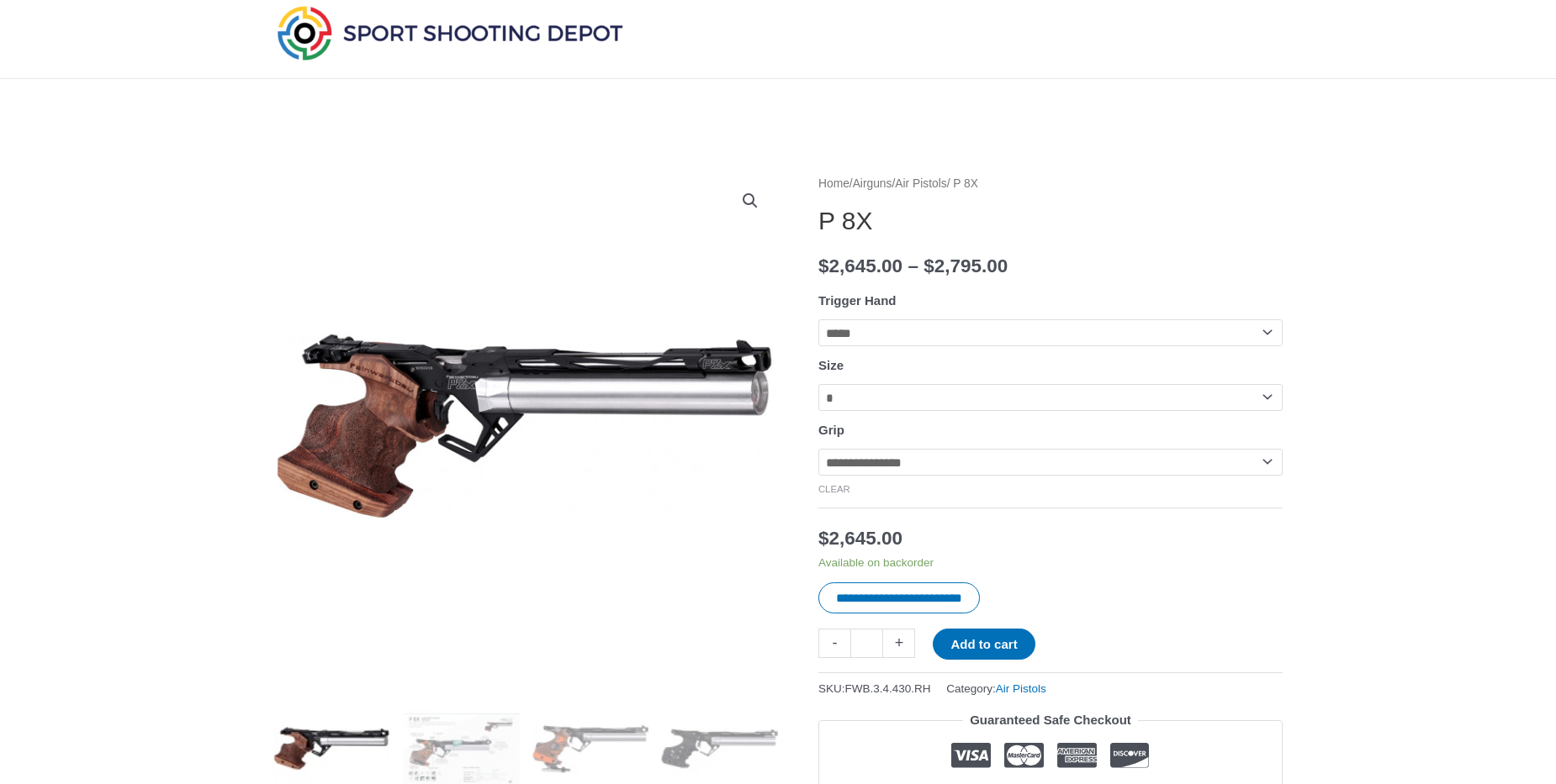
scroll to position [96, 0]
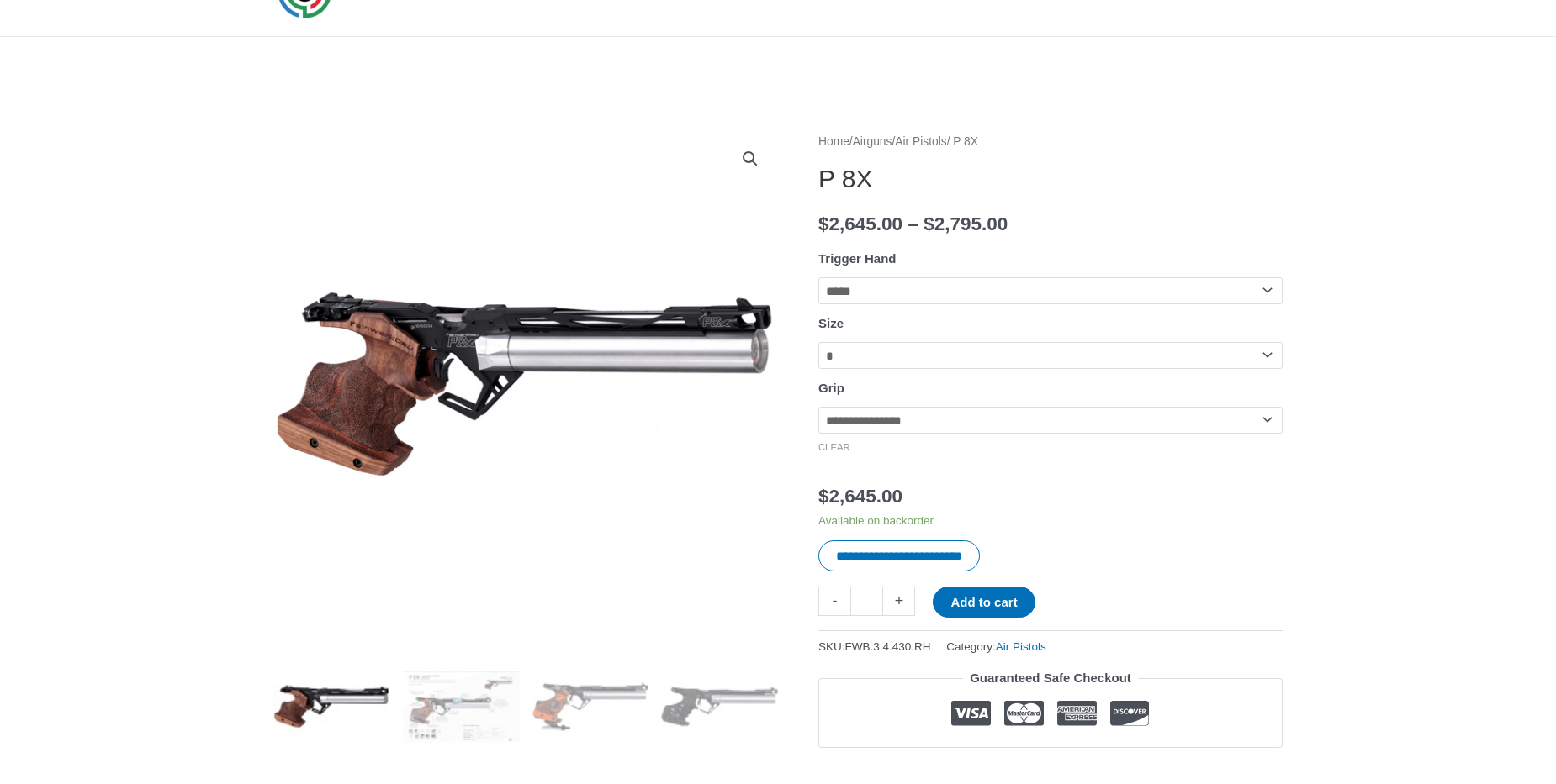
click at [818, 407] on select "**********" at bounding box center [1050, 420] width 464 height 27
select select "******"
click at [716, 483] on div at bounding box center [525, 383] width 505 height 505
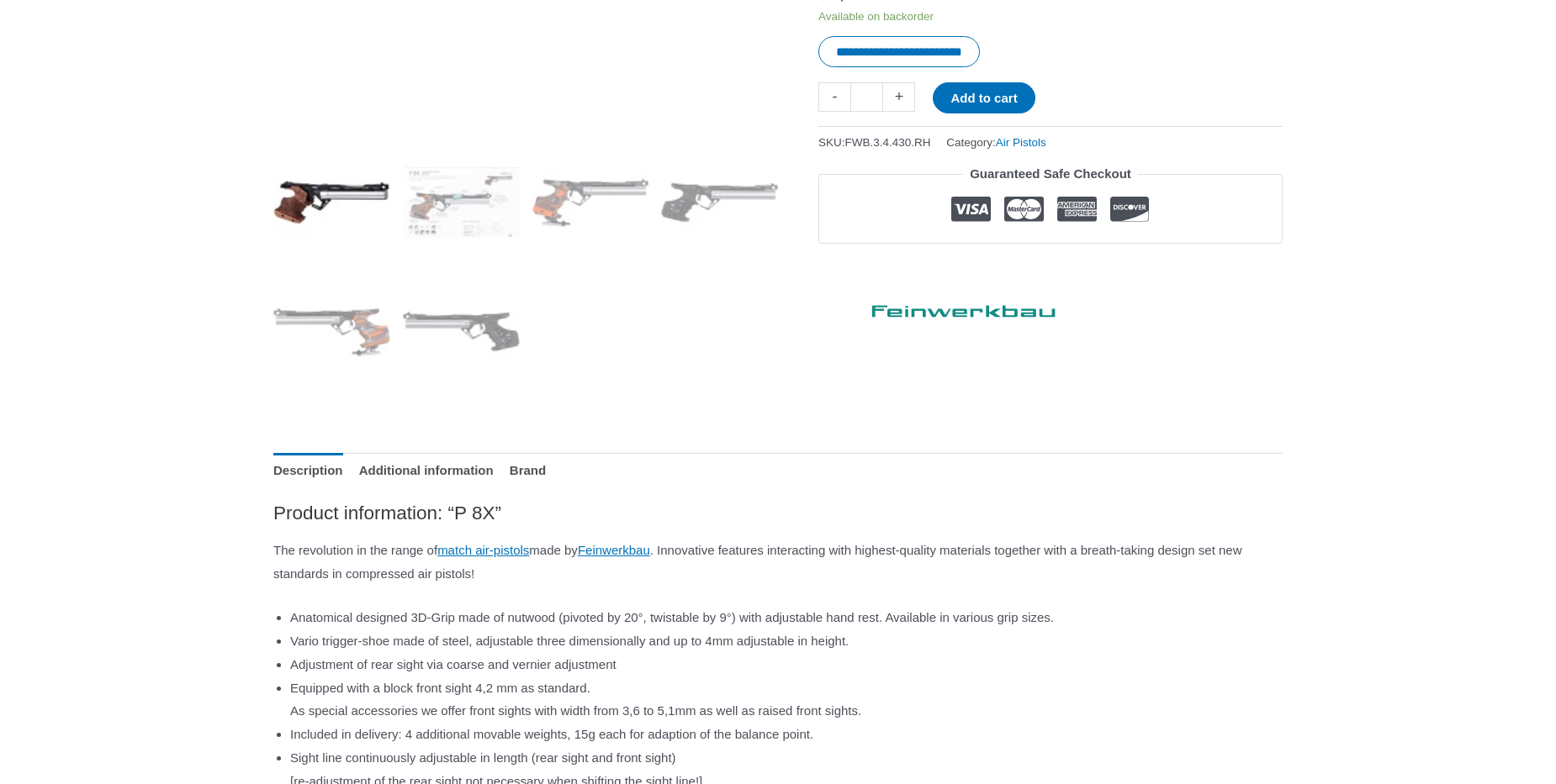
scroll to position [1150, 0]
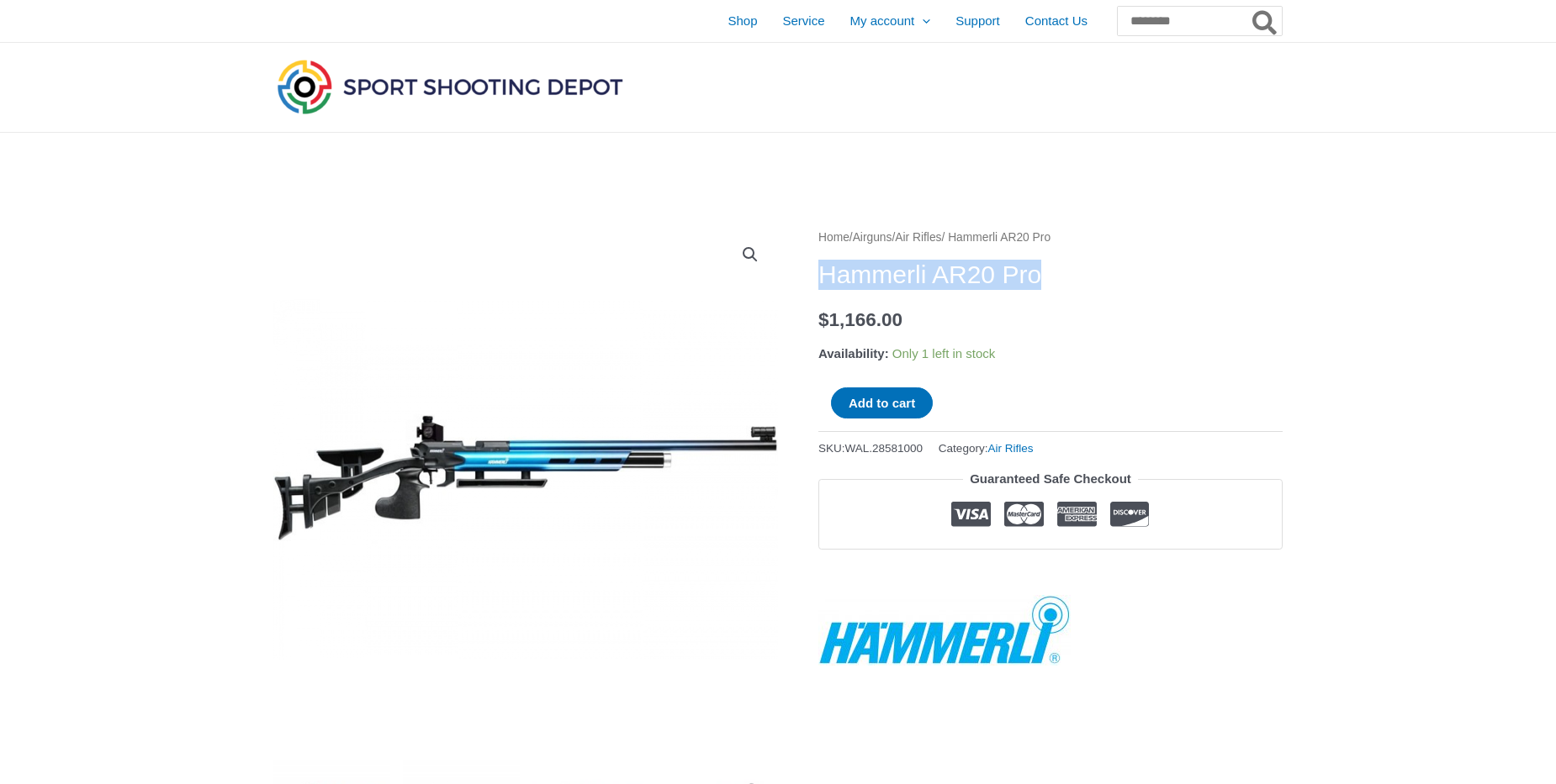
drag, startPoint x: 819, startPoint y: 279, endPoint x: 1045, endPoint y: 280, distance: 226.0
click at [1045, 280] on h1 "Hammerli AR20 Pro" at bounding box center [1050, 275] width 464 height 30
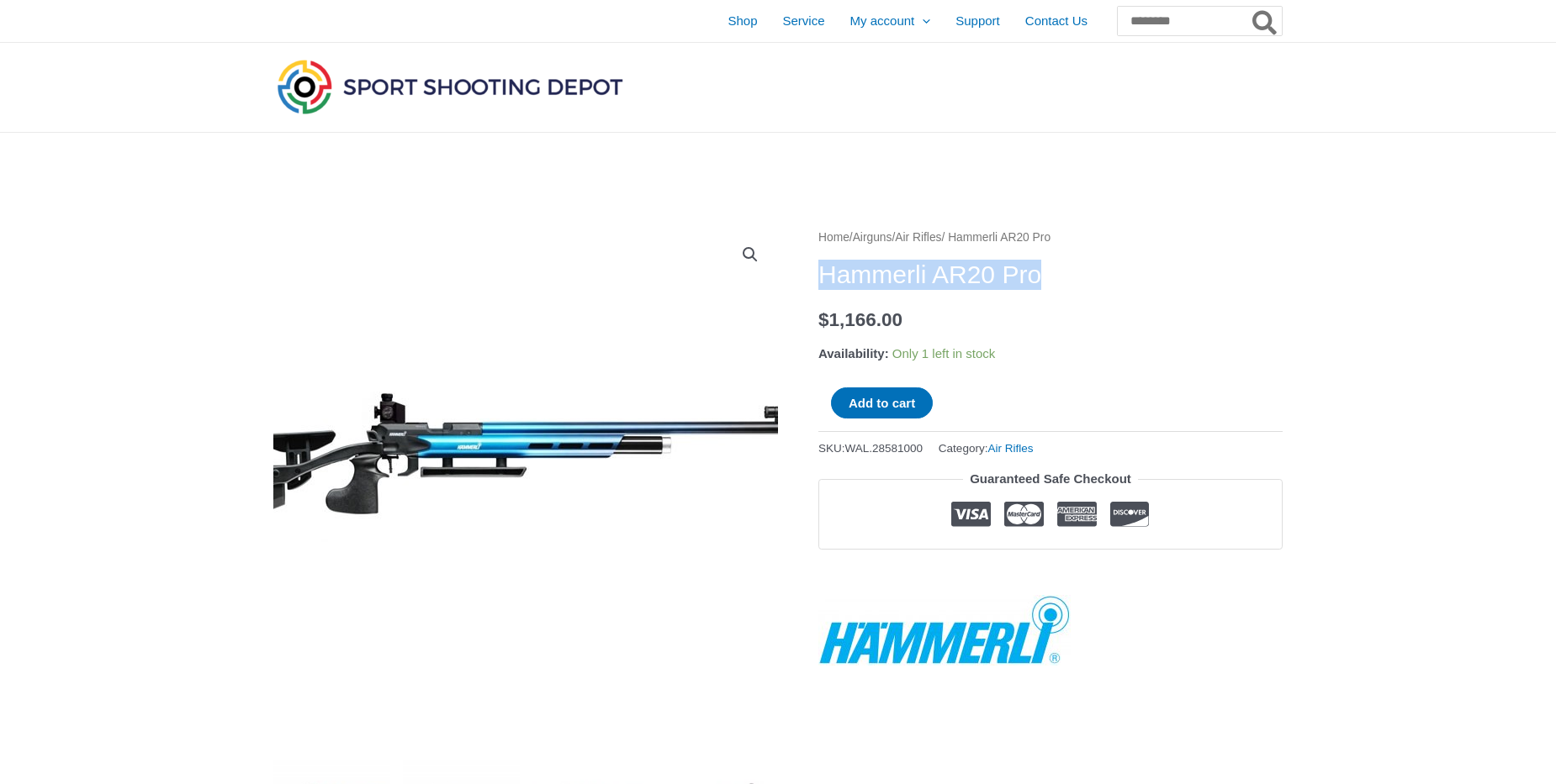
copy h1 "Hammerli AR20 Pro"
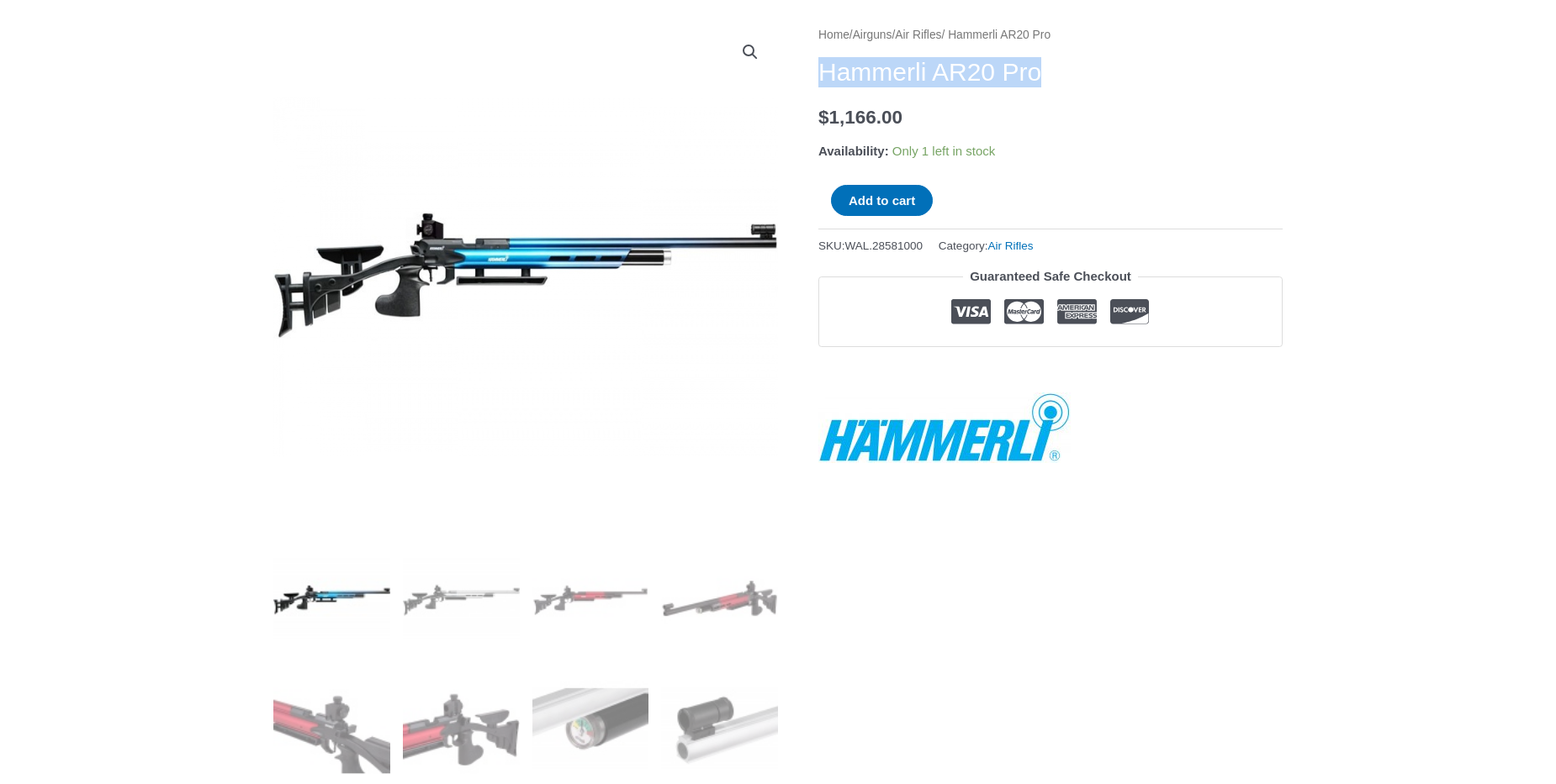
scroll to position [96, 0]
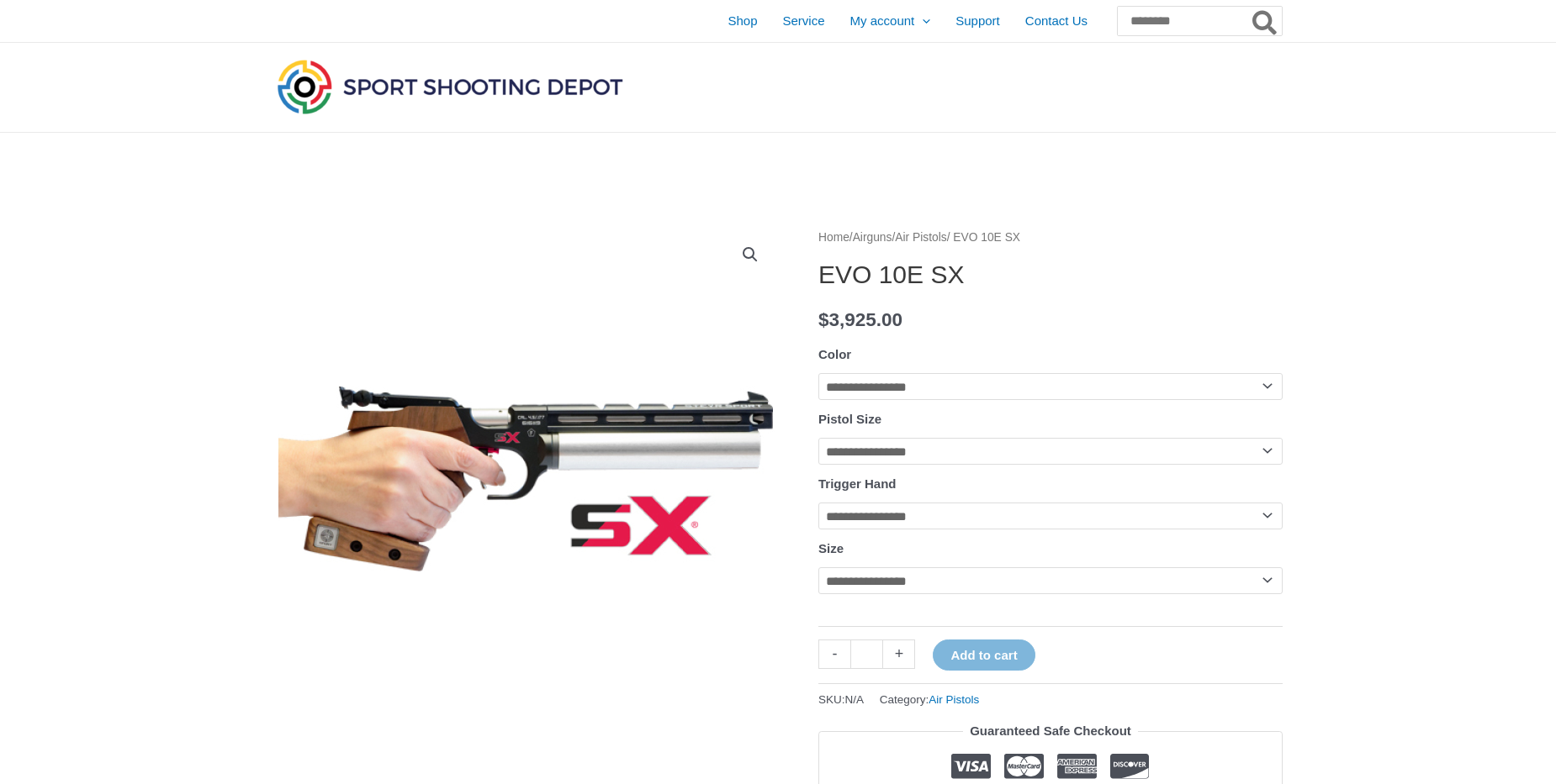
drag, startPoint x: 947, startPoint y: 263, endPoint x: 940, endPoint y: 272, distance: 11.4
click at [945, 264] on h1 "EVO 10E SX" at bounding box center [1050, 275] width 464 height 30
drag, startPoint x: 822, startPoint y: 274, endPoint x: 796, endPoint y: 259, distance: 30.0
click at [973, 275] on h1 "EVO 10E SX" at bounding box center [1050, 275] width 464 height 30
copy h1 "EVO 10E SX"
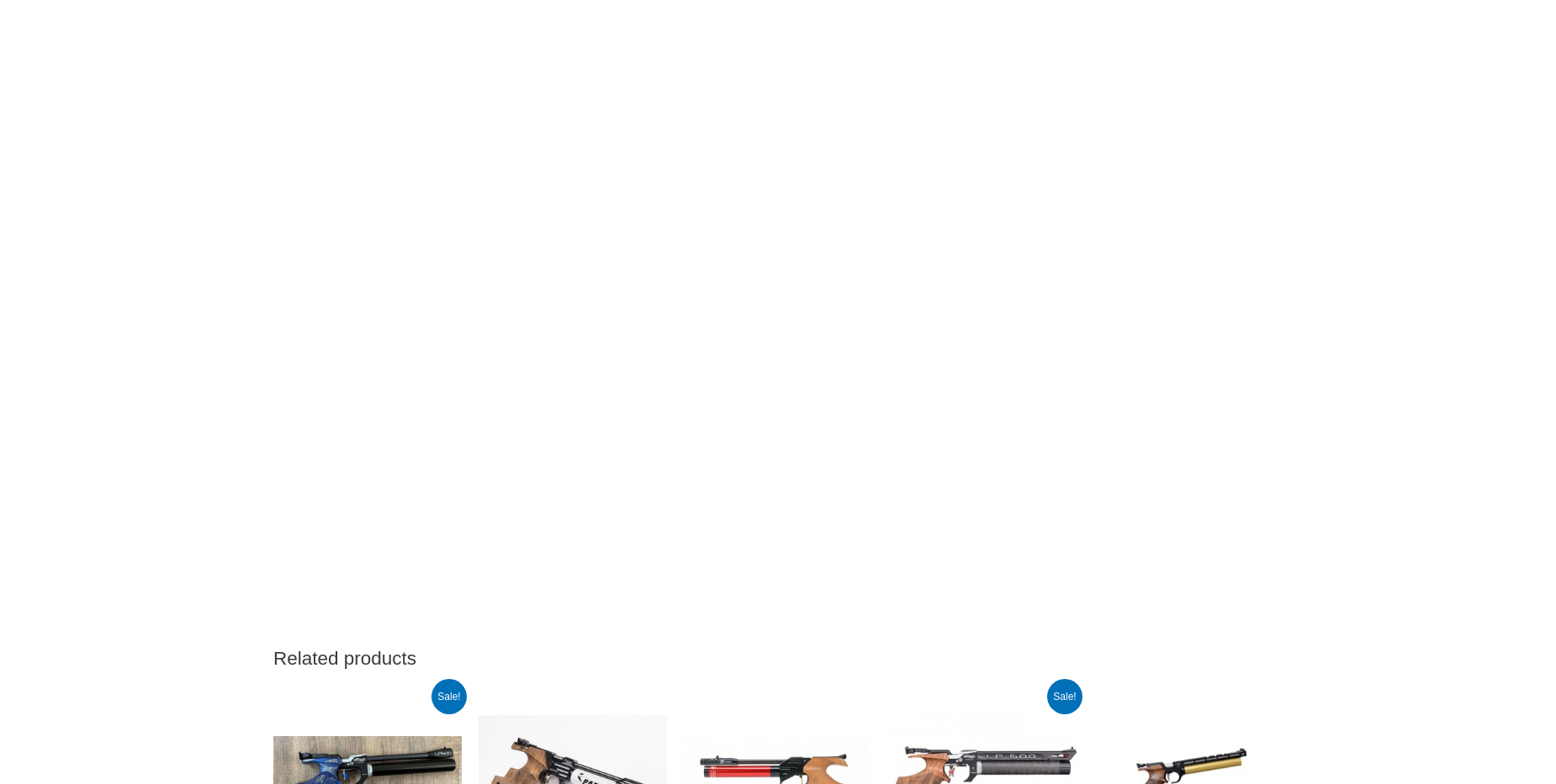
scroll to position [3067, 0]
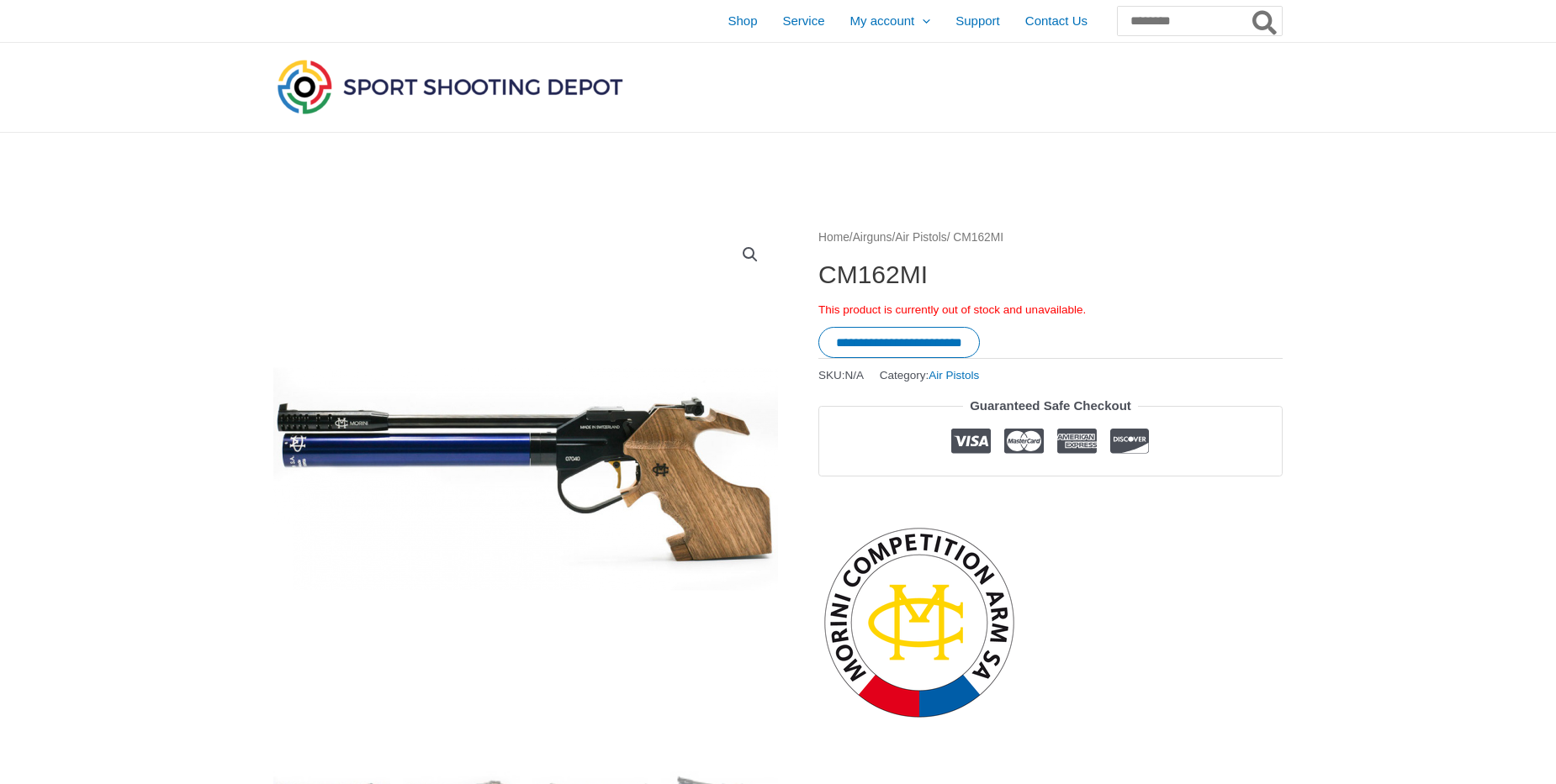
scroll to position [479, 0]
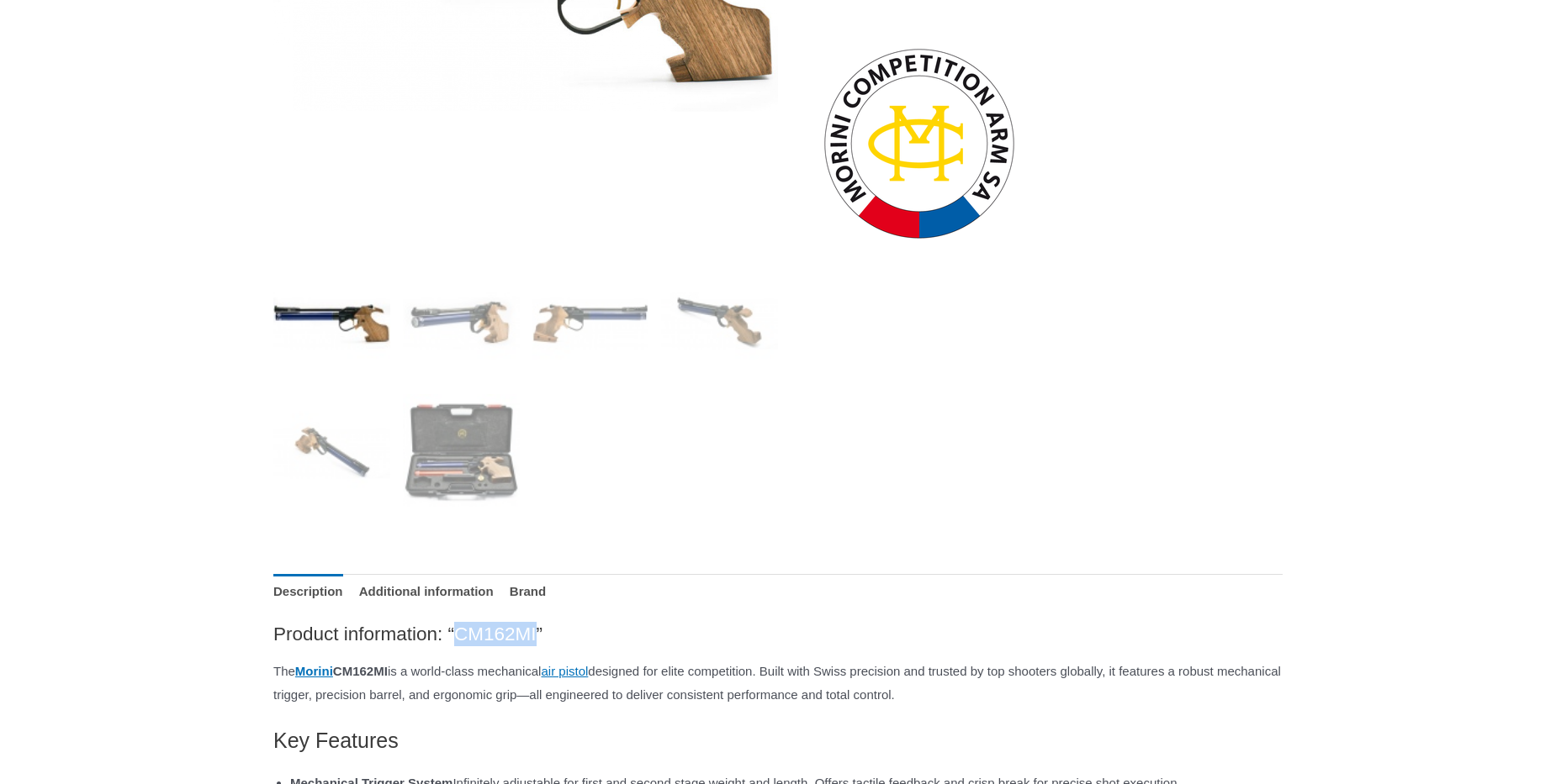
drag, startPoint x: 457, startPoint y: 630, endPoint x: 533, endPoint y: 636, distance: 76.2
click at [536, 636] on h2 "Product information: “CM162MI”" at bounding box center [778, 634] width 1010 height 25
copy h2 "CM162MI"
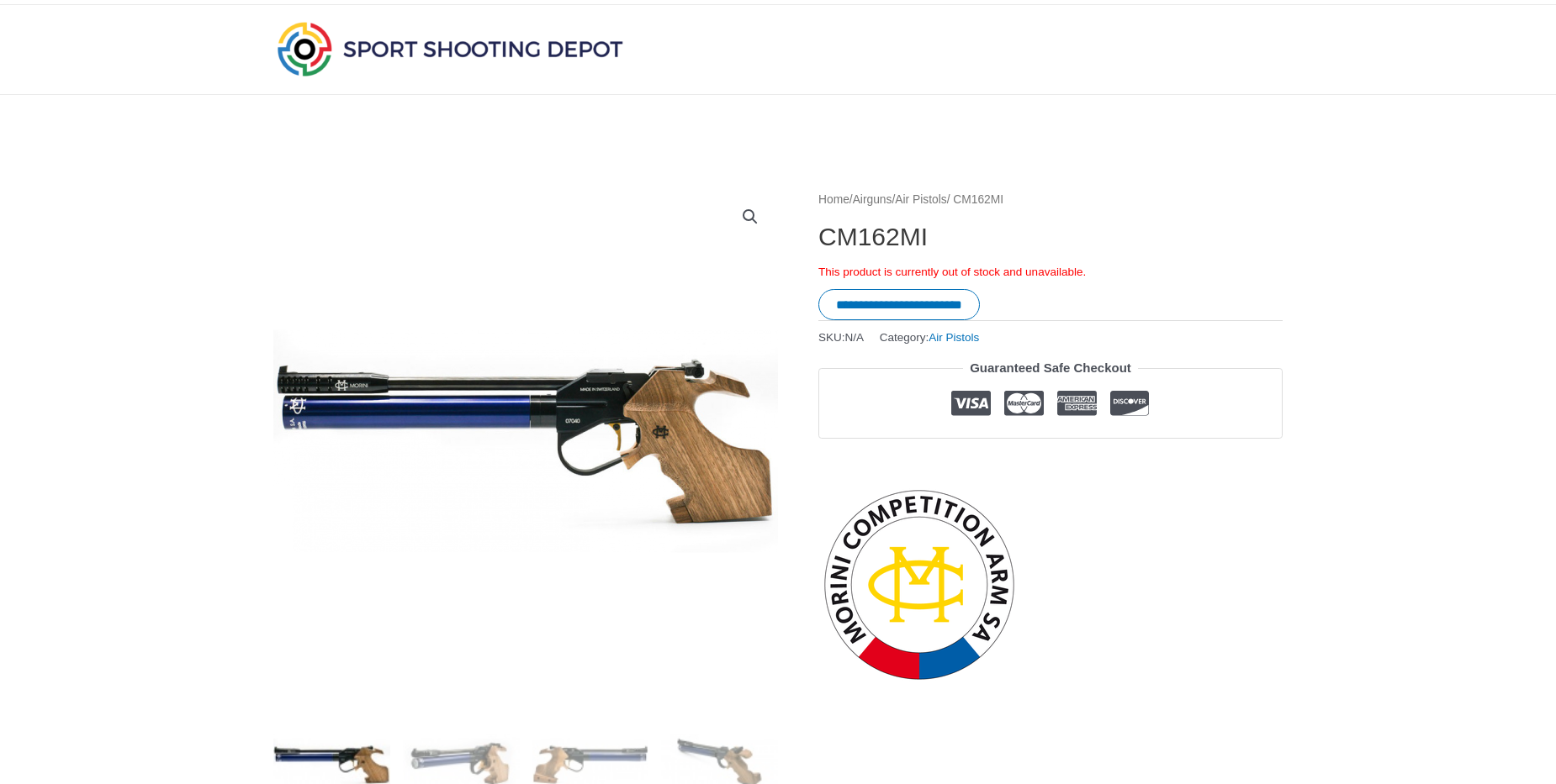
scroll to position [421, 0]
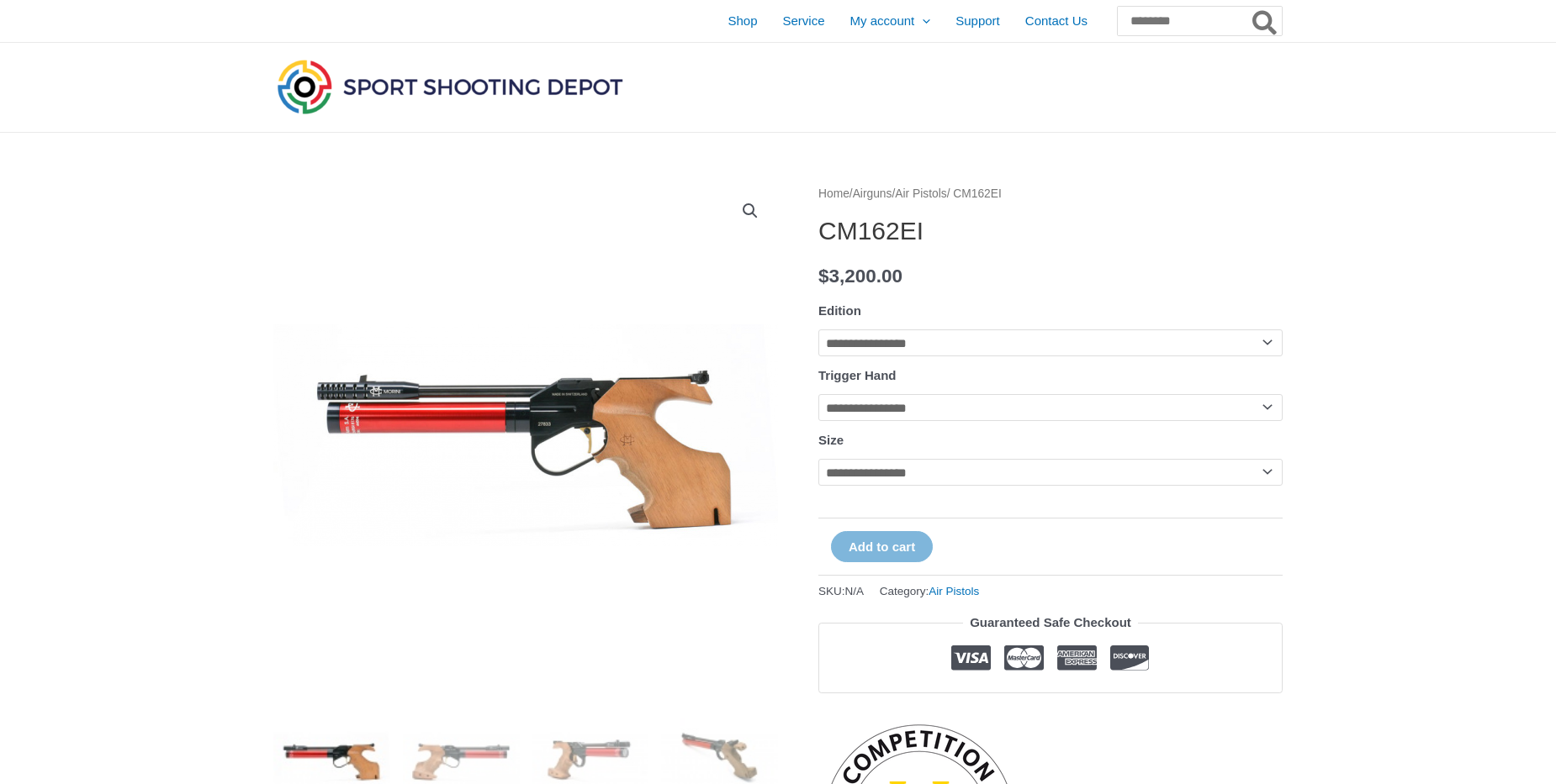
select select
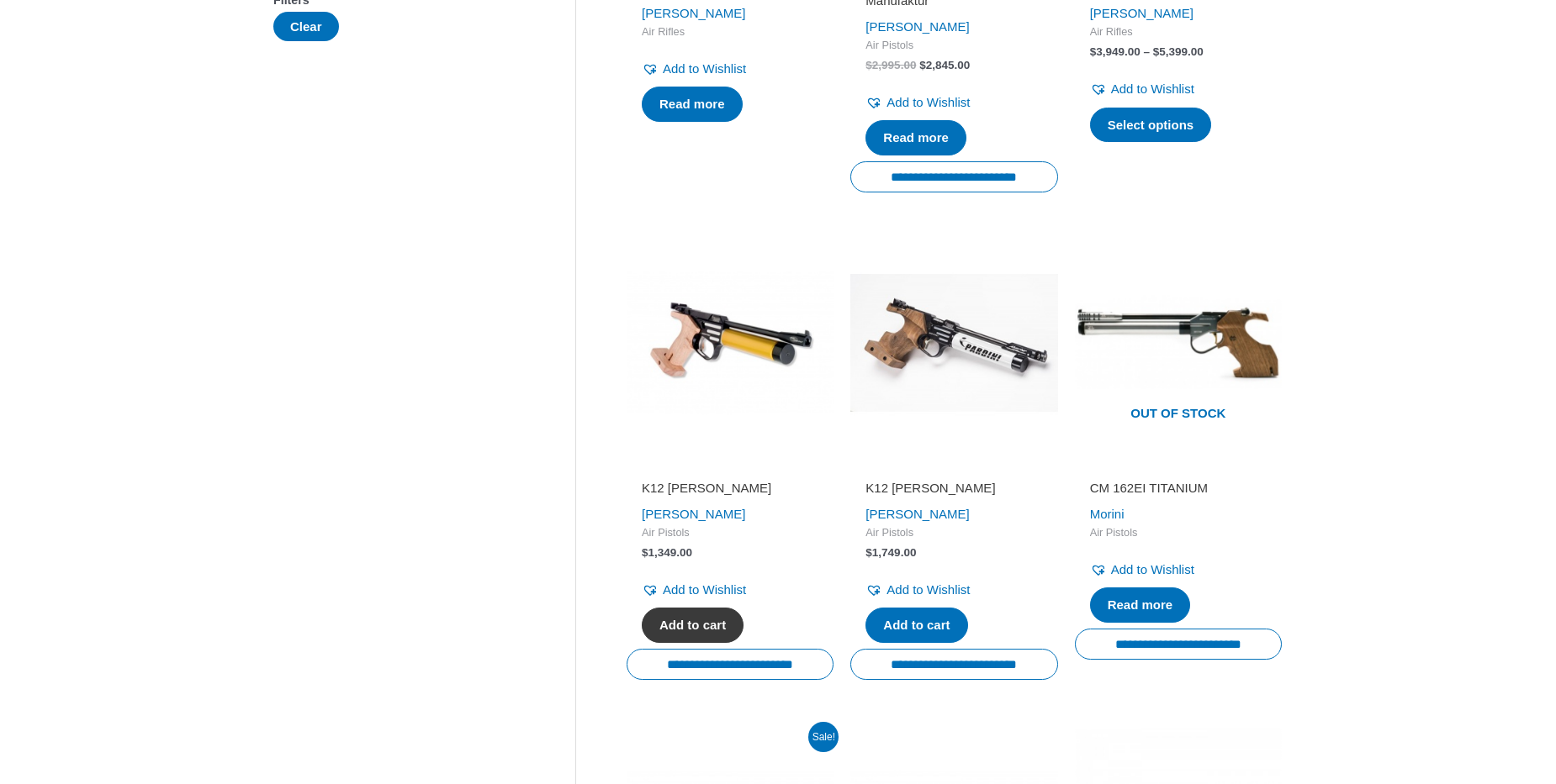
scroll to position [863, 0]
